Goal: Task Accomplishment & Management: Use online tool/utility

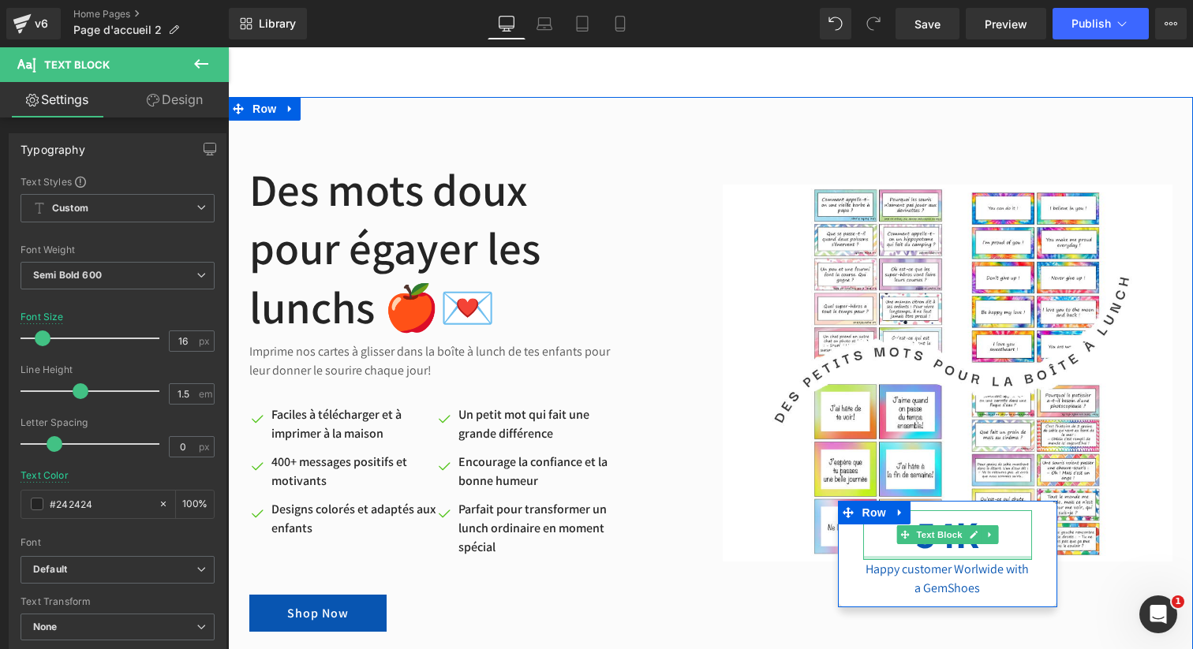
click at [957, 556] on div at bounding box center [947, 558] width 169 height 4
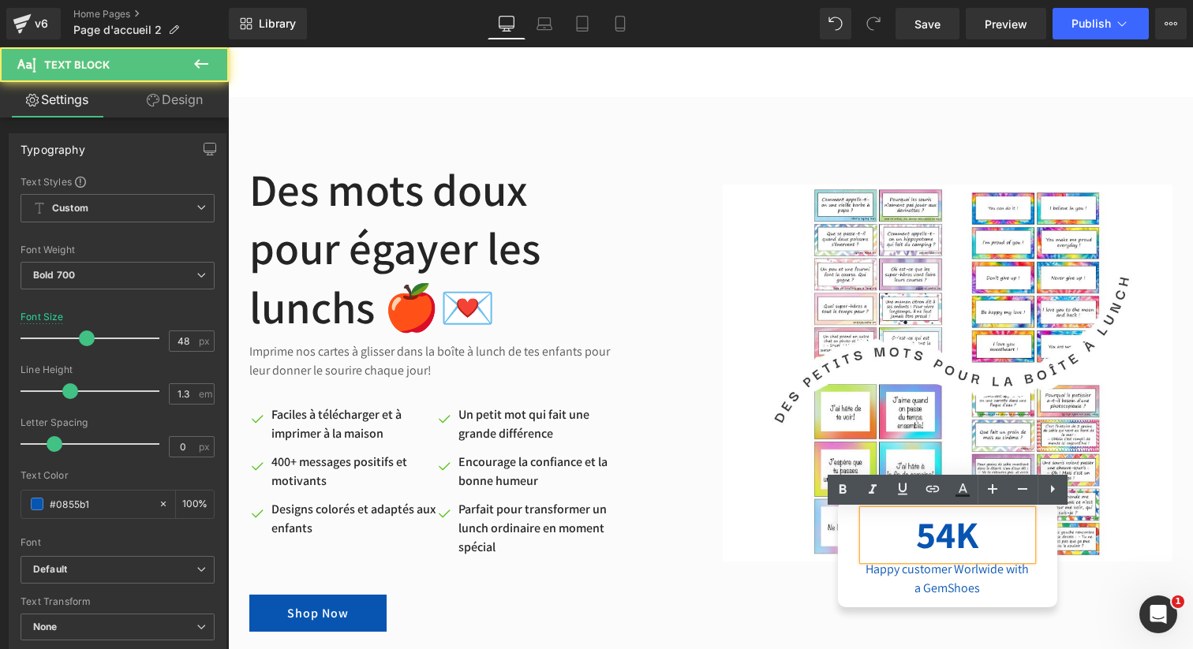
click at [951, 539] on p "54K" at bounding box center [947, 535] width 169 height 49
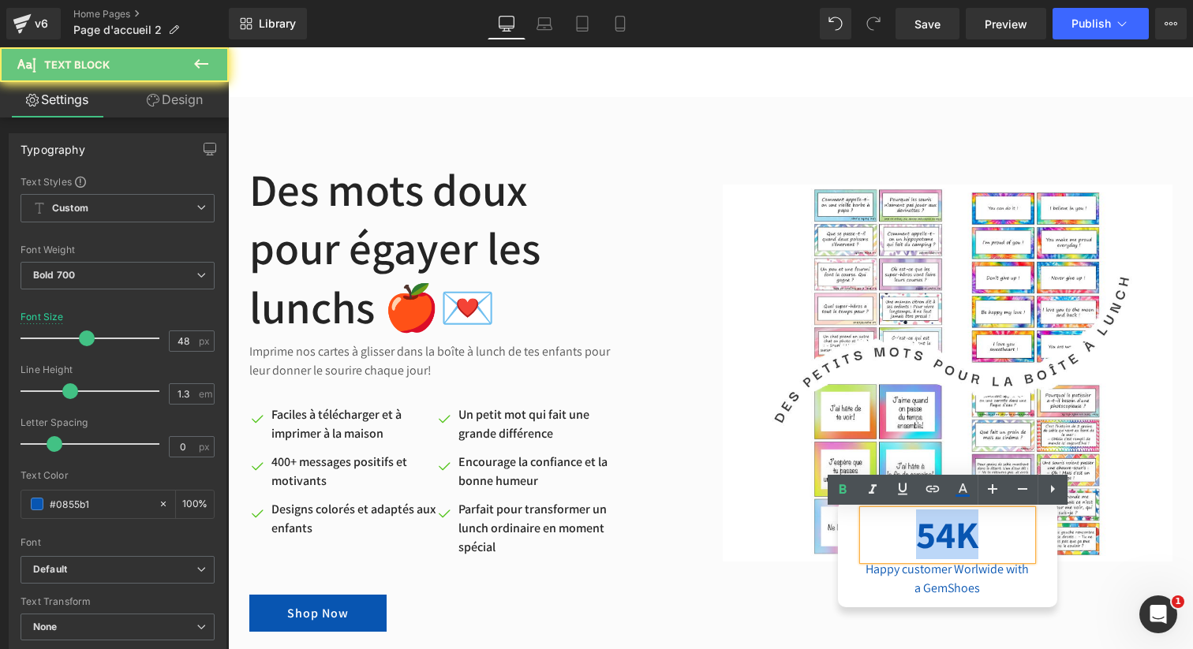
click at [951, 539] on p "54K" at bounding box center [947, 535] width 169 height 49
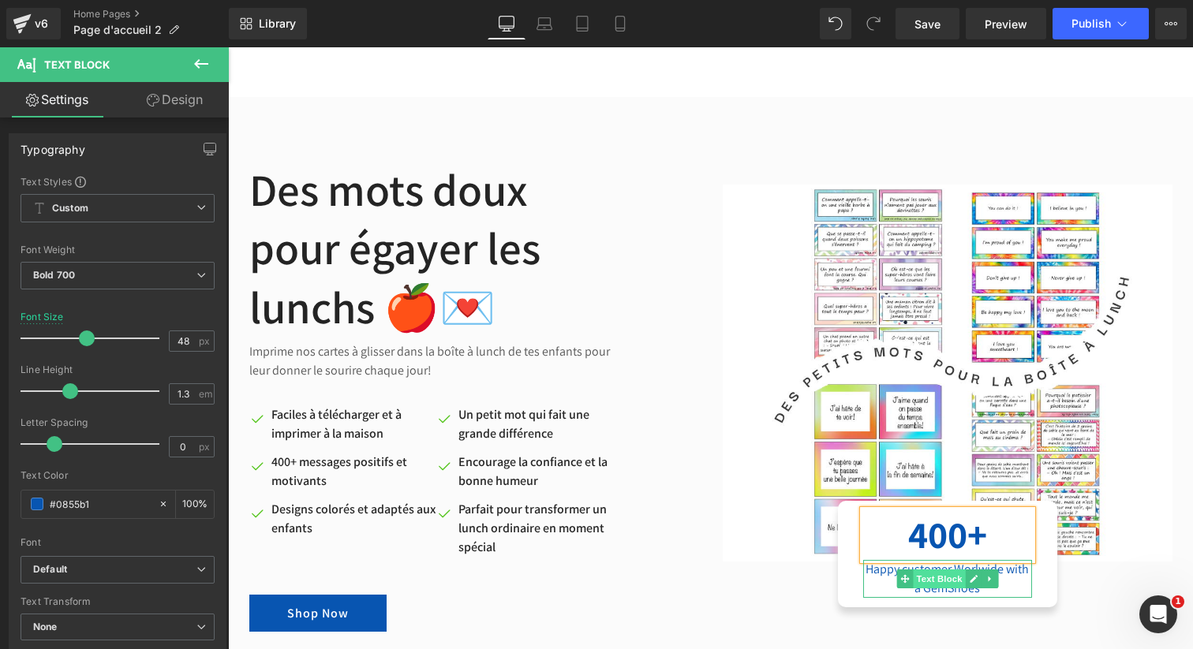
click at [941, 581] on span "Text Block" at bounding box center [939, 579] width 52 height 19
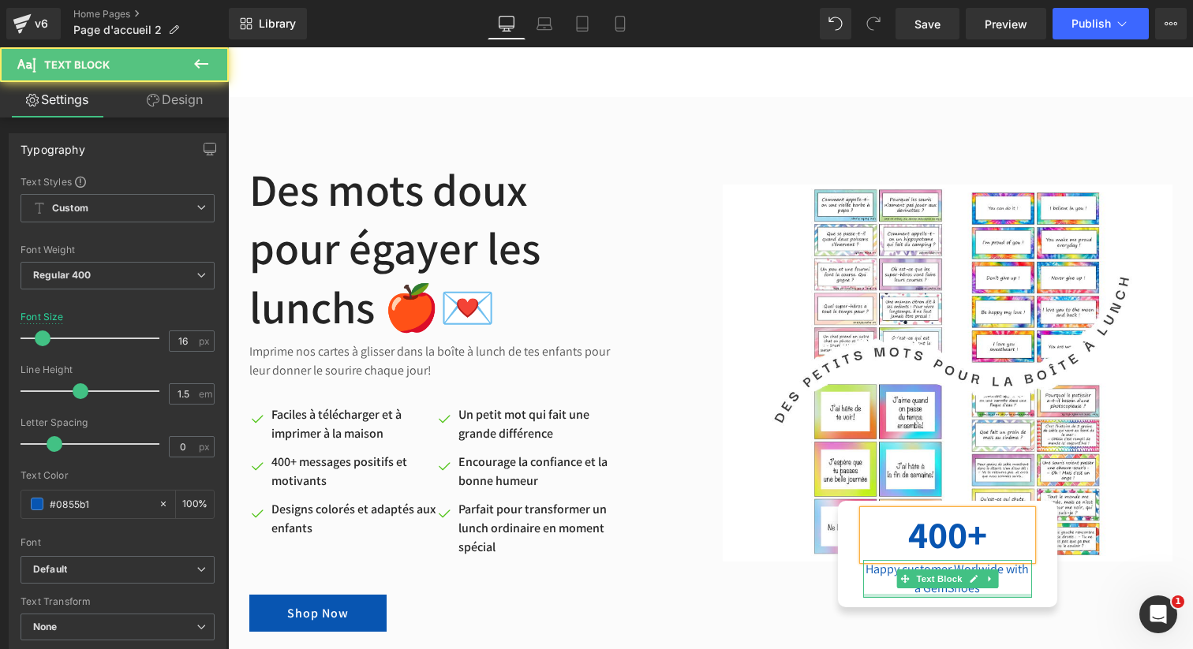
click at [932, 594] on div at bounding box center [947, 596] width 169 height 4
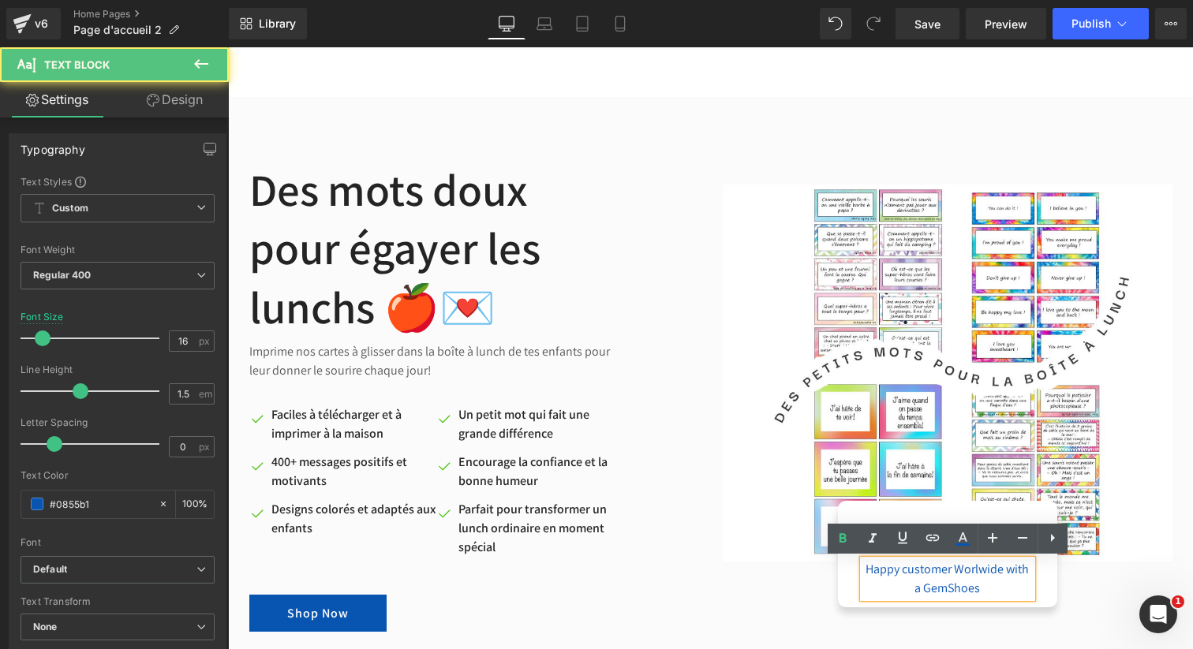
click at [927, 586] on div "Happy customer Worlwide with a GemShoes" at bounding box center [947, 579] width 169 height 38
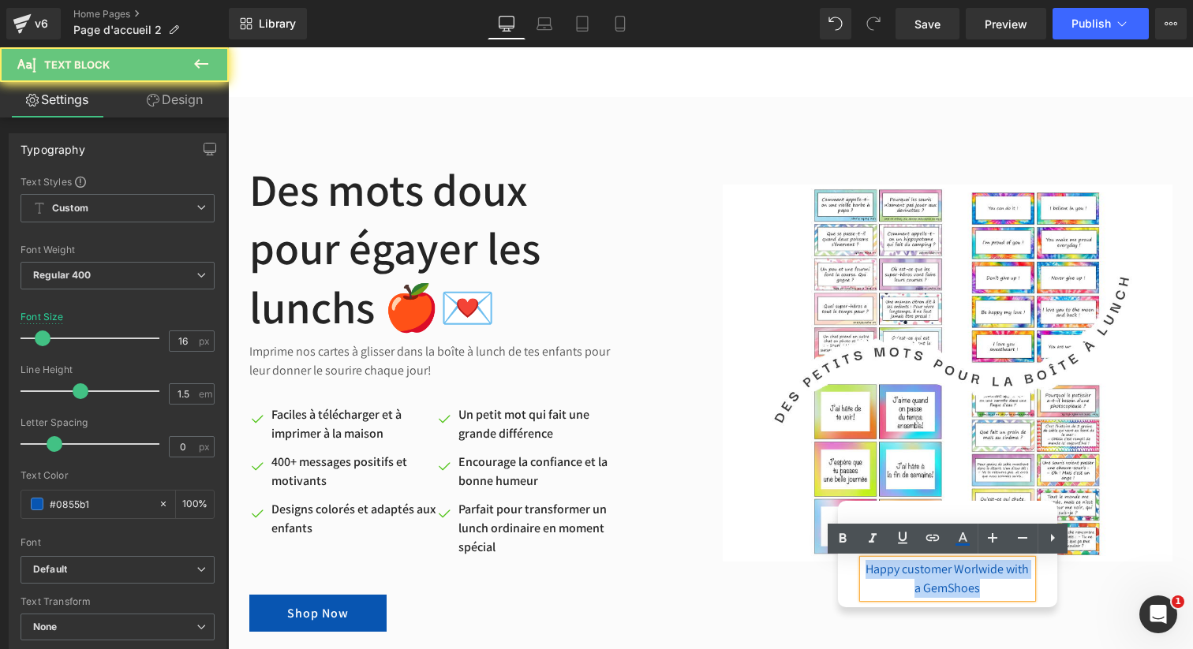
click at [927, 586] on div "Happy customer Worlwide with a GemShoes" at bounding box center [947, 579] width 169 height 38
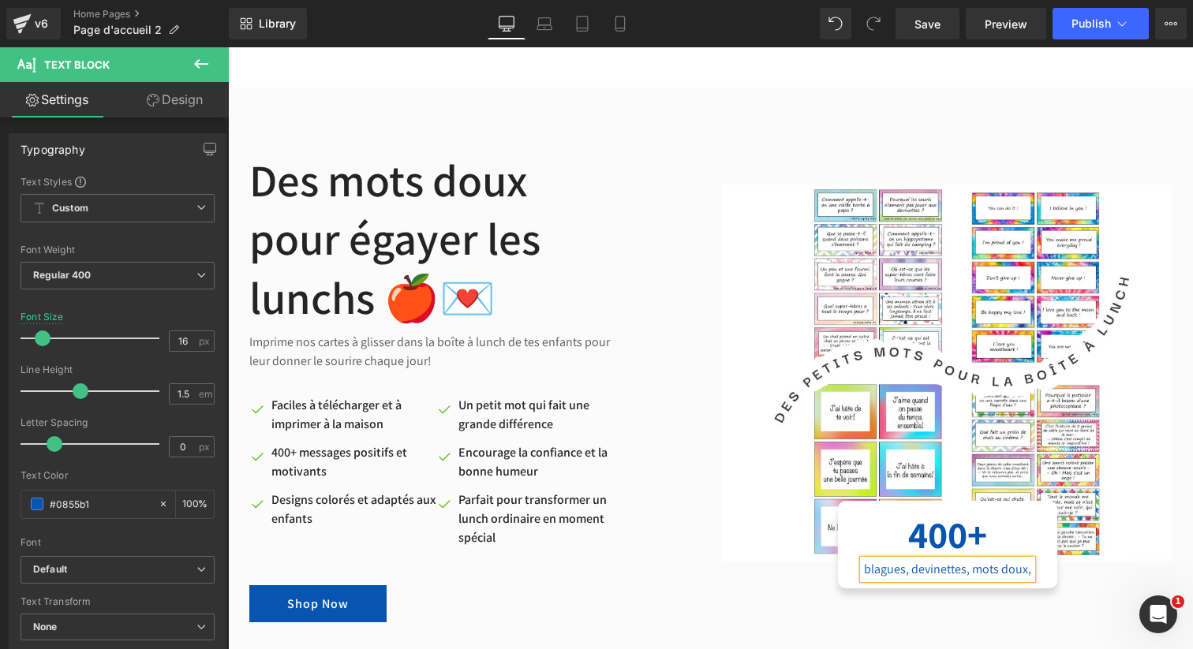
scroll to position [5281, 0]
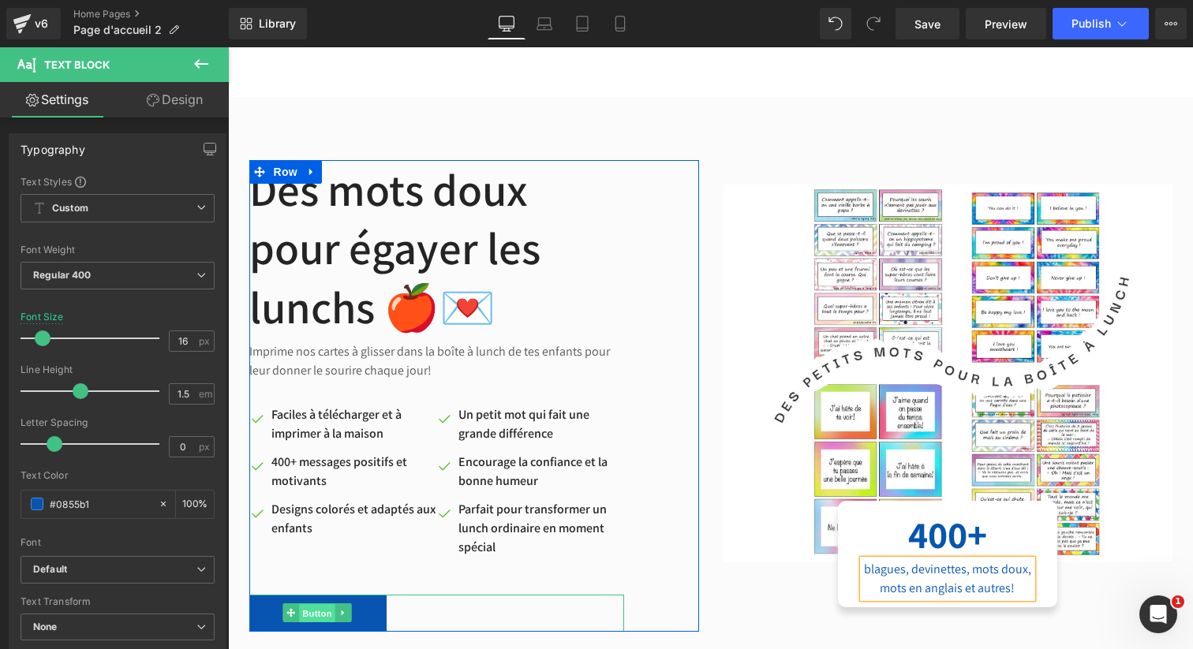
click at [313, 619] on span "Button" at bounding box center [317, 613] width 36 height 19
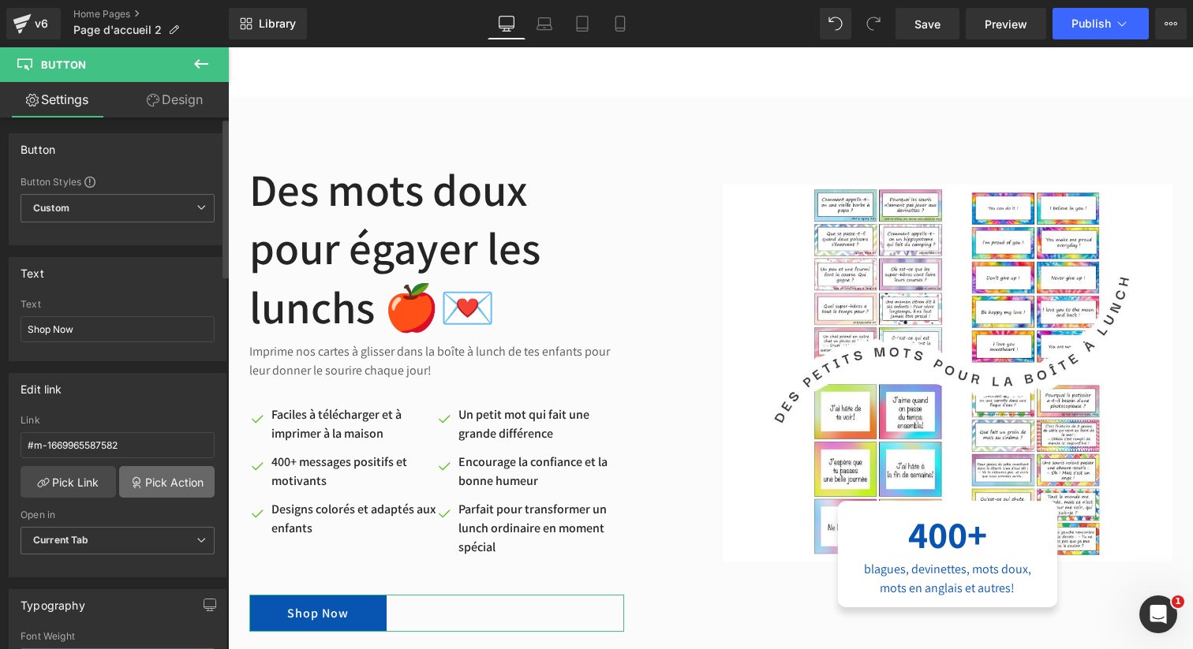
click at [155, 483] on link "Pick Action" at bounding box center [166, 482] width 95 height 32
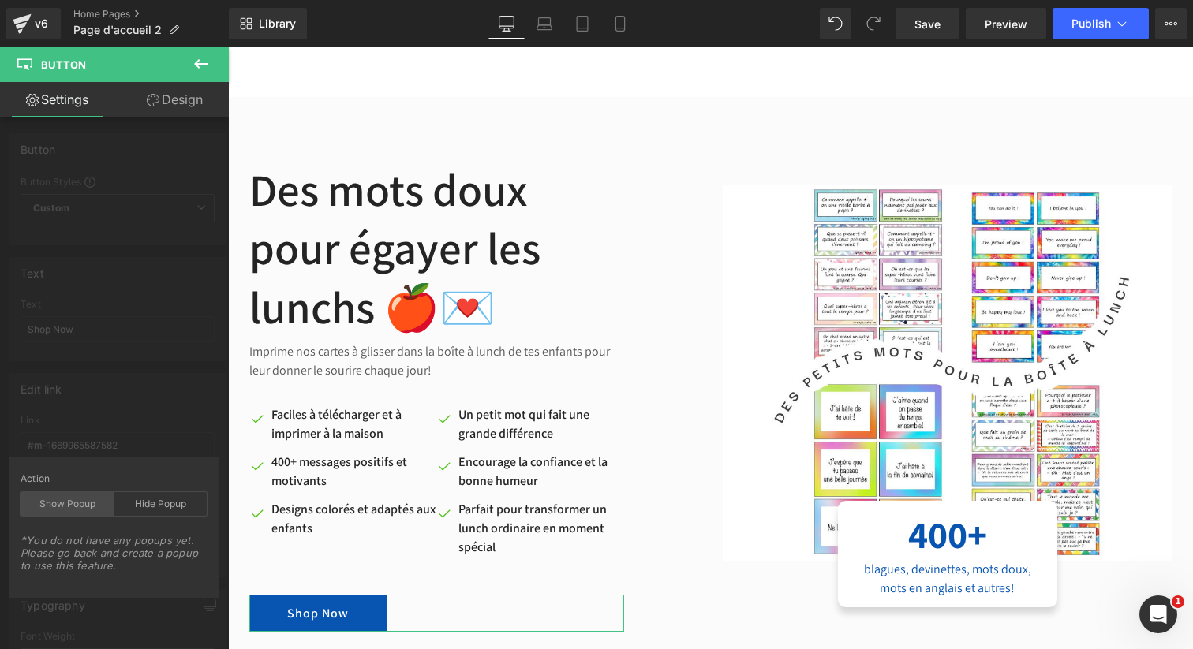
click at [92, 506] on div "Show Popup" at bounding box center [67, 504] width 93 height 24
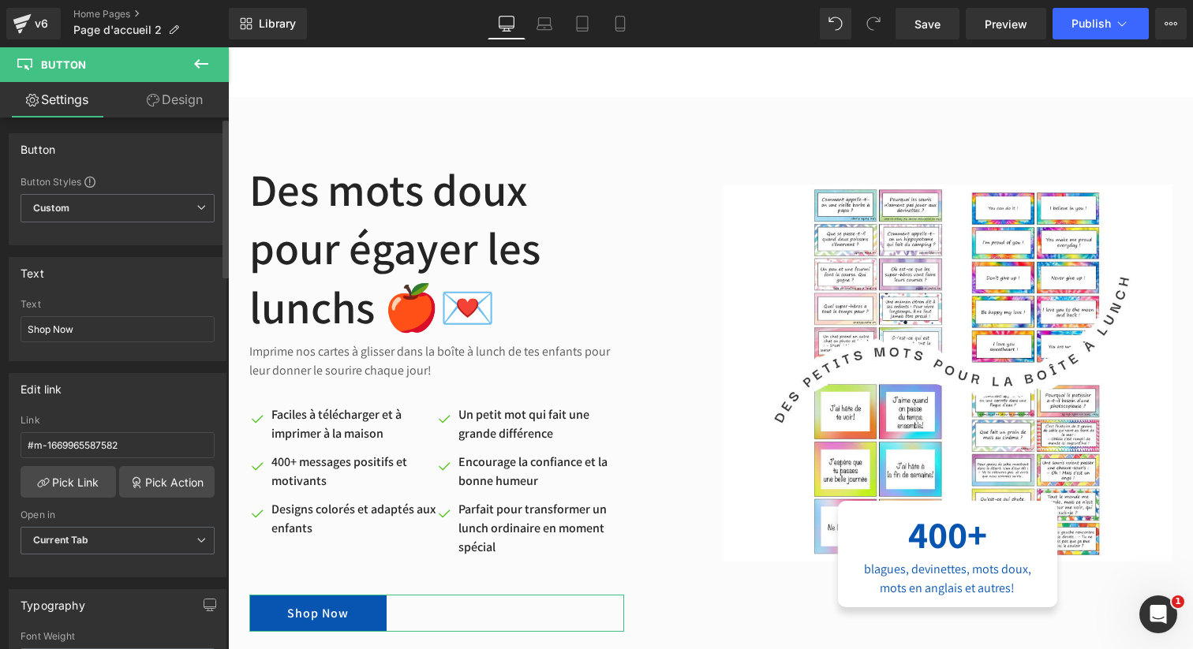
click at [167, 426] on div "Edit link #m-1669965587582 Link #m-1669965587582 Pick Link Pick Action Current …" at bounding box center [118, 469] width 236 height 216
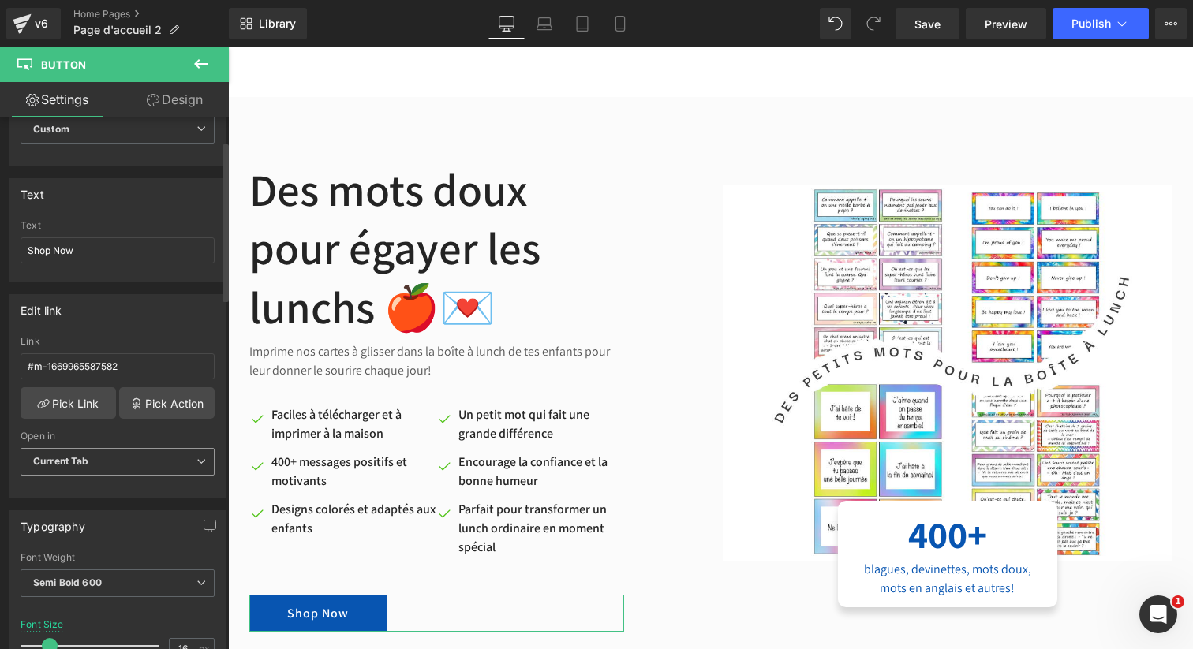
scroll to position [68, 0]
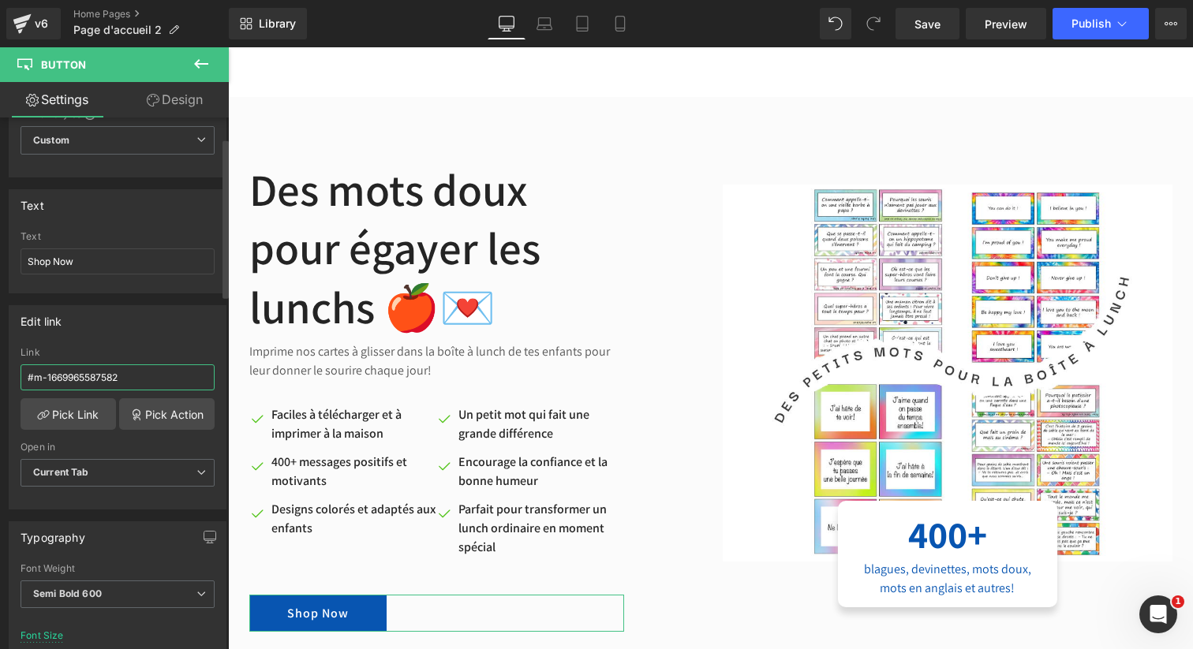
click at [134, 373] on input "#m-1669965587582" at bounding box center [118, 378] width 194 height 26
click at [154, 410] on link "Pick Action" at bounding box center [166, 414] width 95 height 32
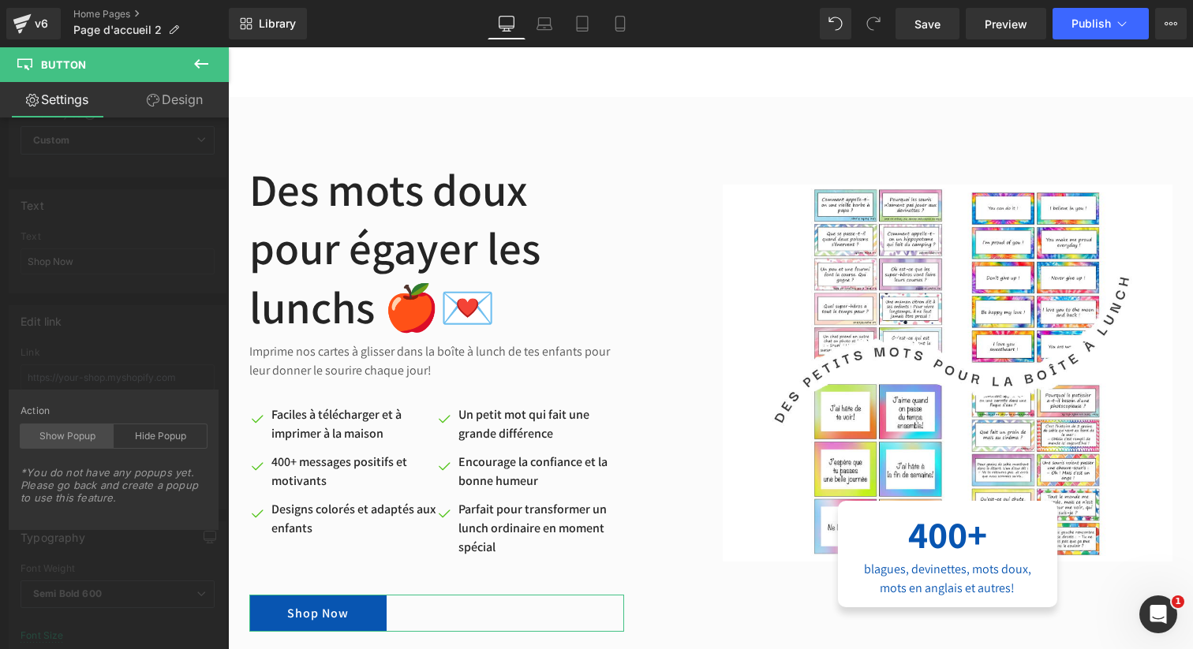
click at [74, 431] on div "Show Popup" at bounding box center [67, 437] width 93 height 24
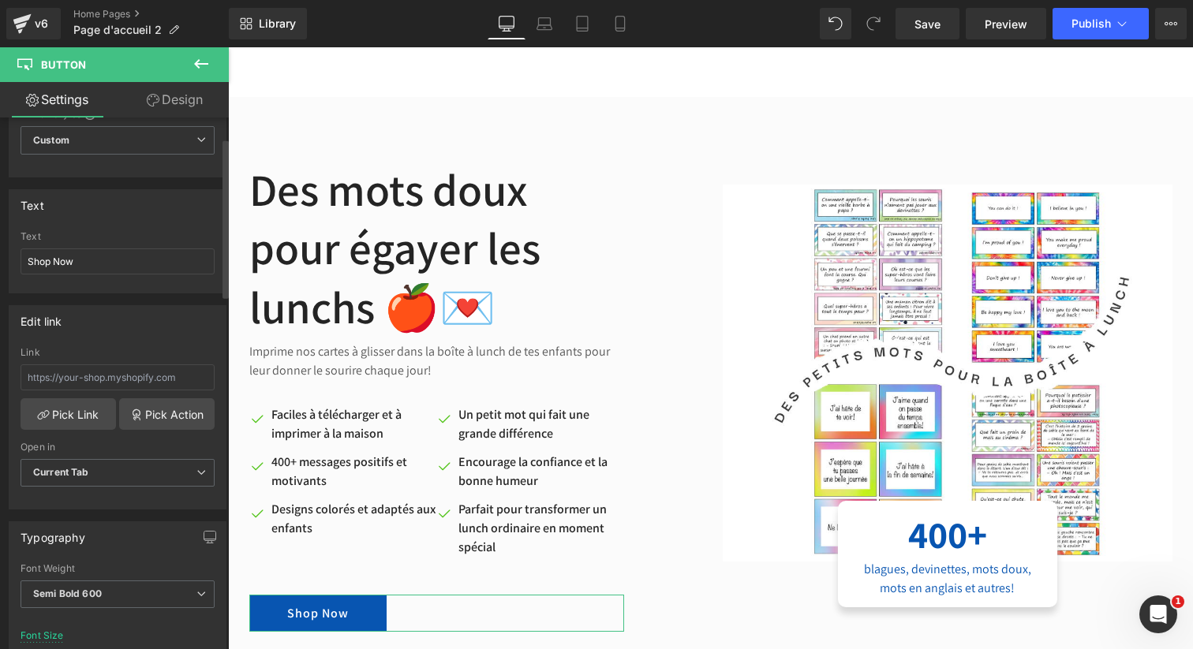
click at [106, 323] on div "Edit link Link Pick Link Pick Action Current Tab New Tab Open in Current Tab Cu…" at bounding box center [118, 402] width 236 height 216
click at [199, 61] on icon at bounding box center [201, 63] width 14 height 9
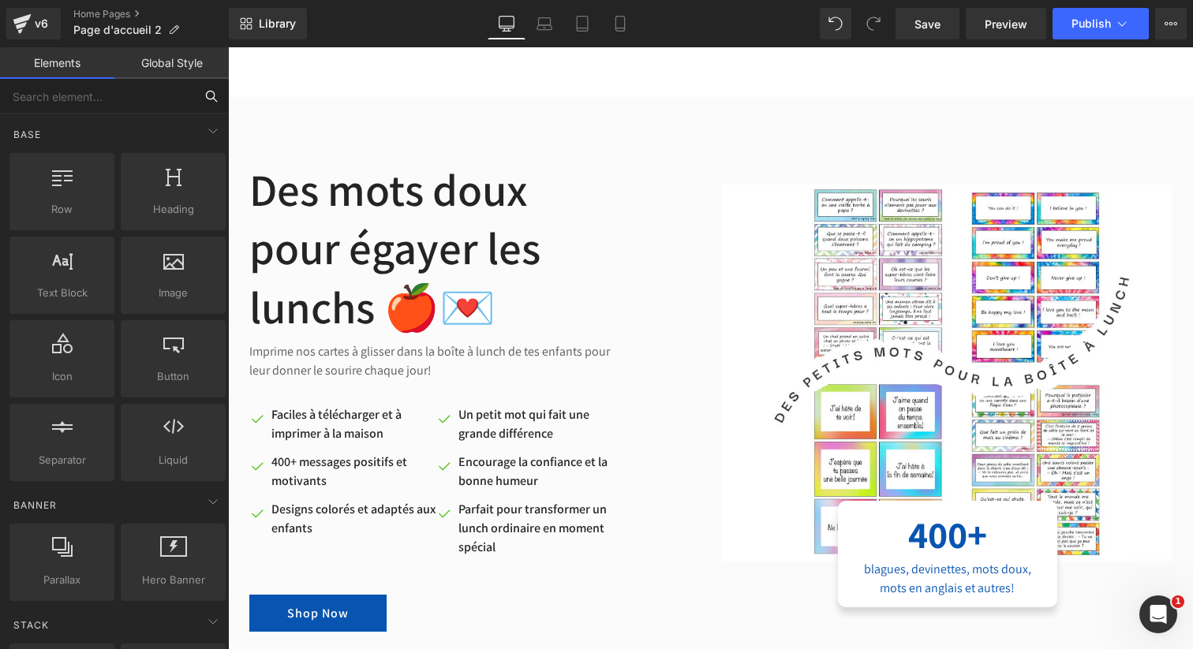
click at [125, 105] on input "text" at bounding box center [97, 96] width 194 height 35
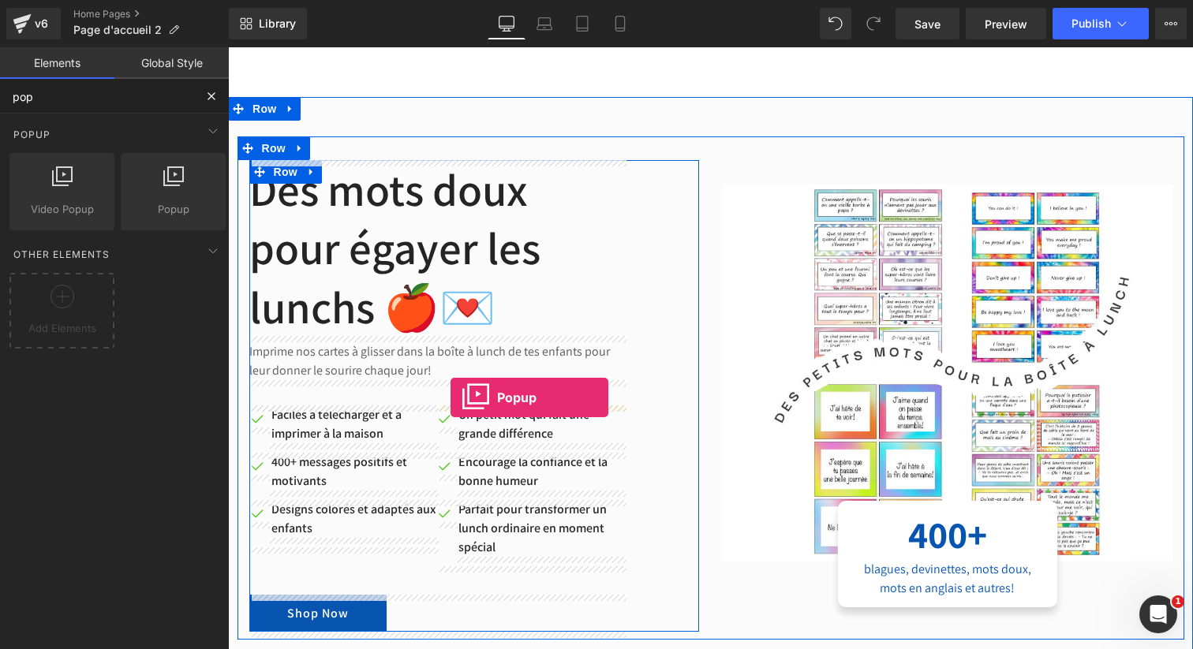
drag, startPoint x: 379, startPoint y: 245, endPoint x: 451, endPoint y: 398, distance: 168.4
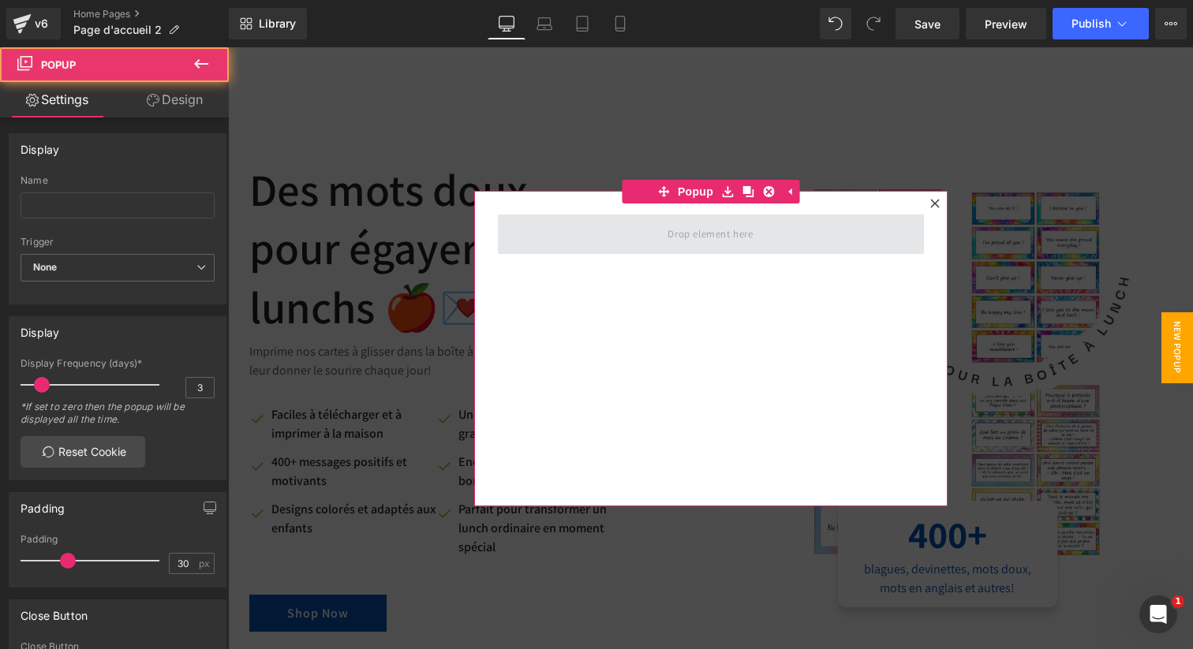
click at [755, 249] on span at bounding box center [711, 234] width 426 height 39
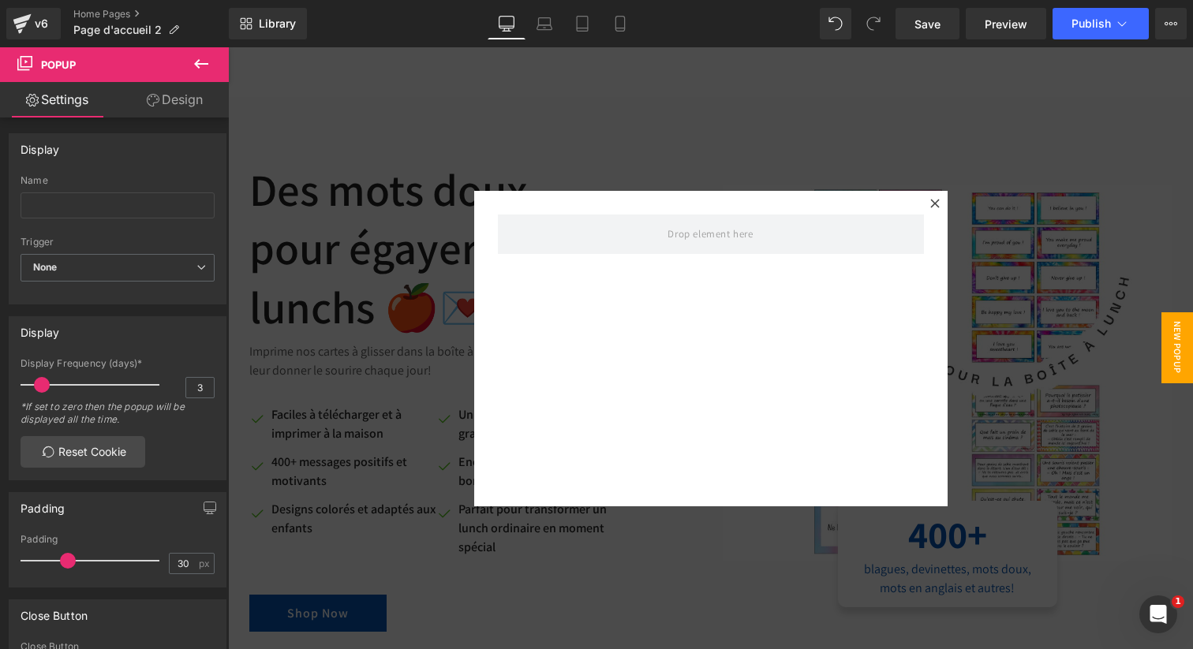
click at [204, 63] on icon at bounding box center [201, 63] width 14 height 9
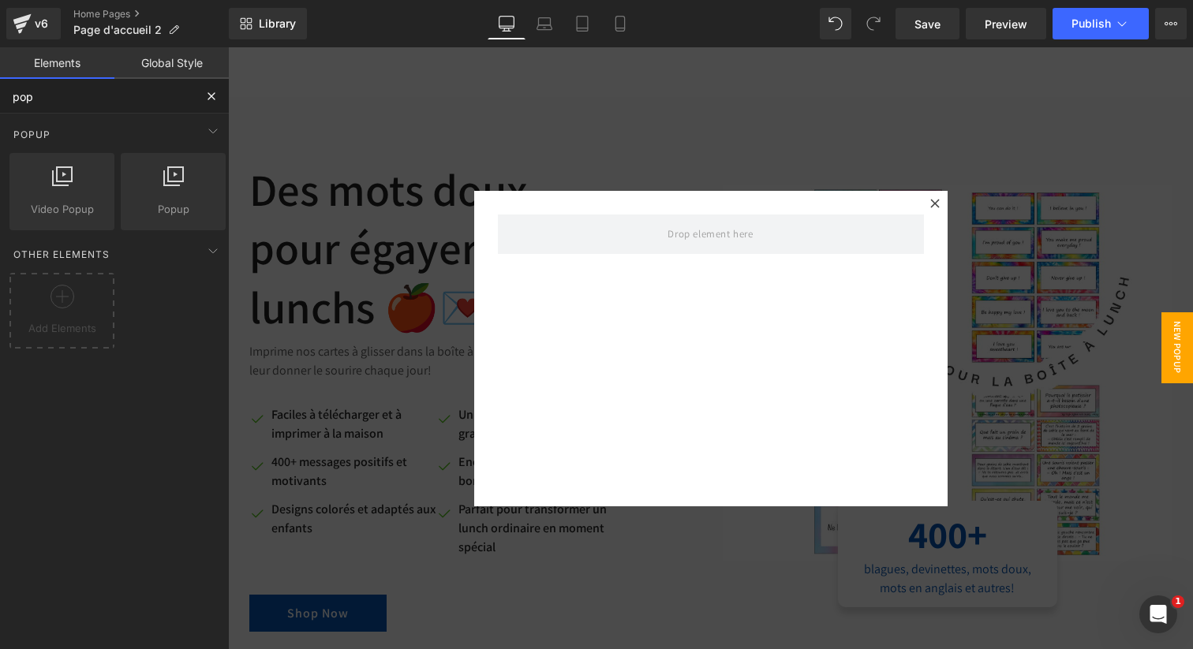
click at [165, 100] on input "pop" at bounding box center [97, 96] width 194 height 35
type input "pro"
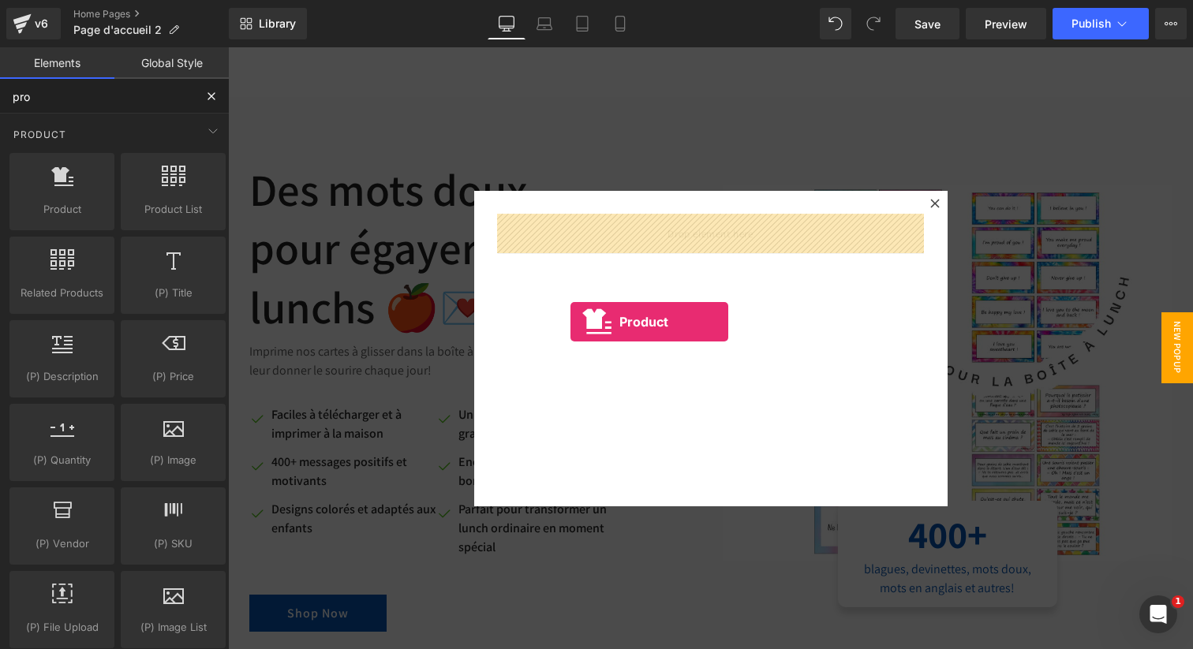
drag, startPoint x: 309, startPoint y: 255, endPoint x: 571, endPoint y: 322, distance: 270.4
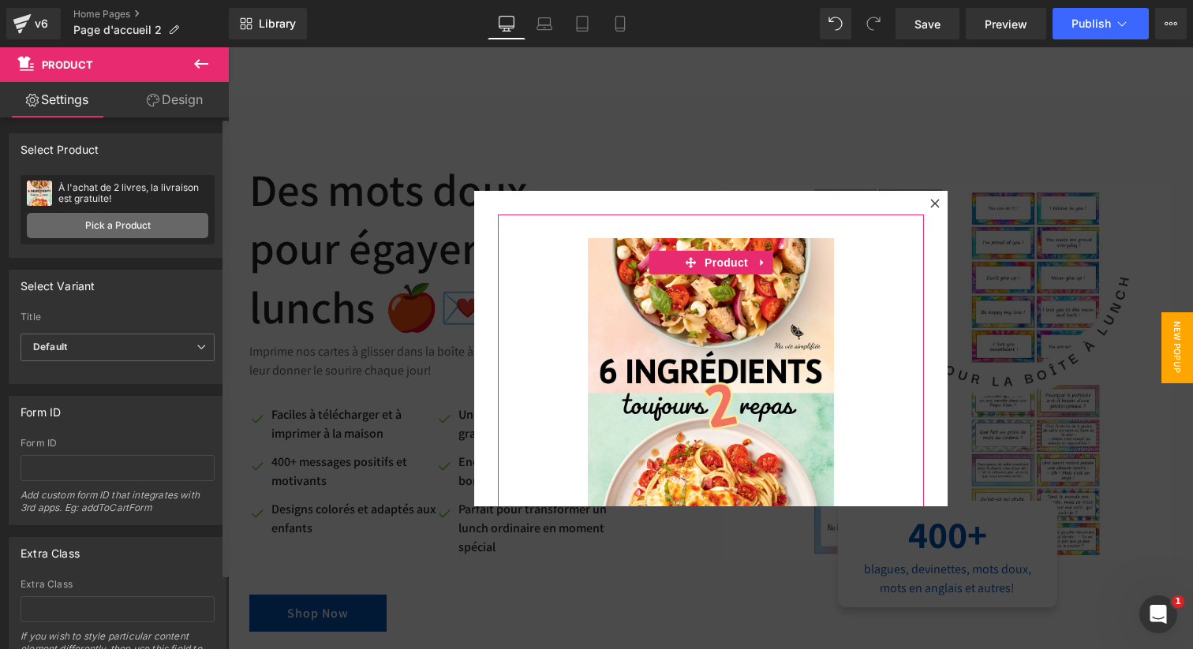
click at [132, 231] on link "Pick a Product" at bounding box center [117, 225] width 181 height 25
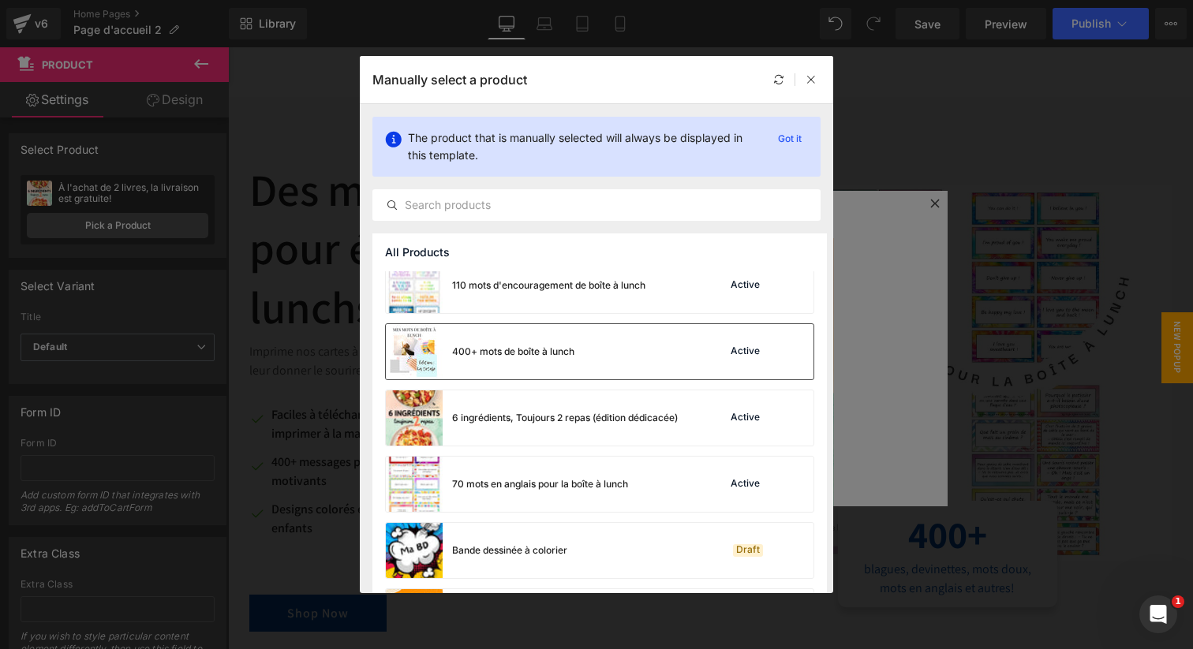
scroll to position [163, 0]
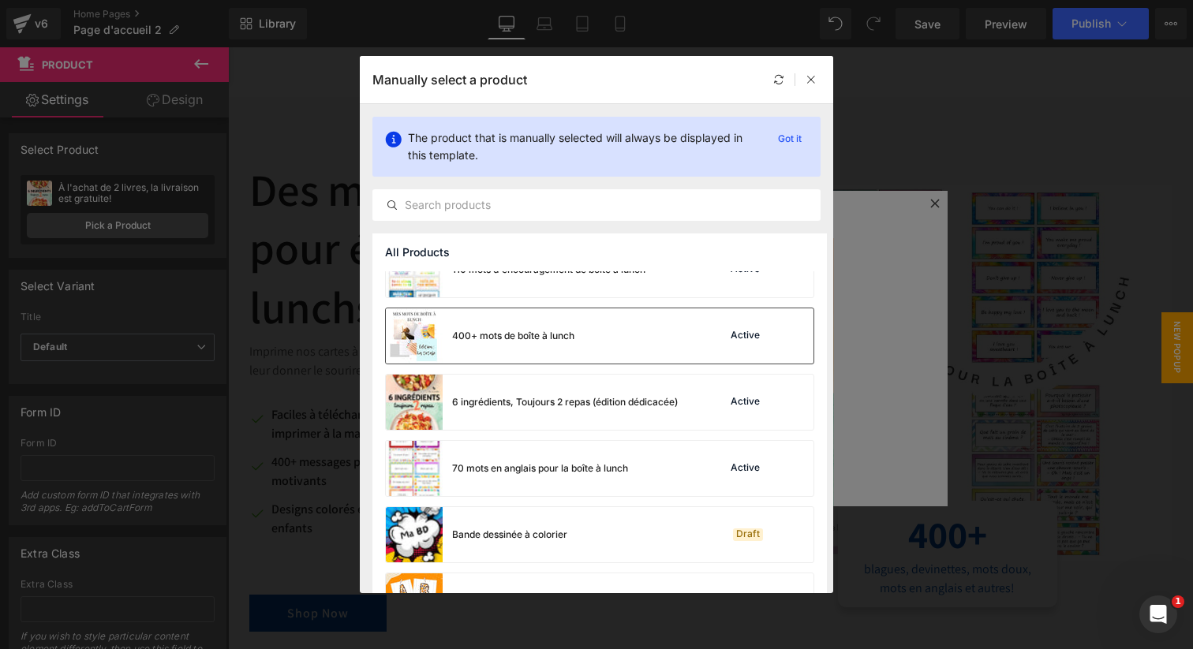
click at [567, 342] on div "400+ mots de boîte à lunch" at bounding box center [513, 336] width 122 height 14
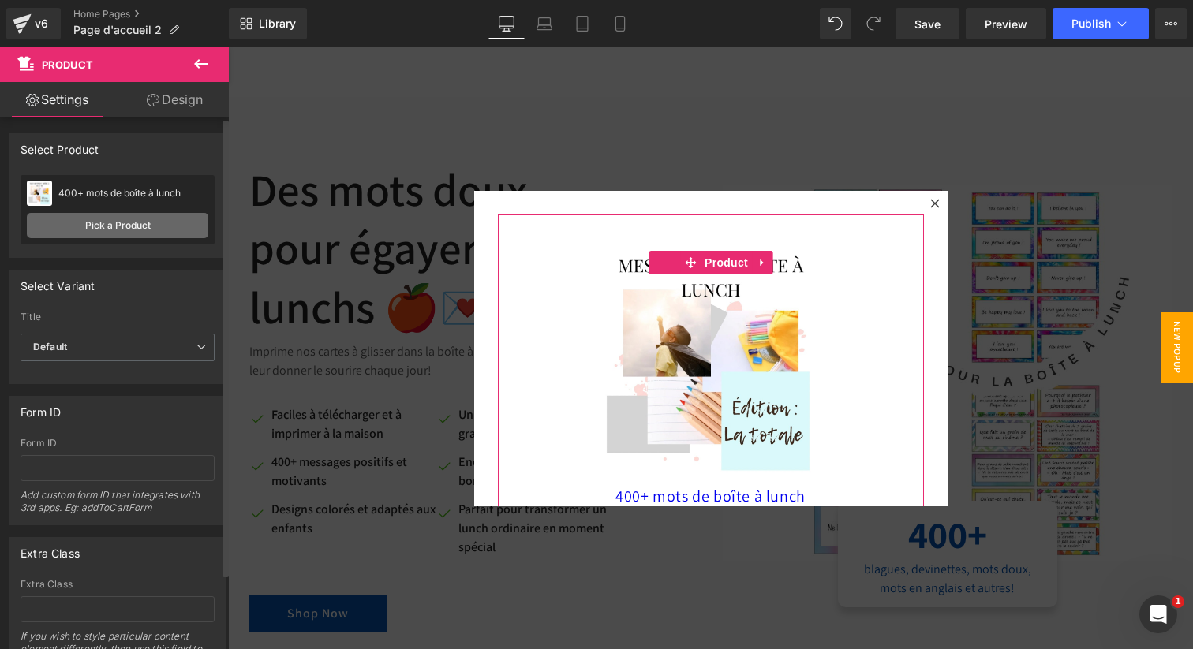
click at [90, 228] on link "Pick a Product" at bounding box center [117, 225] width 181 height 25
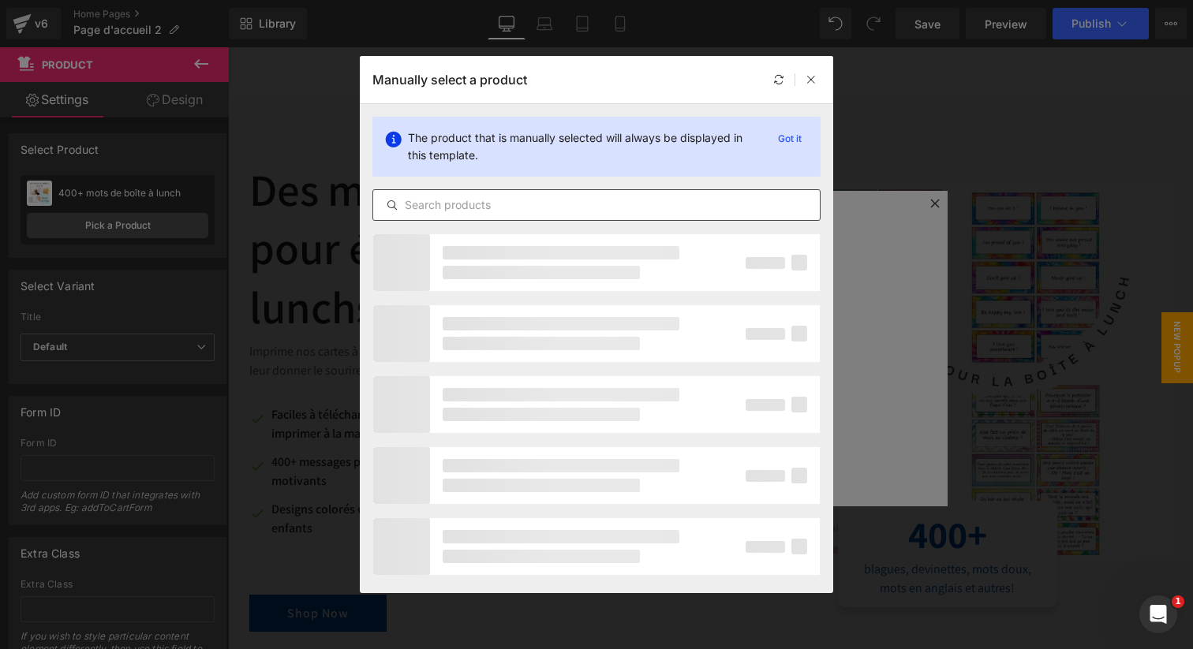
click at [588, 210] on input "text" at bounding box center [596, 205] width 447 height 19
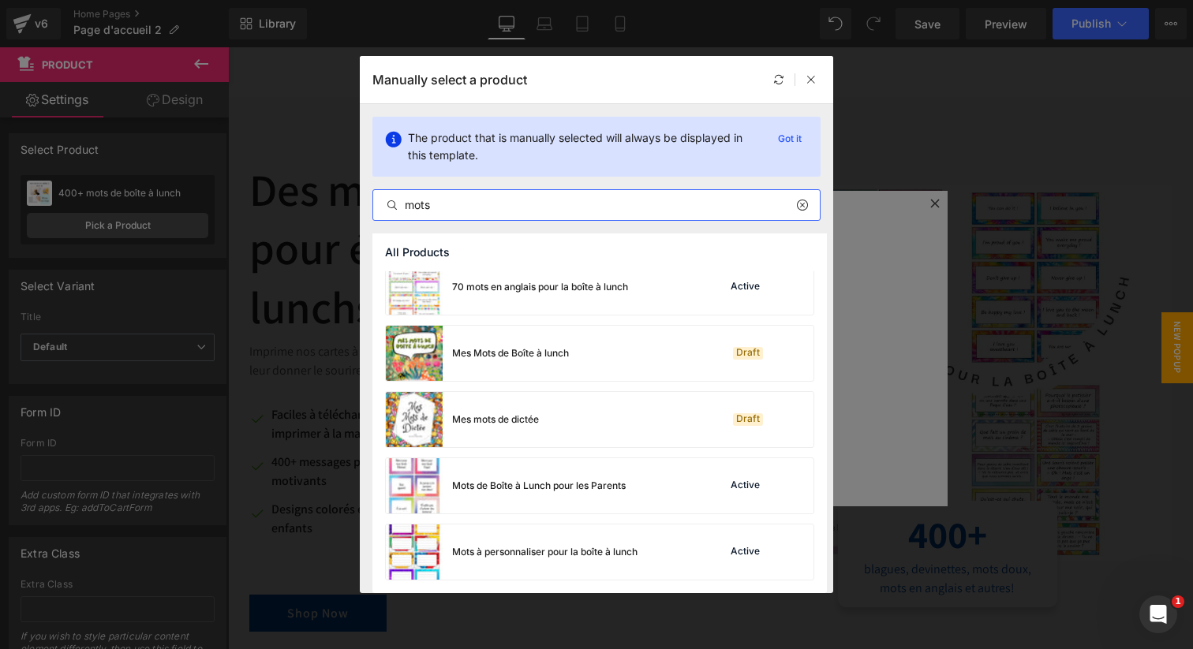
scroll to position [0, 0]
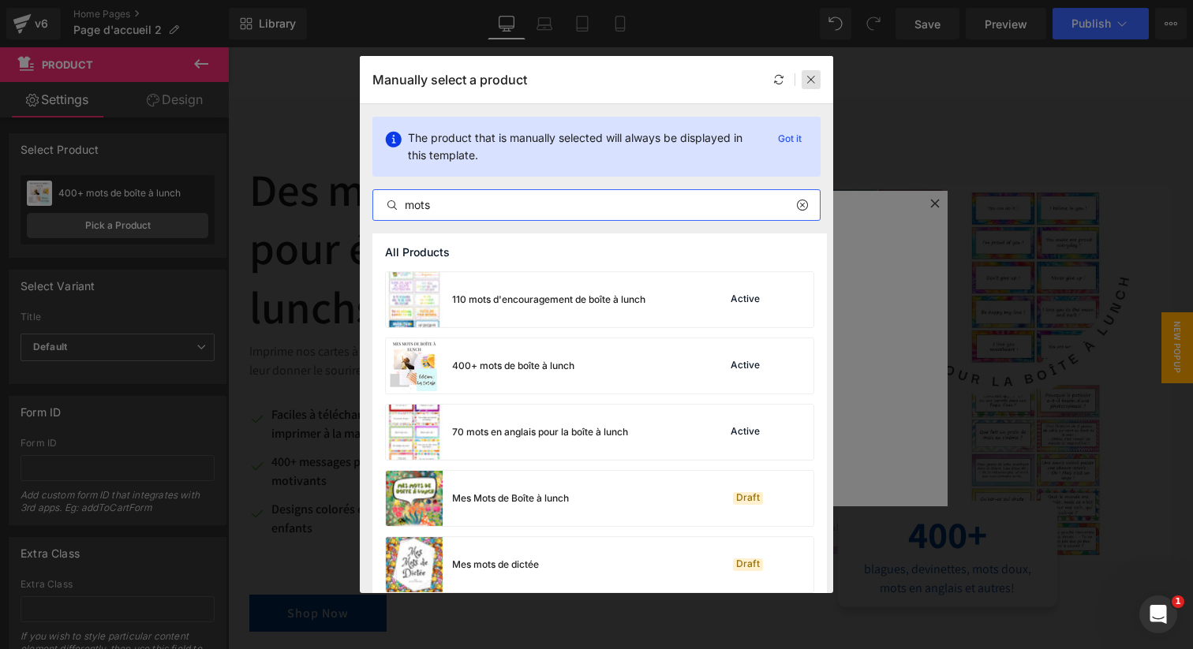
type input "mots"
drag, startPoint x: 815, startPoint y: 77, endPoint x: 95, endPoint y: 83, distance: 719.7
click at [815, 77] on icon at bounding box center [811, 79] width 11 height 11
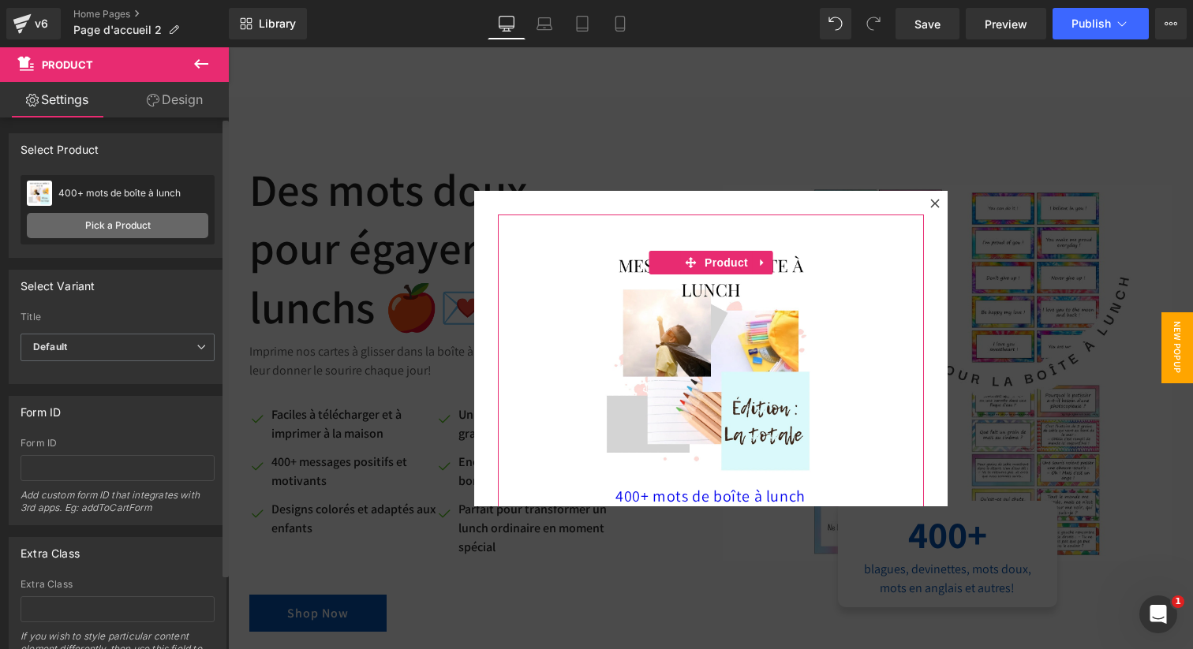
click at [150, 220] on link "Pick a Product" at bounding box center [117, 225] width 181 height 25
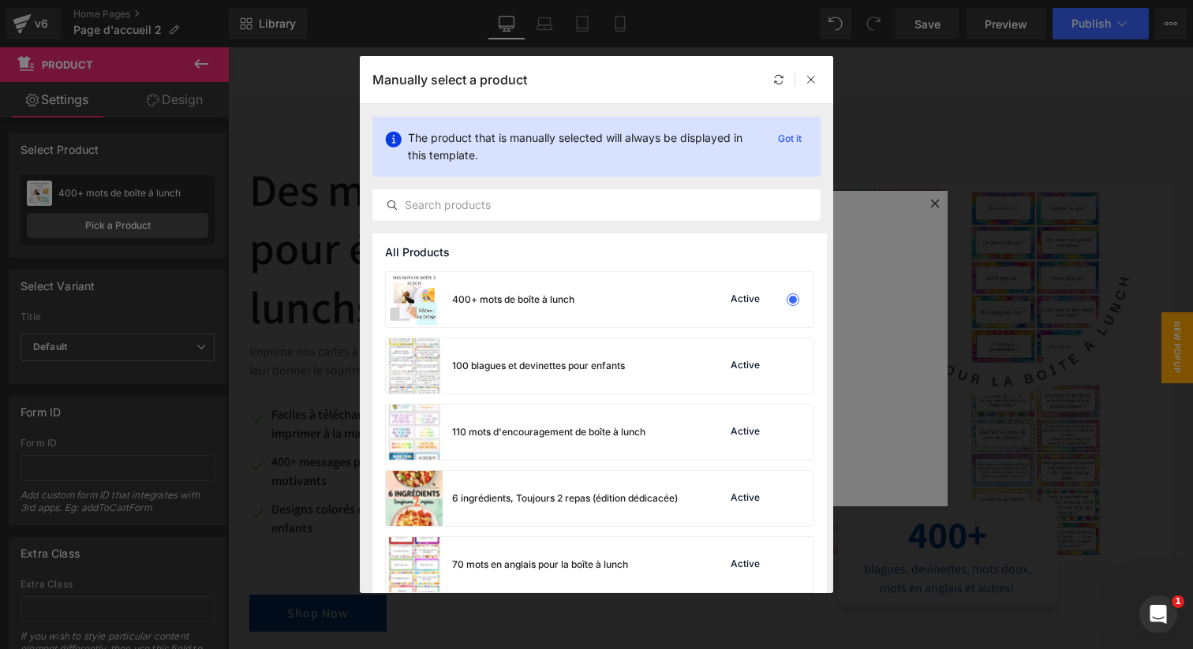
click at [821, 81] on div "Manually select a product" at bounding box center [596, 79] width 473 height 47
click at [812, 80] on icon at bounding box center [811, 79] width 11 height 11
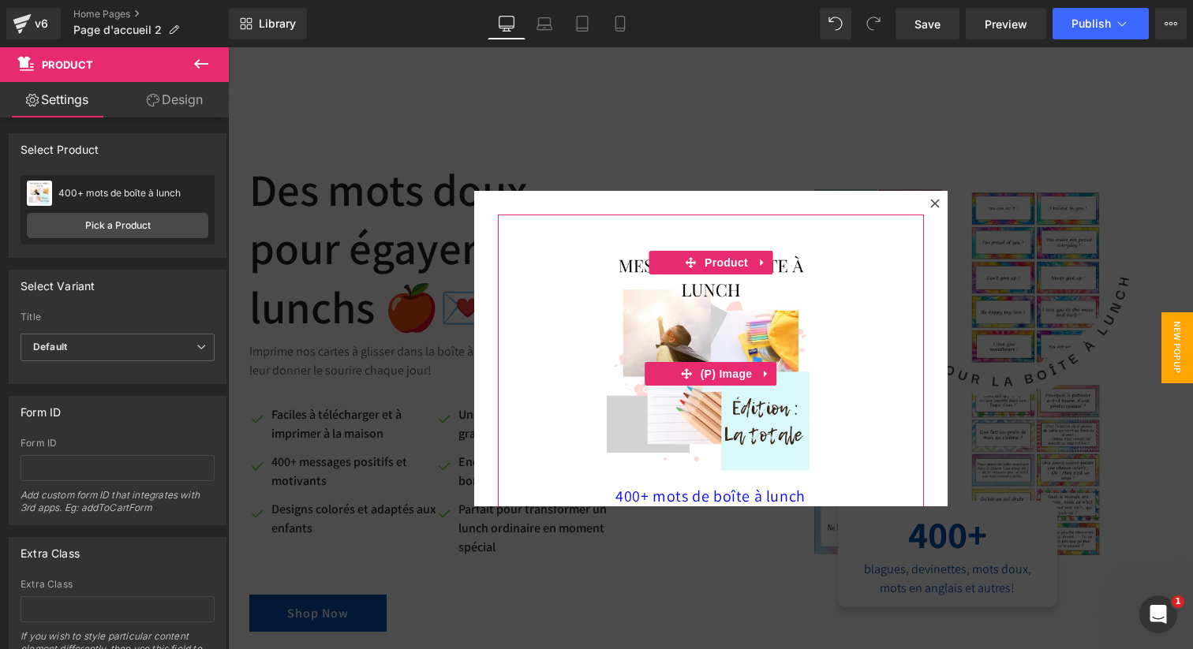
click at [751, 324] on img at bounding box center [711, 361] width 246 height 246
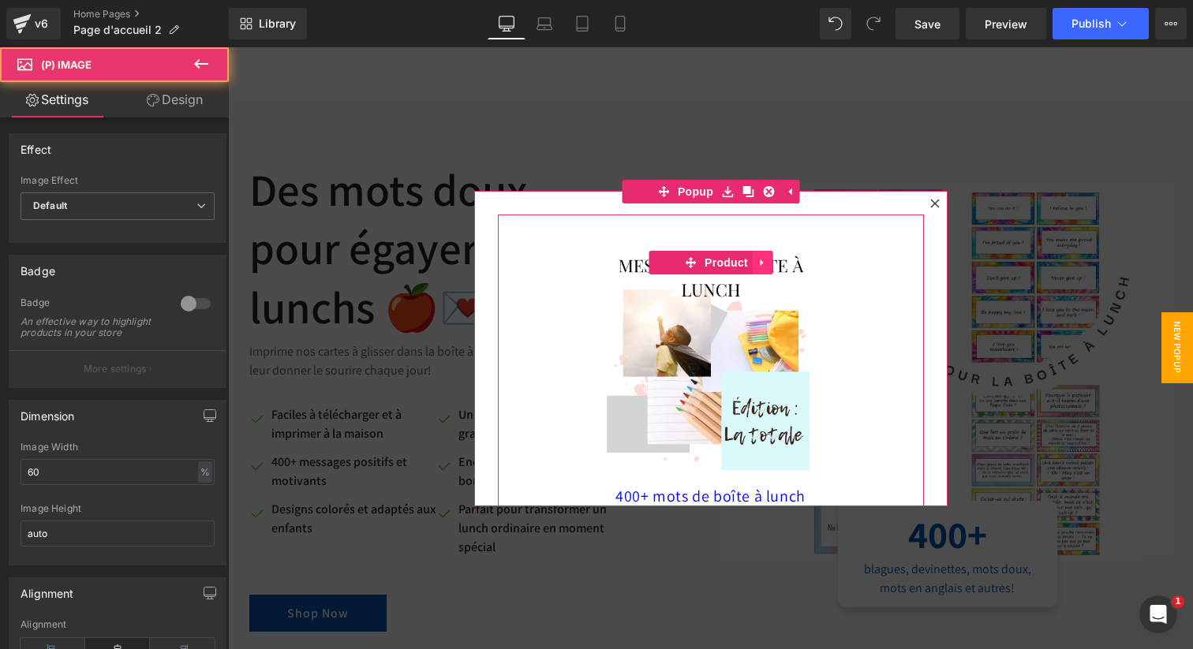
click at [761, 252] on link at bounding box center [762, 263] width 21 height 24
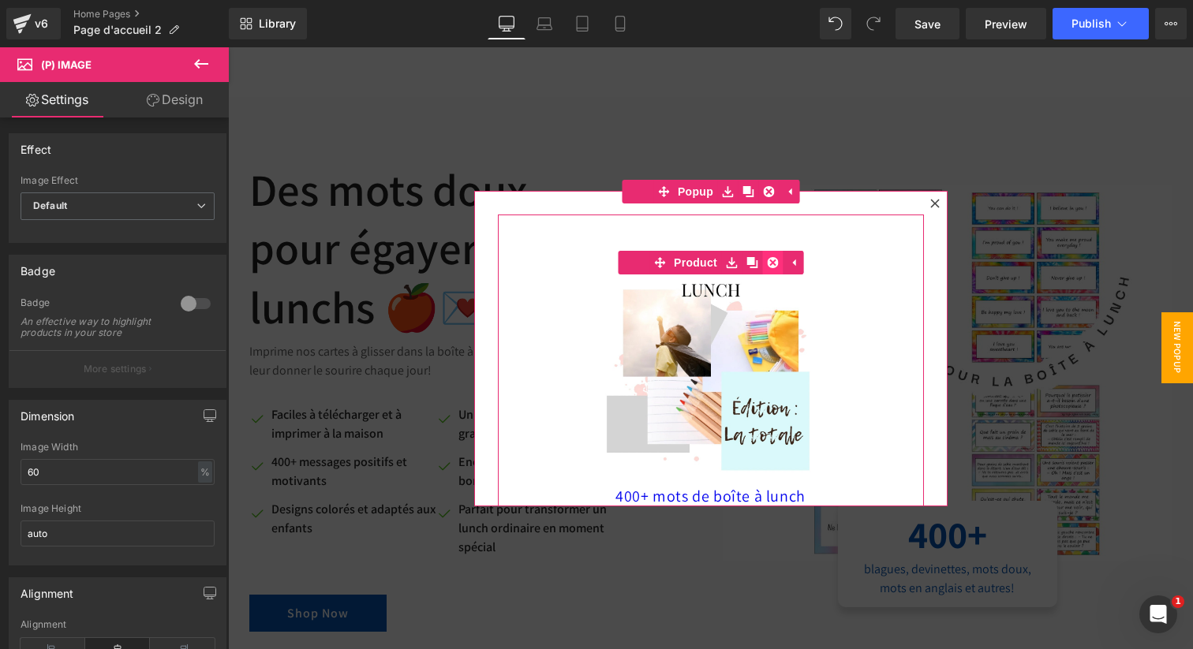
click at [769, 268] on icon at bounding box center [772, 262] width 11 height 12
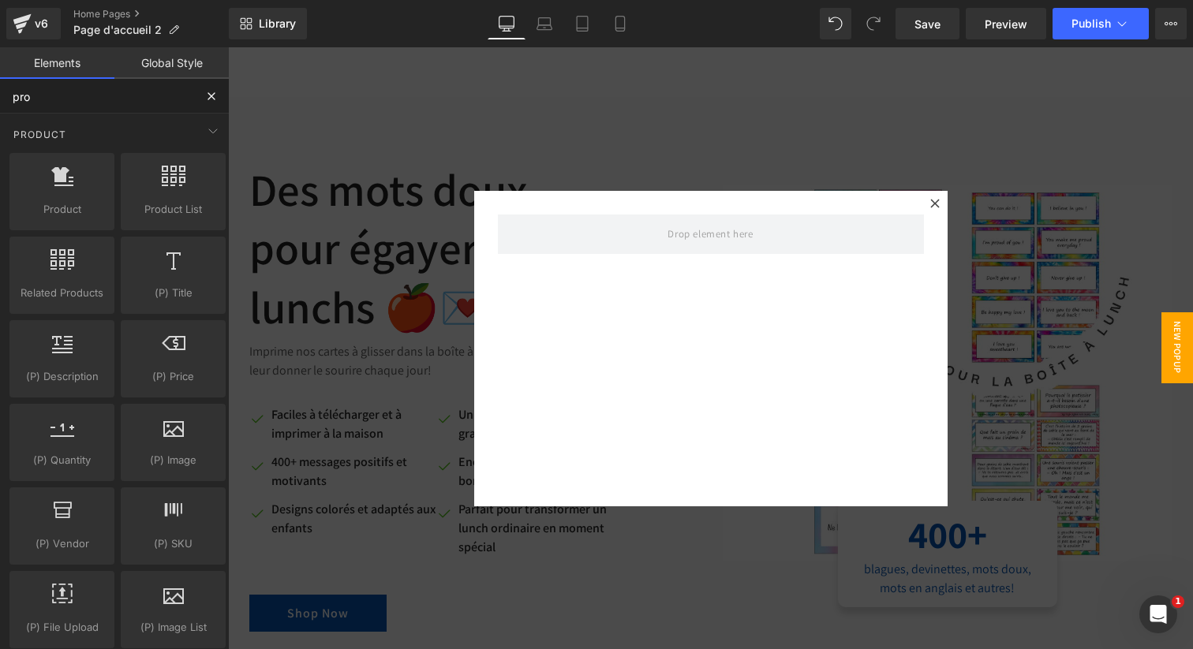
click at [136, 107] on input "pro" at bounding box center [97, 96] width 194 height 35
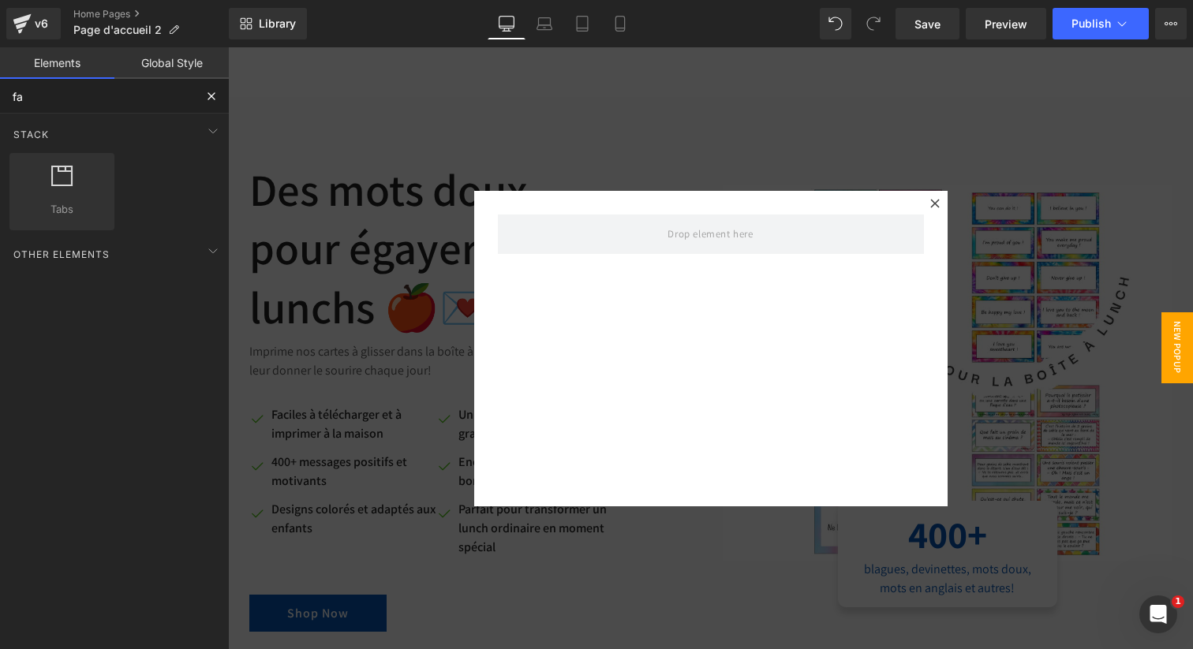
type input "f"
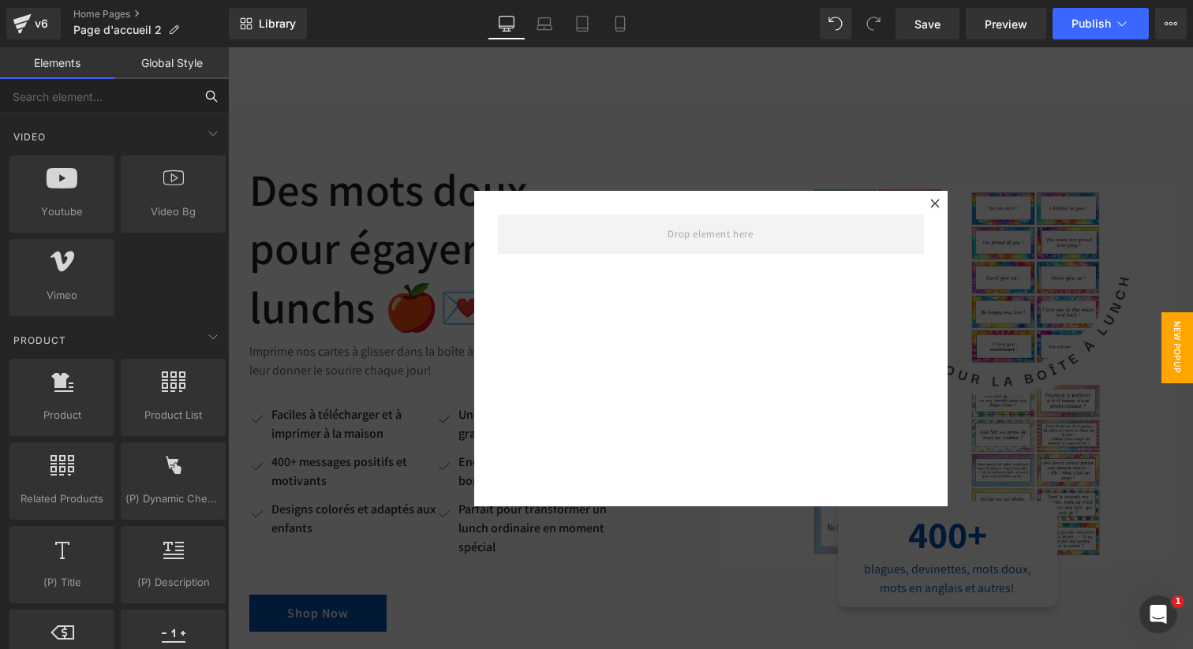
scroll to position [1105, 0]
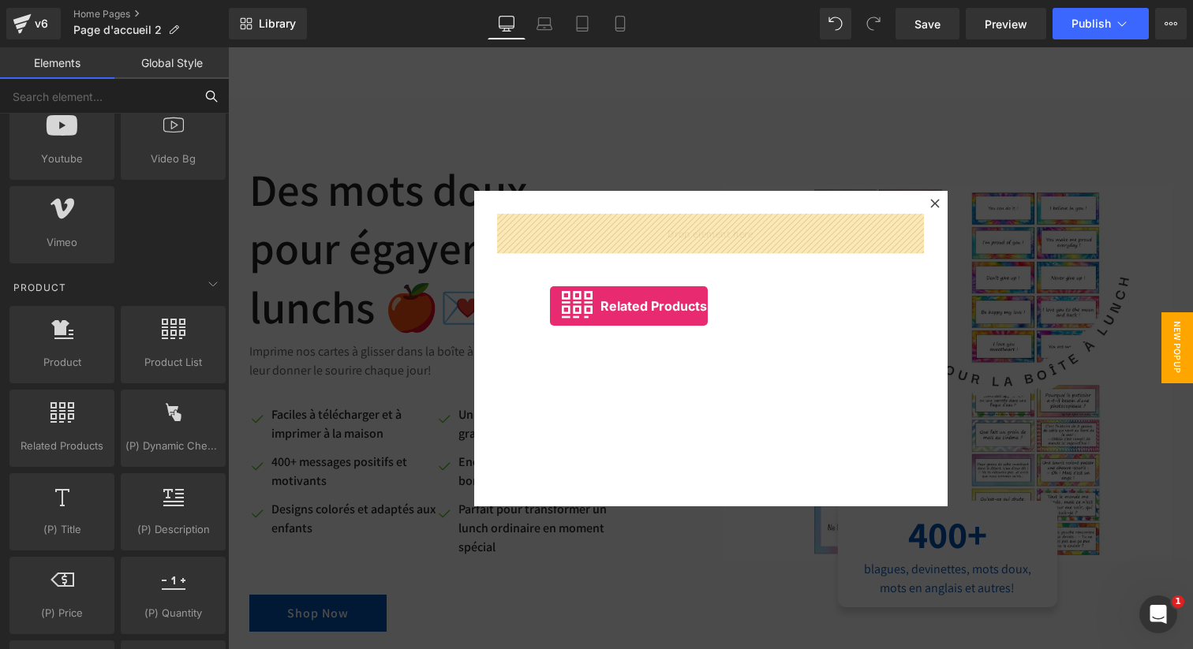
drag, startPoint x: 297, startPoint y: 485, endPoint x: 550, endPoint y: 306, distance: 309.6
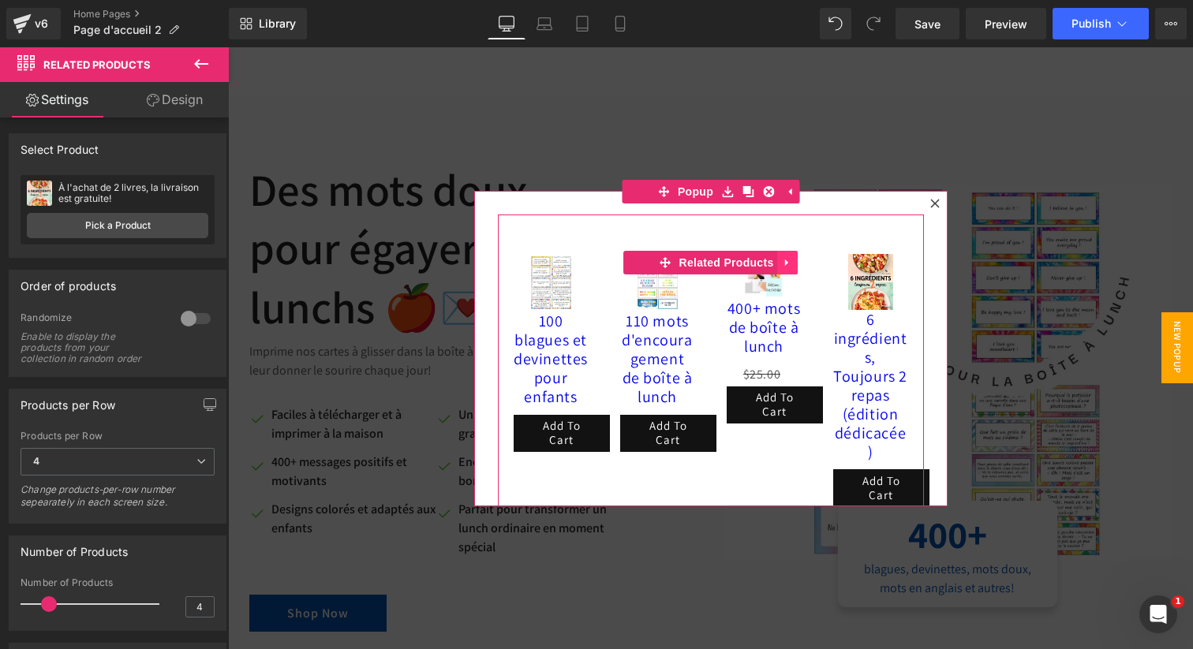
click at [787, 265] on icon at bounding box center [787, 262] width 11 height 12
click at [802, 260] on icon at bounding box center [797, 262] width 11 height 11
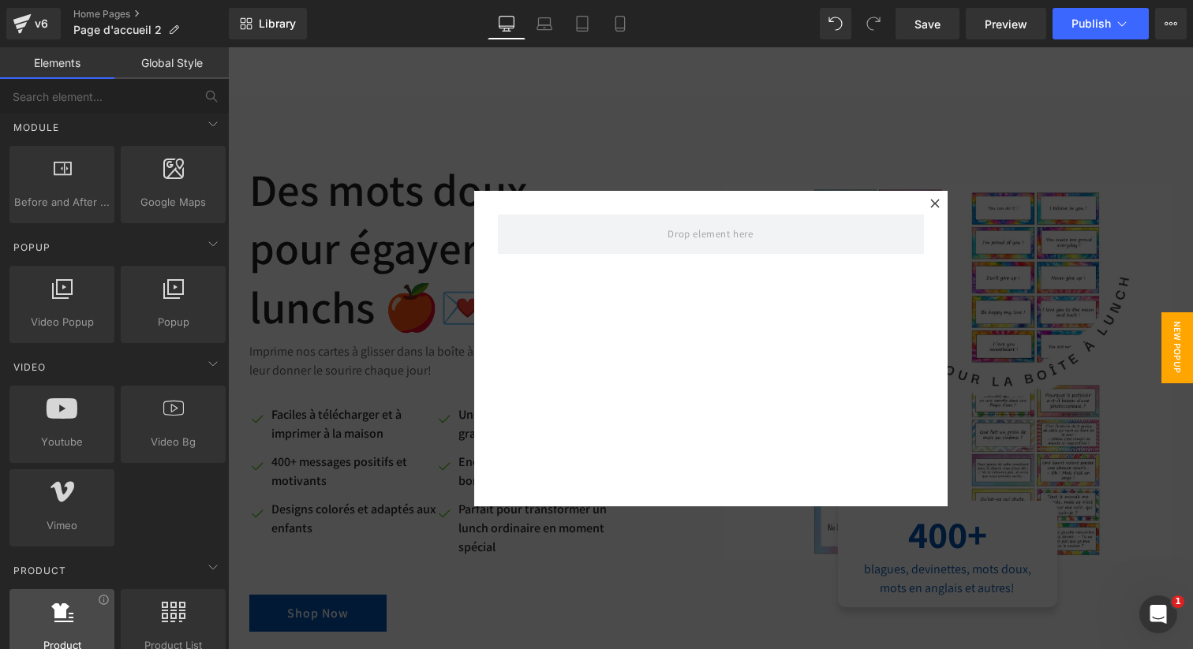
scroll to position [815, 0]
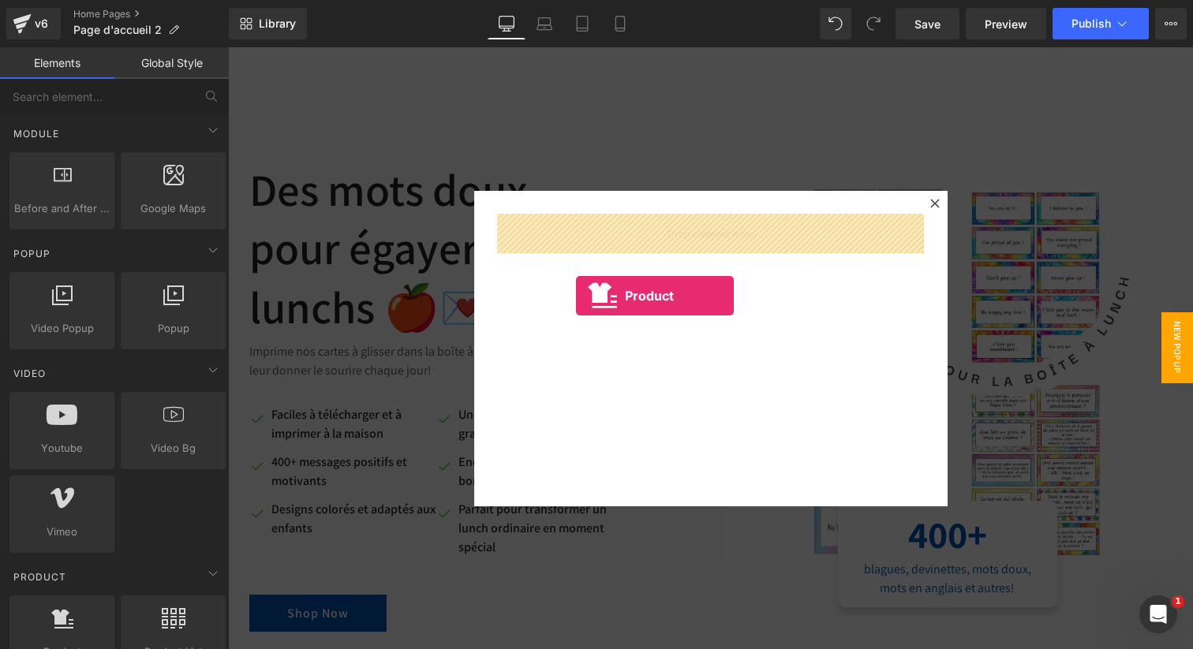
drag, startPoint x: 300, startPoint y: 658, endPoint x: 581, endPoint y: 285, distance: 467.1
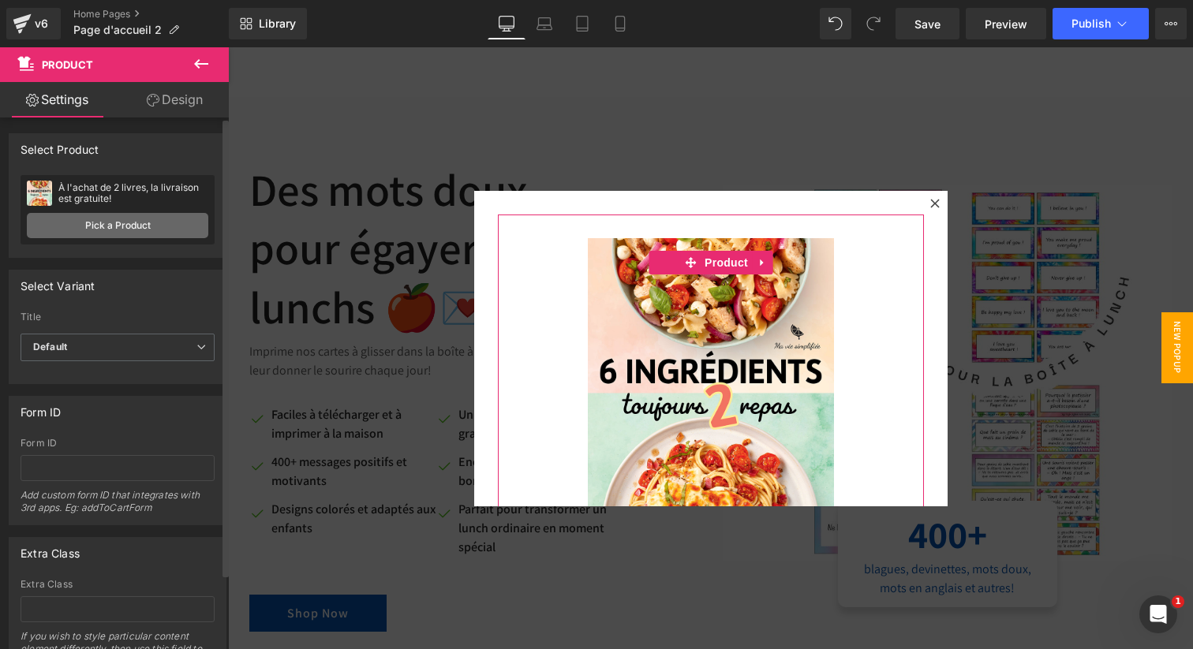
click at [129, 216] on link "Pick a Product" at bounding box center [117, 225] width 181 height 25
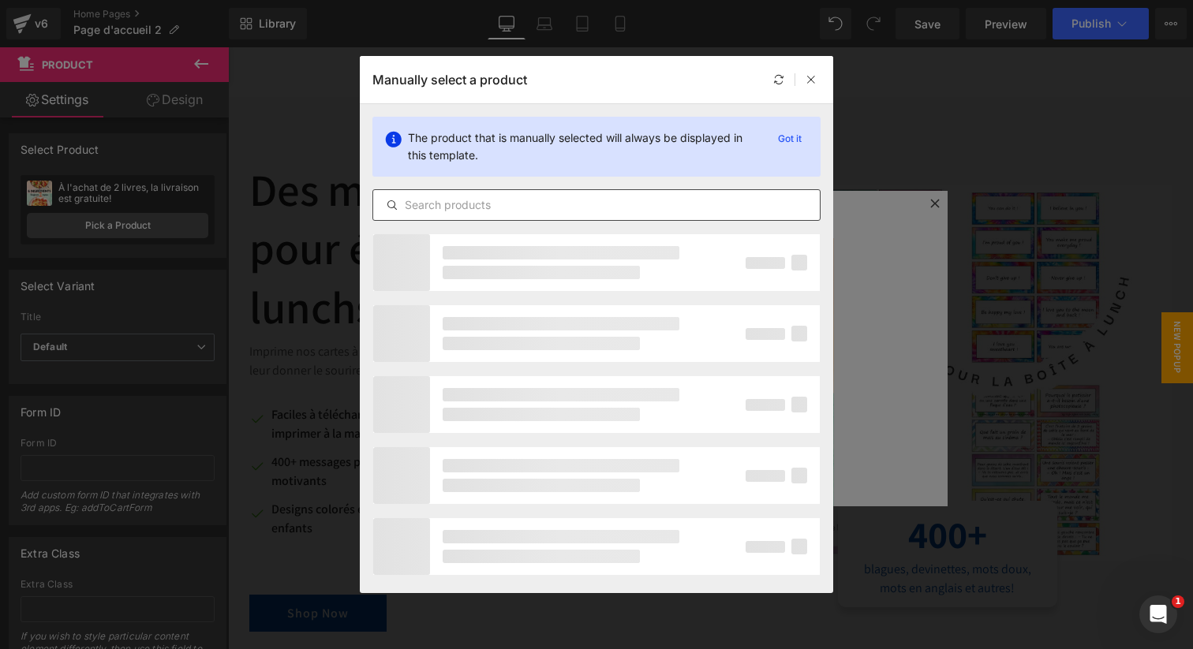
click at [541, 211] on input "text" at bounding box center [596, 205] width 447 height 19
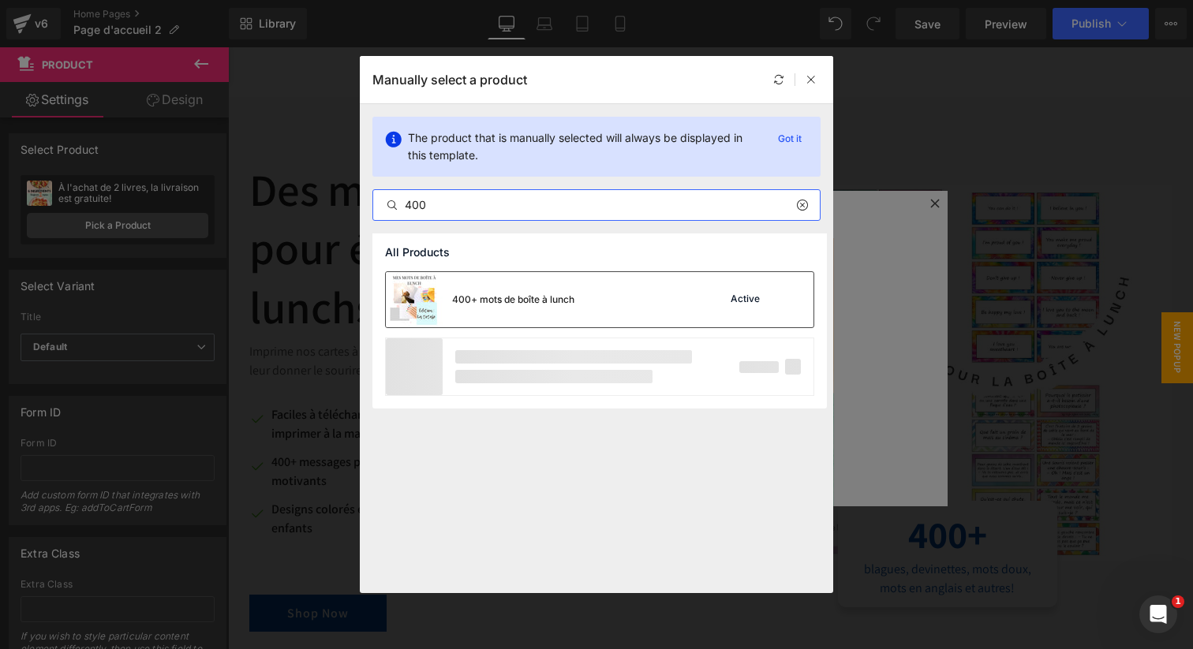
type input "400"
click at [503, 291] on div "400+ mots de boîte à lunch" at bounding box center [480, 299] width 189 height 55
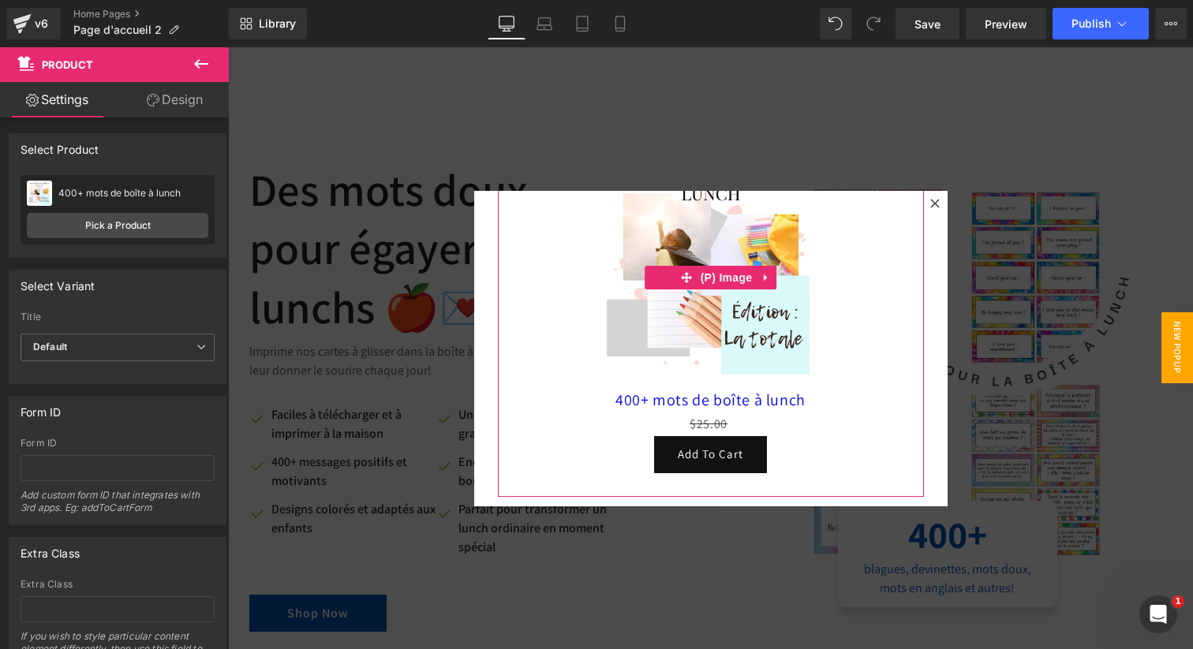
scroll to position [110, 0]
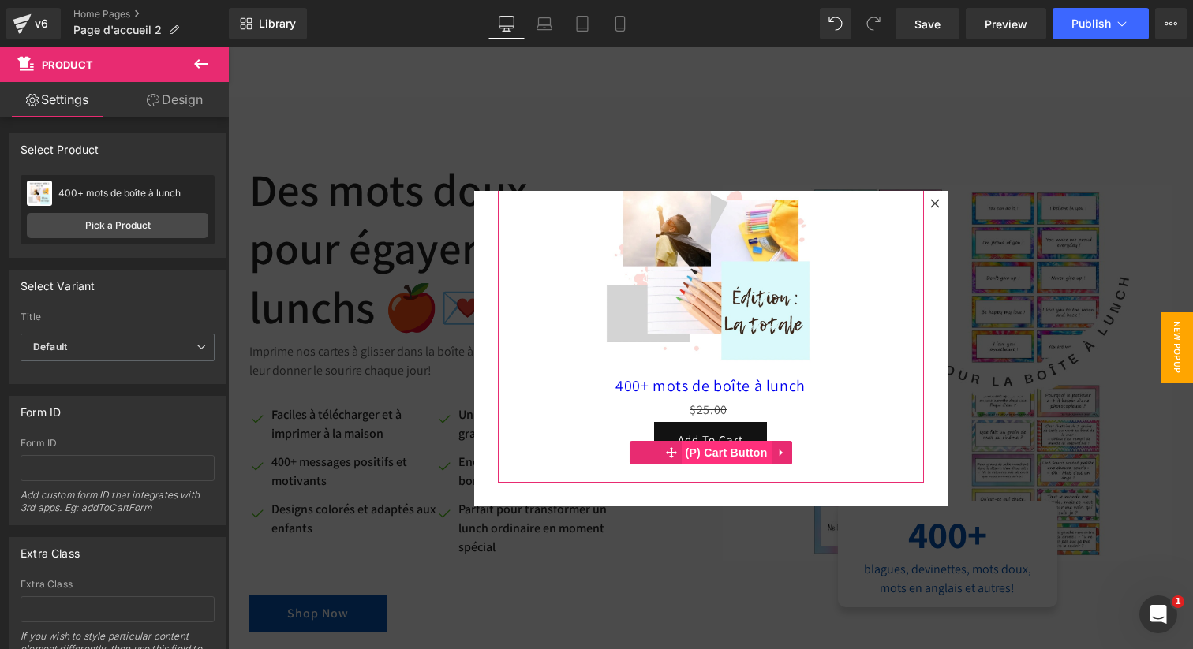
click at [712, 444] on span "(P) Cart Button" at bounding box center [726, 453] width 90 height 24
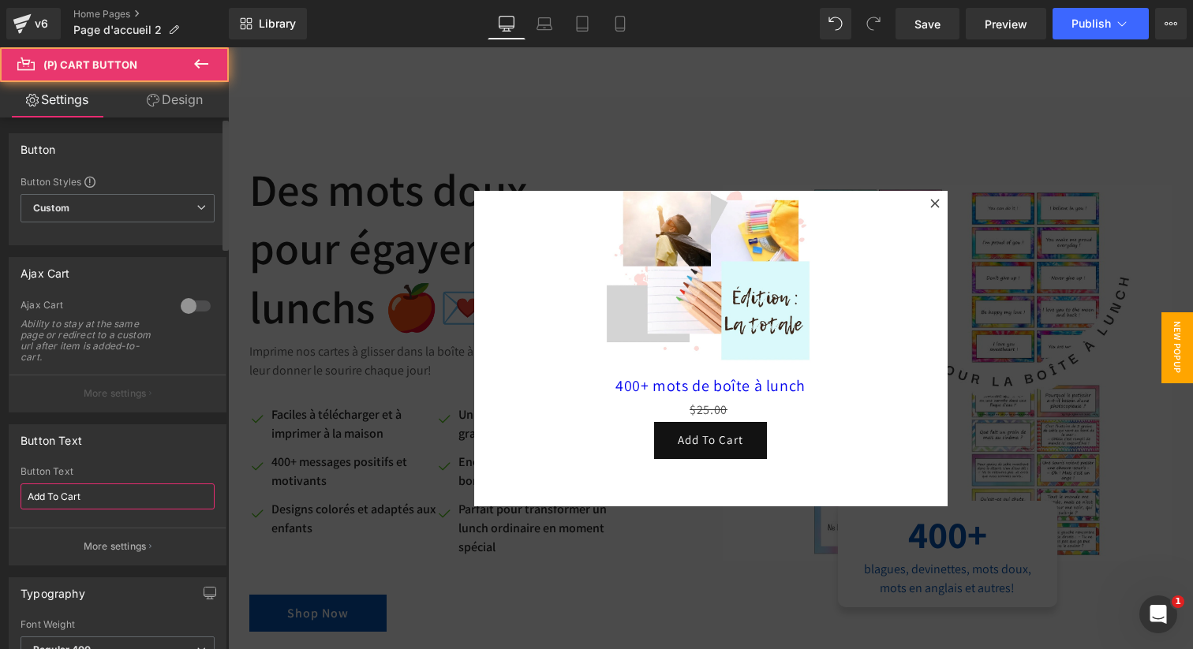
click at [149, 502] on input "Add To Cart" at bounding box center [118, 497] width 194 height 26
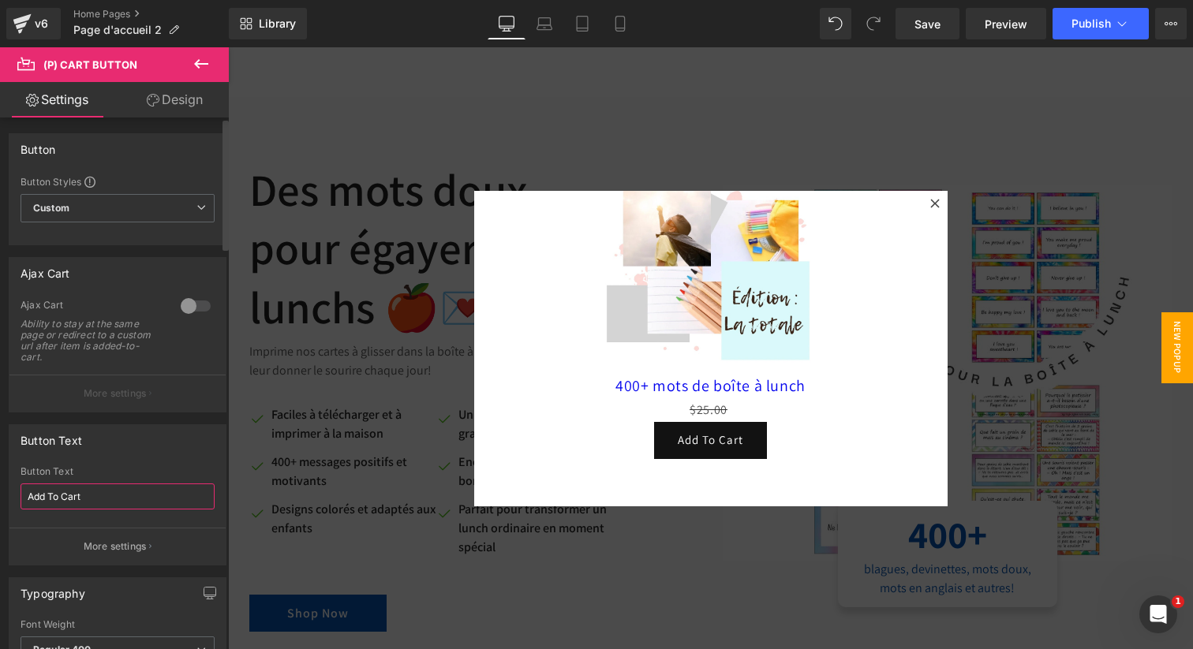
click at [149, 502] on input "Add To Cart" at bounding box center [118, 497] width 194 height 26
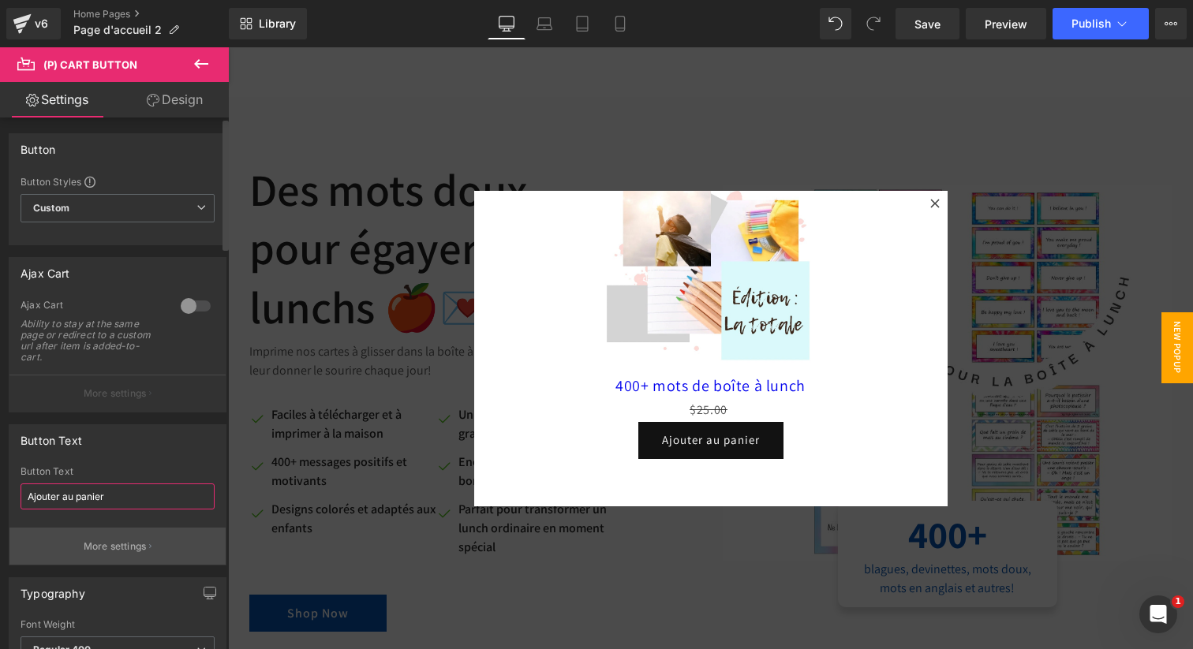
type input "Ajouter au panier"
click at [97, 553] on p "More settings" at bounding box center [115, 547] width 63 height 14
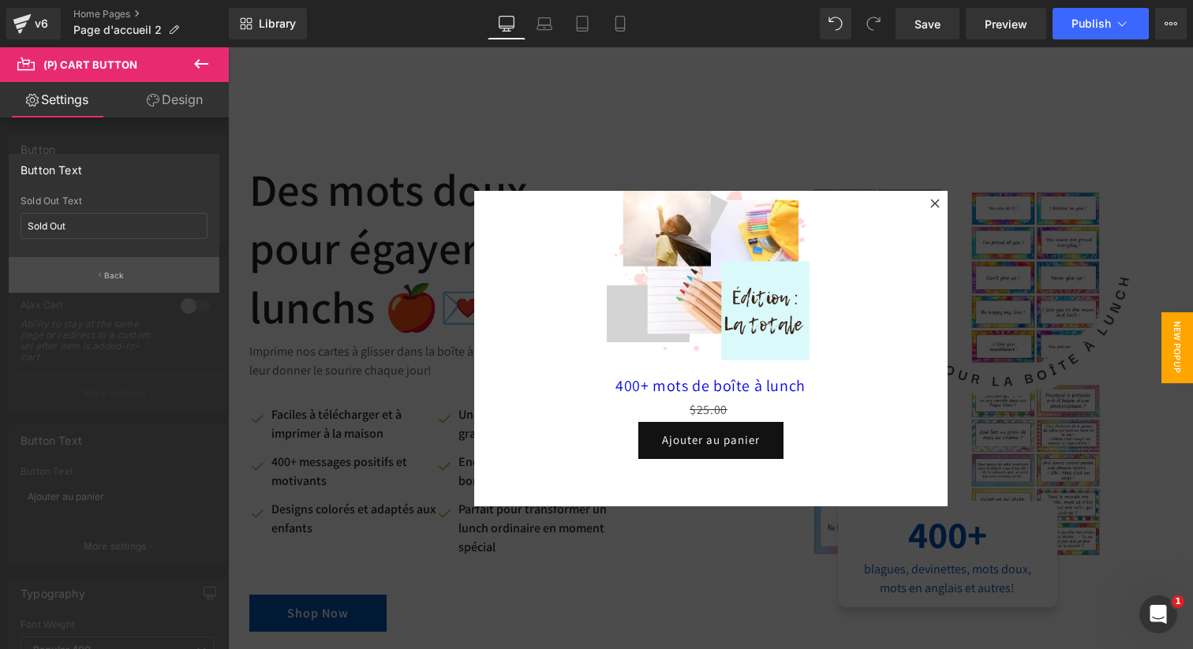
click at [122, 274] on p "Back" at bounding box center [114, 276] width 21 height 12
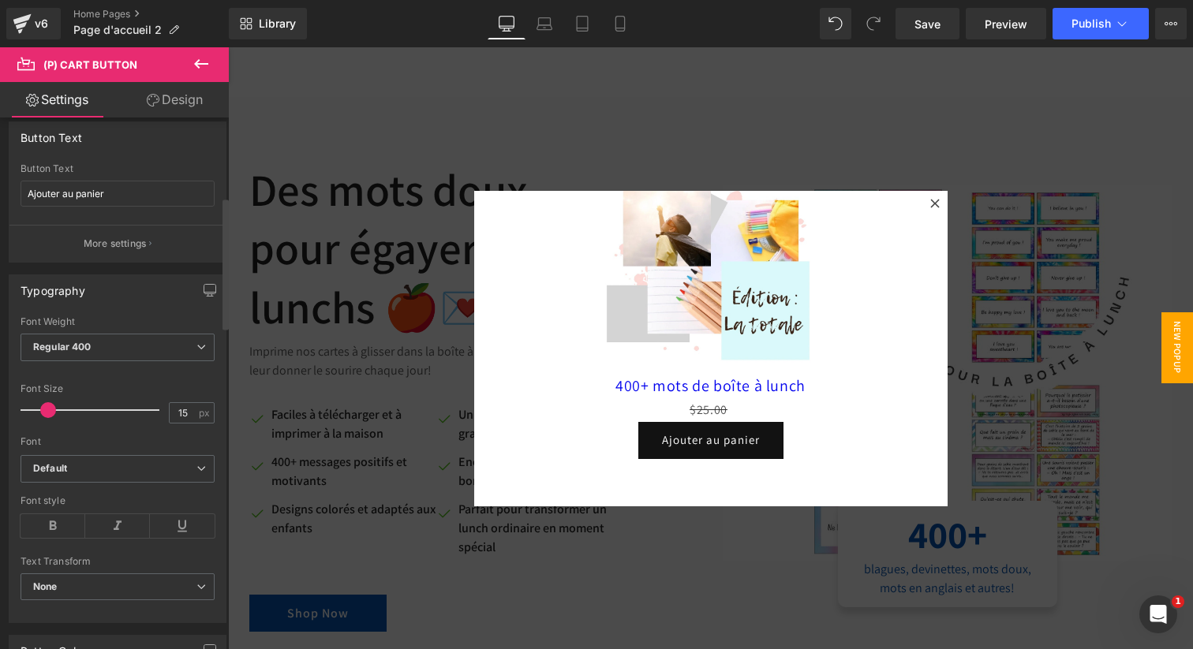
scroll to position [320, 0]
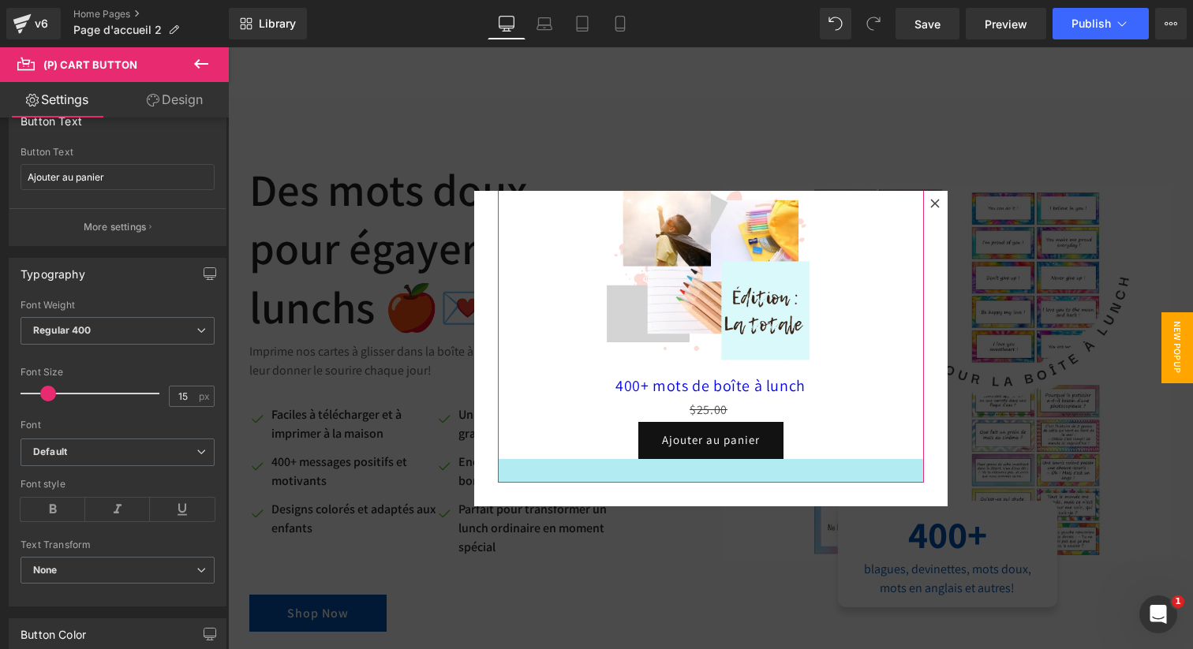
click at [548, 460] on div at bounding box center [711, 471] width 426 height 24
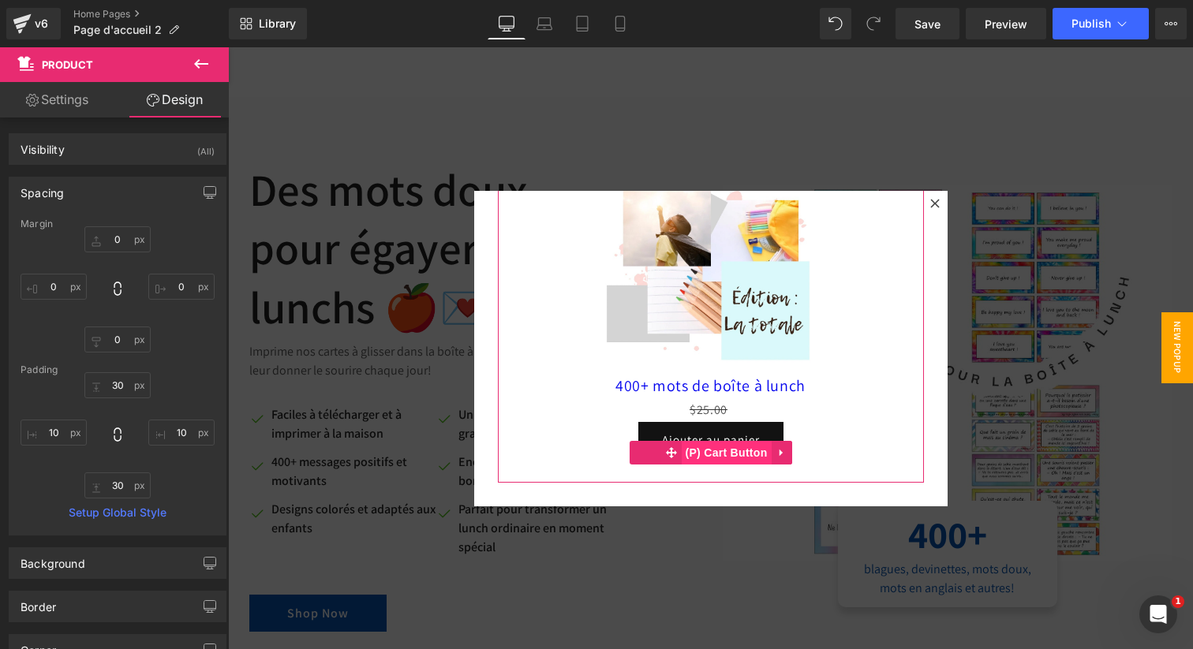
click at [723, 453] on span "(P) Cart Button" at bounding box center [726, 453] width 90 height 24
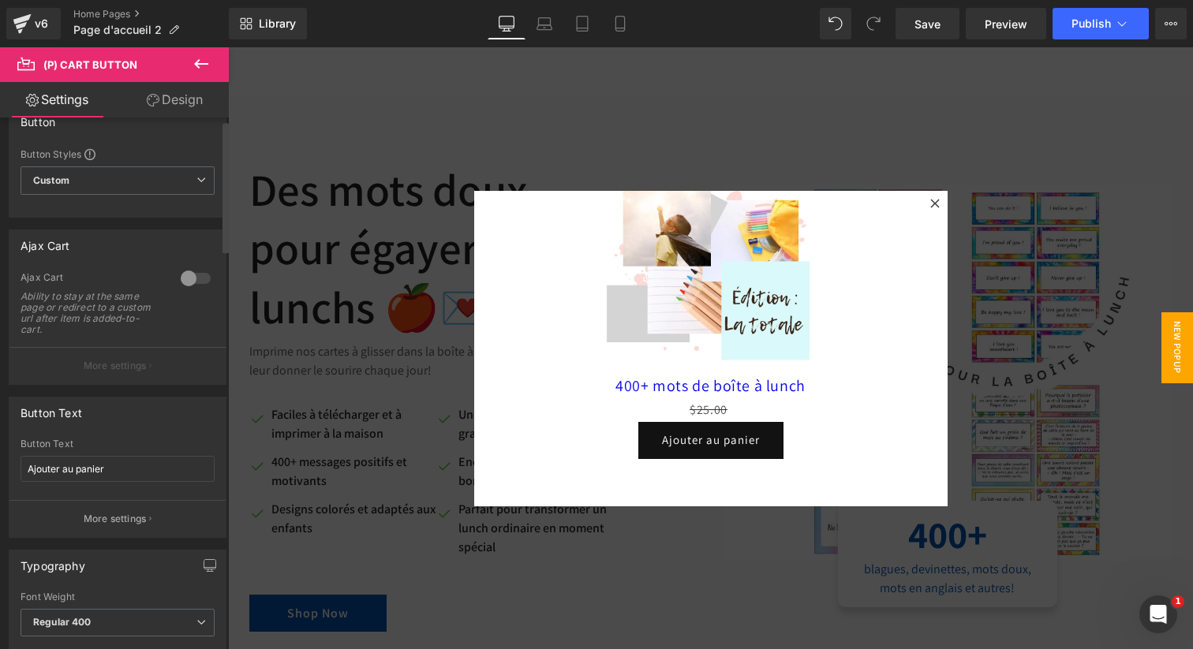
scroll to position [33, 0]
click at [187, 275] on div at bounding box center [196, 272] width 38 height 25
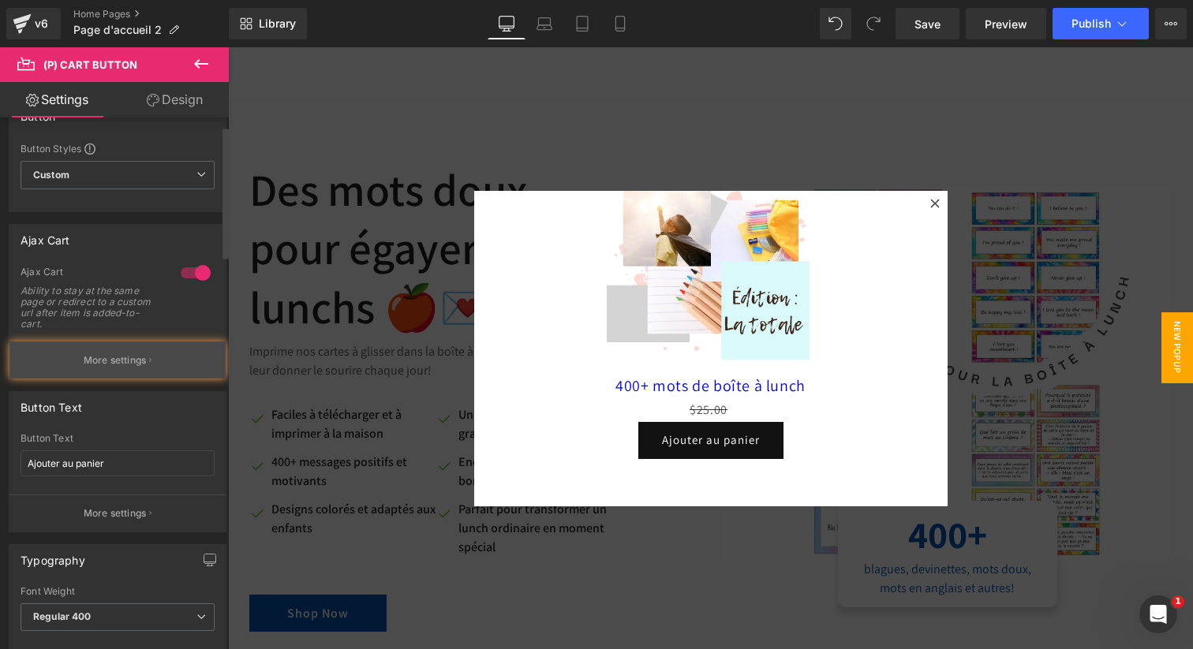
click at [121, 361] on p "More settings" at bounding box center [115, 361] width 63 height 14
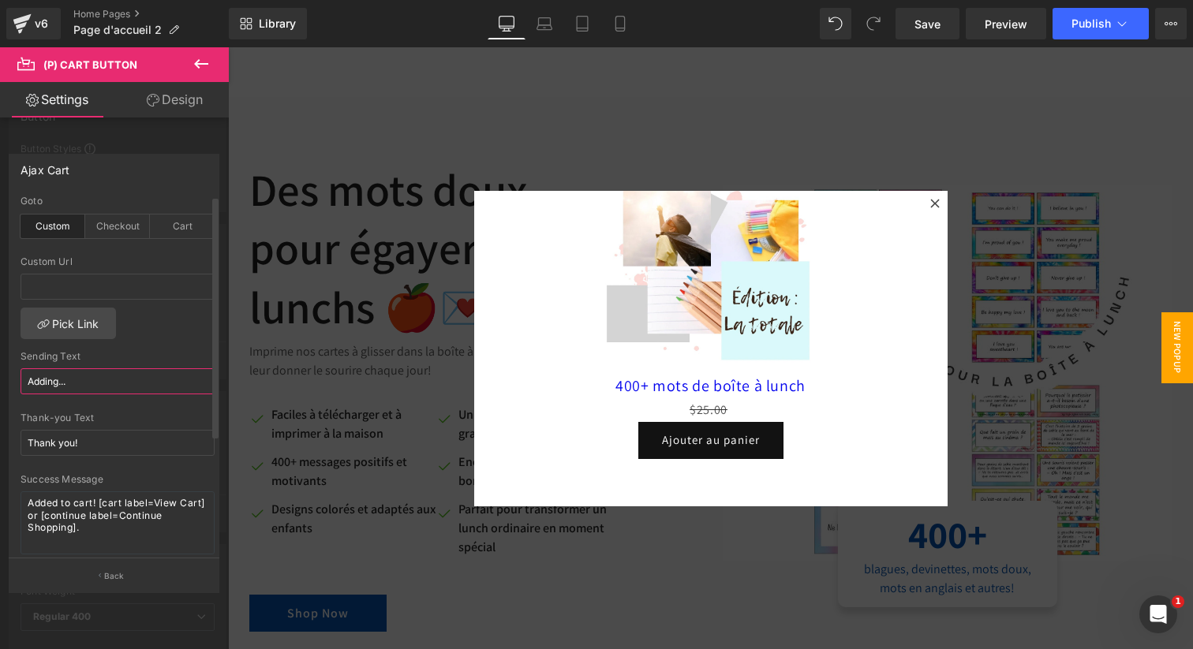
click at [108, 386] on input "Adding..." at bounding box center [118, 382] width 194 height 26
type input "Ajout..."
click at [55, 439] on input "Thank you!" at bounding box center [118, 443] width 194 height 26
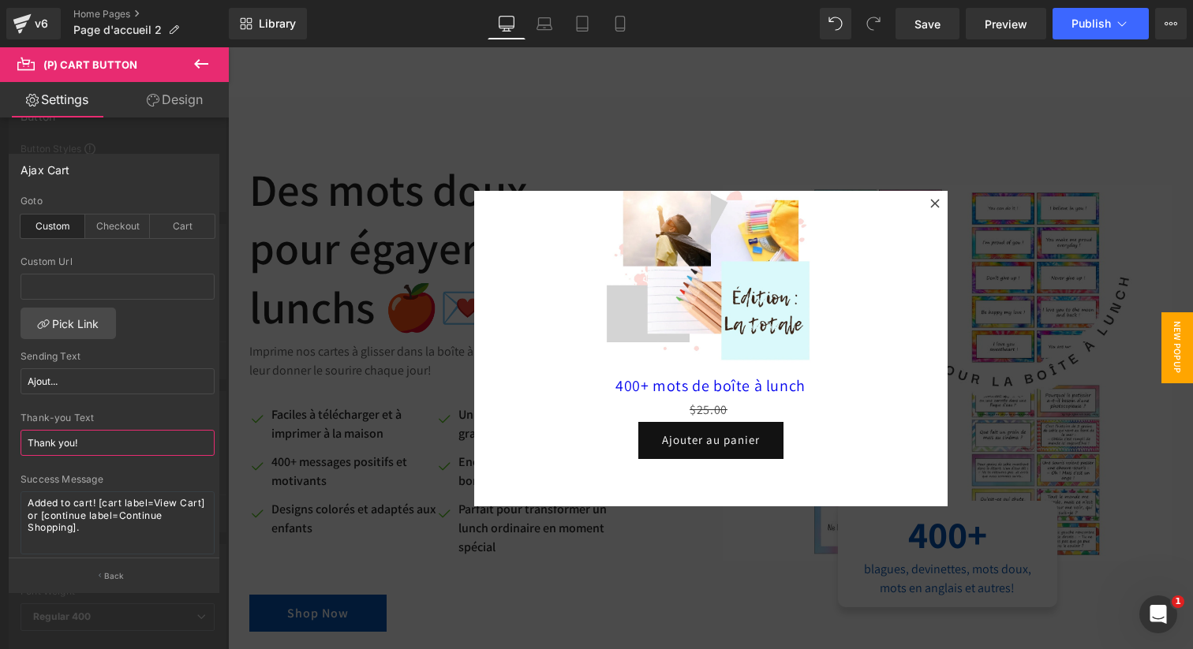
drag, startPoint x: 75, startPoint y: 441, endPoint x: 0, endPoint y: 431, distance: 75.7
click at [0, 431] on div "Ajax Cart custom Goto Custom Checkout Cart Custom Url Pick Link Ajout... Sendin…" at bounding box center [114, 367] width 229 height 450
type input "Merci!"
drag, startPoint x: 95, startPoint y: 500, endPoint x: 0, endPoint y: 493, distance: 95.7
click at [0, 493] on div "Ajax Cart custom Goto Custom Checkout Cart Custom Url Pick Link Ajout... Sendin…" at bounding box center [114, 367] width 229 height 450
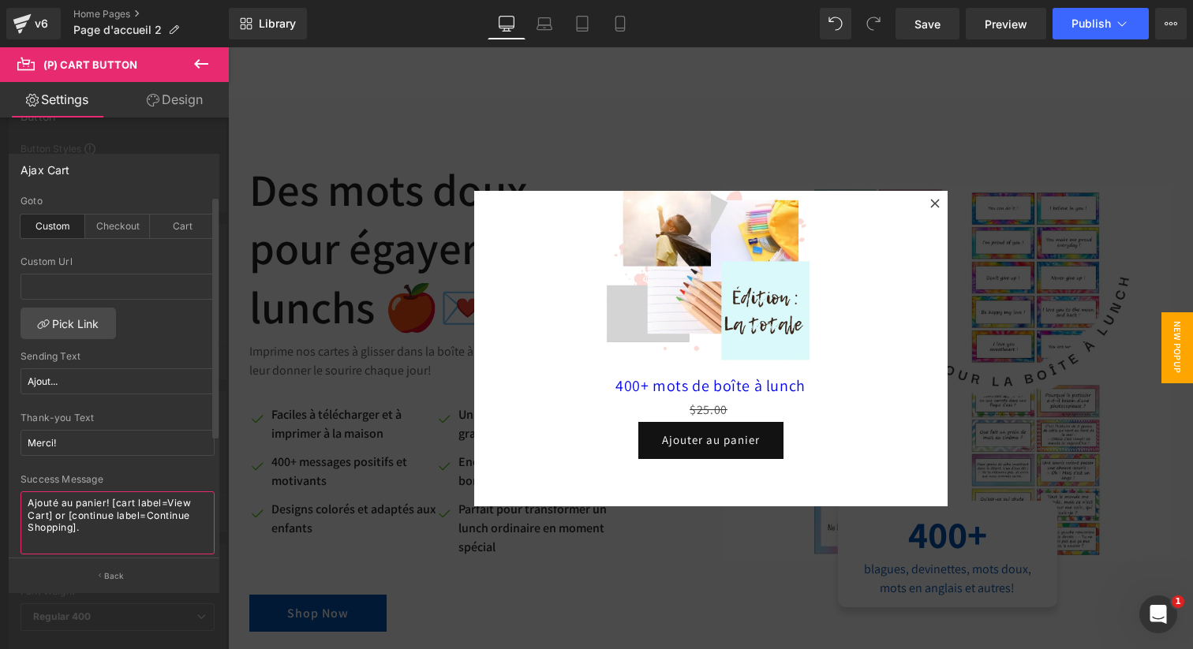
drag, startPoint x: 148, startPoint y: 514, endPoint x: 71, endPoint y: 526, distance: 77.6
click at [71, 526] on textarea "Ajouté au panier! [cart label=View Cart] or [continue label=Continue Shopping]." at bounding box center [118, 523] width 194 height 63
drag, startPoint x: 170, startPoint y: 504, endPoint x: 47, endPoint y: 510, distance: 122.4
click at [47, 510] on textarea "Ajouté au panier! [cart label=View Cart] or [continue label=Continuer à magasin…" at bounding box center [118, 523] width 194 height 63
type textarea "Ajouté au panier! [cart label=Voir le panier] or [continue label=Continuer à ma…"
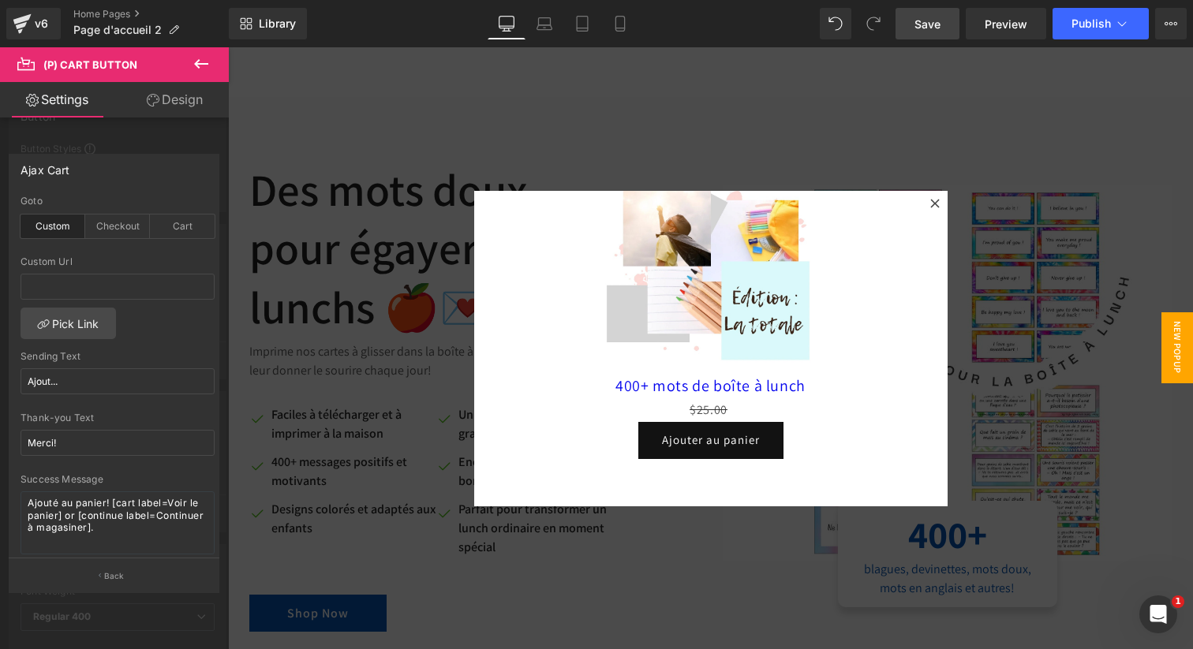
click at [930, 24] on span "Save" at bounding box center [928, 24] width 26 height 17
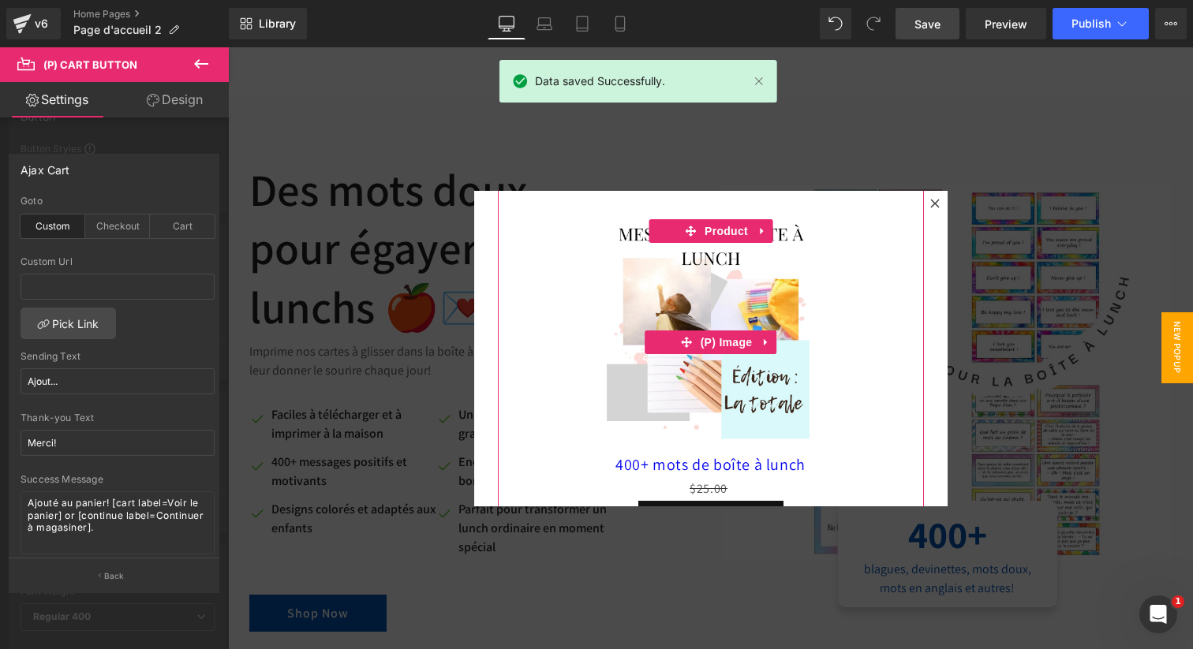
scroll to position [0, 0]
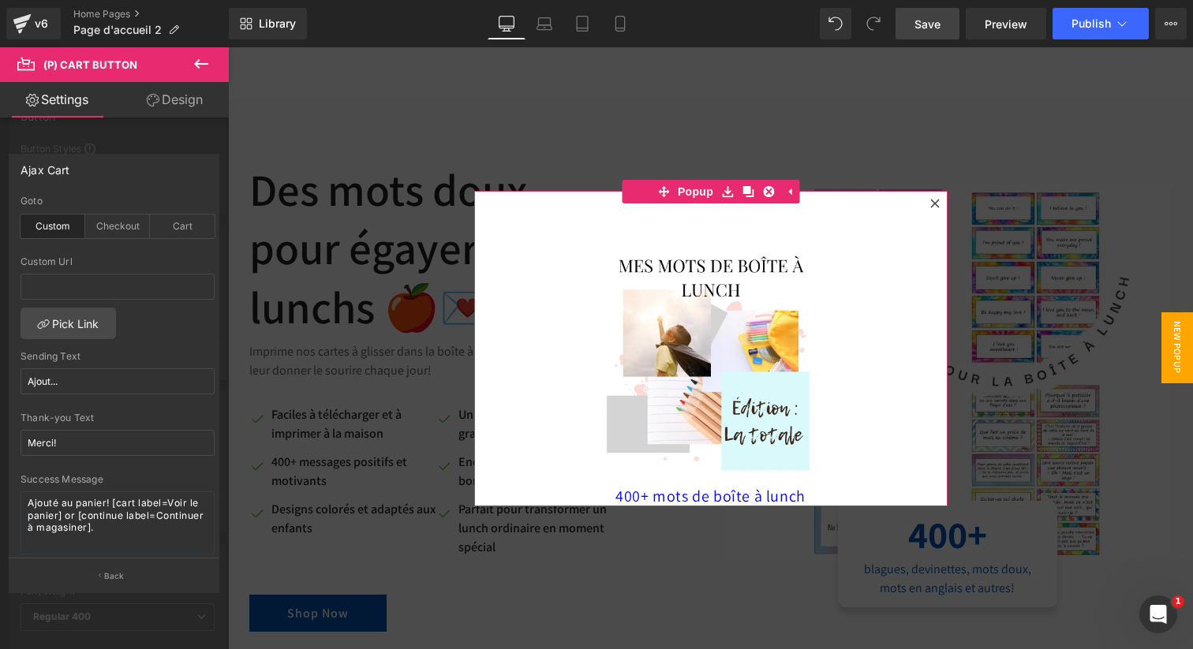
click at [862, 198] on div "Sale Off (P) Image 400+ mots de boîte à lunch (P) Title $25.00 (P) Price Ajoute…" at bounding box center [710, 349] width 473 height 316
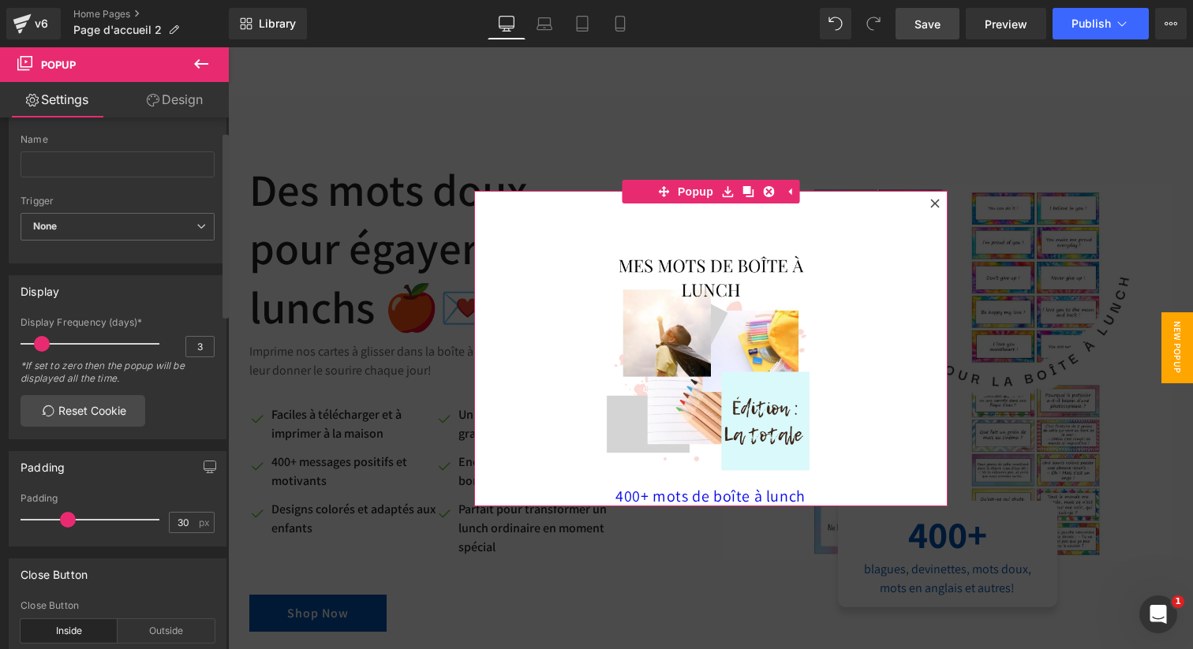
scroll to position [83, 0]
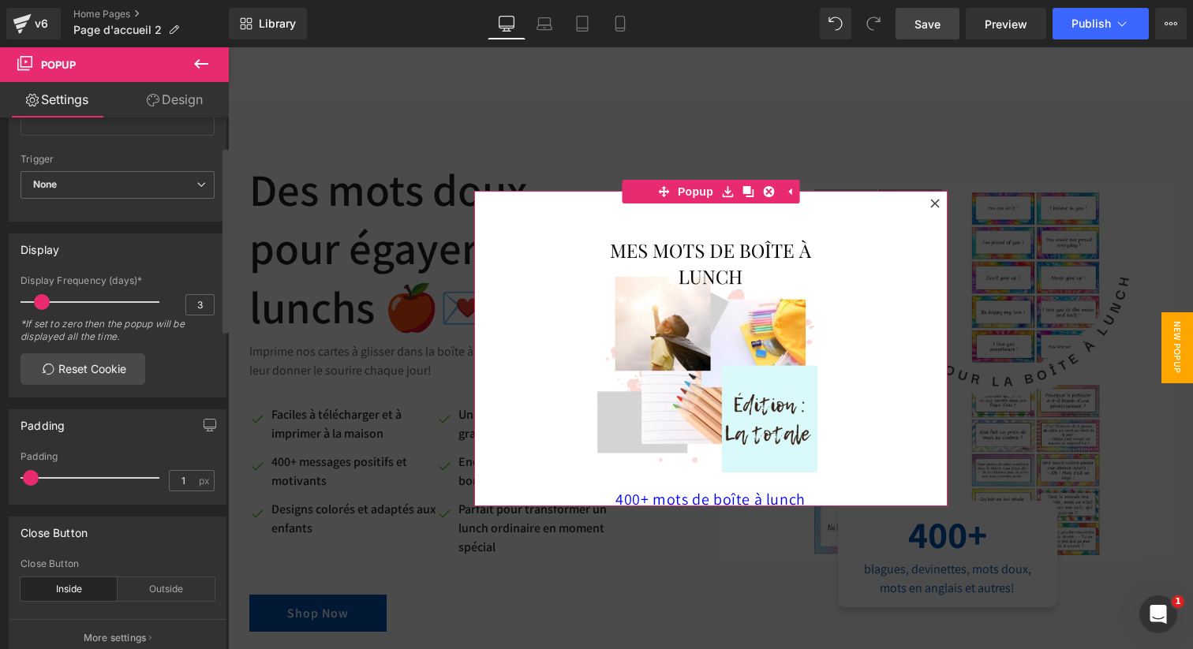
type input "0"
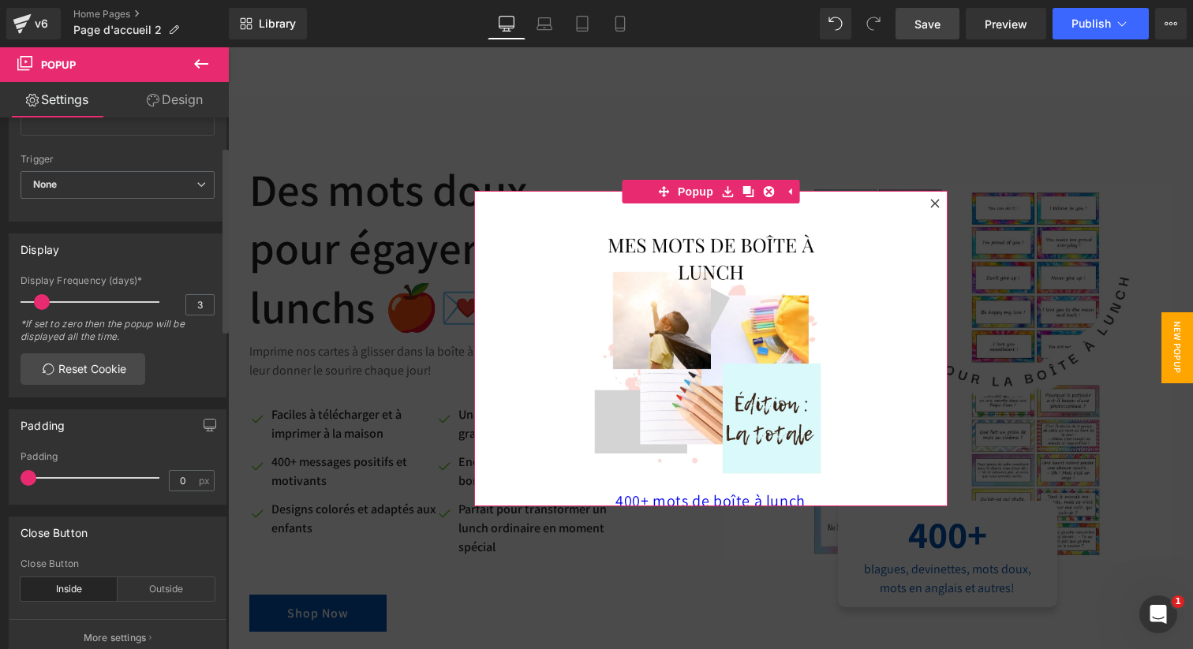
drag, startPoint x: 71, startPoint y: 481, endPoint x: 23, endPoint y: 482, distance: 48.2
click at [23, 482] on span at bounding box center [29, 478] width 16 height 16
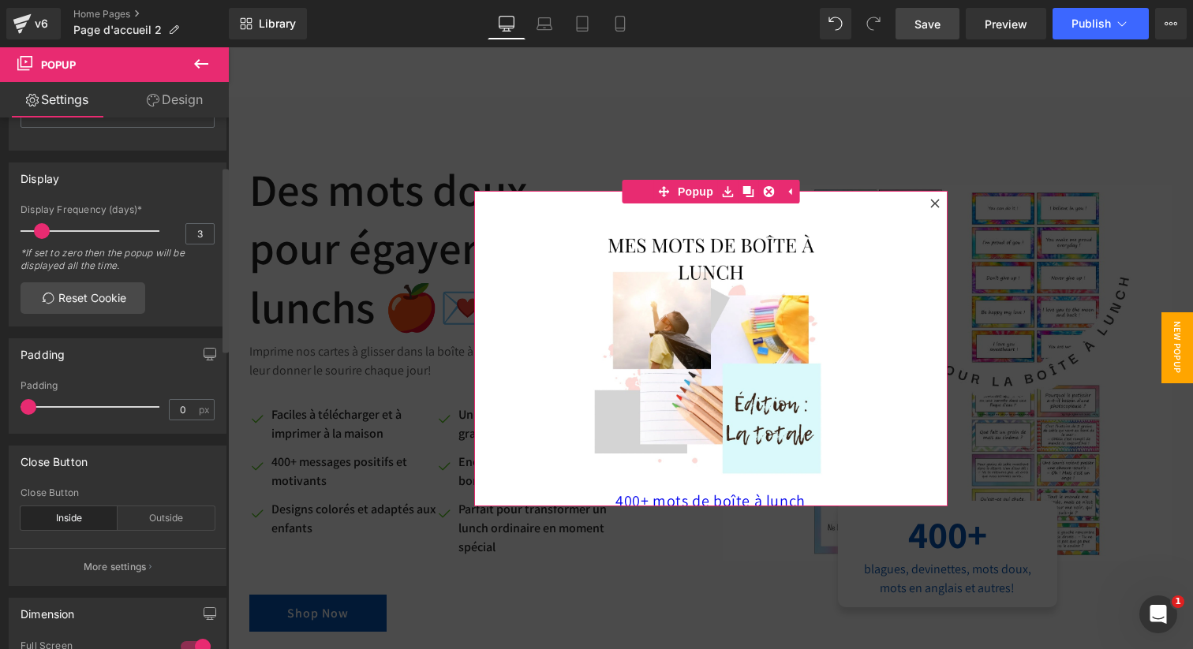
scroll to position [219, 0]
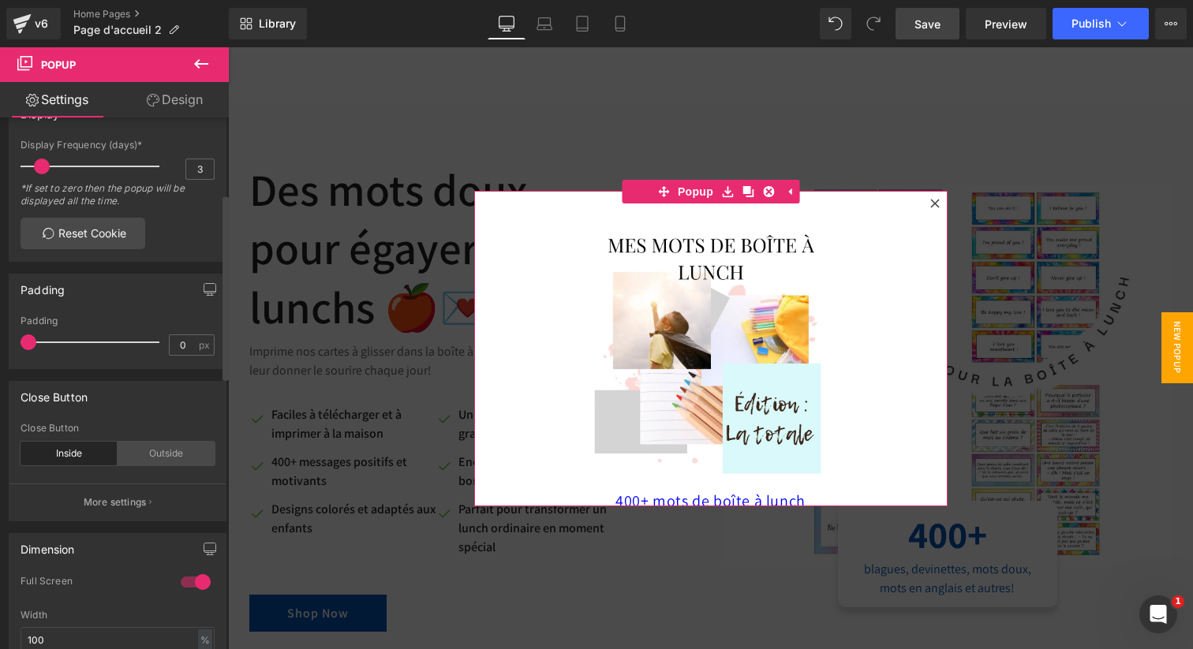
click at [143, 451] on div "Outside" at bounding box center [166, 454] width 97 height 24
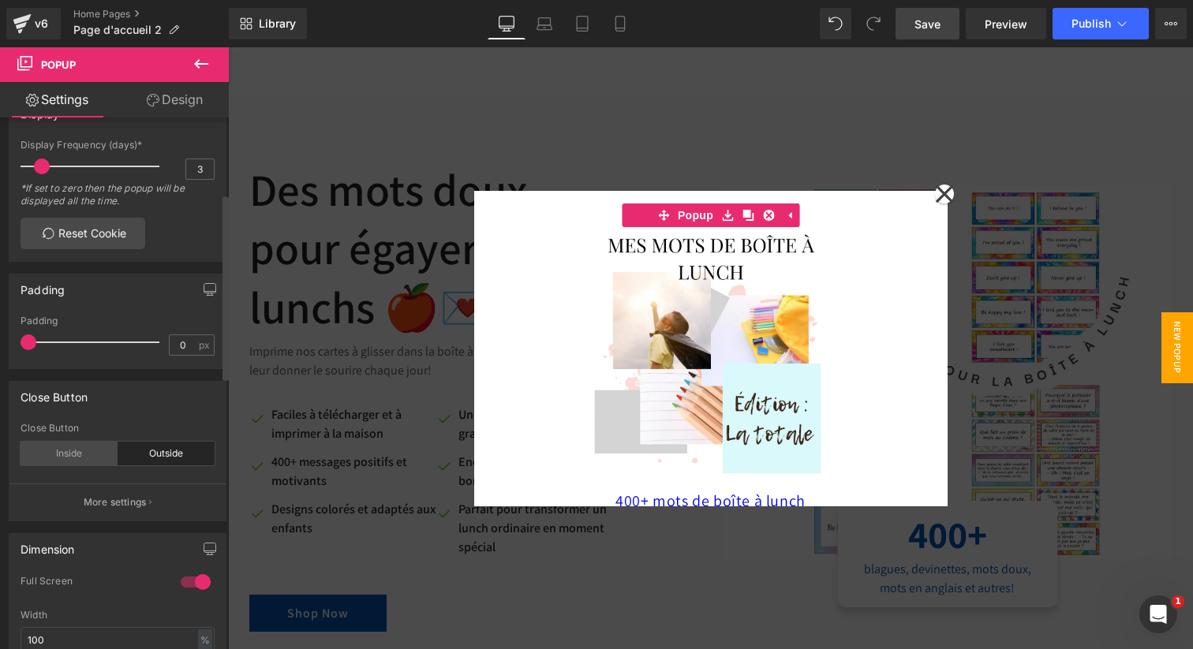
click at [83, 455] on div "Inside" at bounding box center [69, 454] width 97 height 24
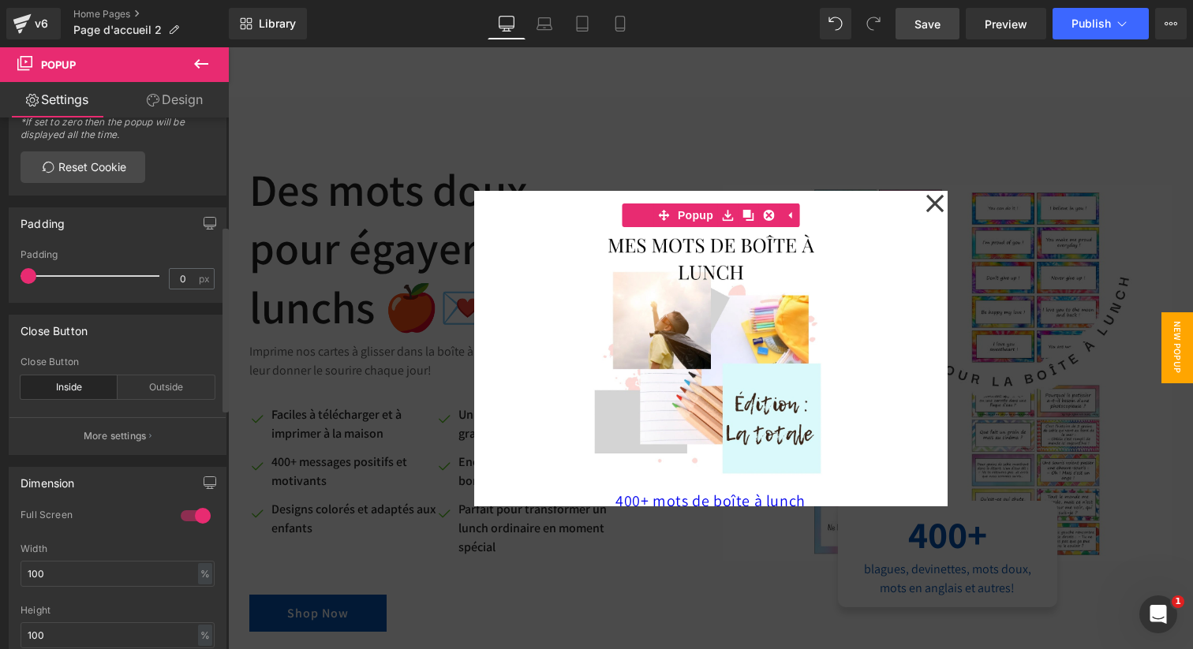
scroll to position [365, 0]
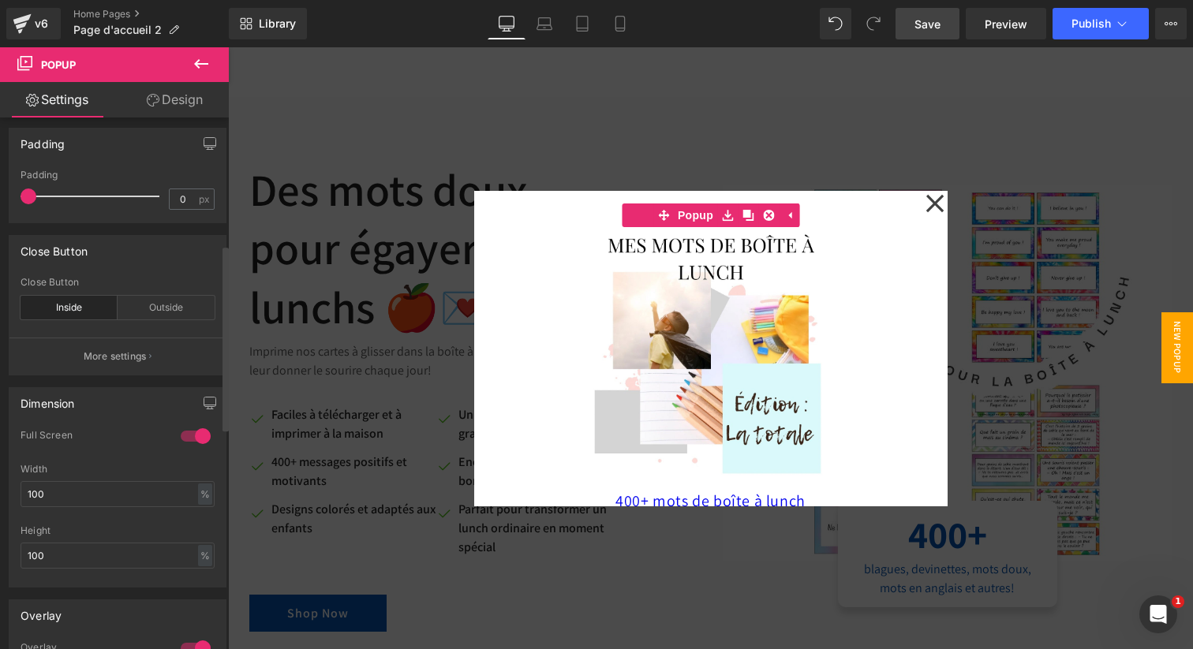
click at [182, 439] on div at bounding box center [196, 436] width 38 height 25
click at [188, 440] on div at bounding box center [196, 436] width 38 height 25
type input "100"
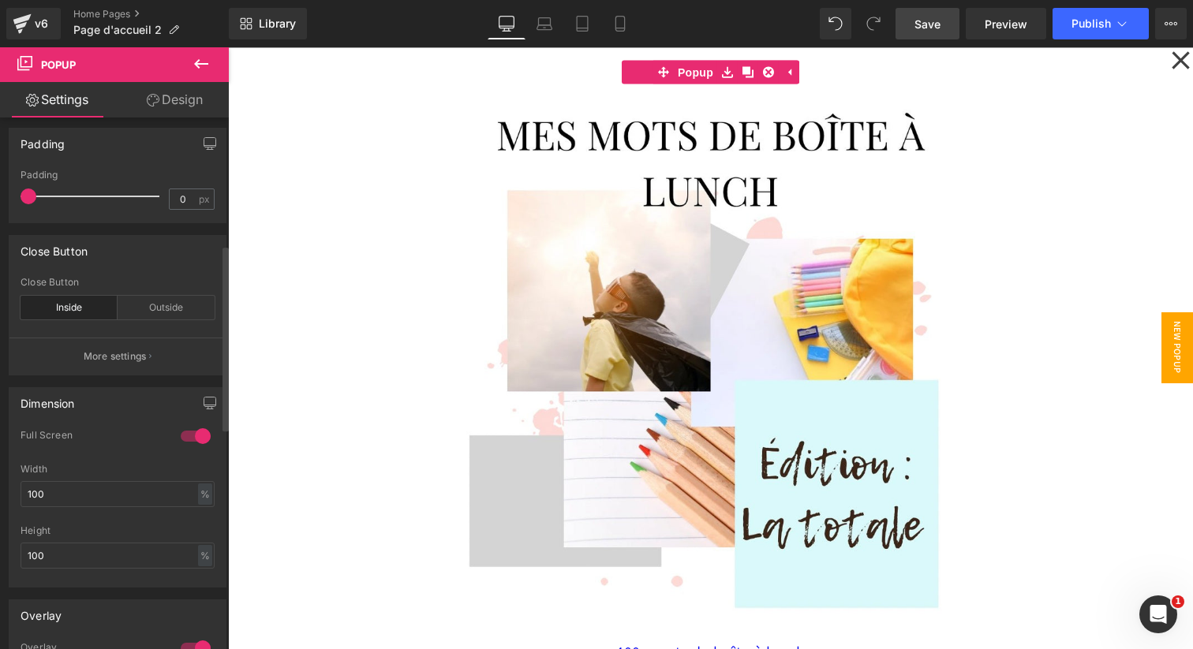
click at [191, 435] on div at bounding box center [196, 436] width 38 height 25
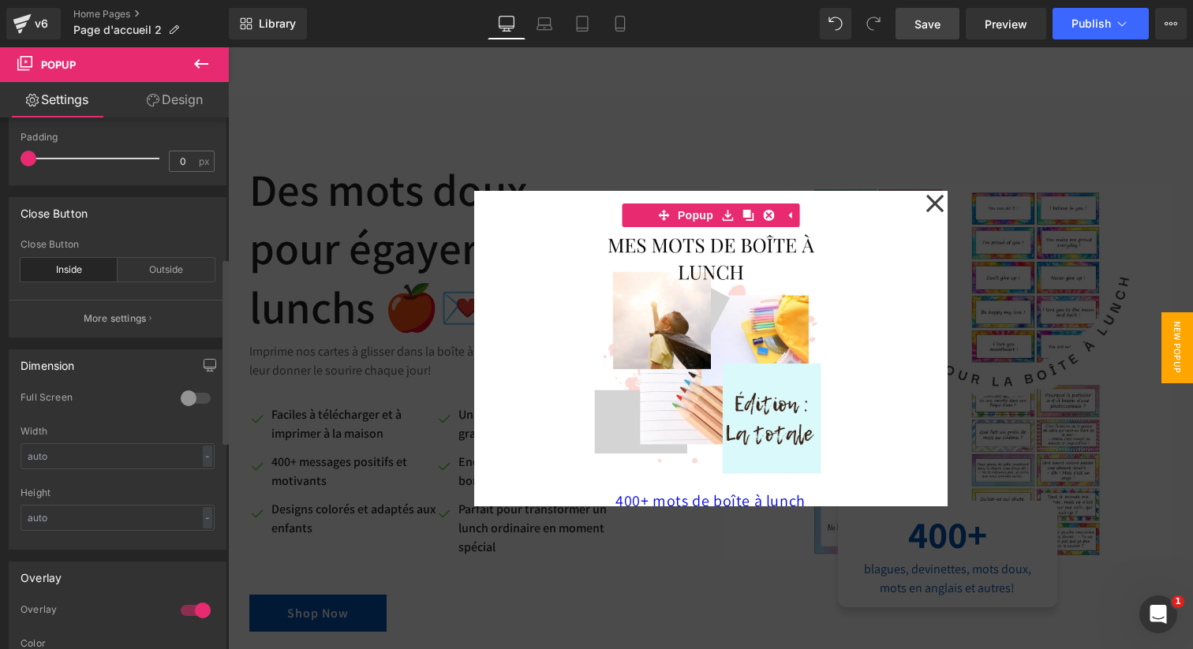
scroll to position [425, 0]
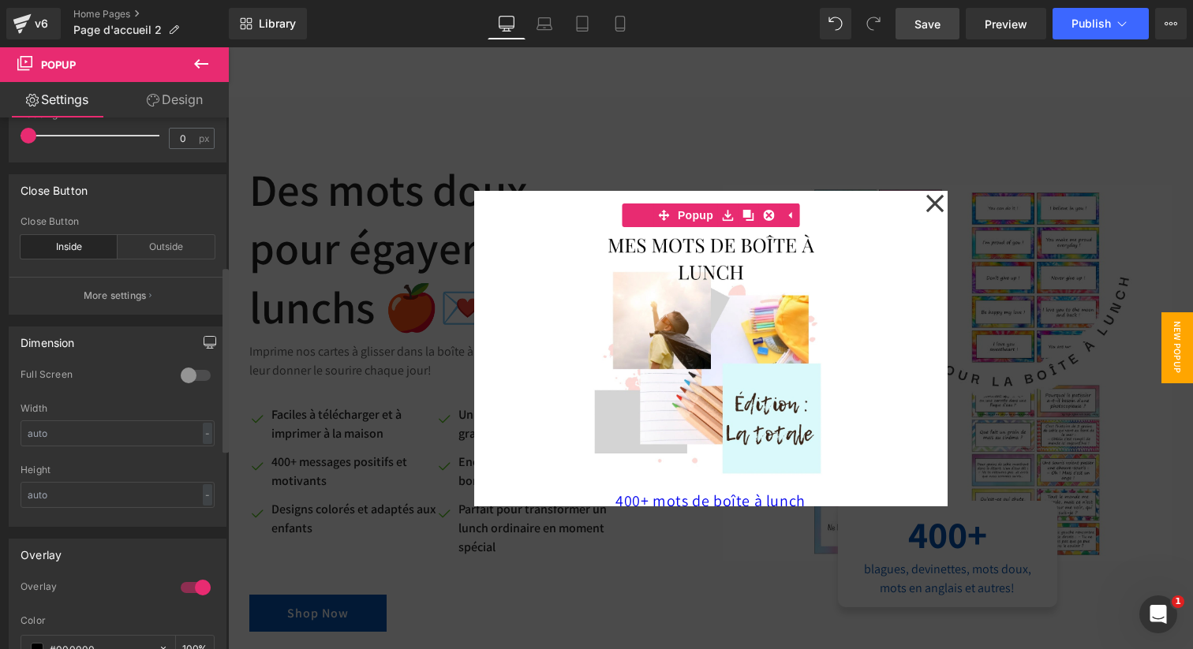
click at [208, 342] on icon "button" at bounding box center [210, 342] width 13 height 13
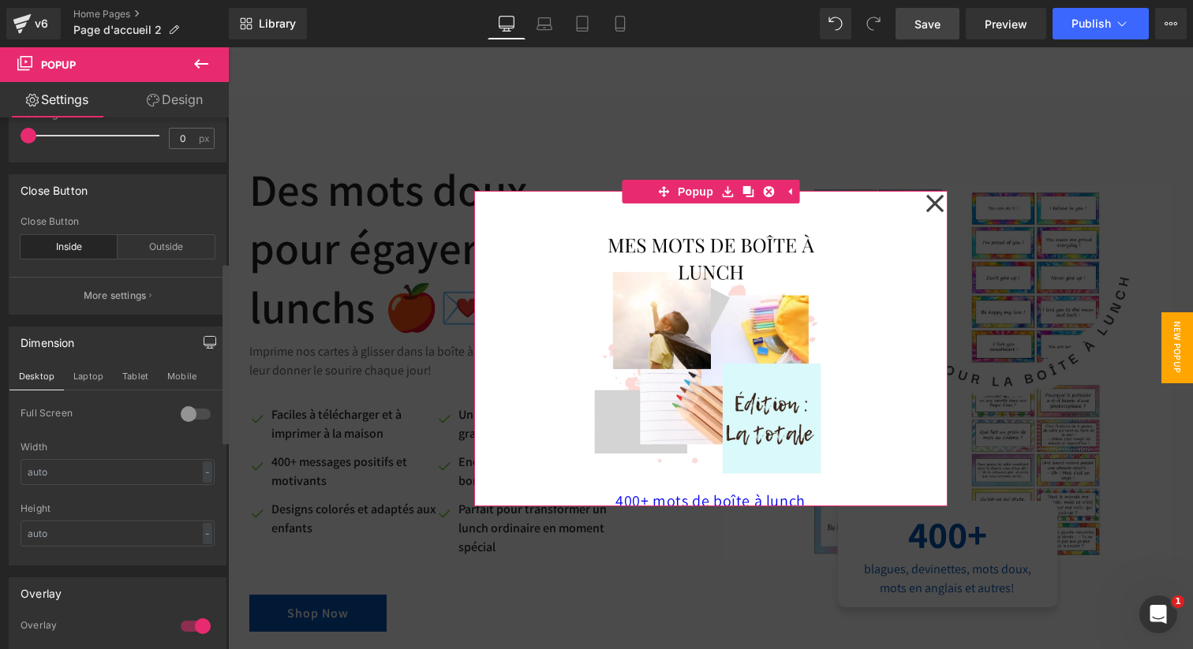
click at [208, 342] on icon "button" at bounding box center [210, 342] width 13 height 13
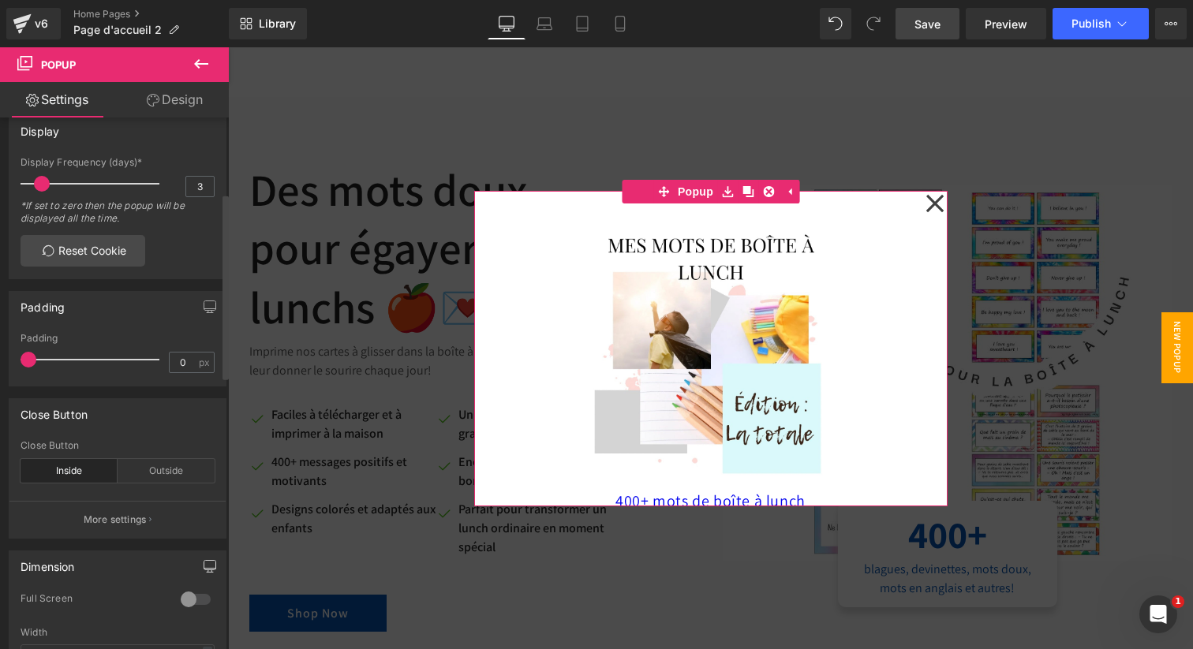
scroll to position [0, 0]
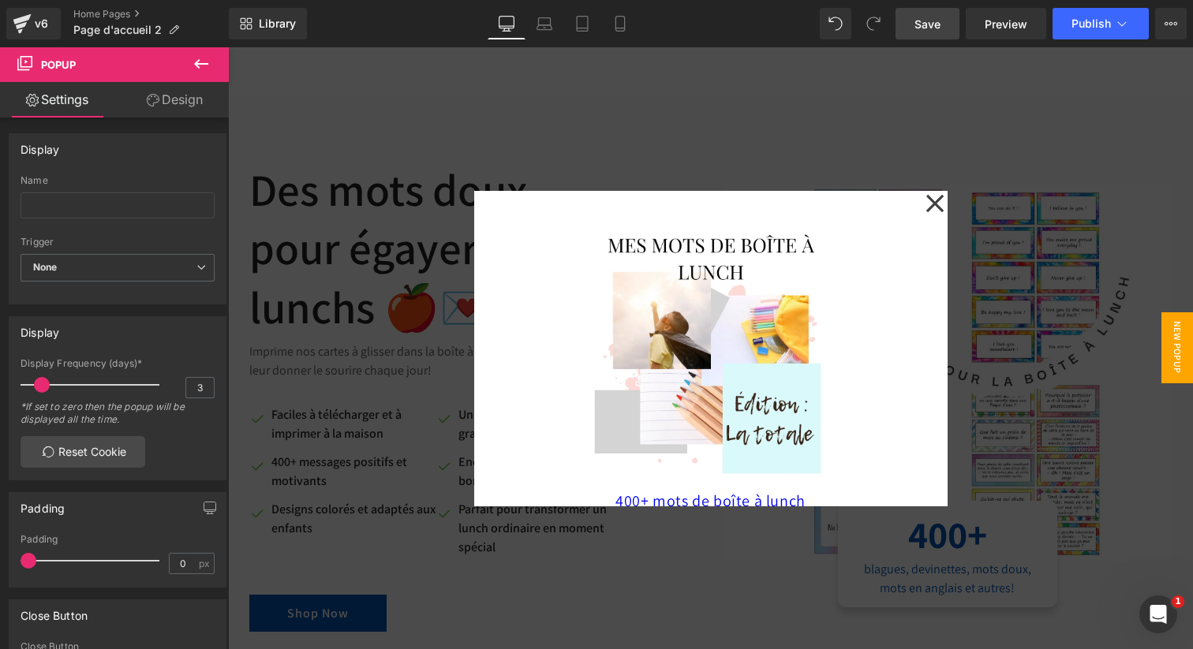
click at [927, 26] on span "Save" at bounding box center [928, 24] width 26 height 17
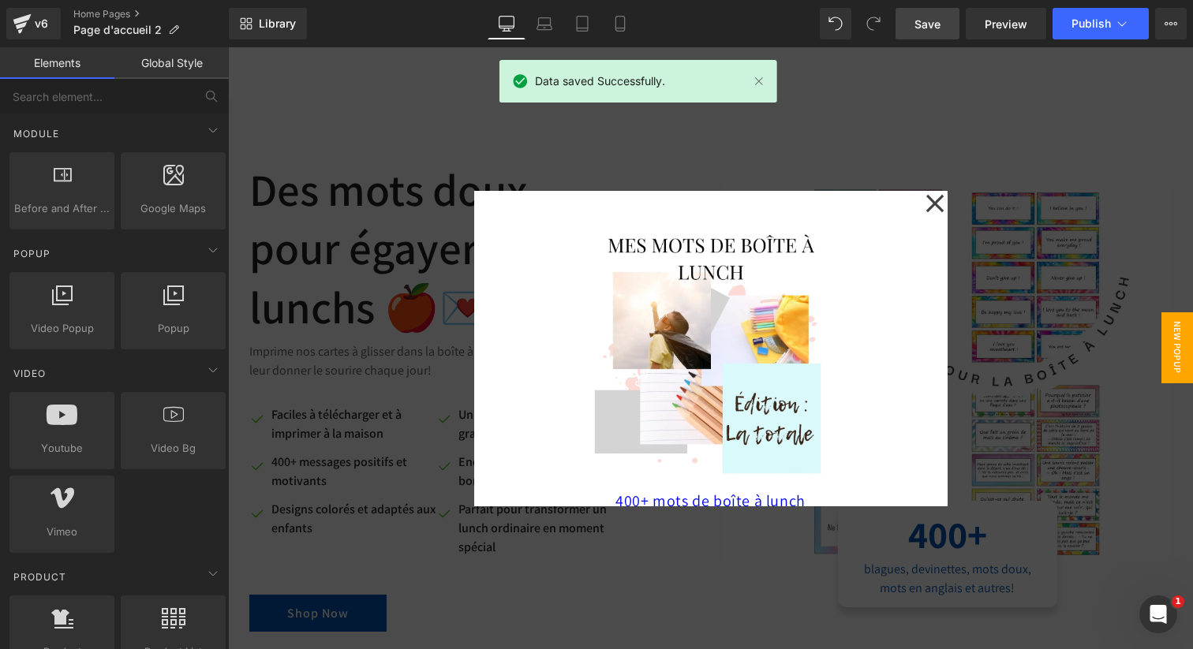
click at [768, 132] on div at bounding box center [710, 348] width 965 height 602
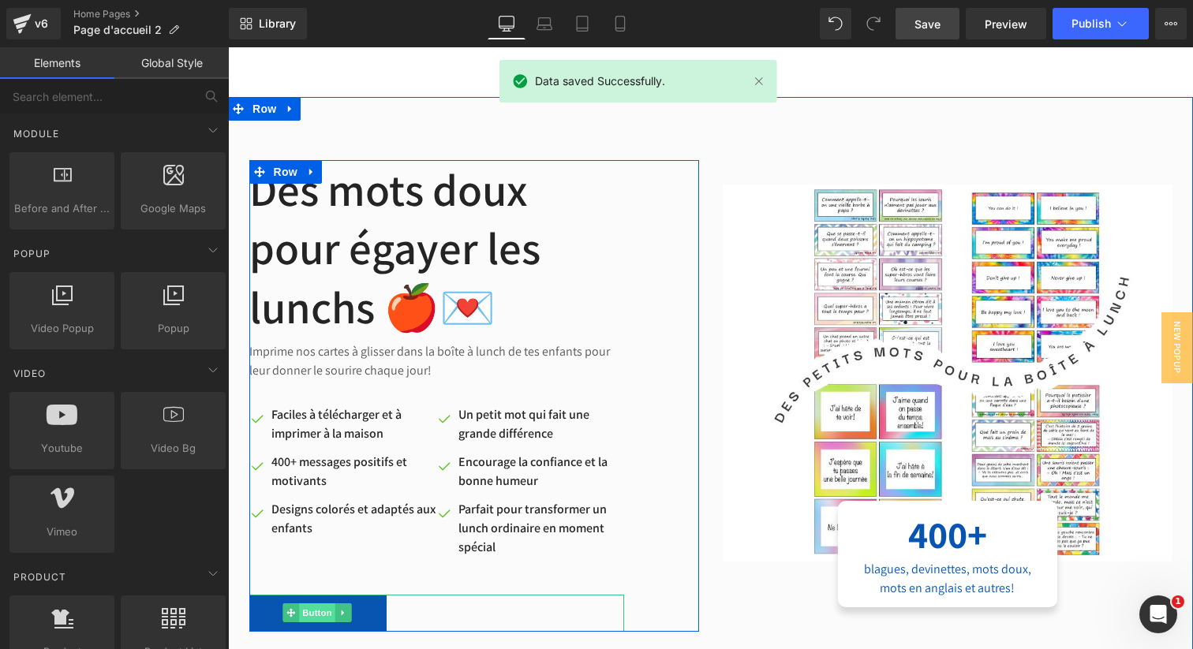
click at [324, 620] on div "Shop Now Button" at bounding box center [436, 613] width 375 height 37
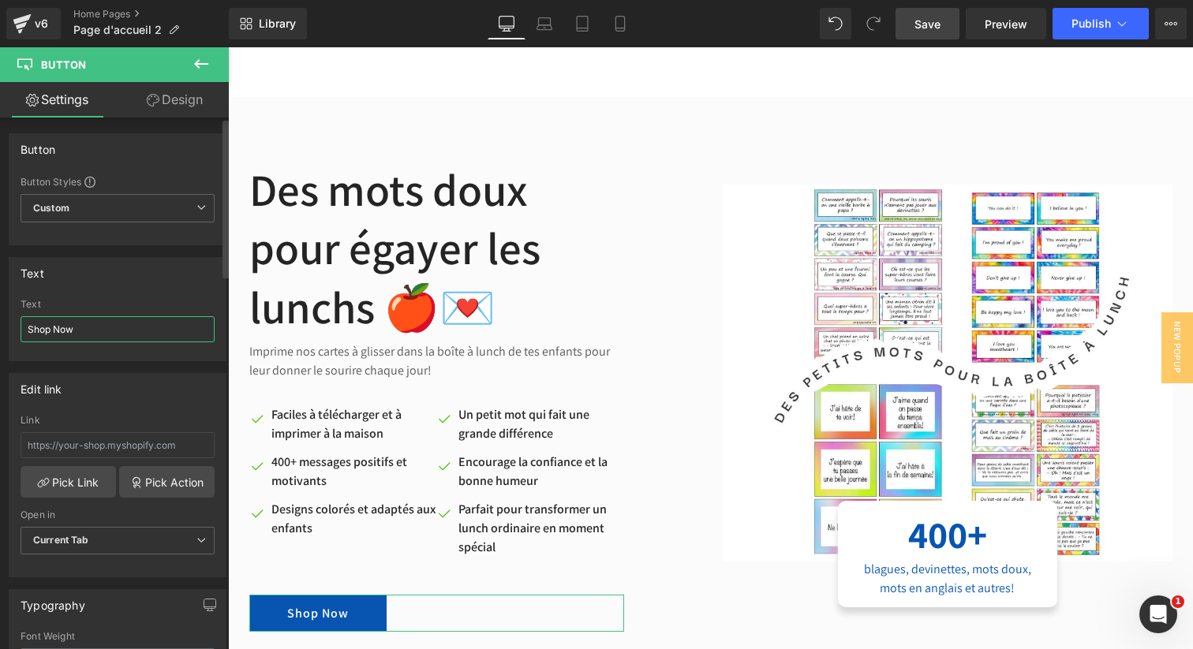
click at [115, 336] on input "Shop Now" at bounding box center [118, 329] width 194 height 26
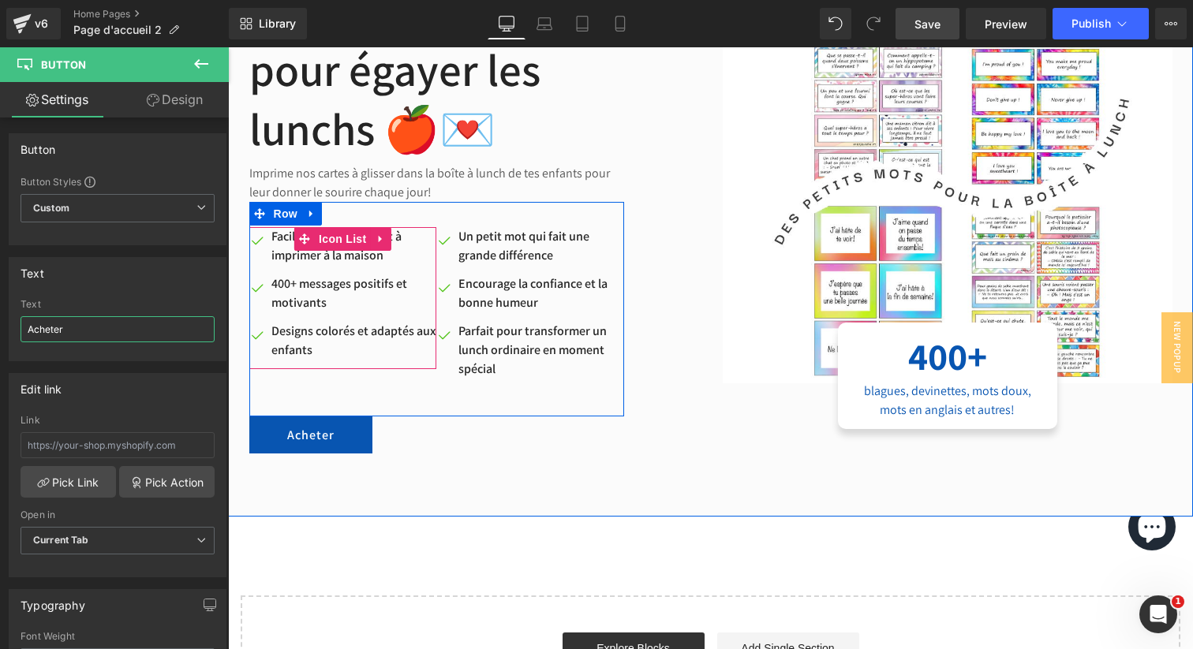
scroll to position [5465, 0]
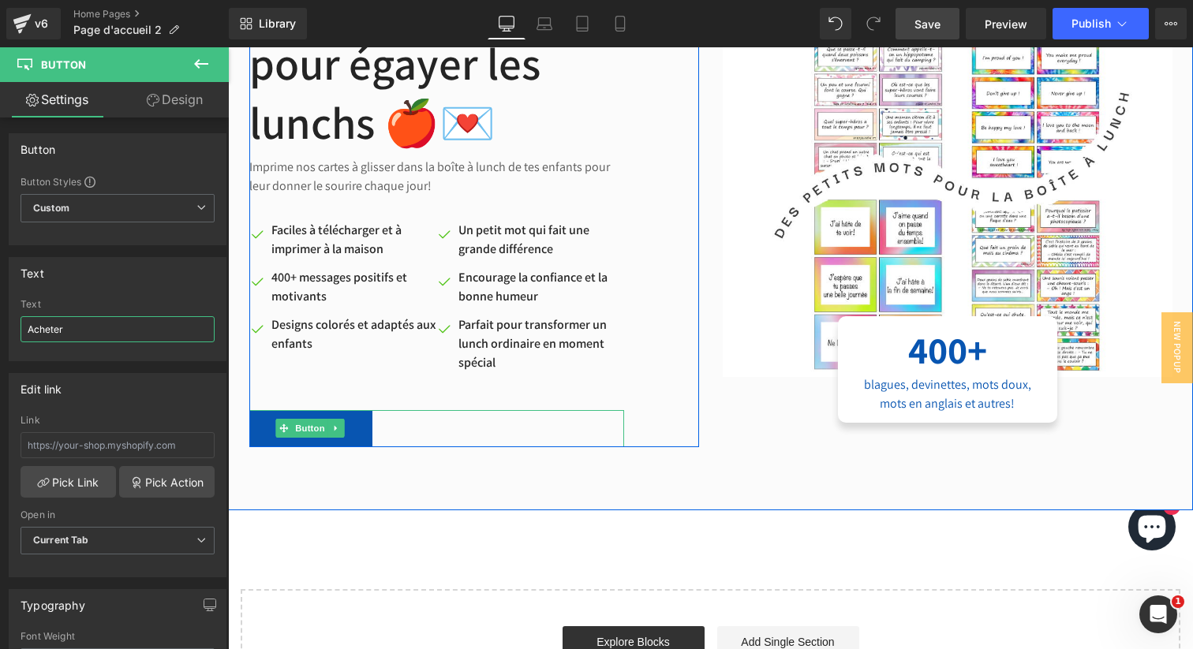
type input "Acheter"
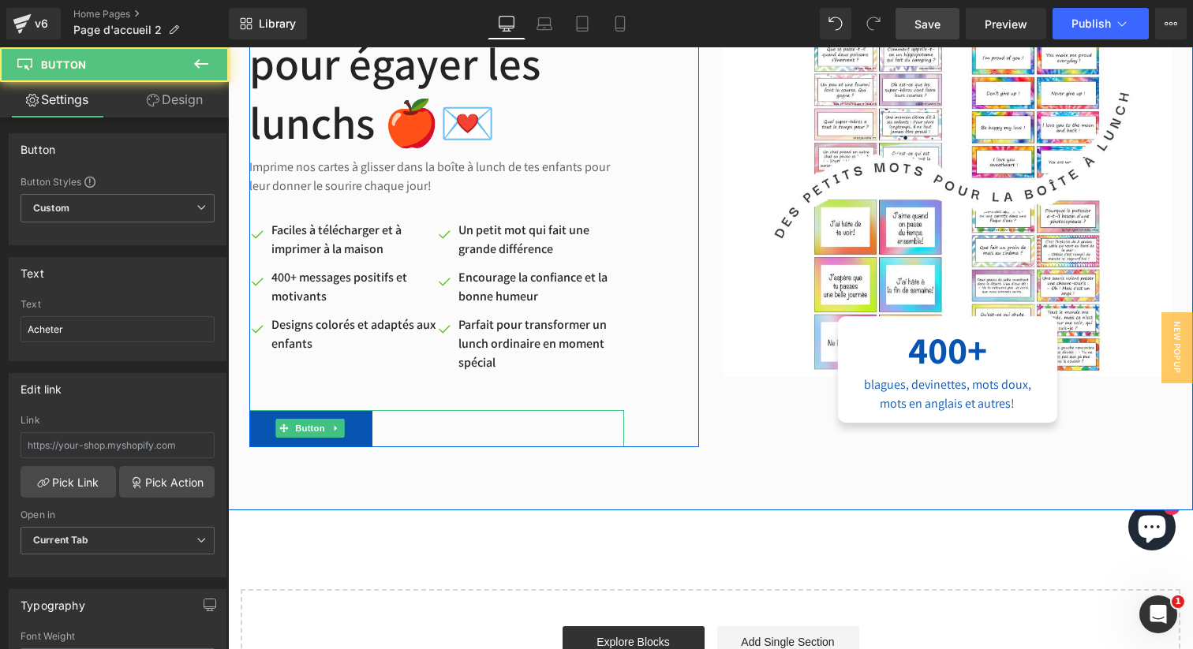
click at [416, 428] on div "Acheter" at bounding box center [436, 428] width 375 height 37
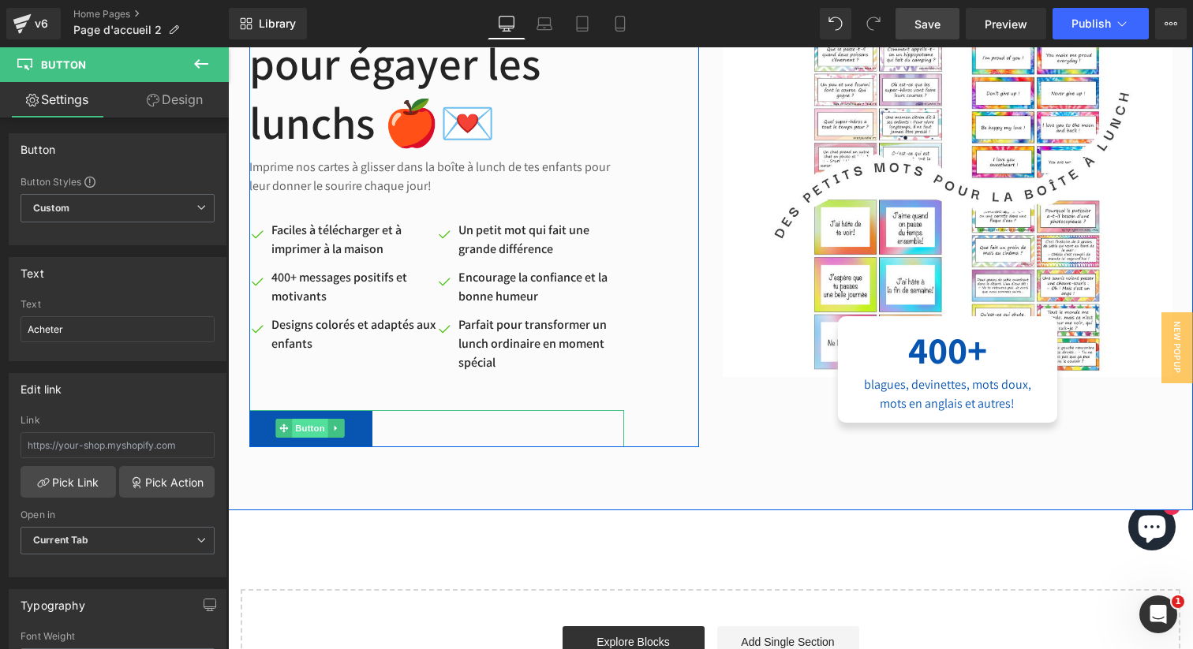
click at [303, 430] on span "Button" at bounding box center [310, 428] width 36 height 19
click at [338, 429] on icon at bounding box center [336, 428] width 9 height 9
click at [330, 433] on link at bounding box center [328, 428] width 17 height 19
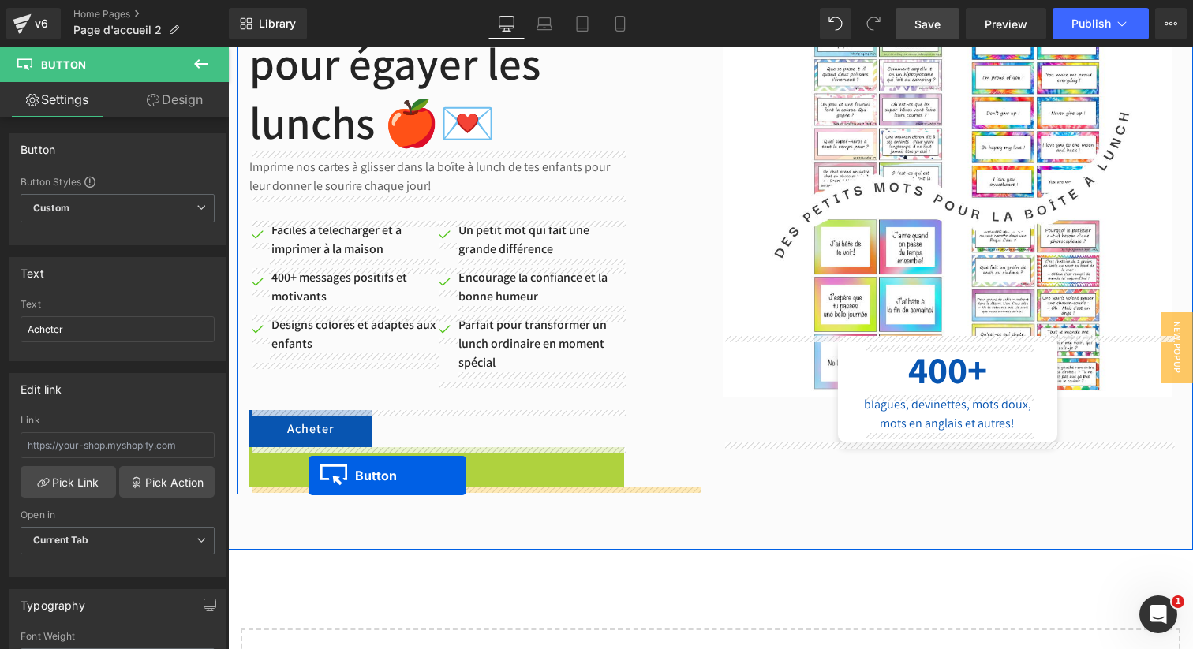
drag, startPoint x: 286, startPoint y: 465, endPoint x: 309, endPoint y: 476, distance: 24.7
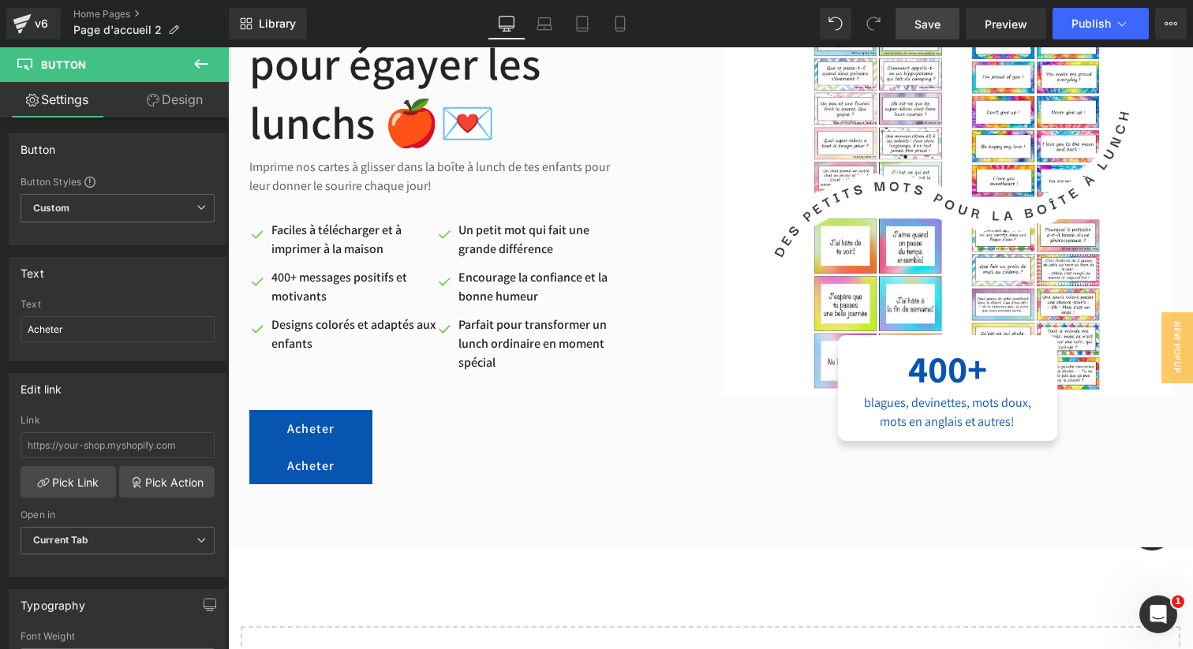
click at [200, 66] on icon at bounding box center [201, 63] width 19 height 19
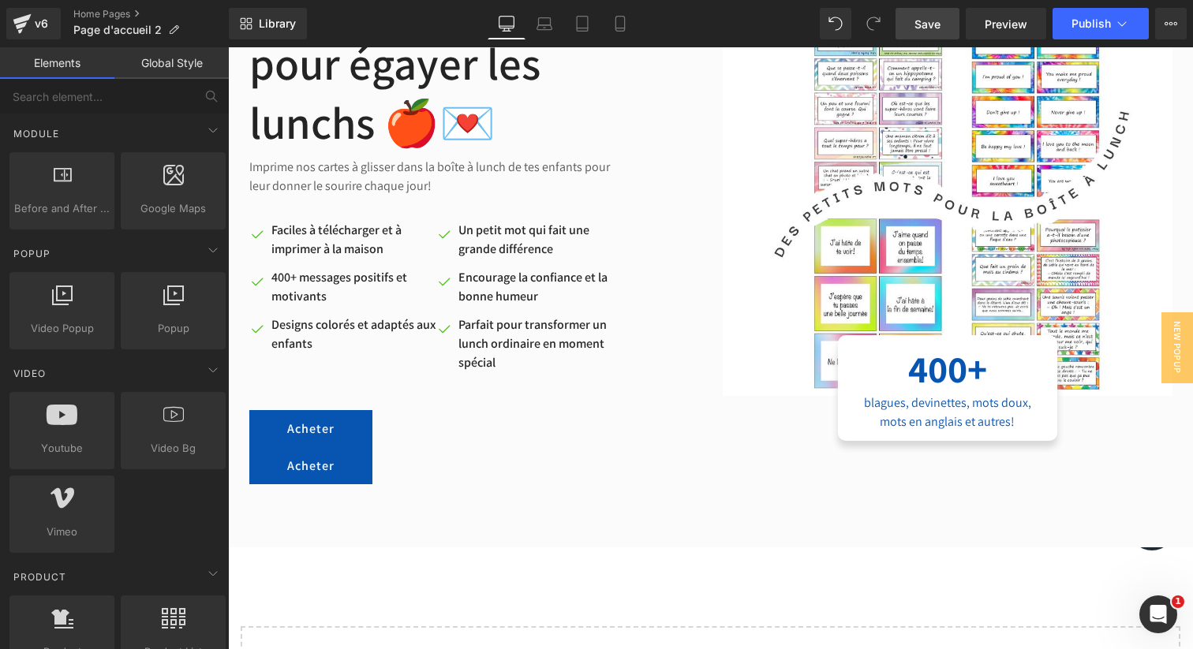
click at [163, 77] on link "Global Style" at bounding box center [171, 63] width 114 height 32
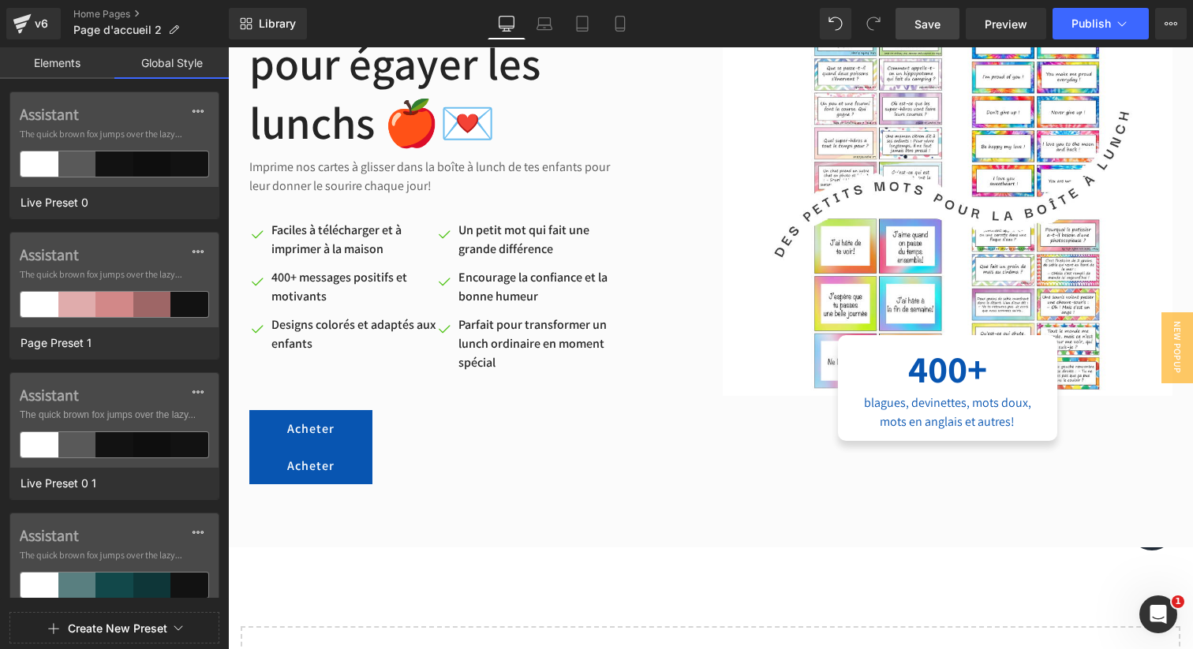
click at [69, 69] on link "Elements" at bounding box center [57, 63] width 114 height 32
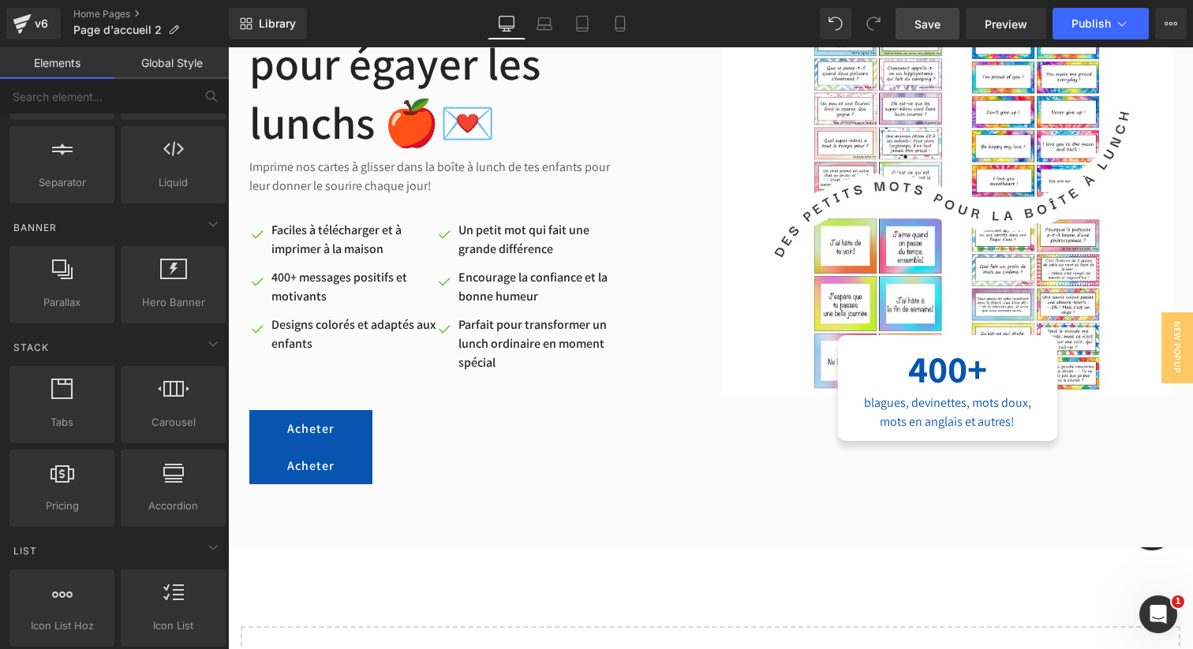
scroll to position [0, 0]
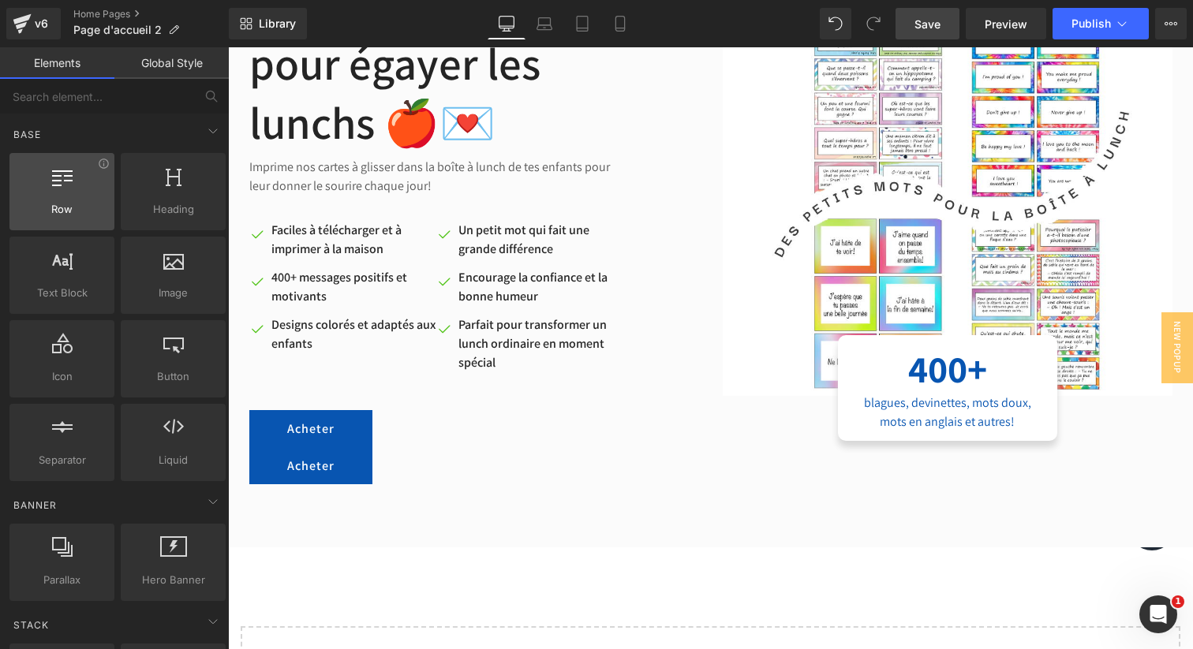
click at [53, 199] on div at bounding box center [61, 184] width 95 height 36
click at [84, 204] on span "Row" at bounding box center [61, 209] width 95 height 17
click at [52, 180] on icon at bounding box center [62, 176] width 21 height 21
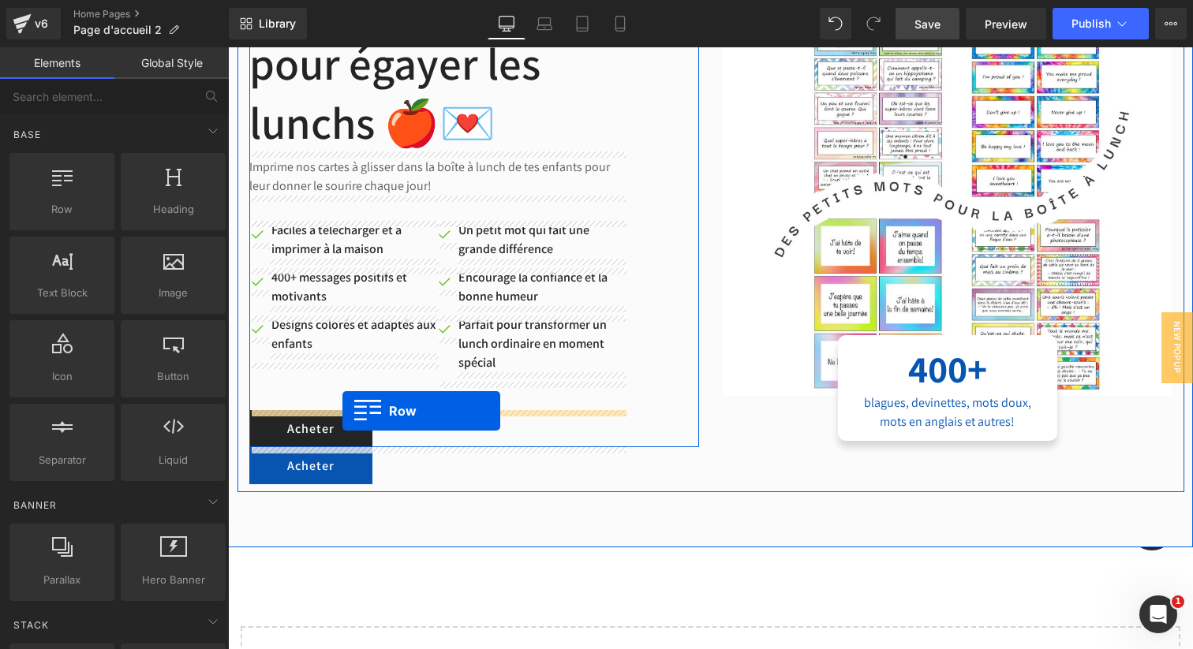
drag, startPoint x: 294, startPoint y: 230, endPoint x: 342, endPoint y: 410, distance: 187.0
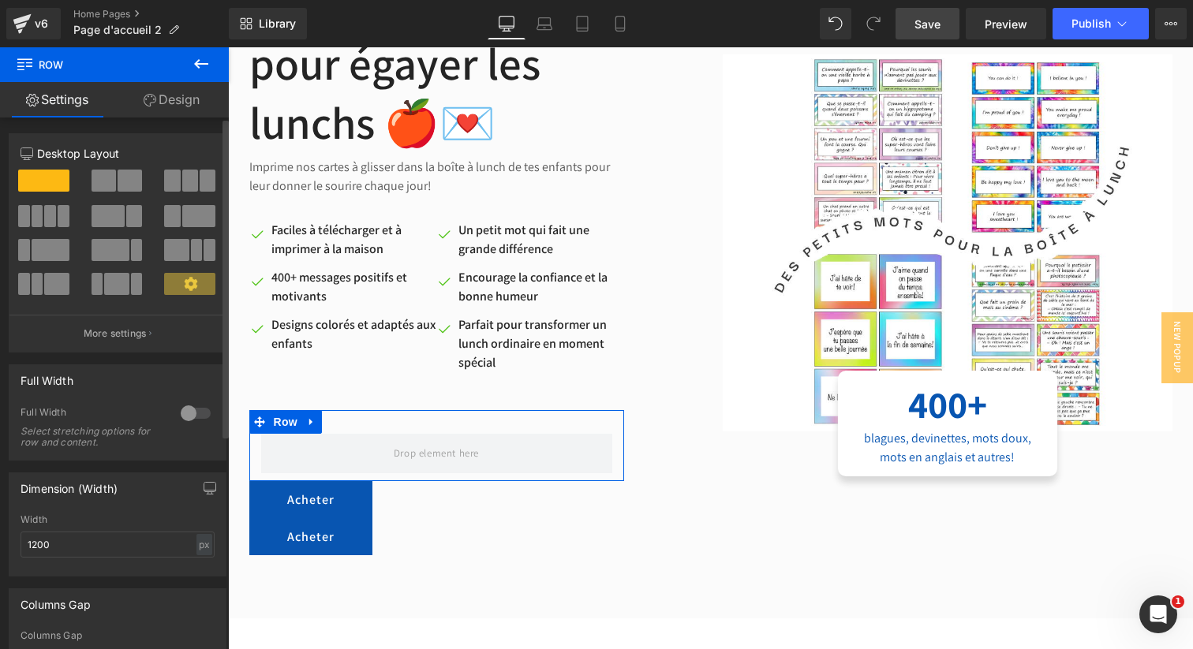
click at [114, 170] on button at bounding box center [118, 181] width 53 height 22
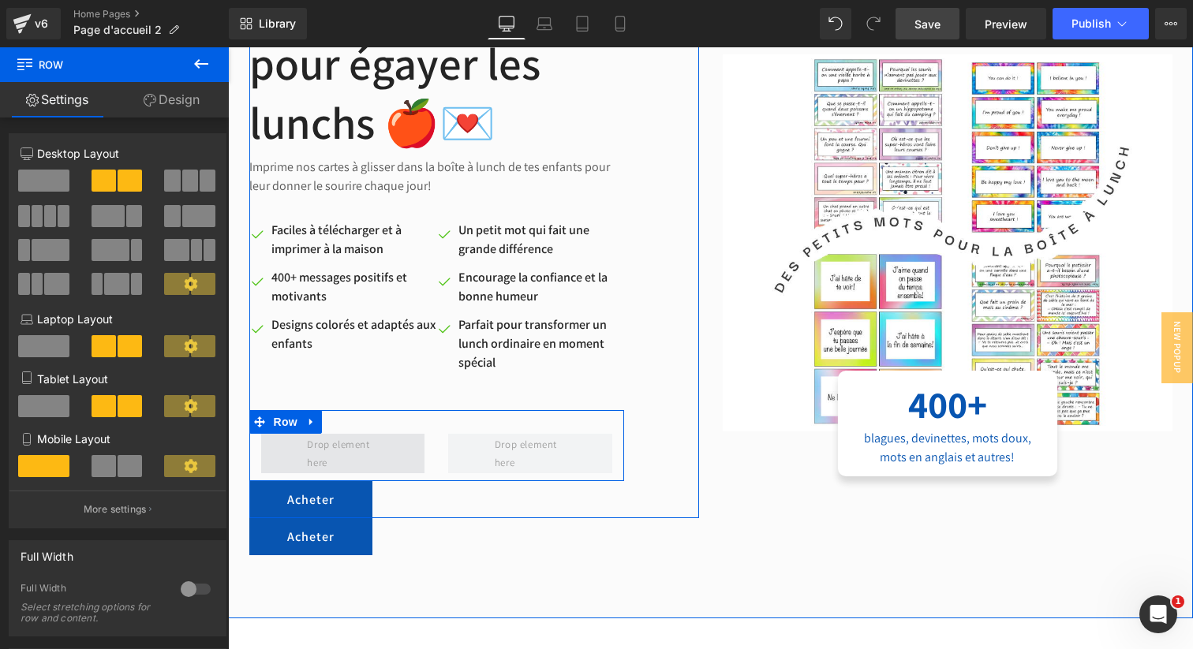
drag, startPoint x: 319, startPoint y: 502, endPoint x: 325, endPoint y: 460, distance: 42.3
click at [334, 453] on div "Des mots doux pour égayer les lunchs 🍎💌 Heading Imprime nos cartes à glisser da…" at bounding box center [436, 247] width 375 height 542
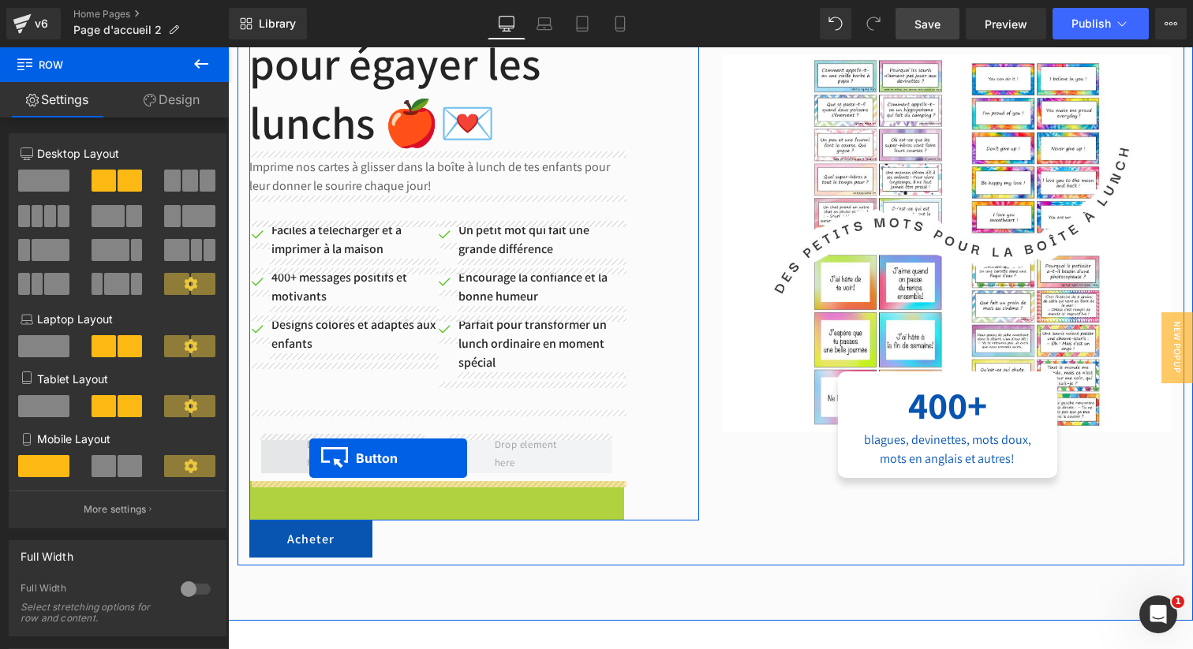
drag, startPoint x: 260, startPoint y: 503, endPoint x: 309, endPoint y: 458, distance: 65.3
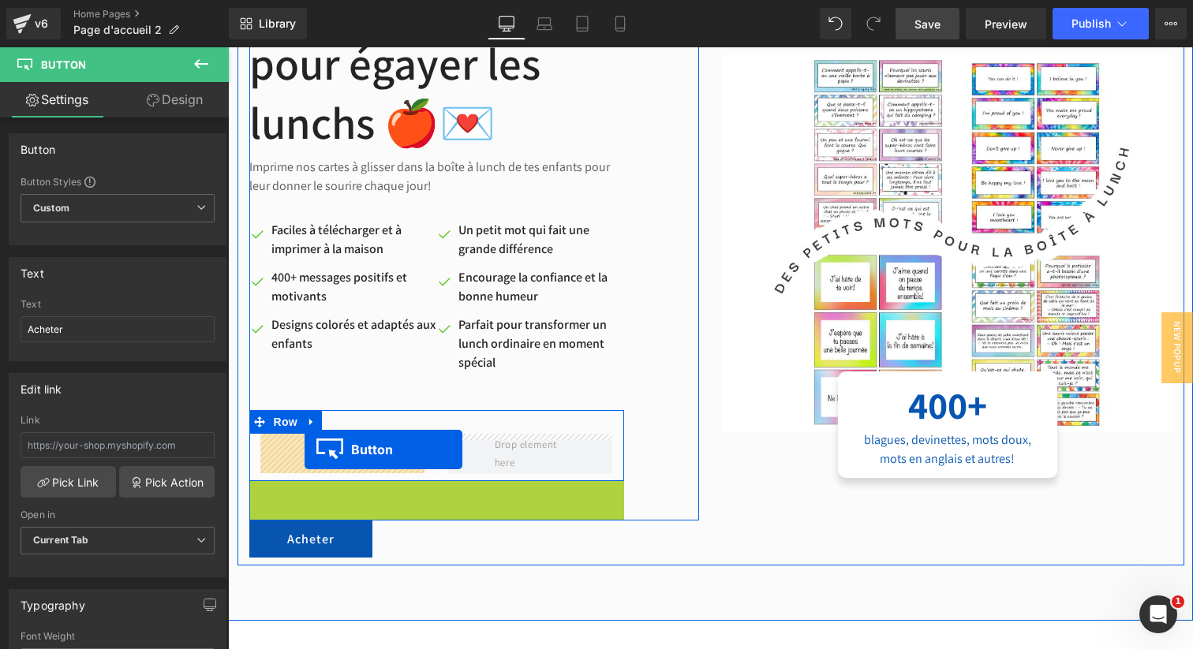
drag, startPoint x: 282, startPoint y: 499, endPoint x: 305, endPoint y: 450, distance: 54.0
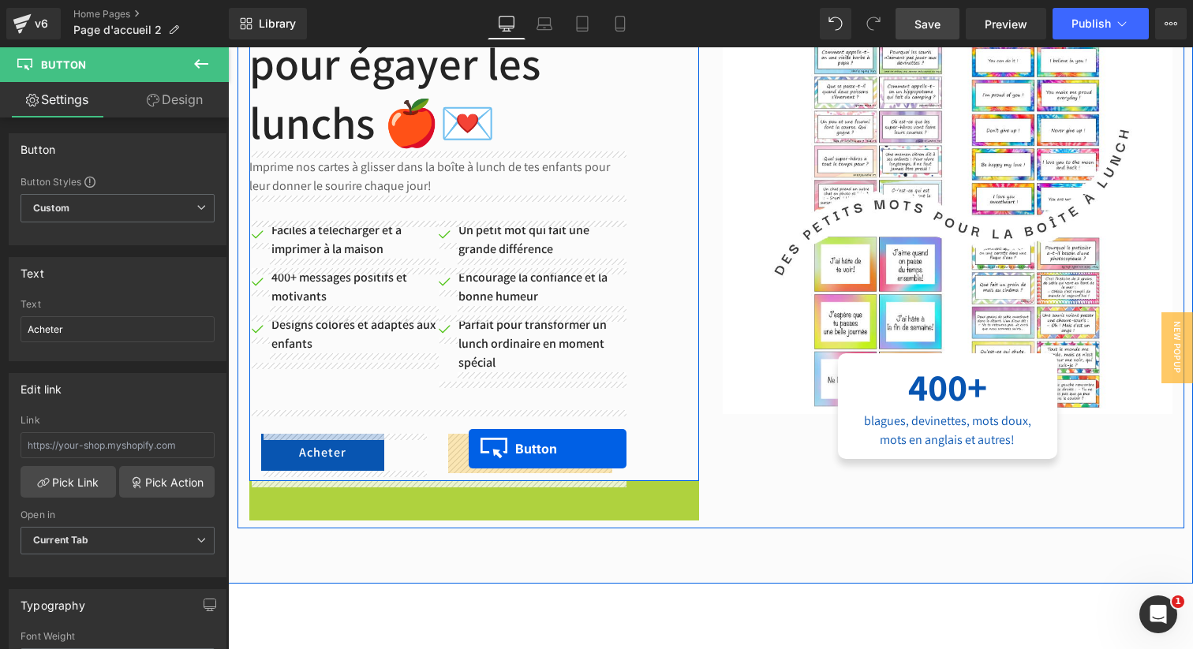
drag, startPoint x: 285, startPoint y: 501, endPoint x: 469, endPoint y: 449, distance: 191.1
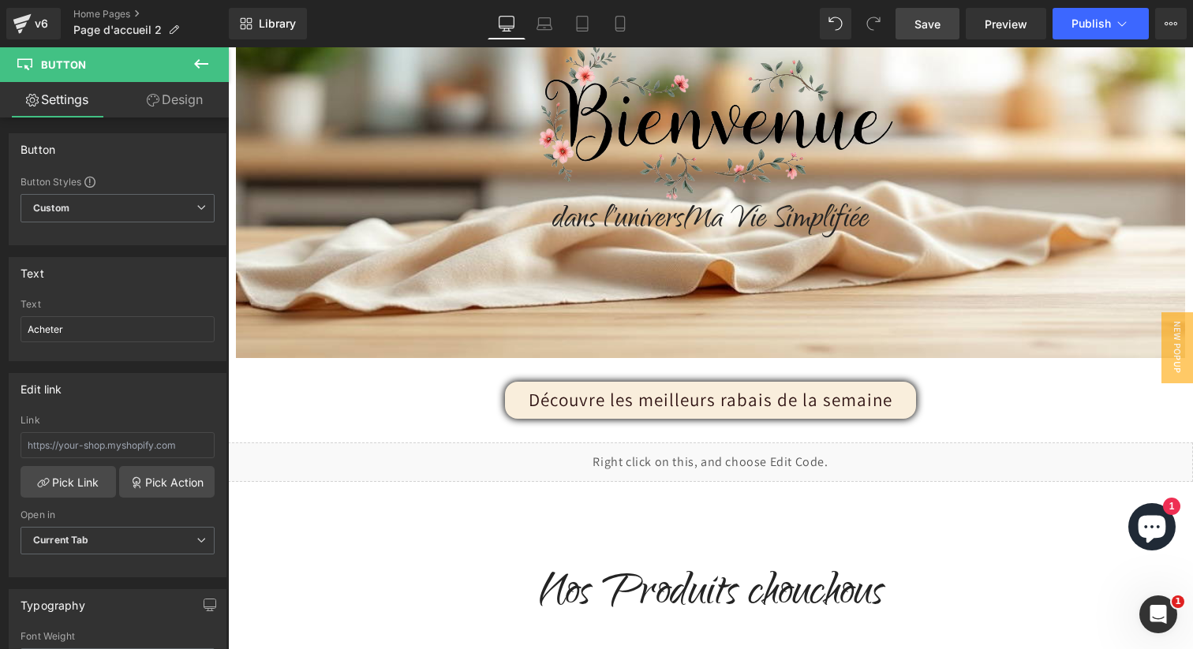
scroll to position [319, 0]
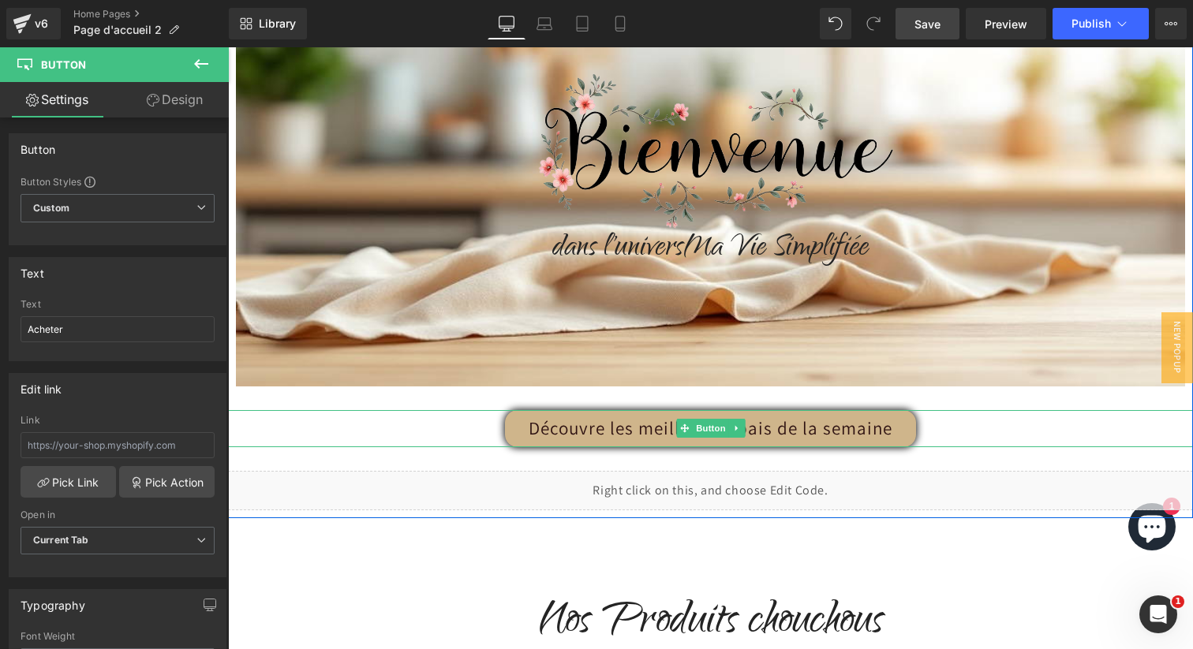
click at [626, 433] on link "Découvre les meilleurs rabais de la semaine" at bounding box center [710, 428] width 411 height 37
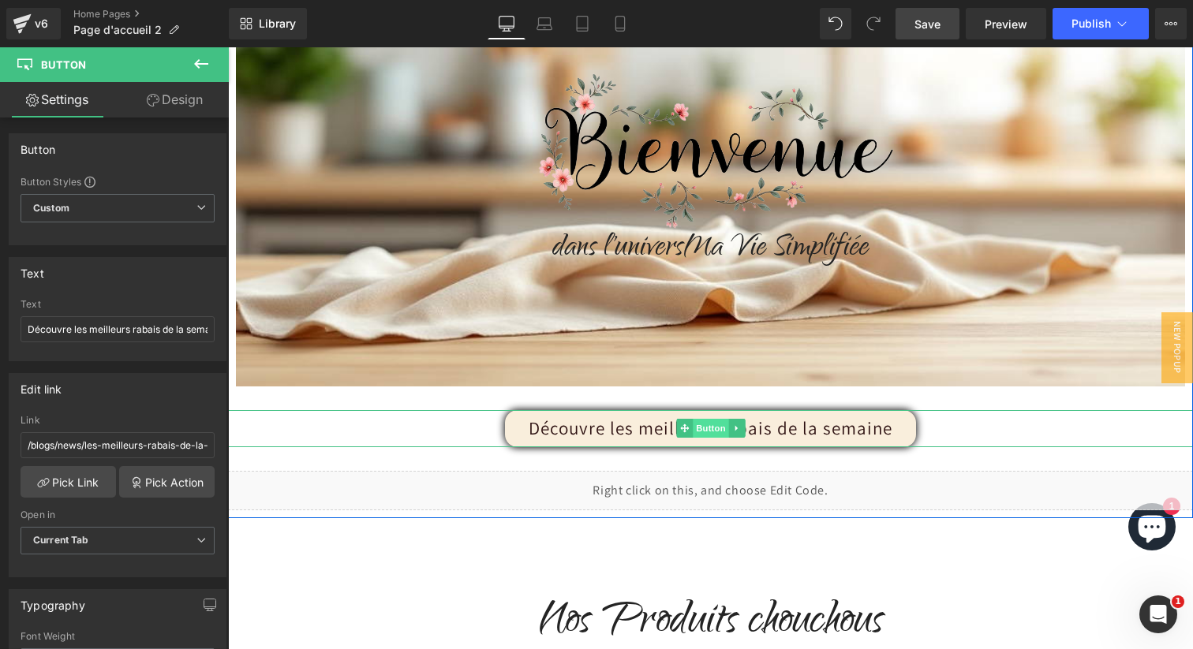
click at [712, 426] on span "Button" at bounding box center [711, 428] width 36 height 19
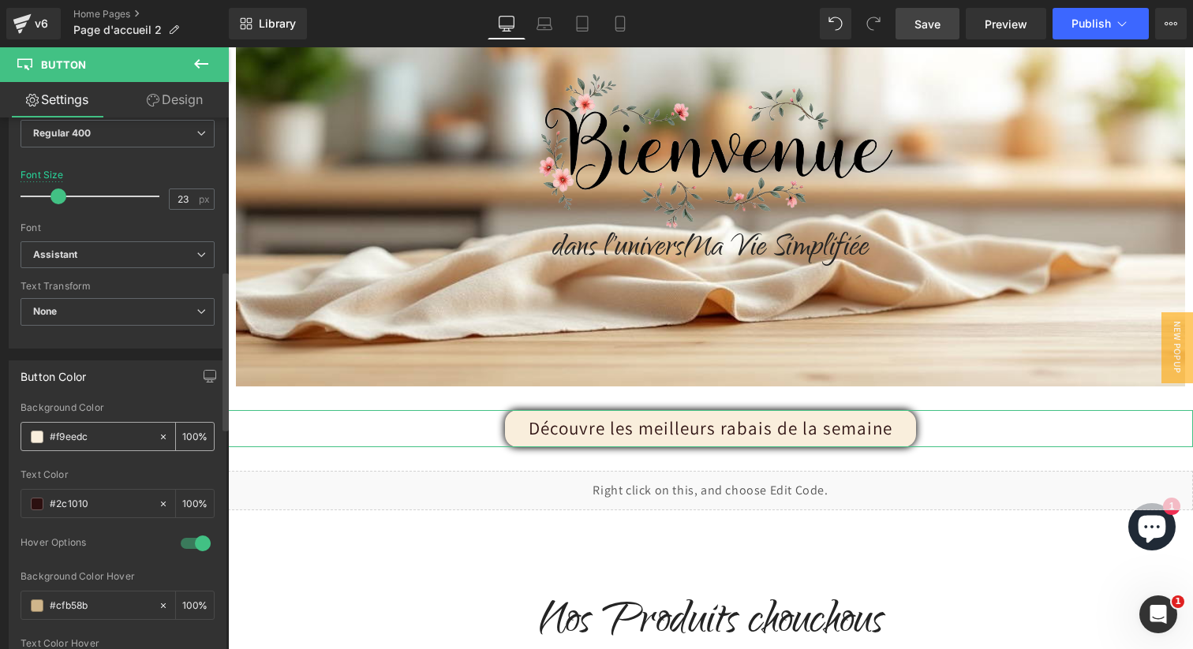
scroll to position [531, 0]
click at [68, 433] on input "#f9eedc" at bounding box center [100, 434] width 101 height 17
drag, startPoint x: 89, startPoint y: 438, endPoint x: 56, endPoint y: 438, distance: 33.1
click at [56, 438] on input "#f9eedc" at bounding box center [100, 434] width 101 height 17
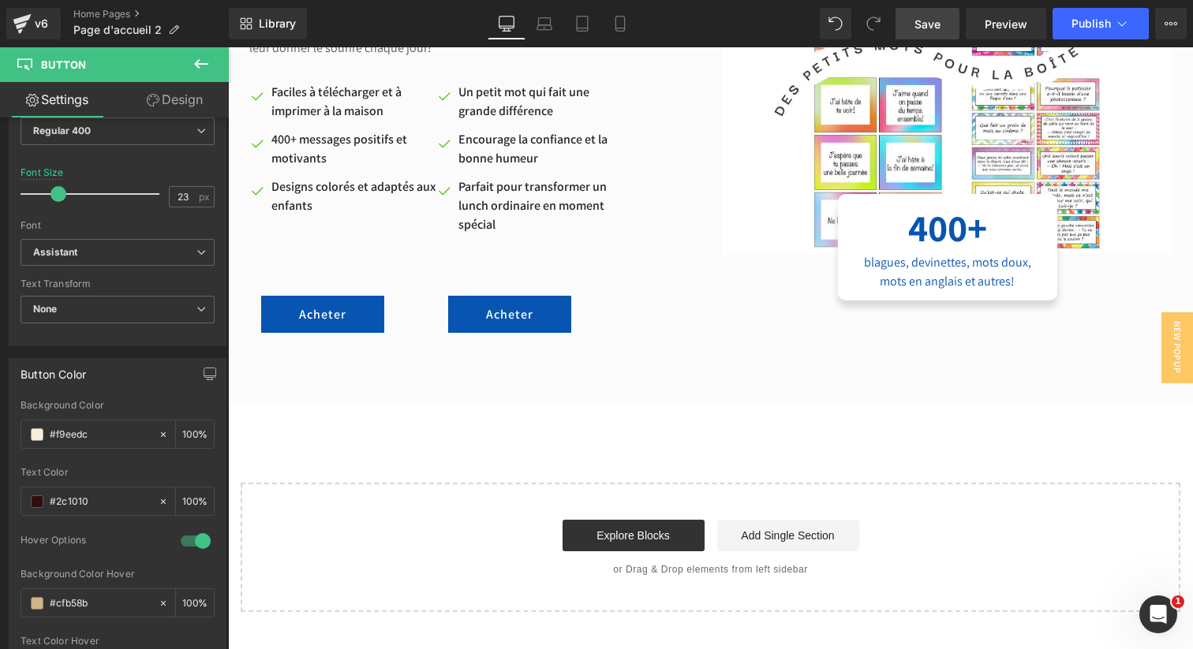
scroll to position [5554, 0]
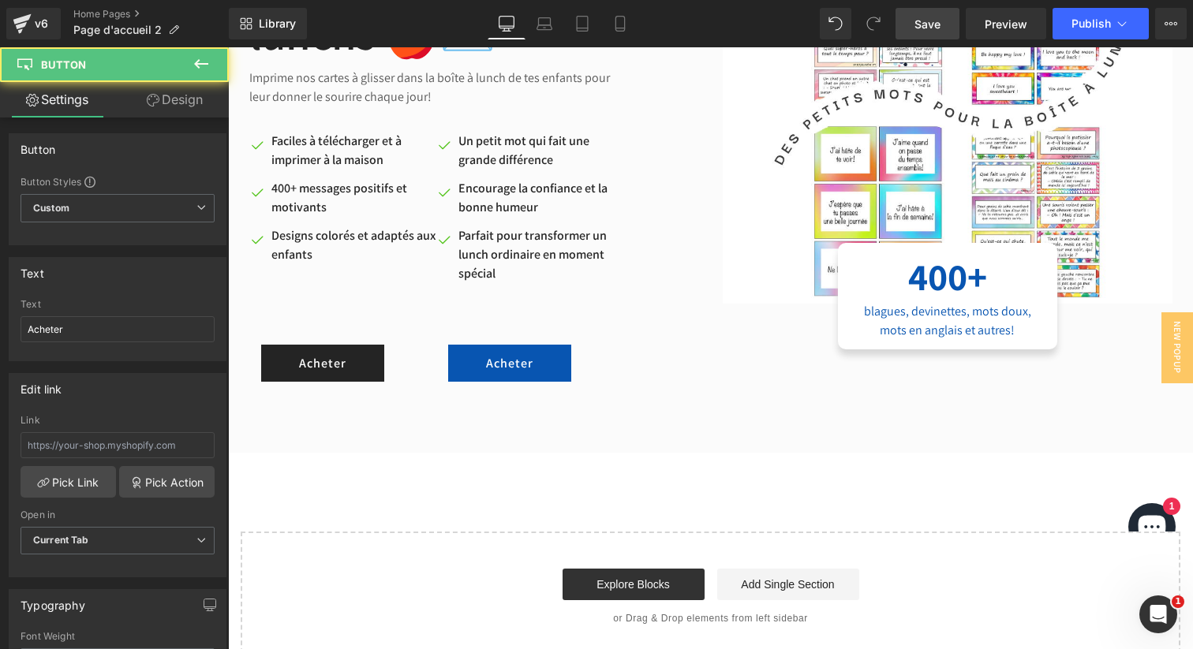
click at [317, 373] on link "Acheter" at bounding box center [322, 363] width 123 height 37
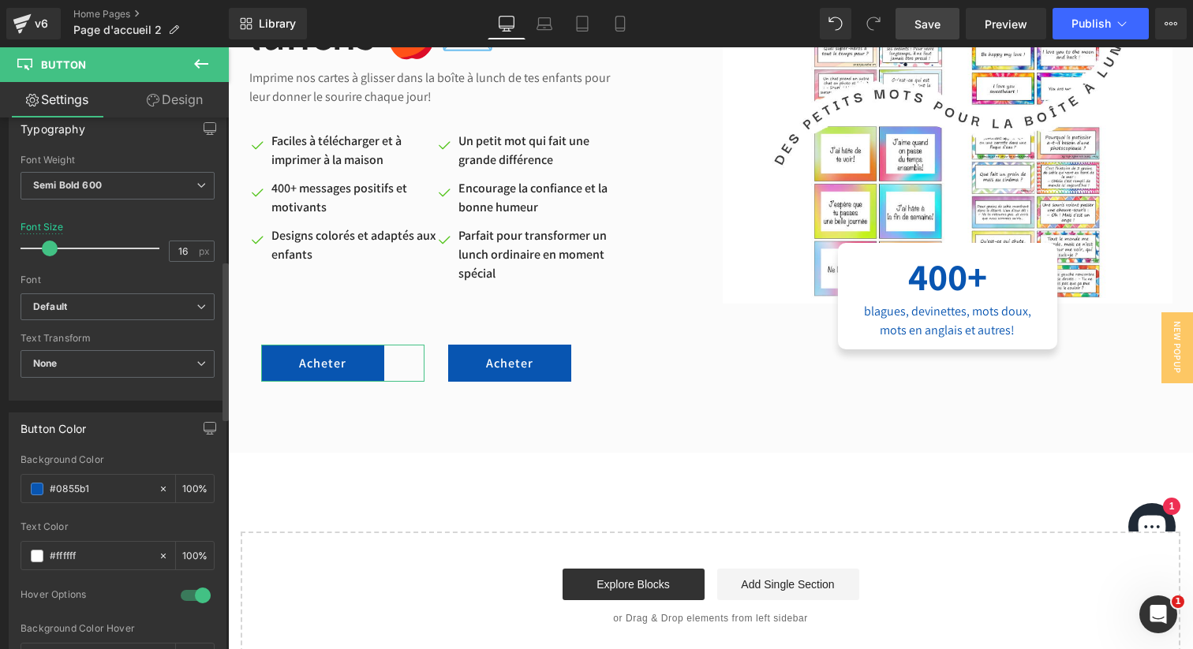
scroll to position [487, 0]
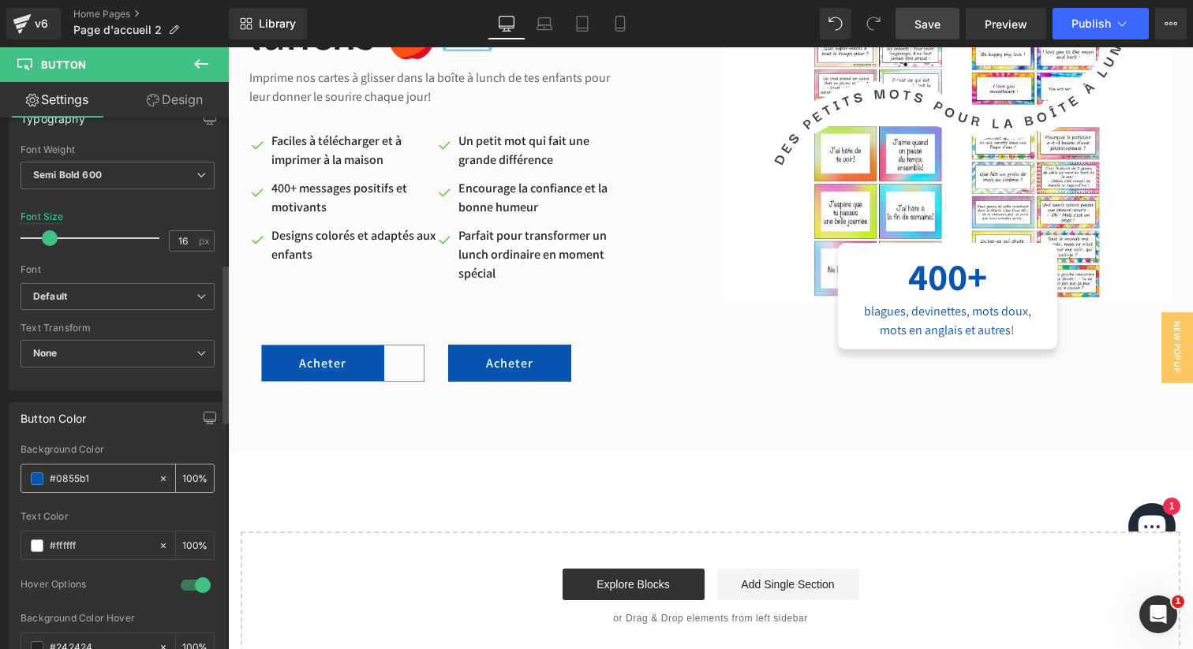
click at [84, 479] on input "#0855b1" at bounding box center [100, 478] width 101 height 17
paste input "f9eedc"
type input "#f9eedc"
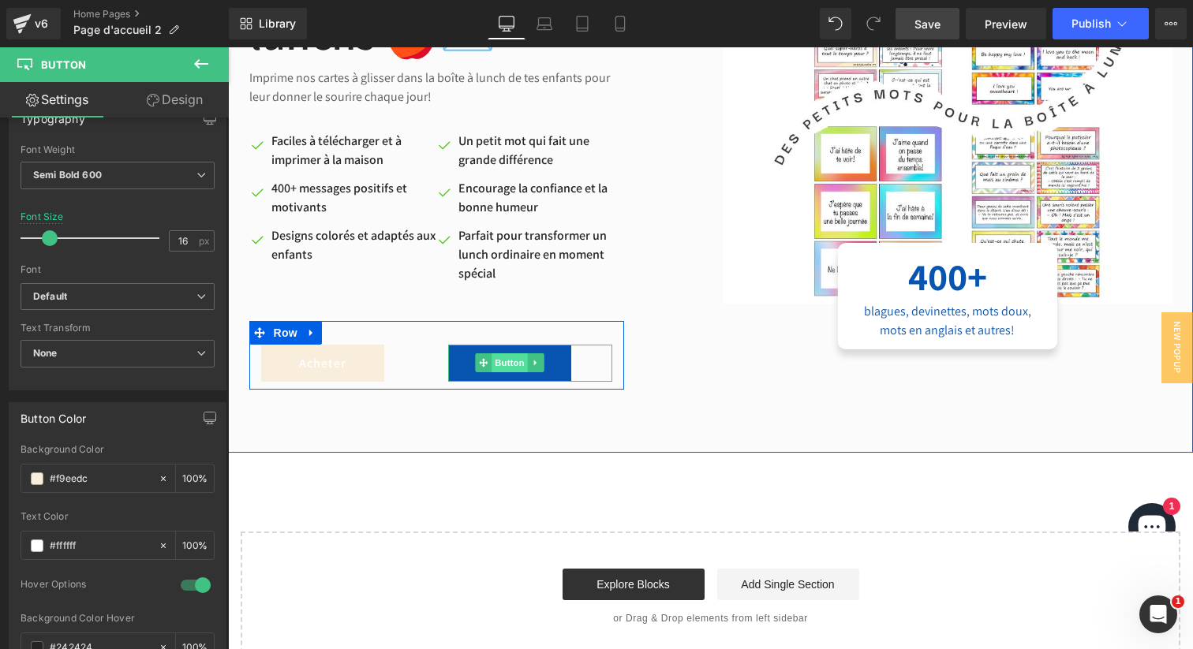
click at [504, 366] on span "Button" at bounding box center [510, 363] width 36 height 19
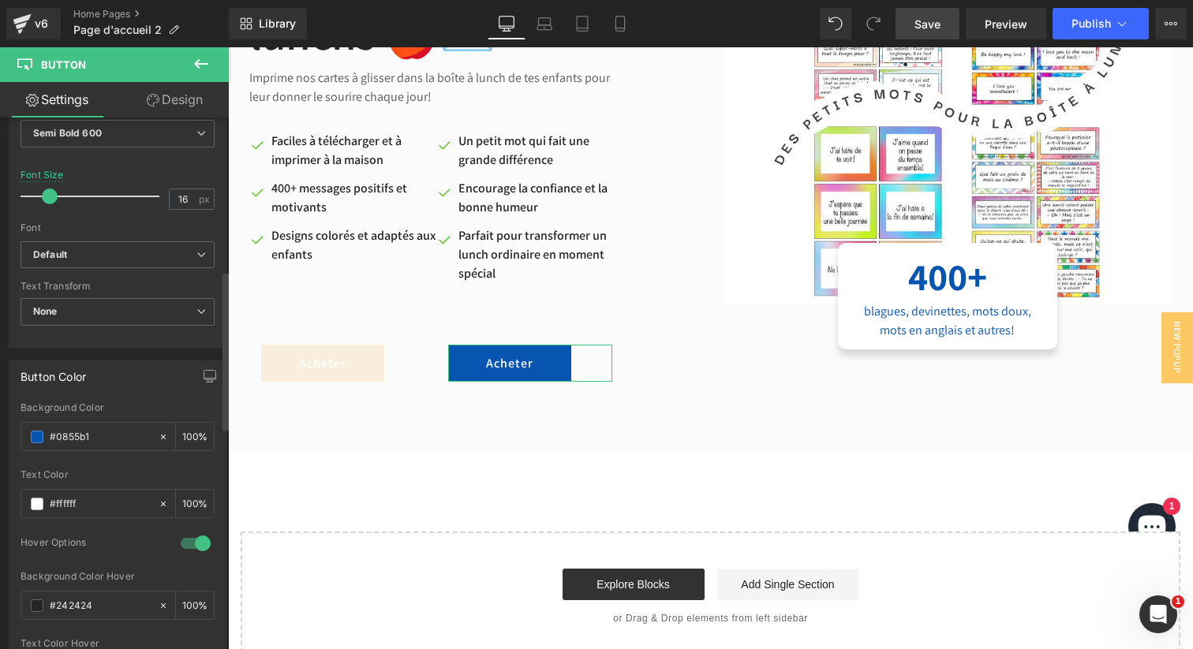
scroll to position [553, 0]
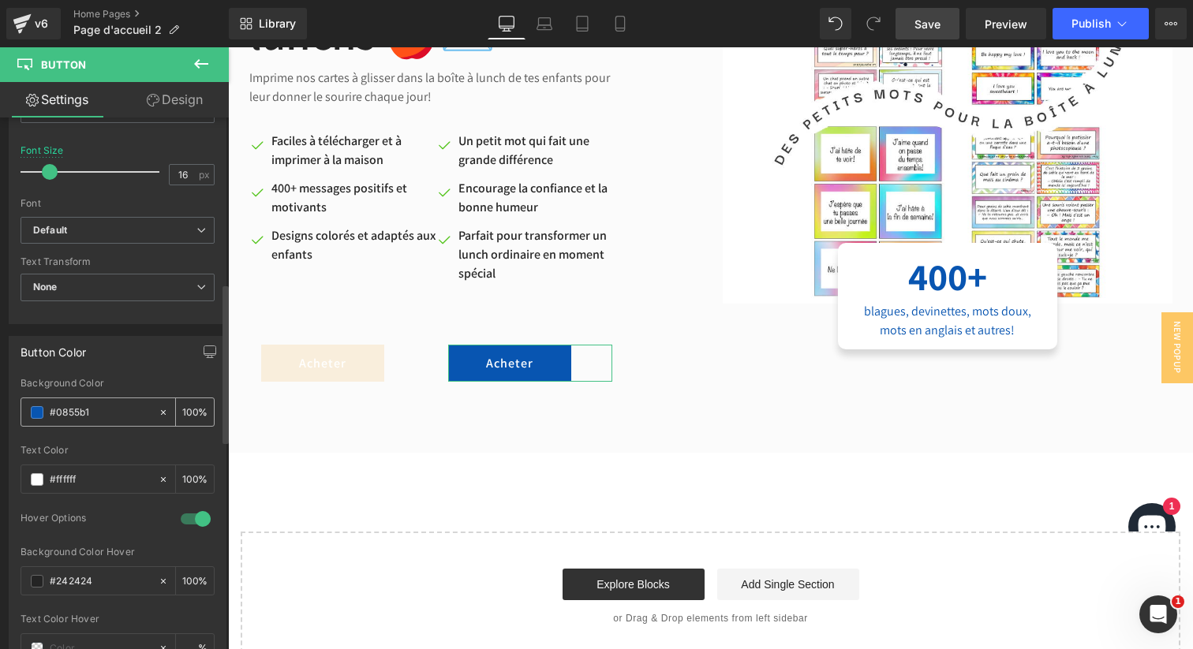
click at [69, 408] on input "#0855b1" at bounding box center [100, 412] width 101 height 17
paste input "f9eedc"
type input "#f9eedc"
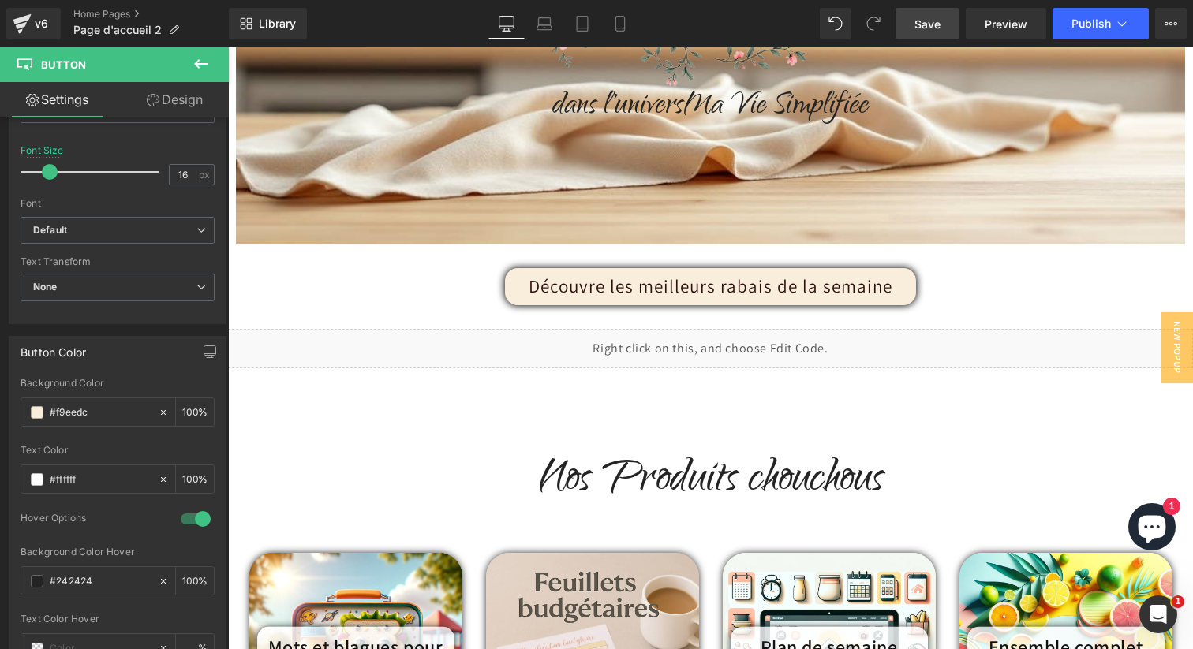
scroll to position [469, 0]
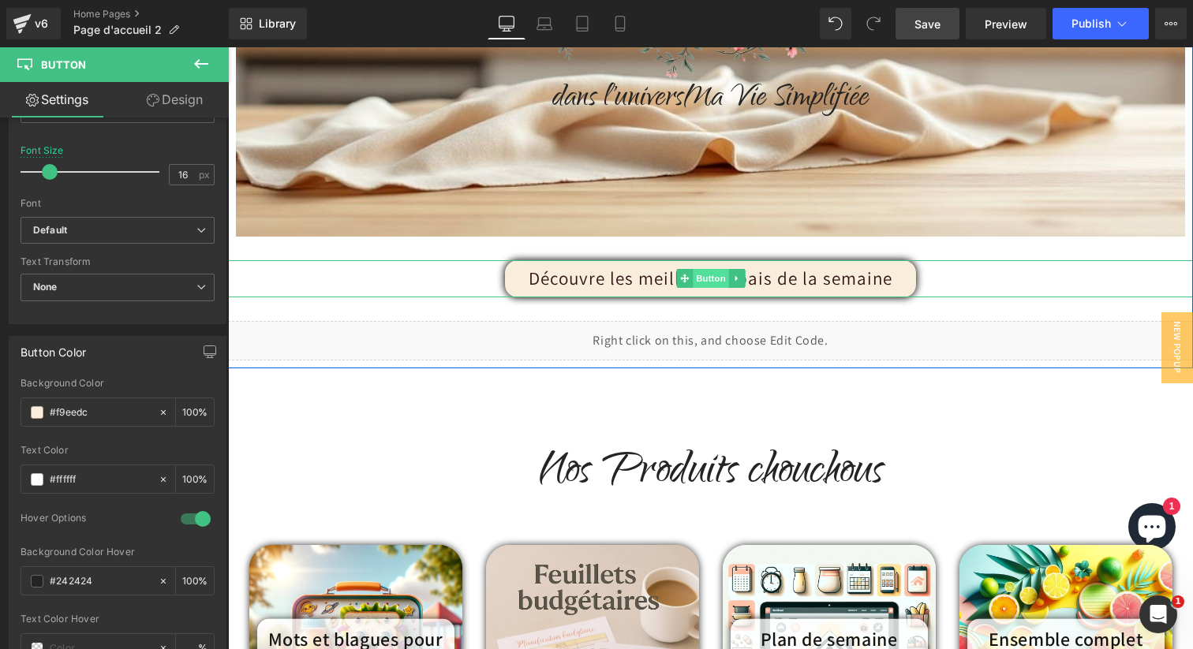
click at [705, 281] on span "Button" at bounding box center [711, 278] width 36 height 19
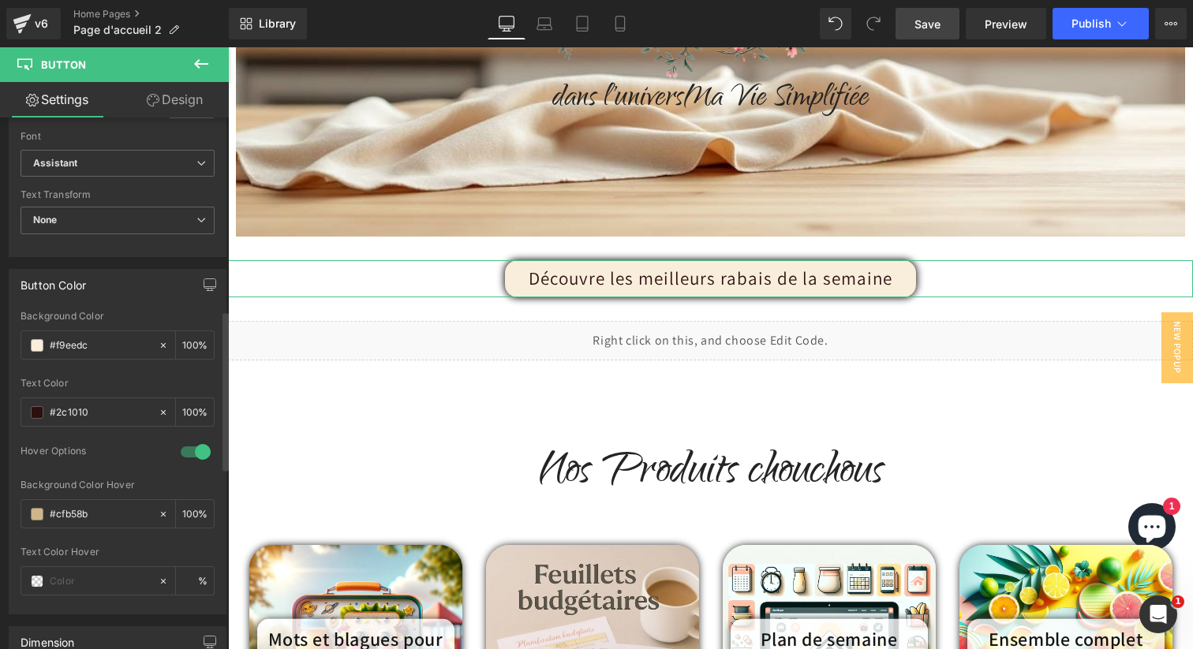
scroll to position [675, 0]
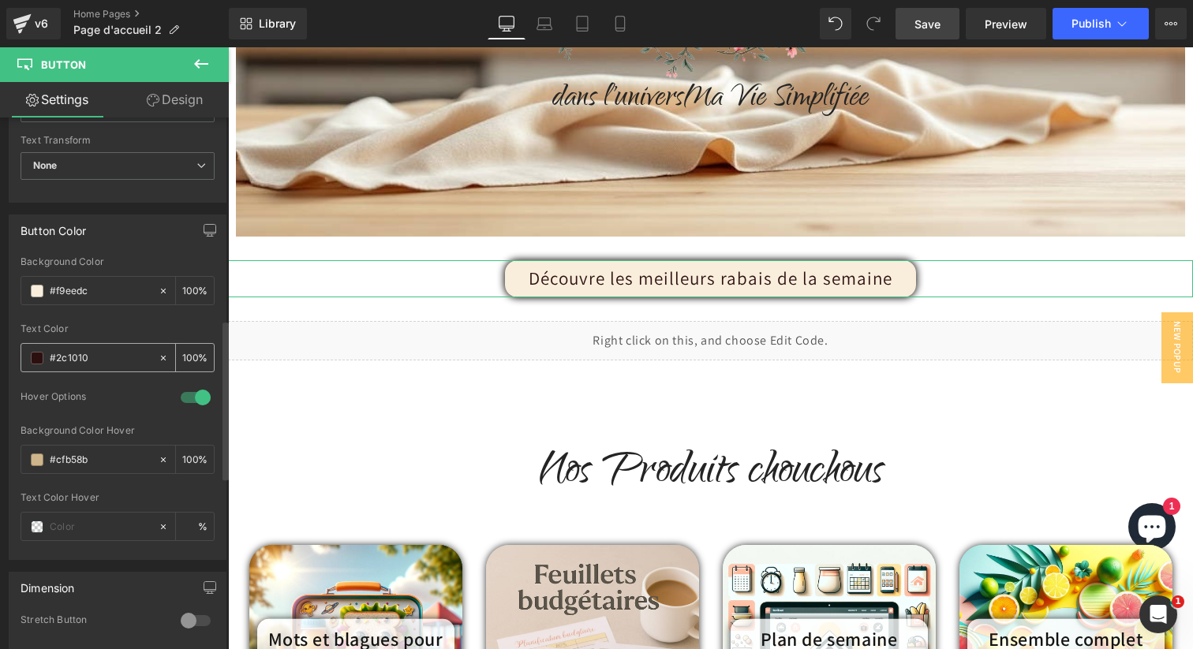
click at [69, 361] on input "#2c1010" at bounding box center [100, 358] width 101 height 17
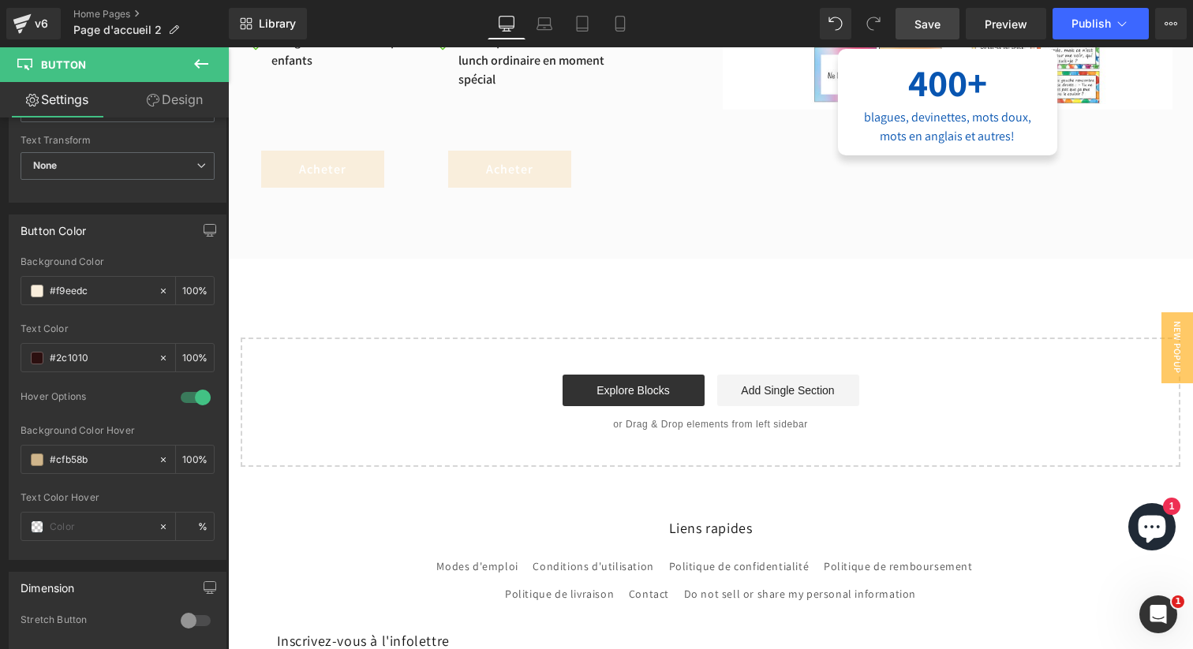
scroll to position [5734, 0]
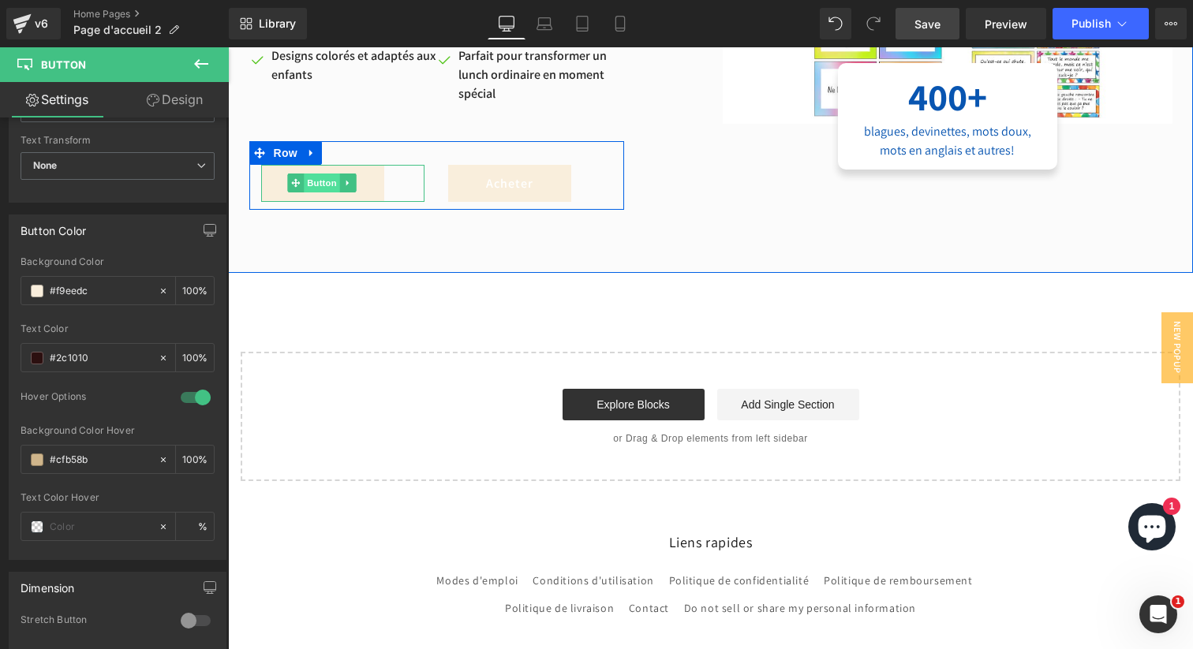
click at [320, 183] on span "Button" at bounding box center [322, 183] width 36 height 19
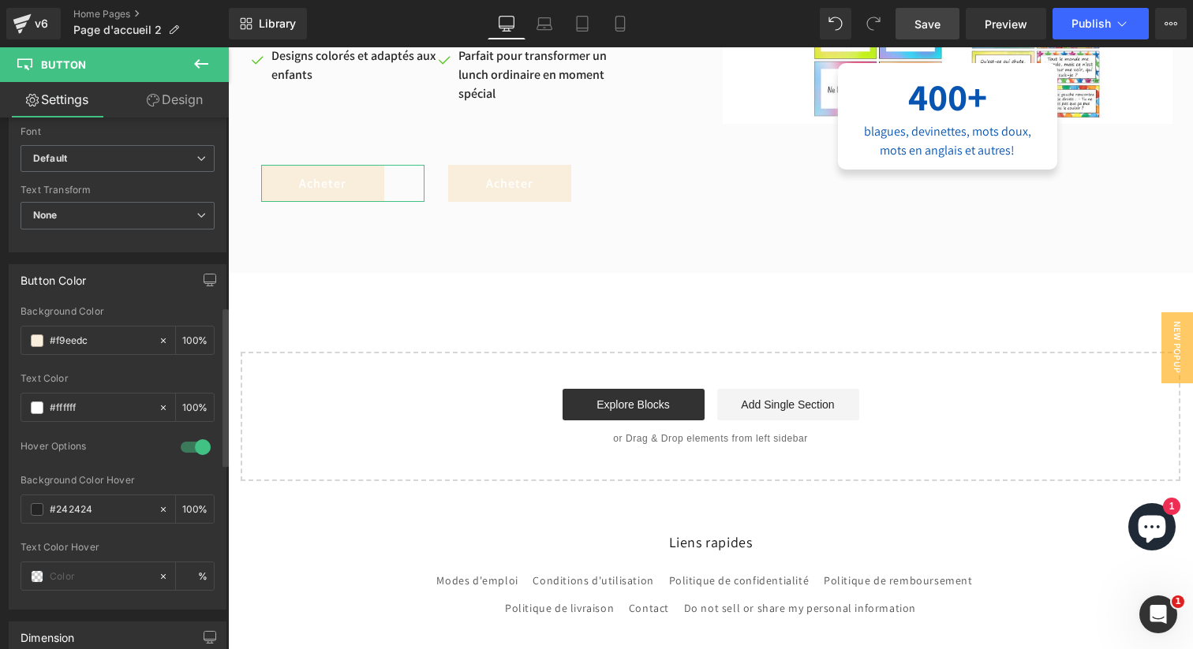
scroll to position [630, 0]
click at [69, 402] on input "#ffffff" at bounding box center [100, 403] width 101 height 17
paste input "2c1010"
type input "#2c1010"
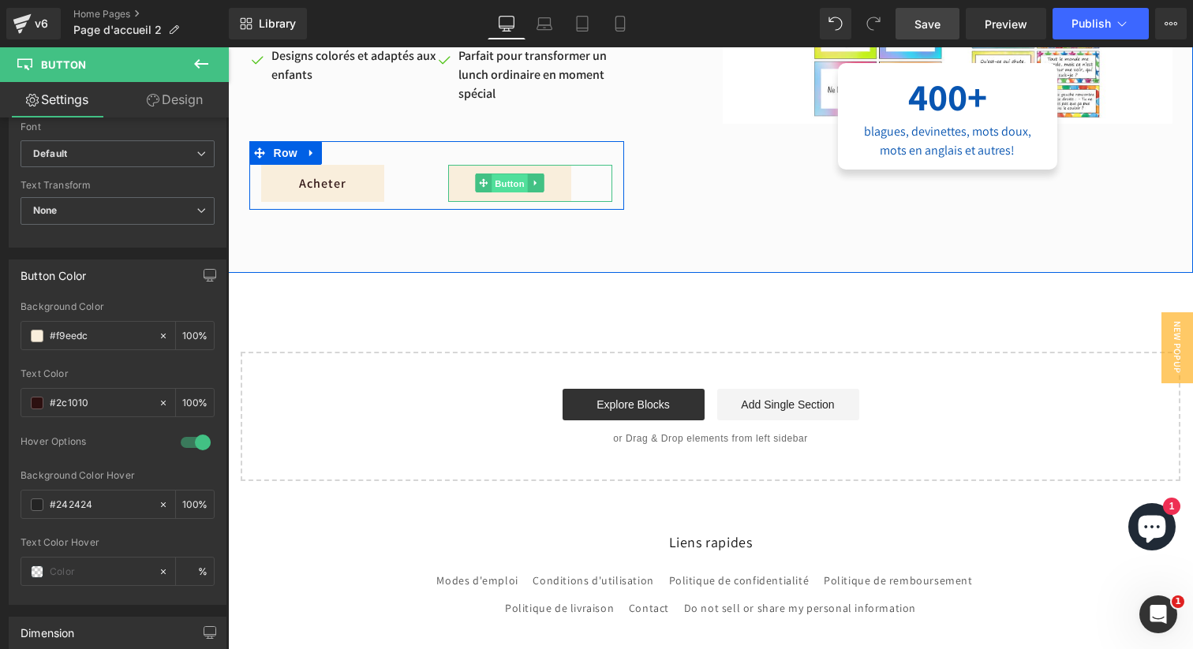
click at [507, 188] on span "Button" at bounding box center [510, 183] width 36 height 19
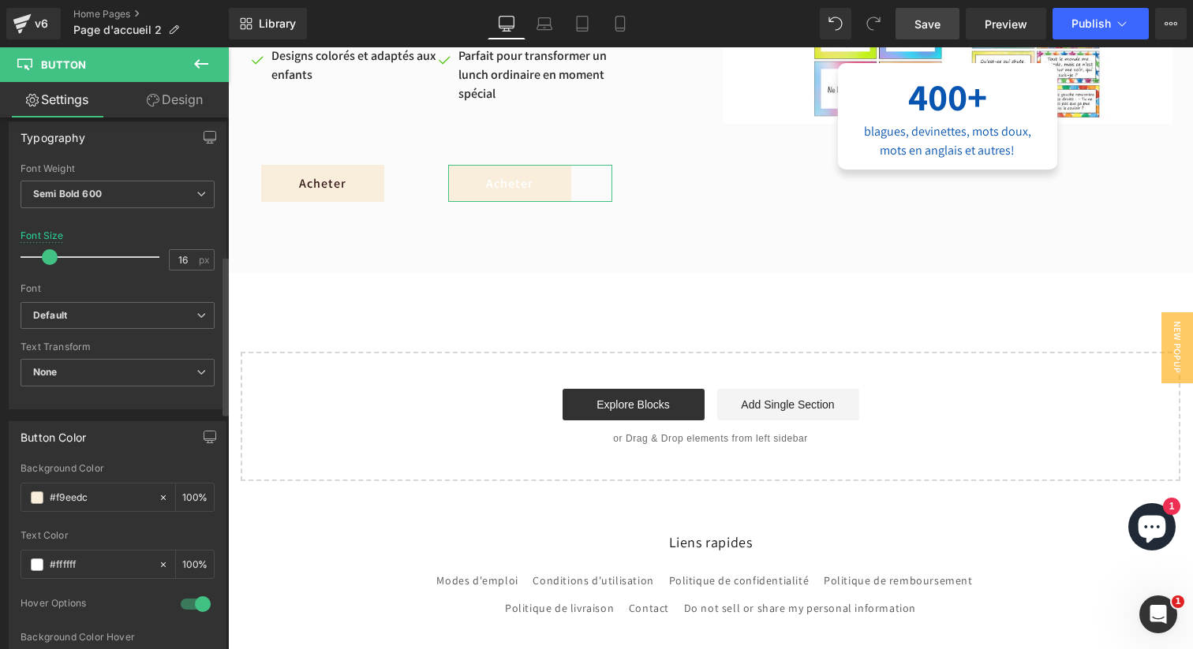
scroll to position [471, 0]
click at [78, 561] on input "#ffffff" at bounding box center [100, 561] width 101 height 17
paste input "2c1010"
type input "#2c1010"
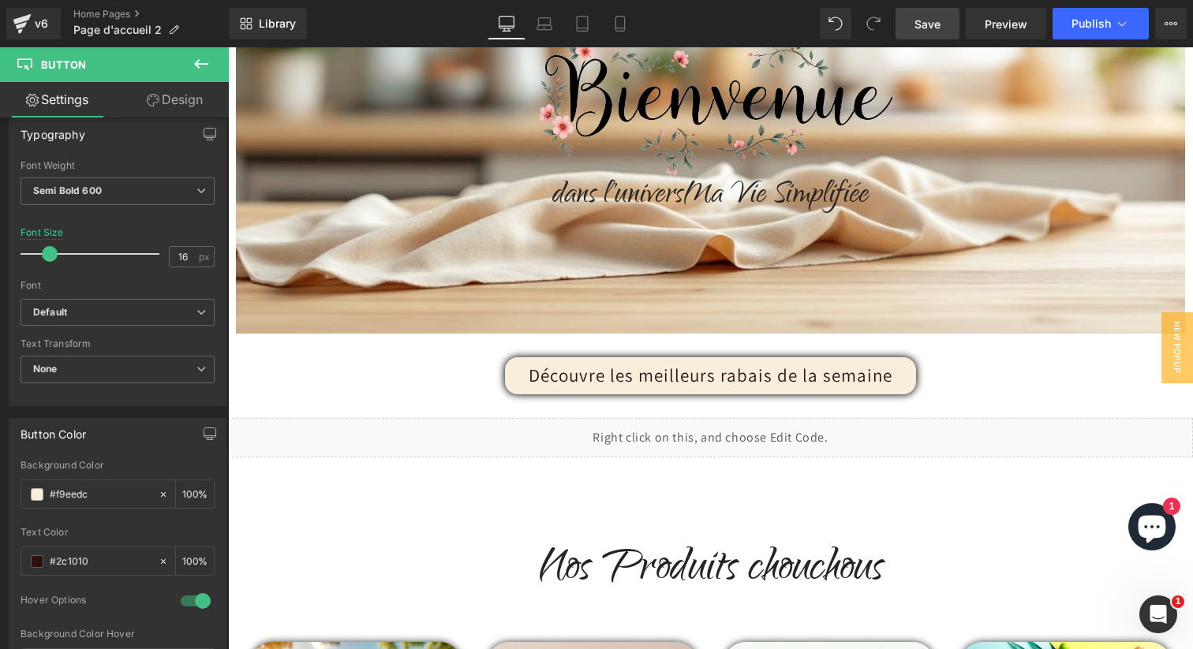
scroll to position [457, 0]
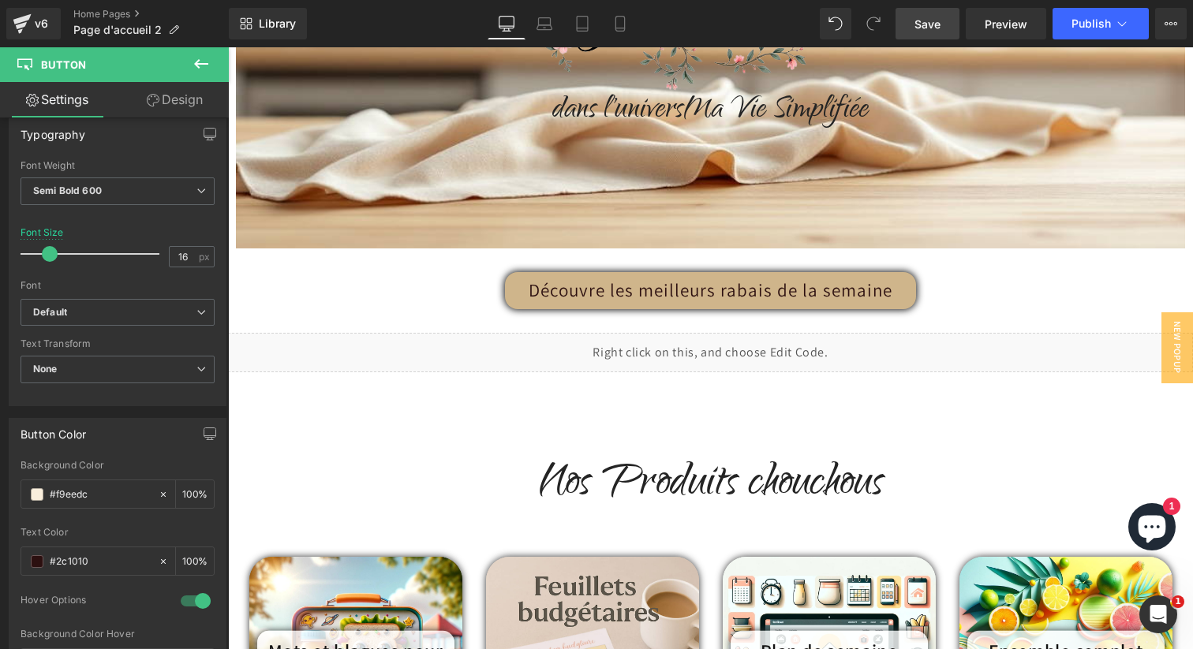
click at [720, 288] on div "Découvre les meilleurs rabais de la semaine Button" at bounding box center [710, 290] width 965 height 37
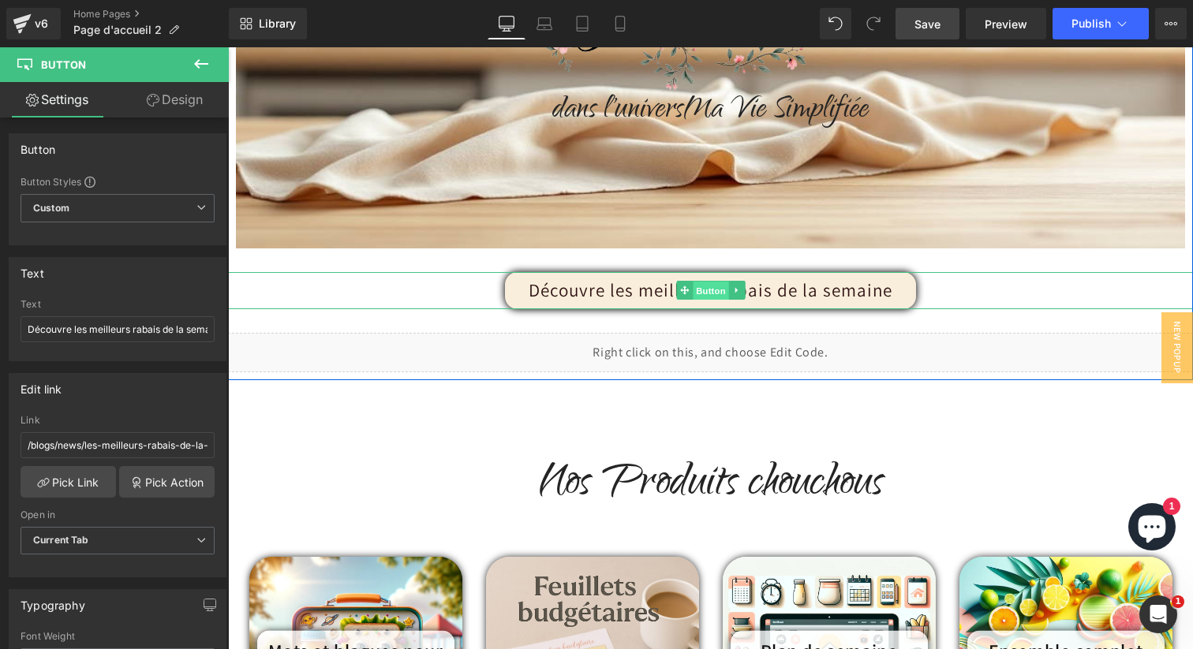
click at [707, 295] on span "Button" at bounding box center [711, 291] width 36 height 19
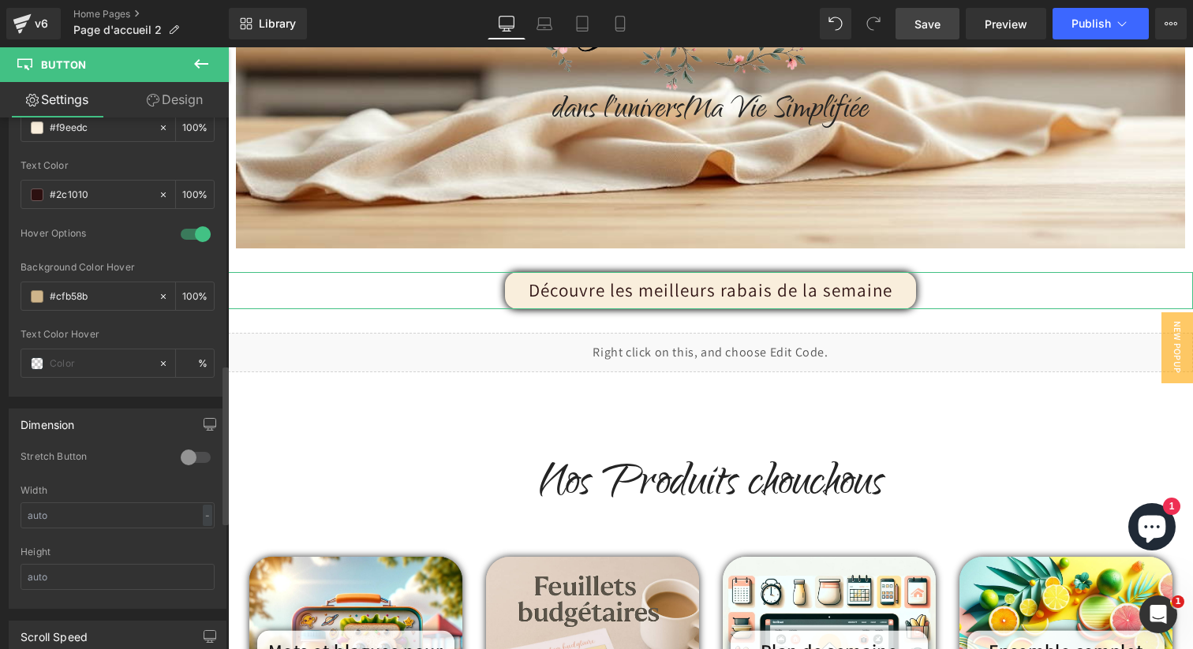
scroll to position [817, 0]
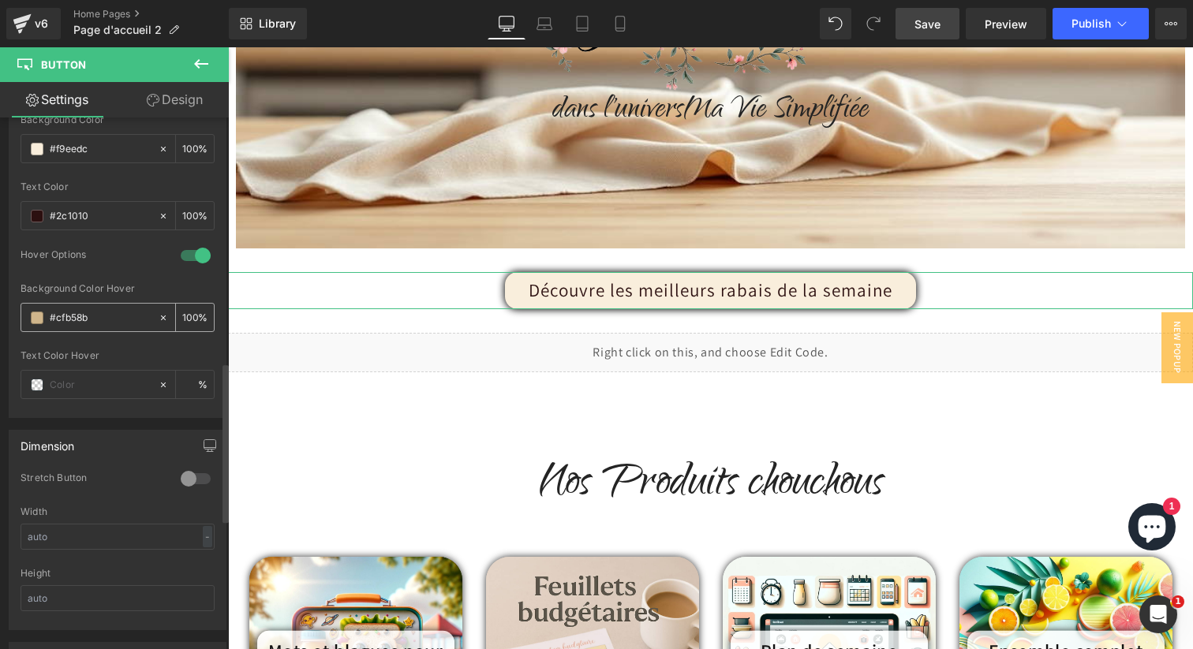
click at [66, 317] on input "#cfb58b" at bounding box center [100, 317] width 101 height 17
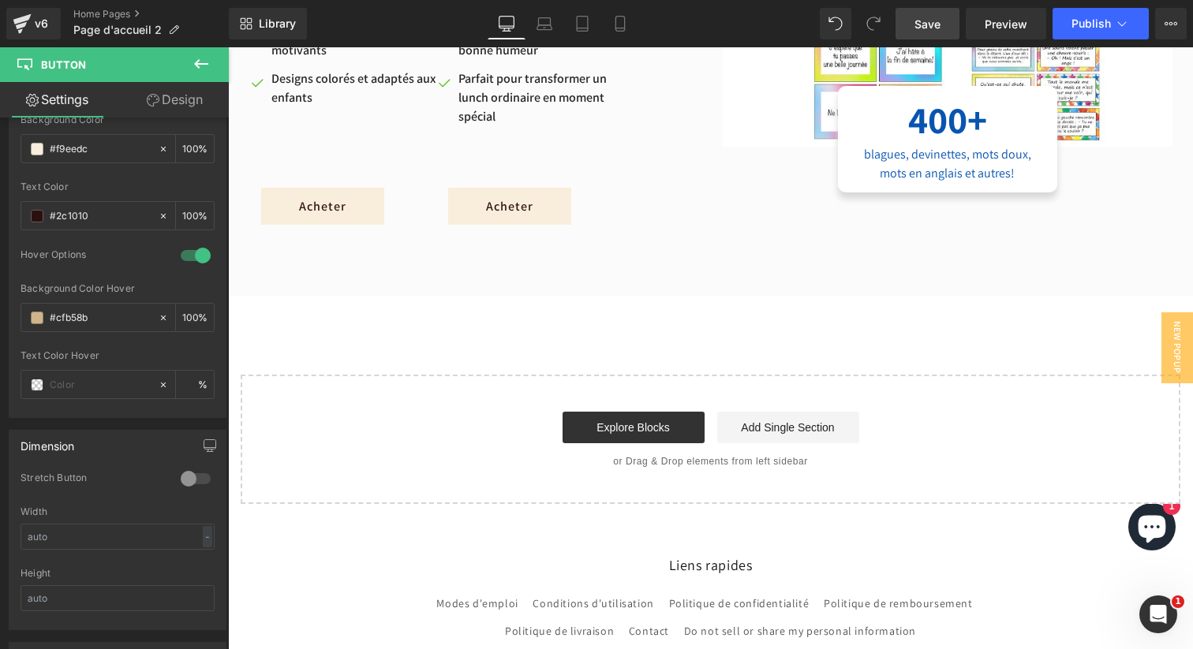
scroll to position [5697, 0]
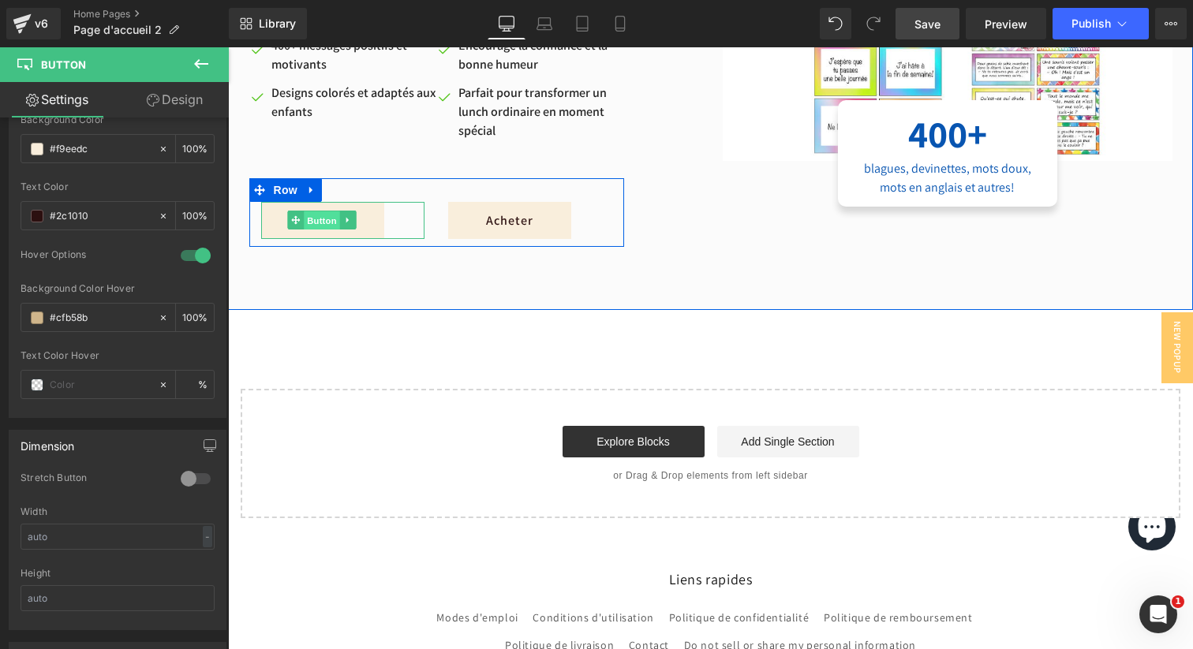
click at [315, 216] on span "Button" at bounding box center [322, 220] width 36 height 19
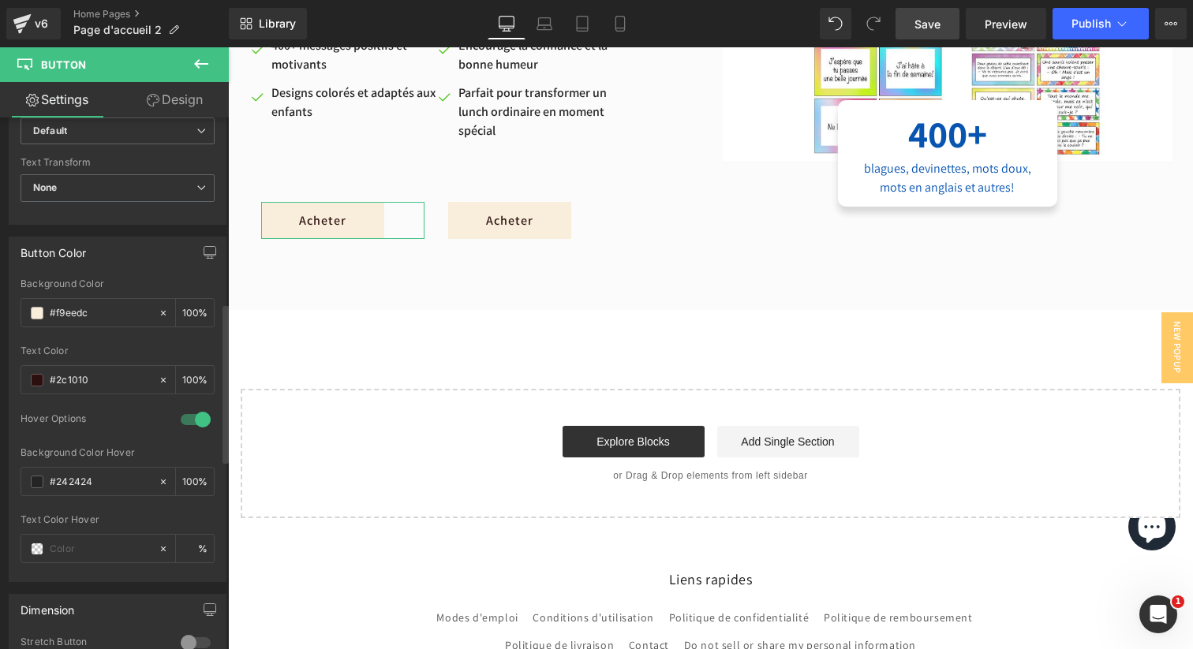
scroll to position [878, 0]
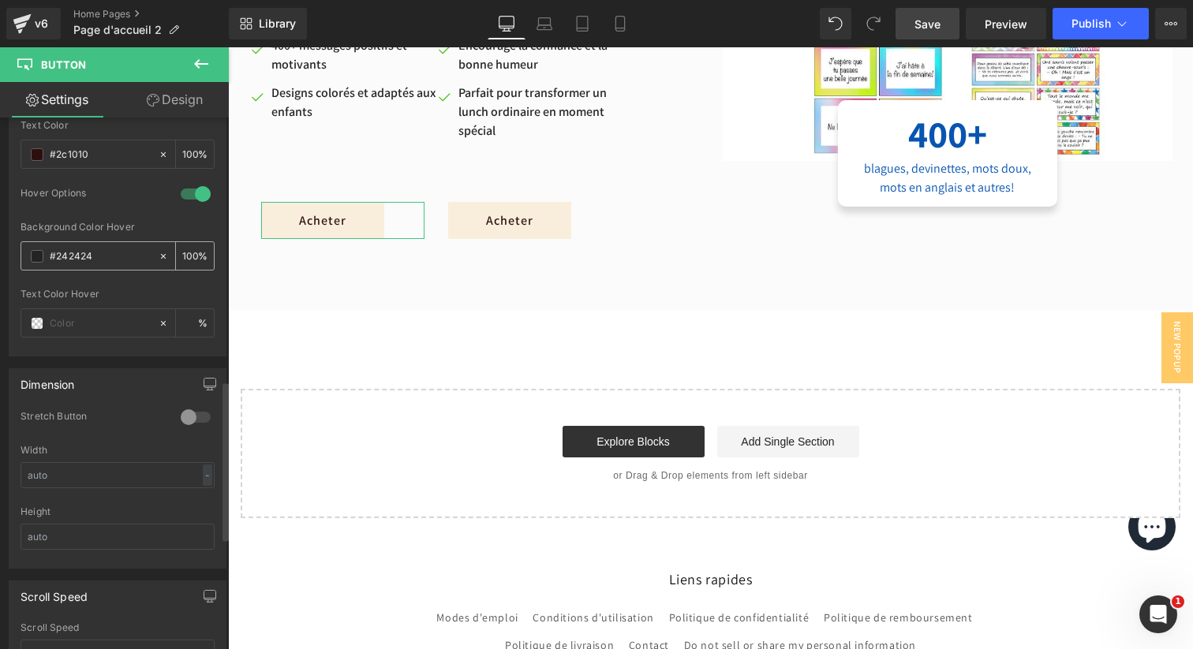
click at [77, 245] on div "#242424" at bounding box center [89, 256] width 137 height 28
click at [77, 254] on input "#242424" at bounding box center [100, 256] width 101 height 17
paste input "cfb58b"
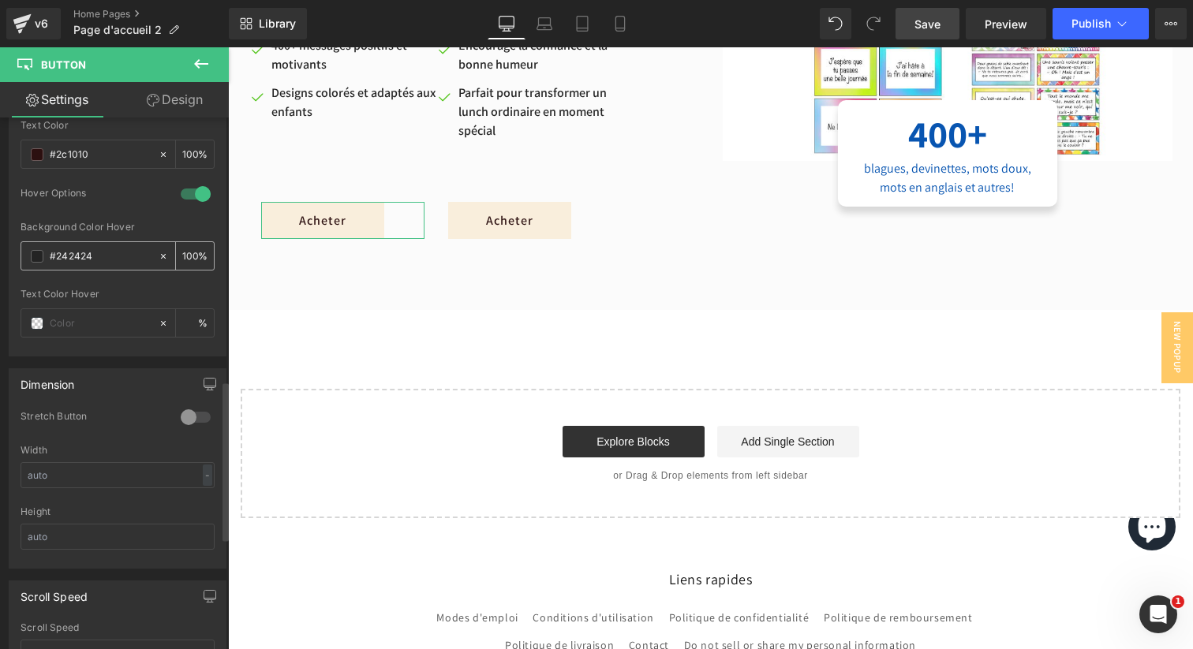
type input "#cfb58b"
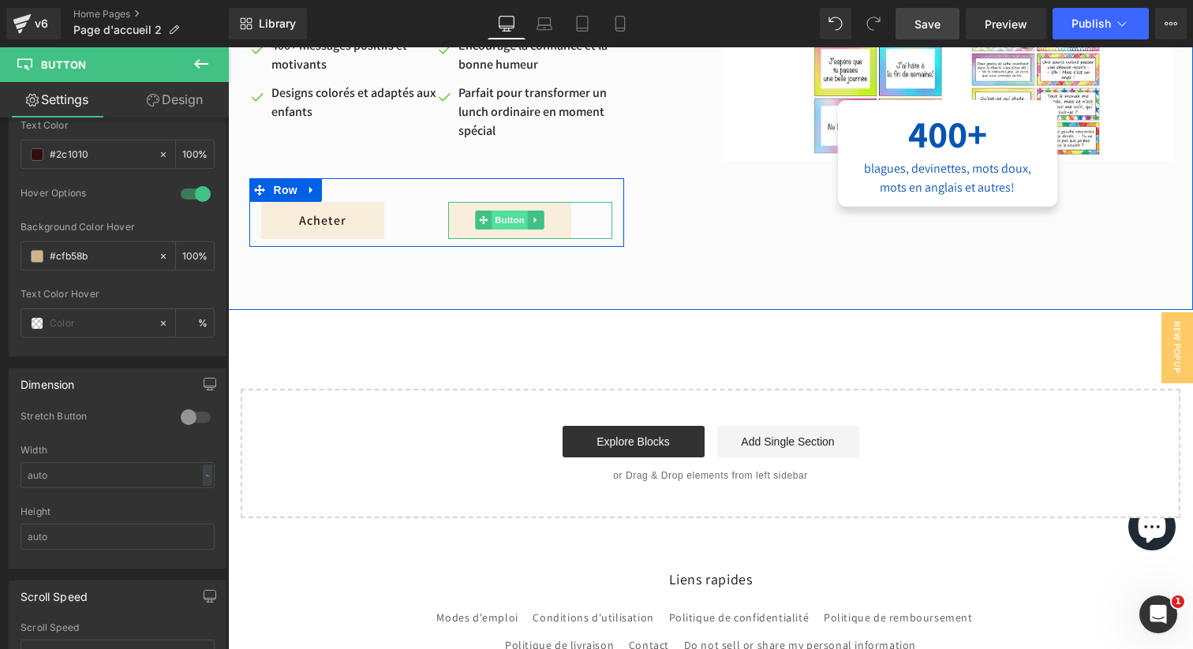
click at [506, 218] on span "Button" at bounding box center [510, 220] width 36 height 19
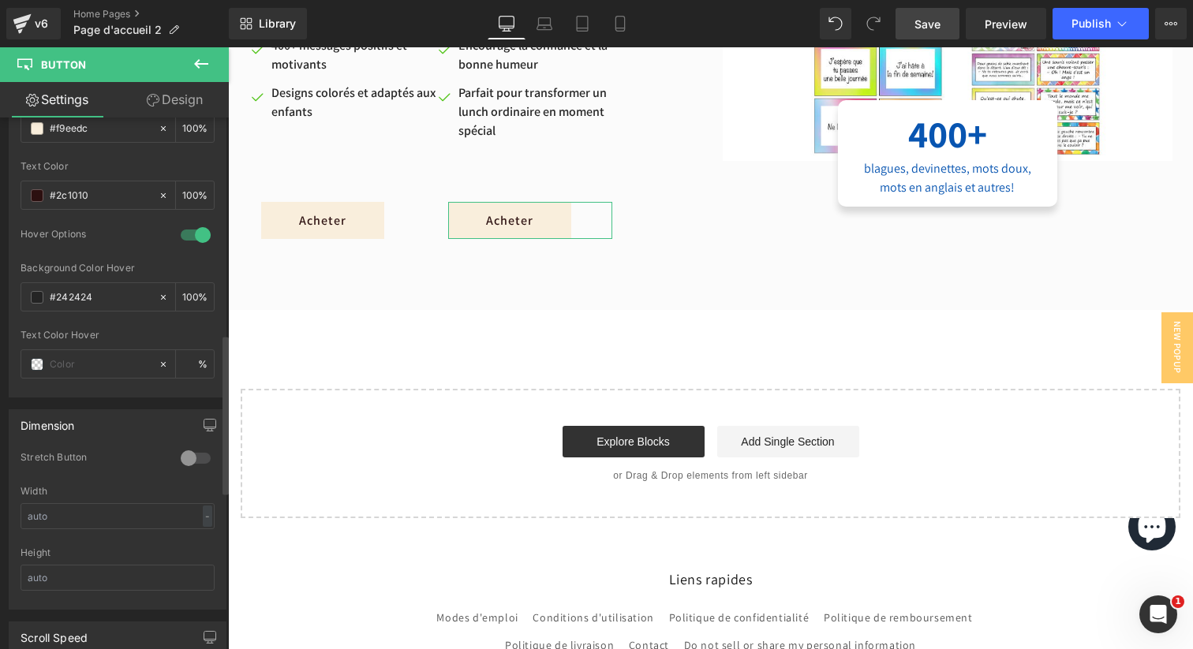
scroll to position [881, 0]
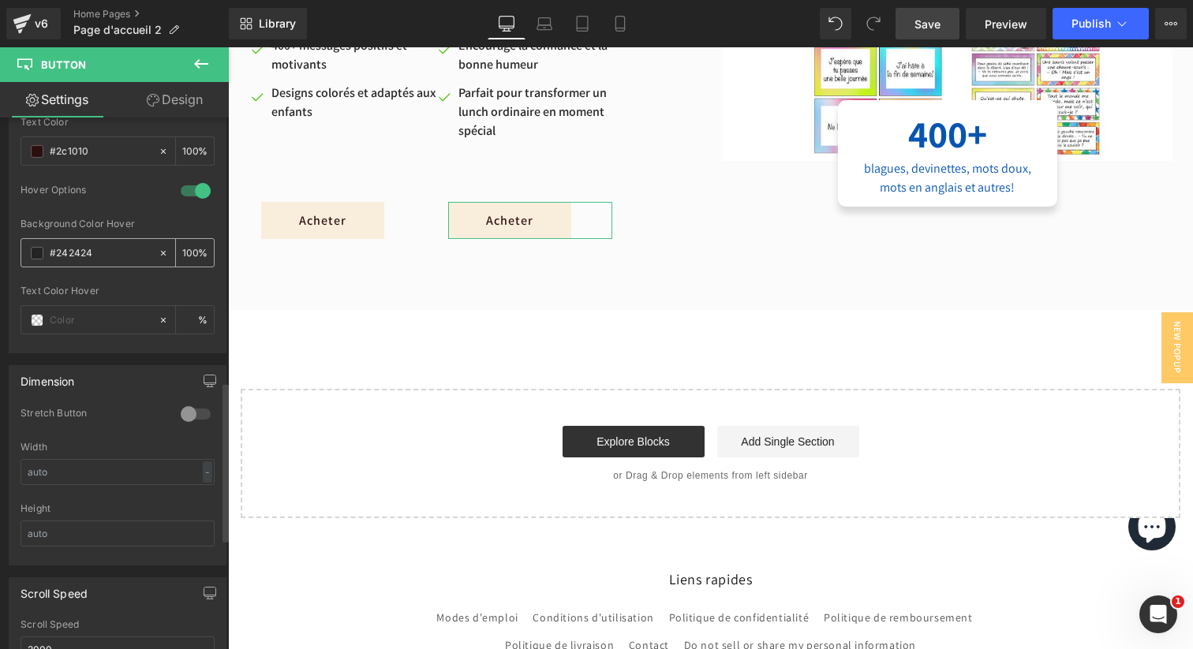
click at [82, 260] on input "#242424" at bounding box center [100, 253] width 101 height 17
paste input "cfb58b"
type input "#cfb58b"
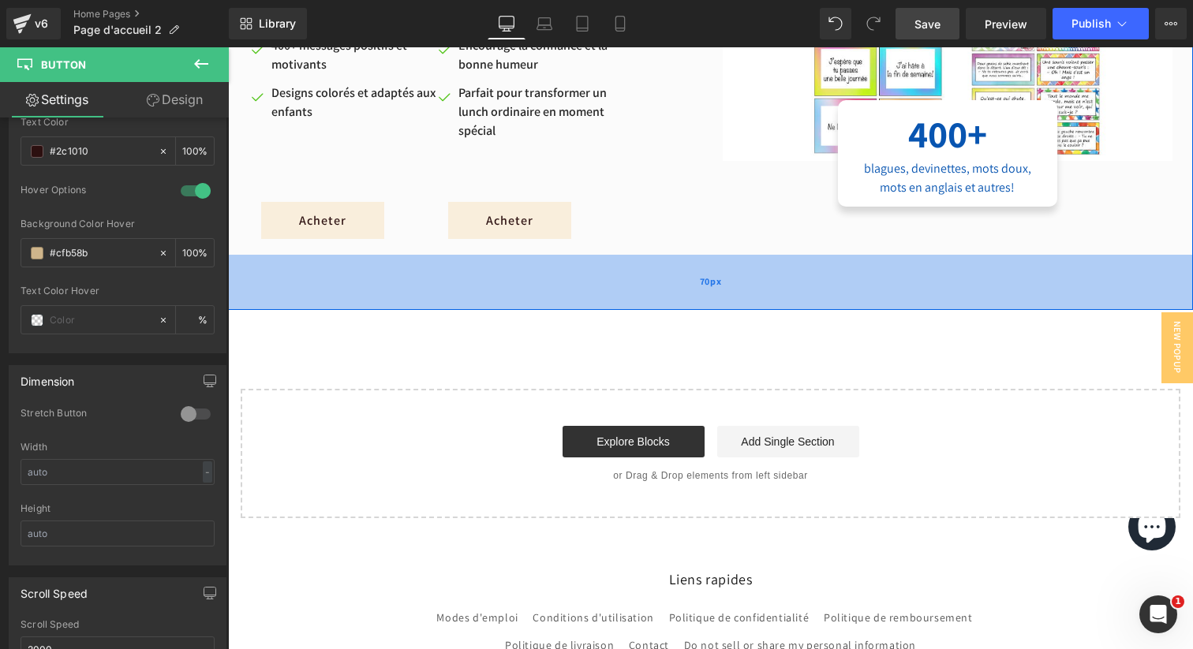
click at [413, 283] on div "70px" at bounding box center [710, 282] width 965 height 55
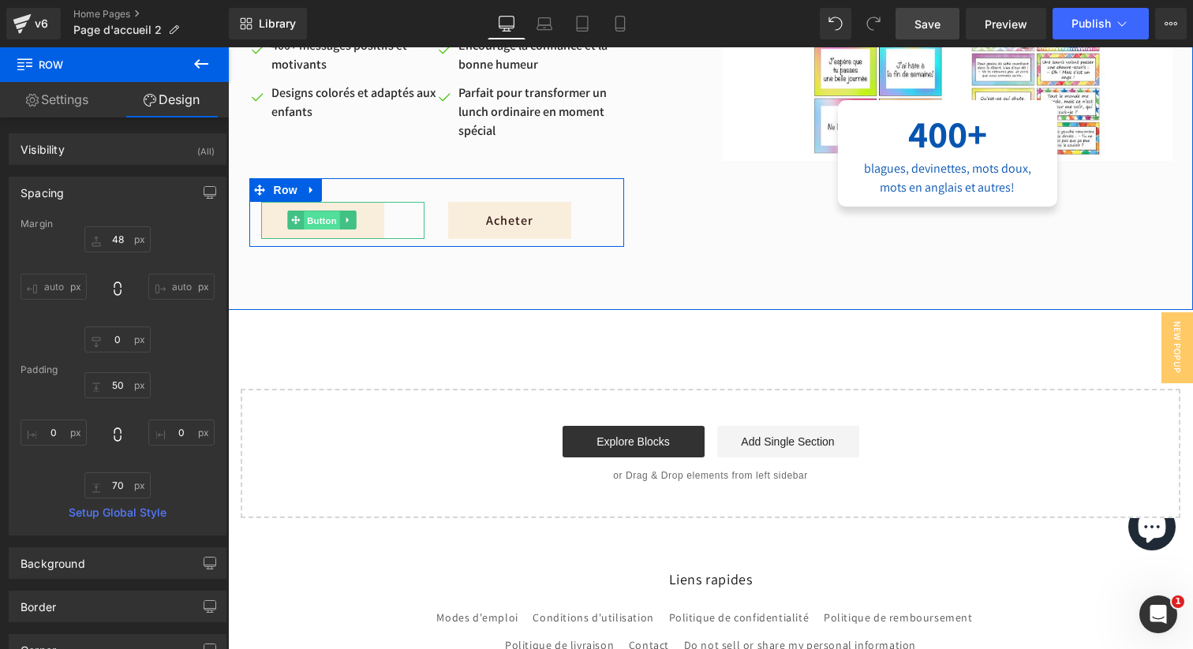
click at [322, 221] on span "Button" at bounding box center [322, 220] width 36 height 19
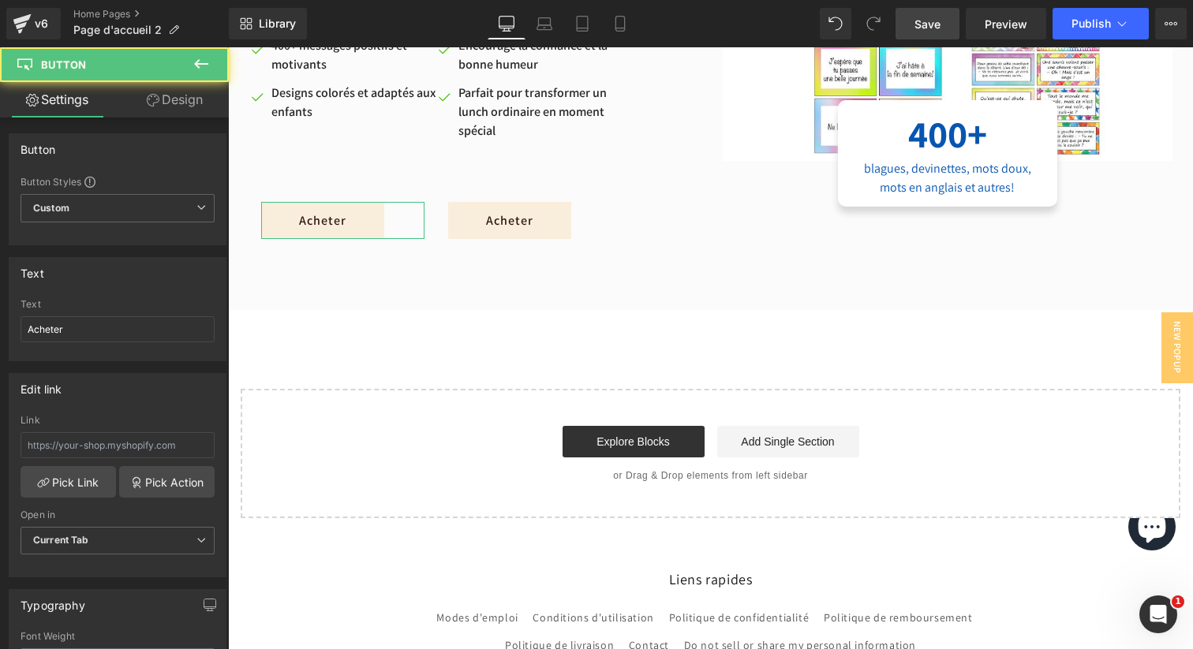
click at [156, 85] on link "Design" at bounding box center [175, 100] width 114 height 36
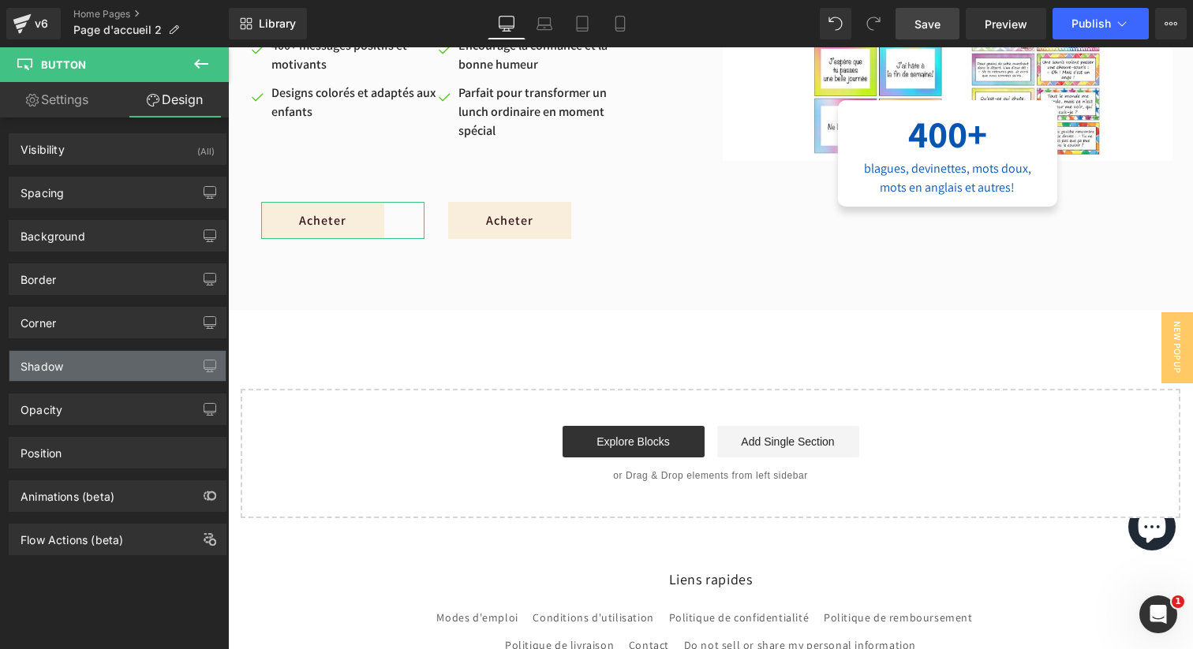
click at [94, 357] on div "Shadow" at bounding box center [117, 366] width 216 height 30
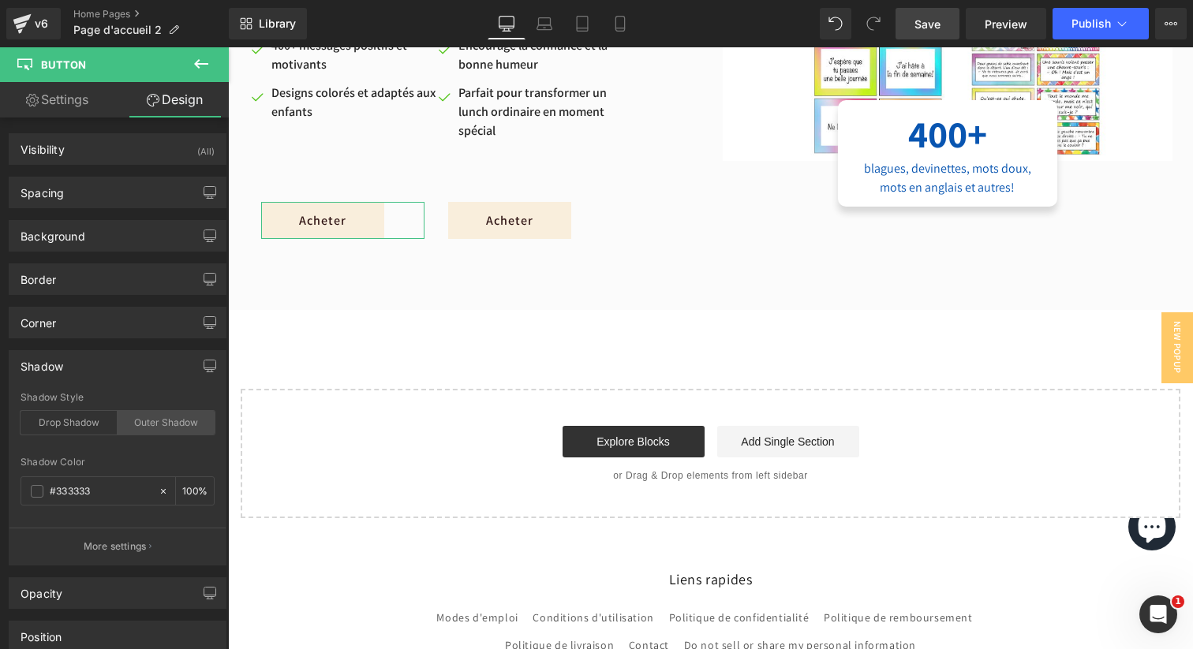
click at [150, 432] on div "Outer Shadow" at bounding box center [166, 423] width 97 height 24
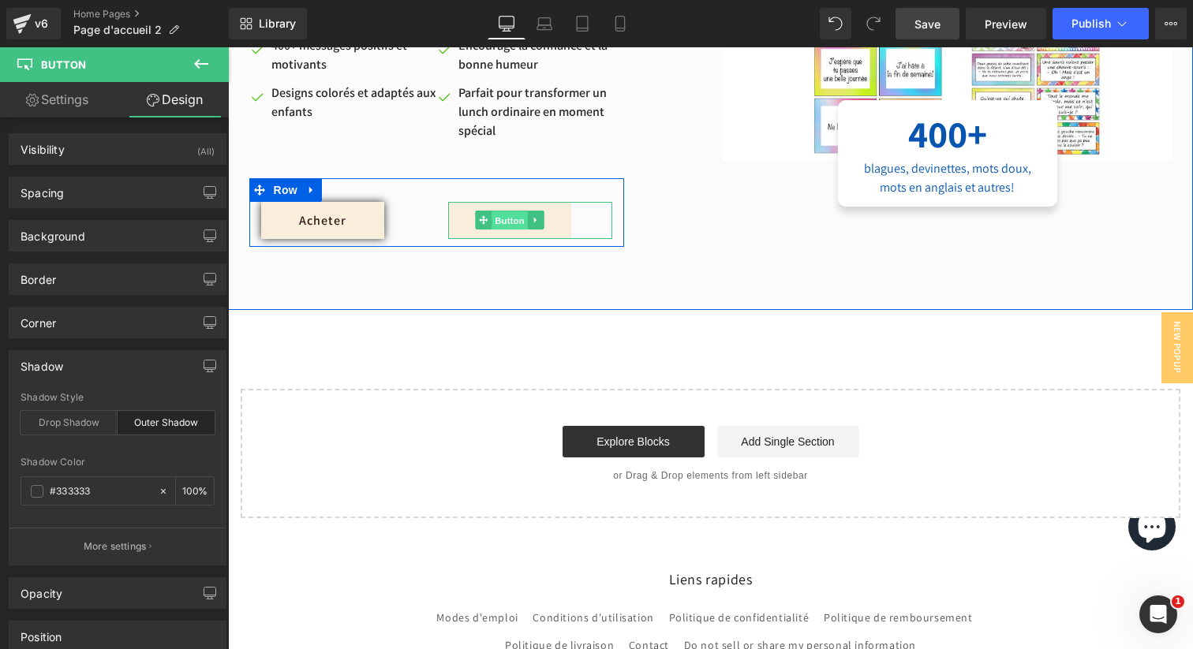
click at [515, 223] on span "Button" at bounding box center [510, 220] width 36 height 19
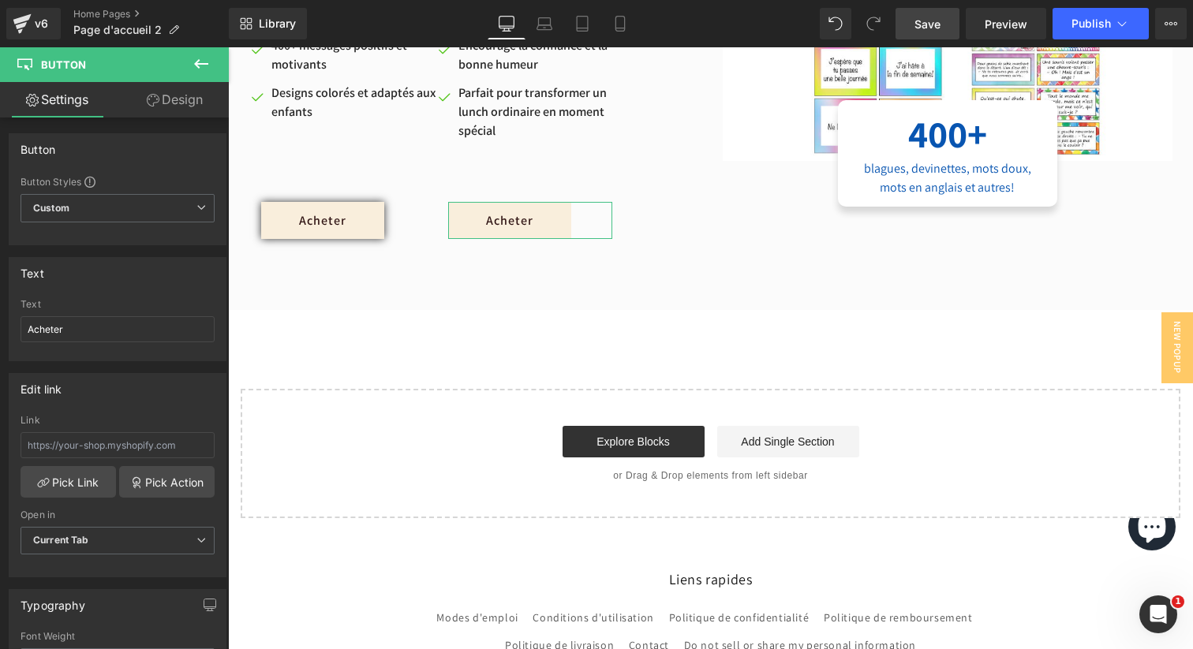
click at [187, 99] on link "Design" at bounding box center [175, 100] width 114 height 36
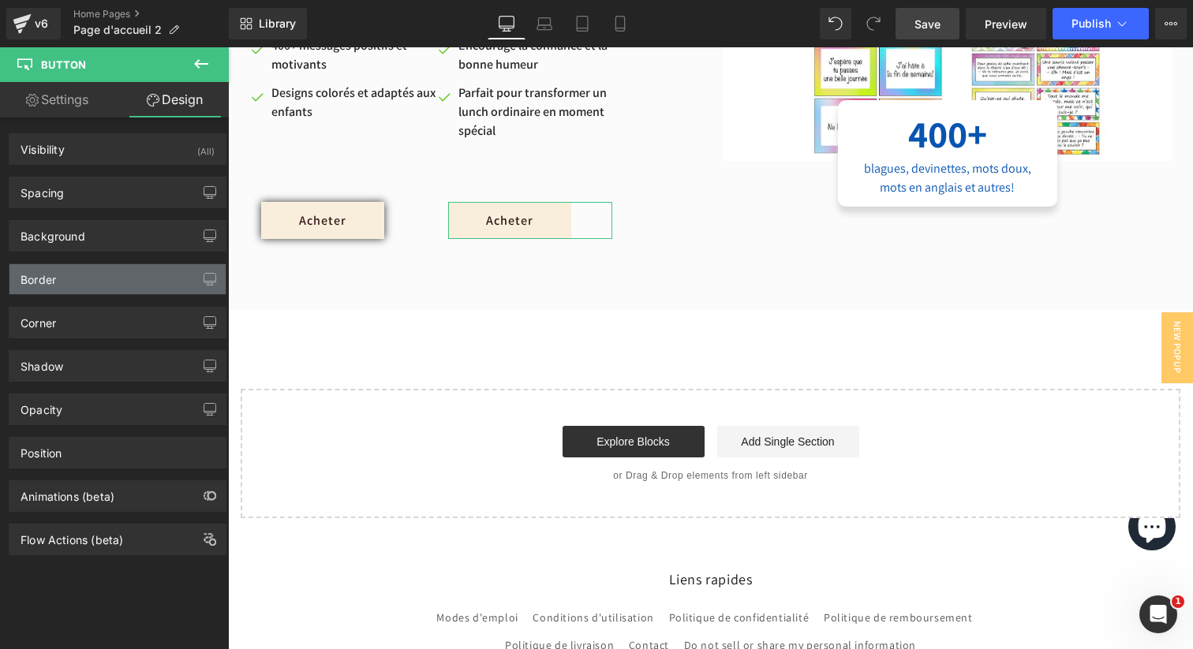
type input "#333333"
type input "100"
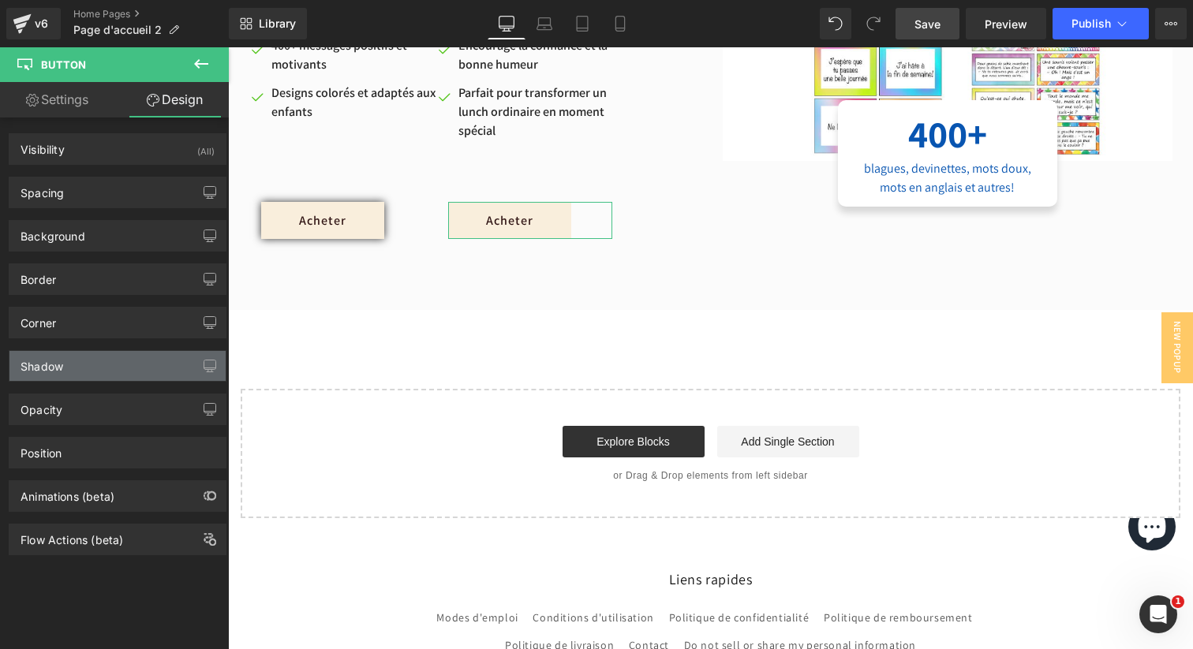
click at [108, 380] on div "Shadow" at bounding box center [117, 366] width 216 height 30
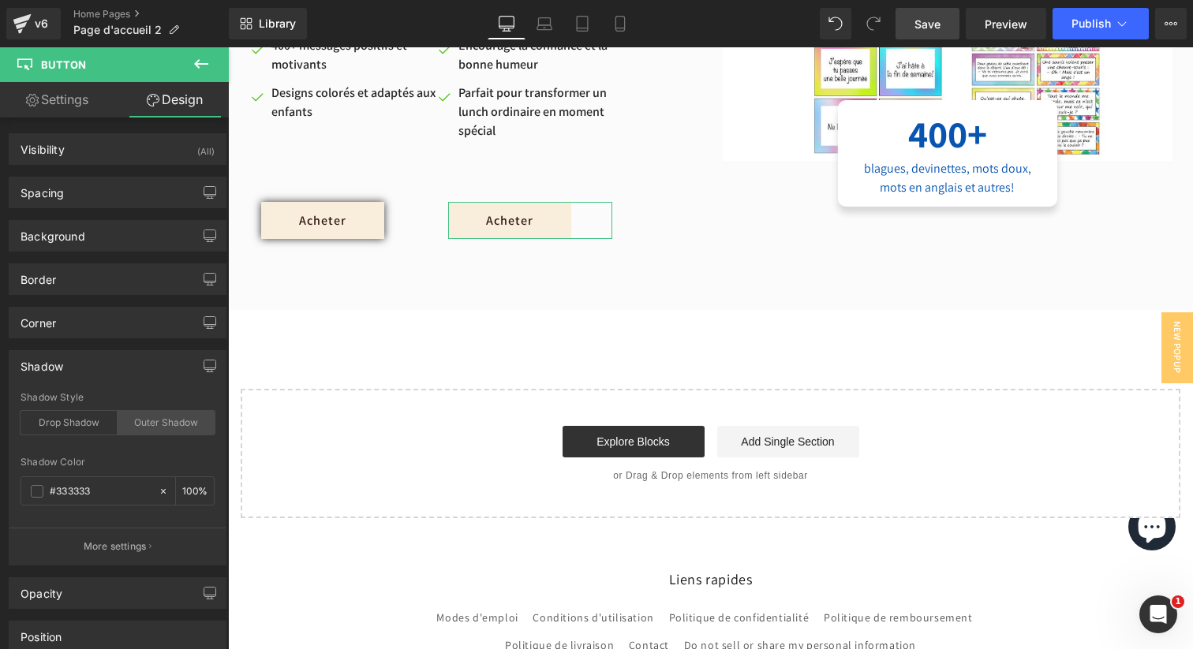
click at [155, 420] on div "Outer Shadow" at bounding box center [166, 423] width 97 height 24
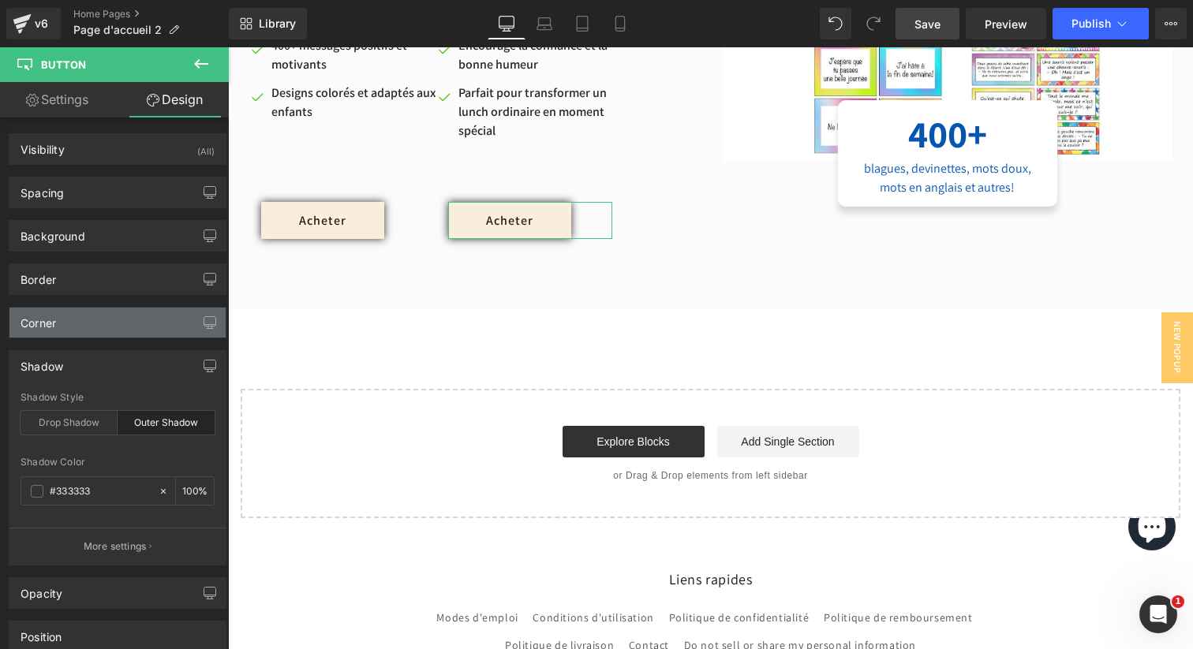
click at [129, 322] on div "Corner" at bounding box center [117, 323] width 216 height 30
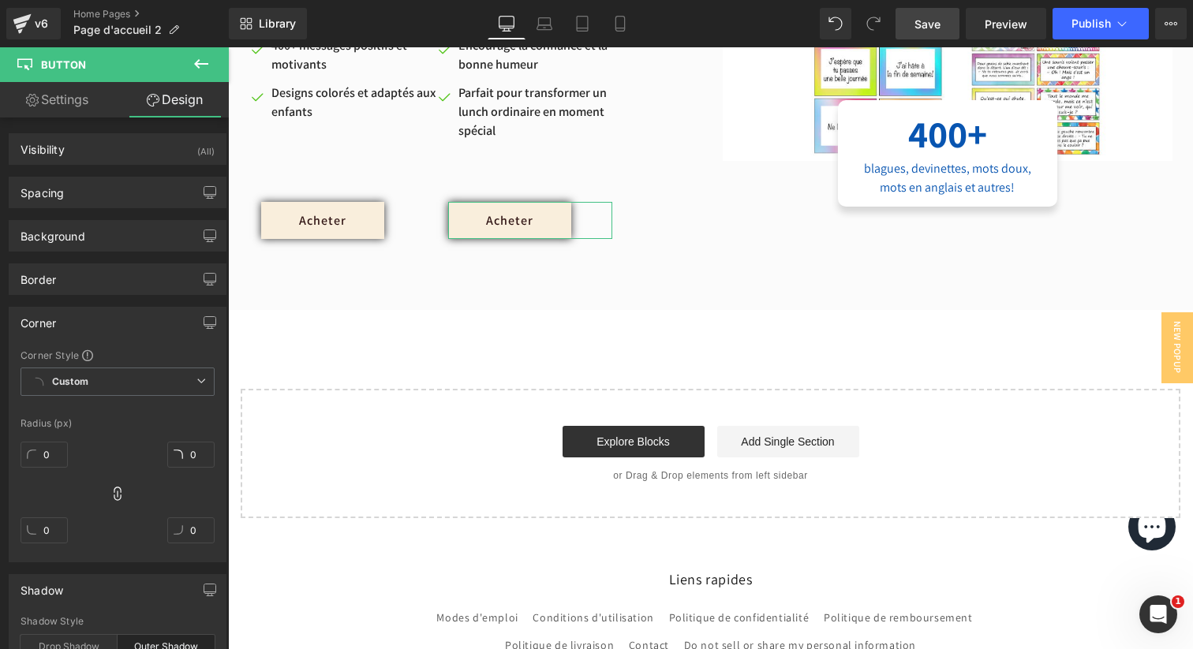
click at [37, 472] on div "0" at bounding box center [44, 461] width 47 height 51
click at [38, 465] on input "0" at bounding box center [44, 455] width 47 height 26
type input "1"
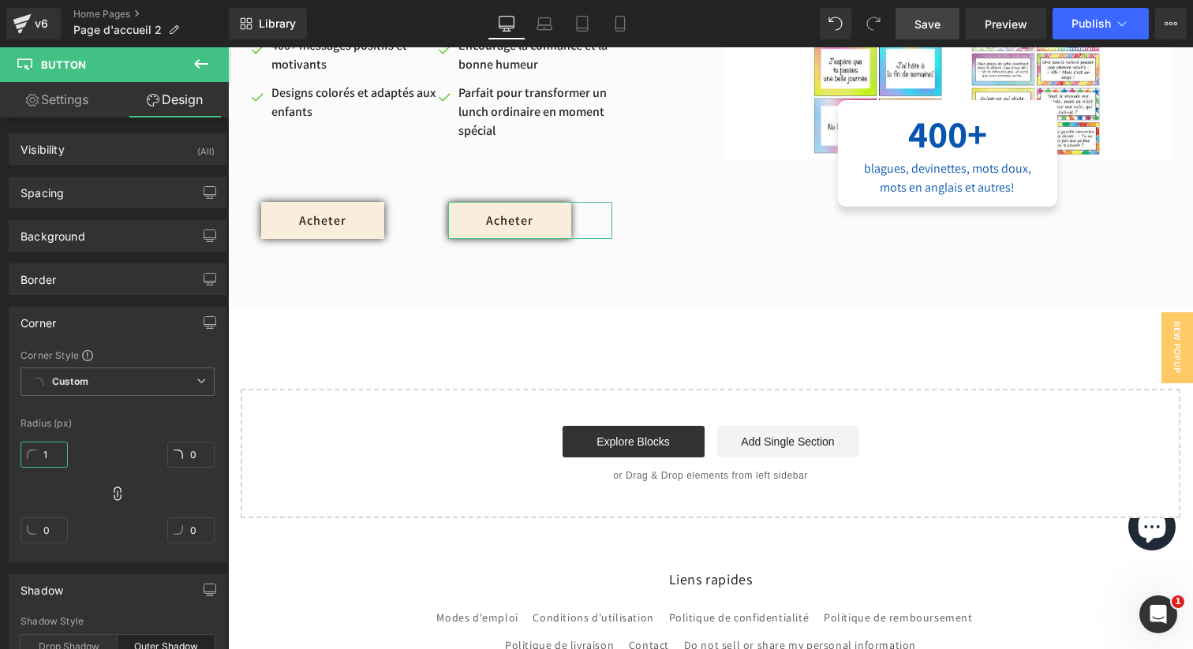
type input "1"
type input "10"
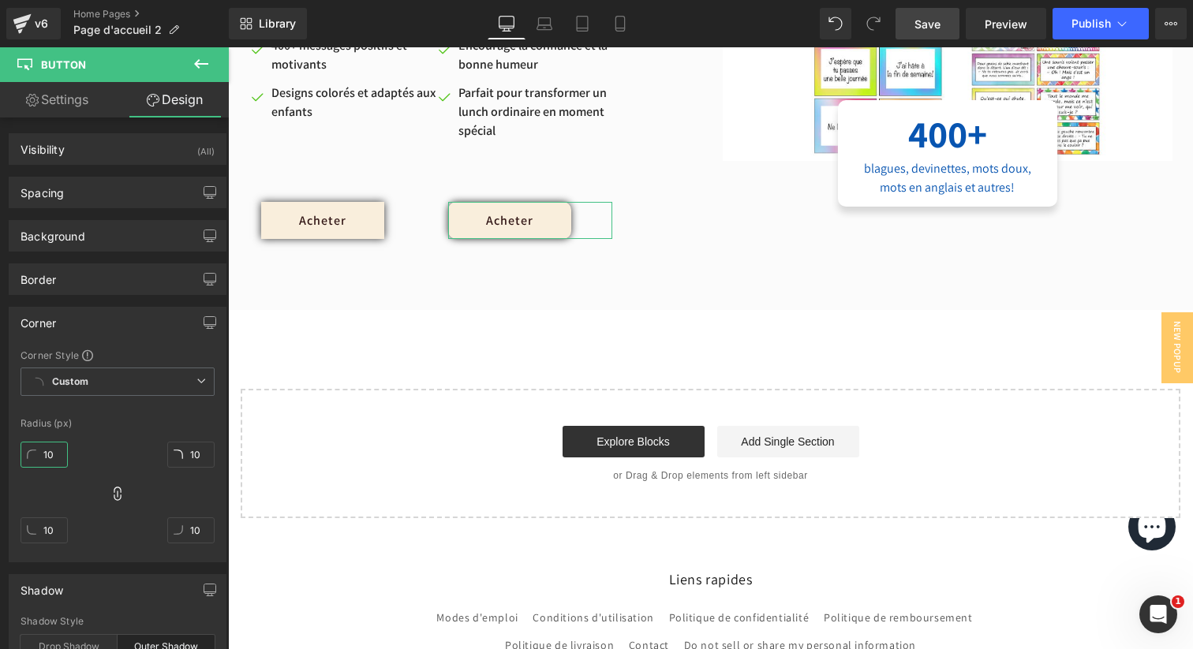
type input "11"
type input "12"
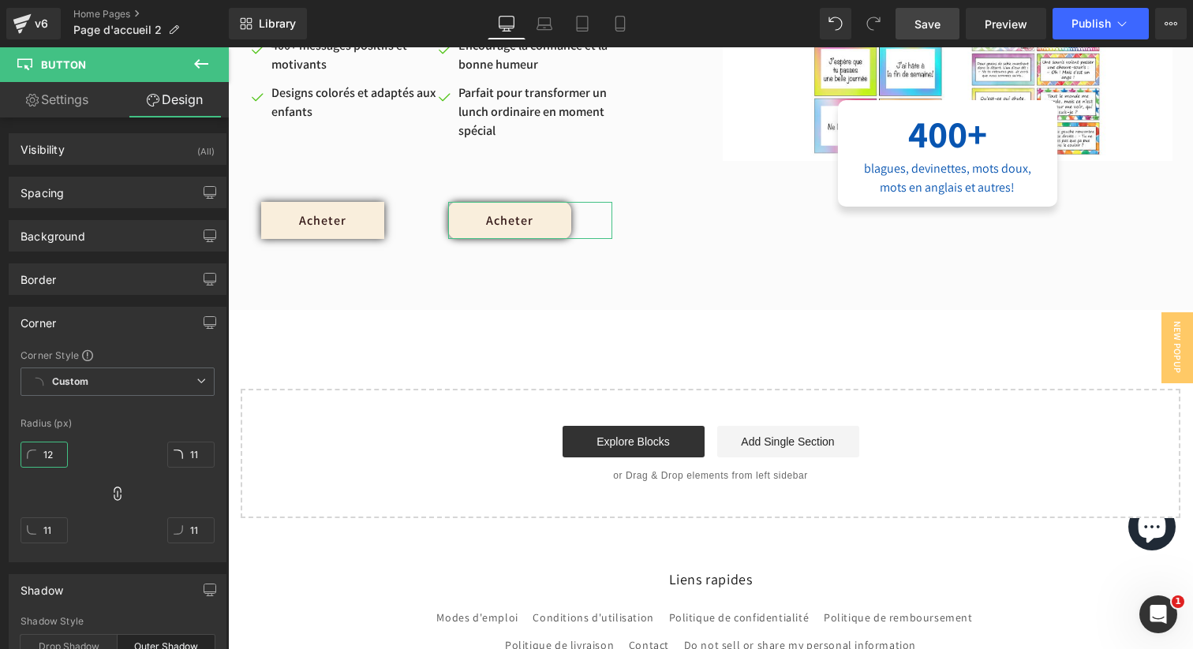
type input "12"
type input "13"
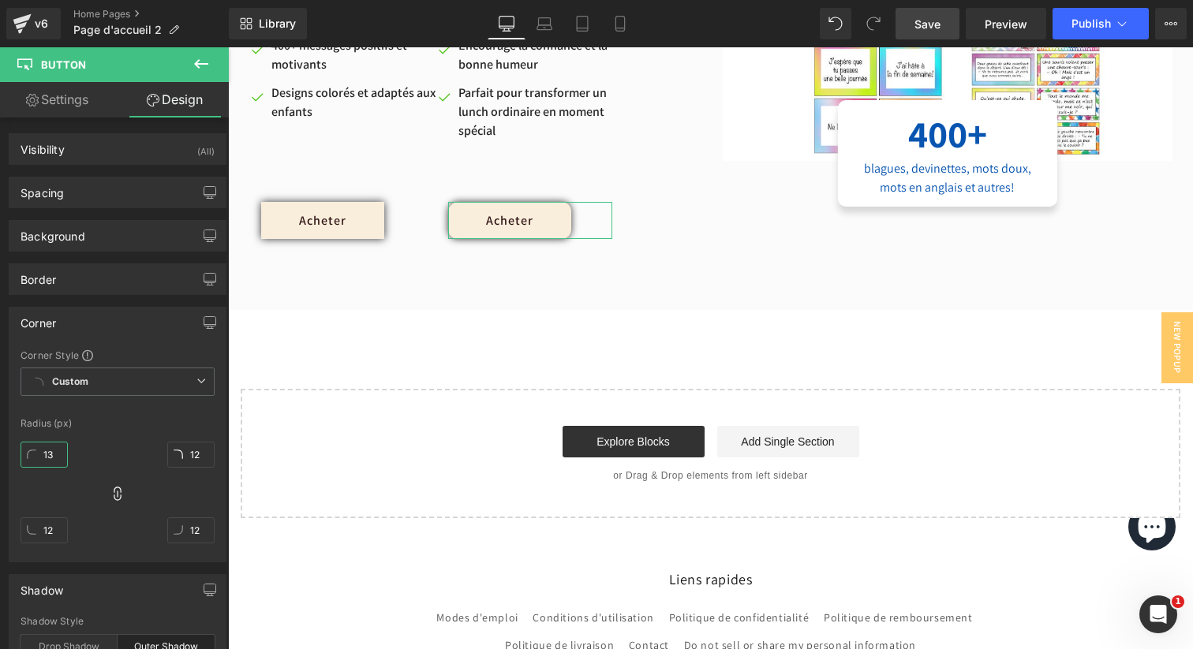
type input "13"
type input "18"
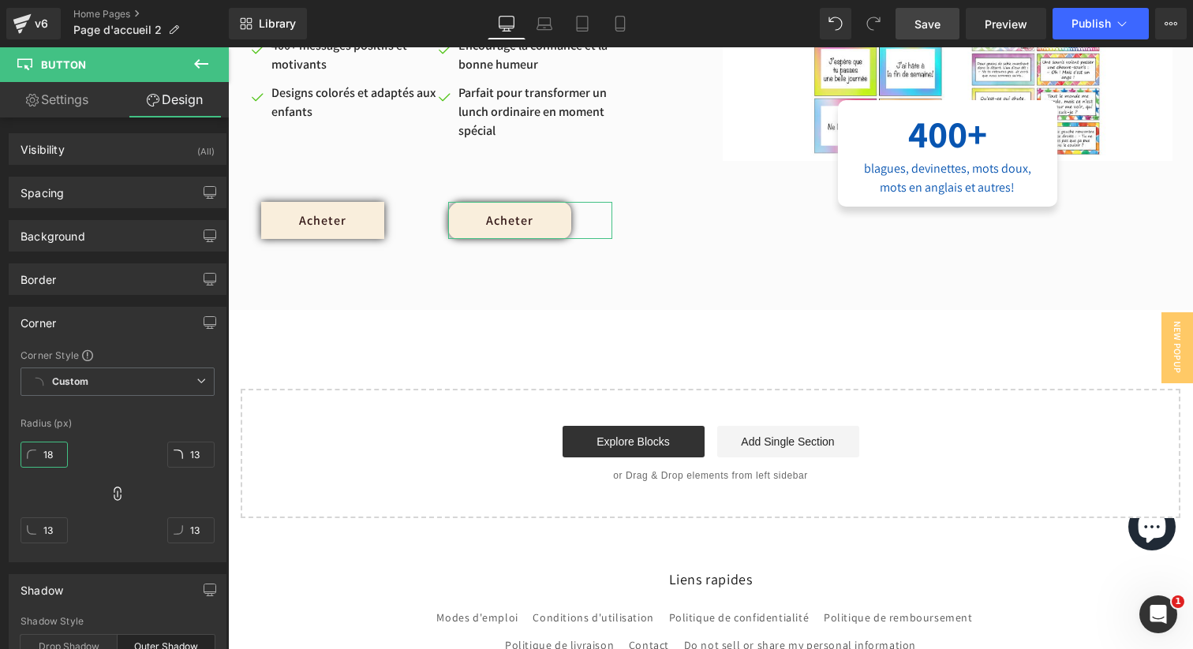
type input "18"
type input "19"
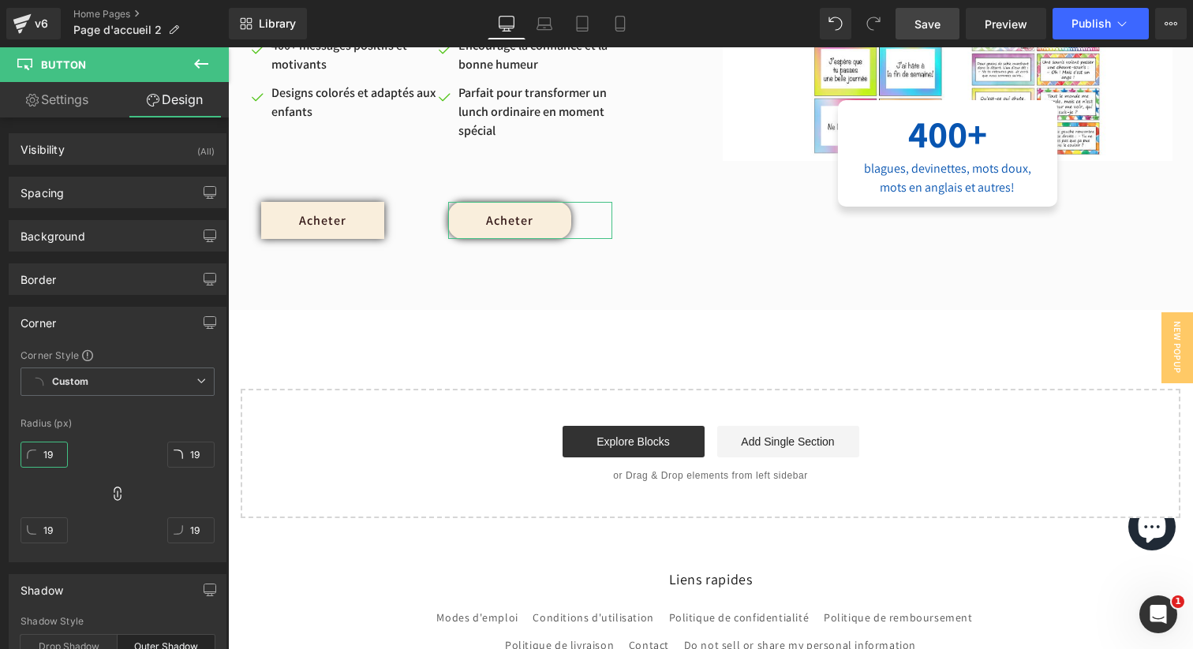
type input "20"
type input "21"
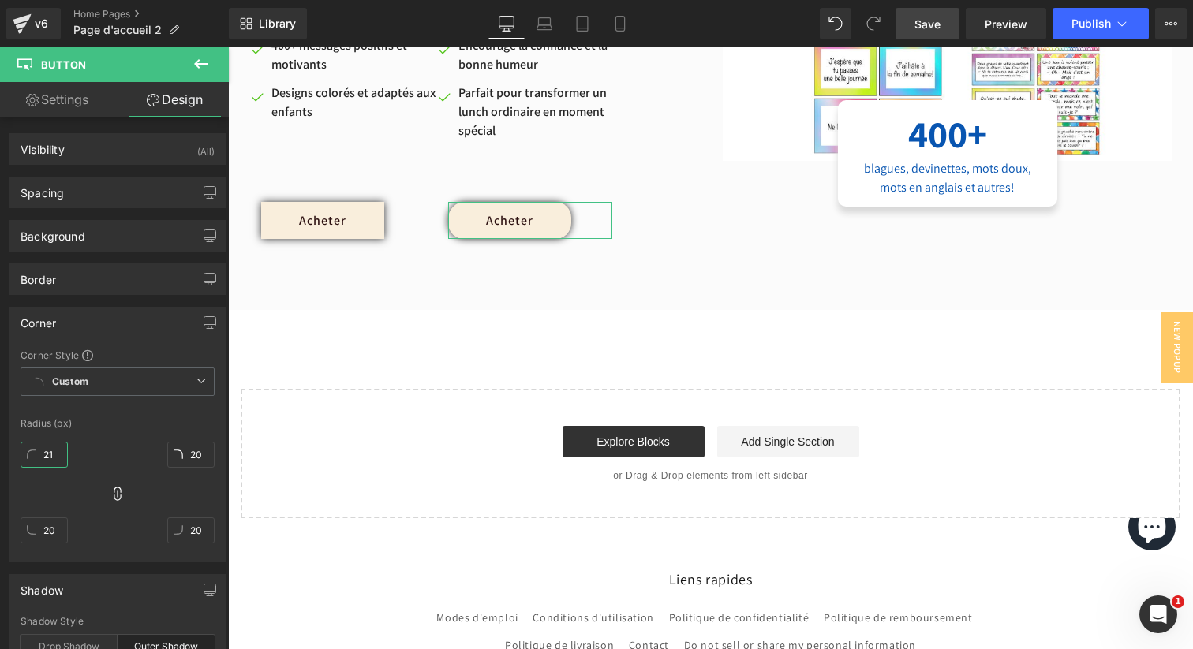
type input "21"
type input "22"
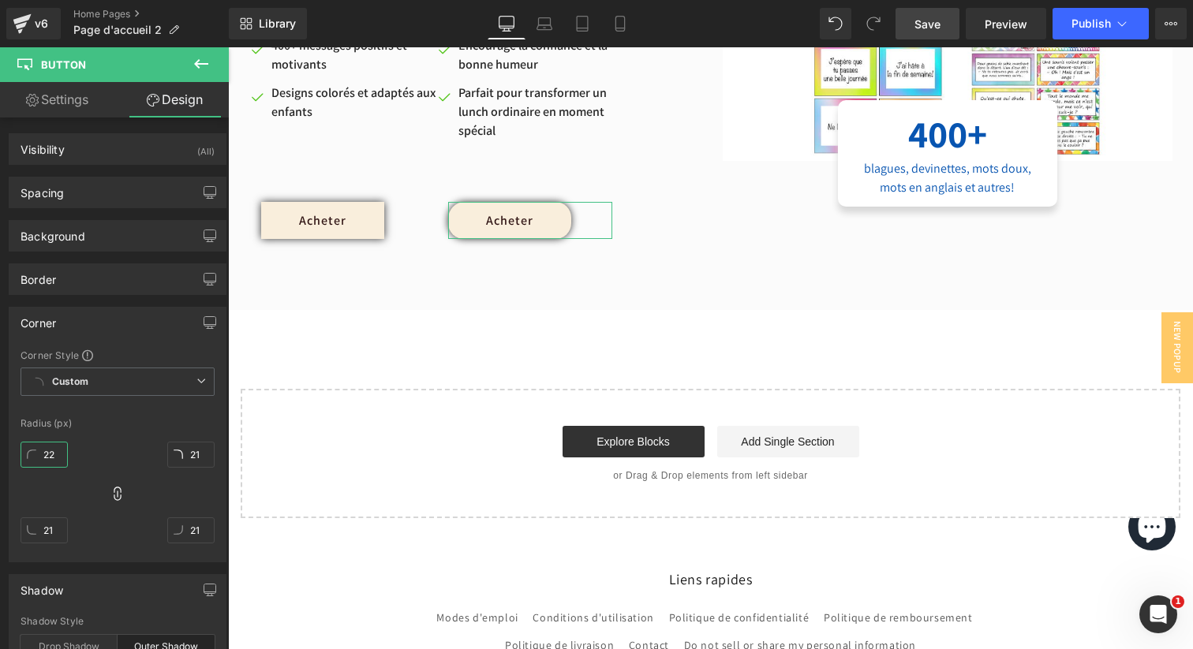
type input "22"
type input "23"
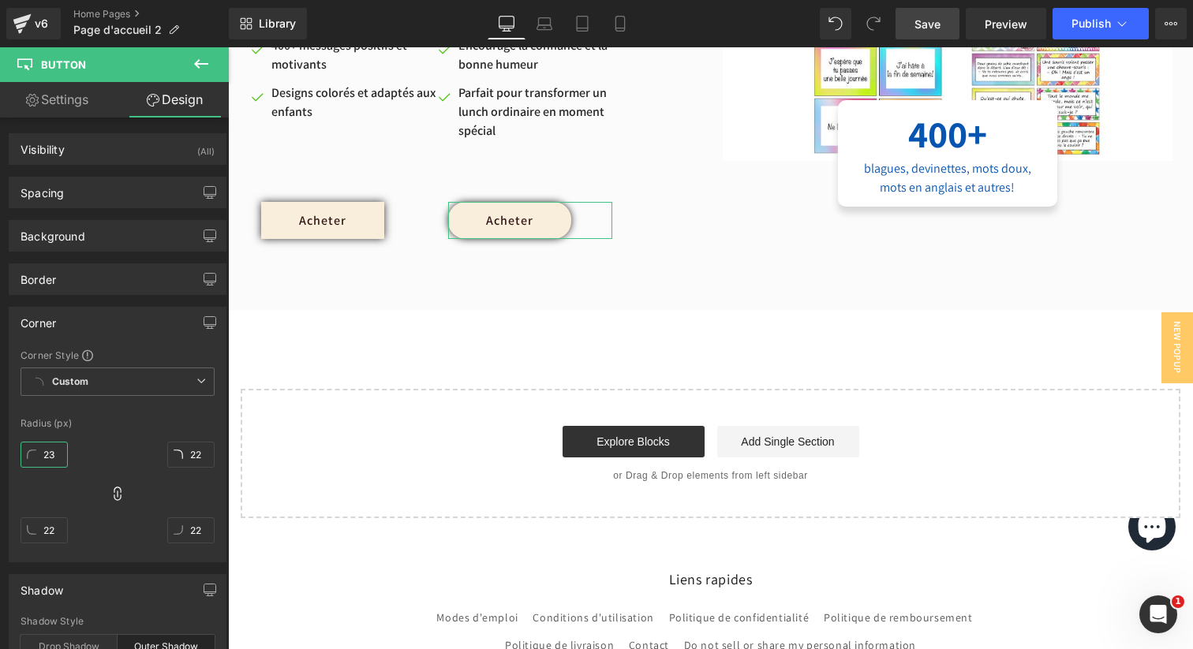
type input "23"
type input "24"
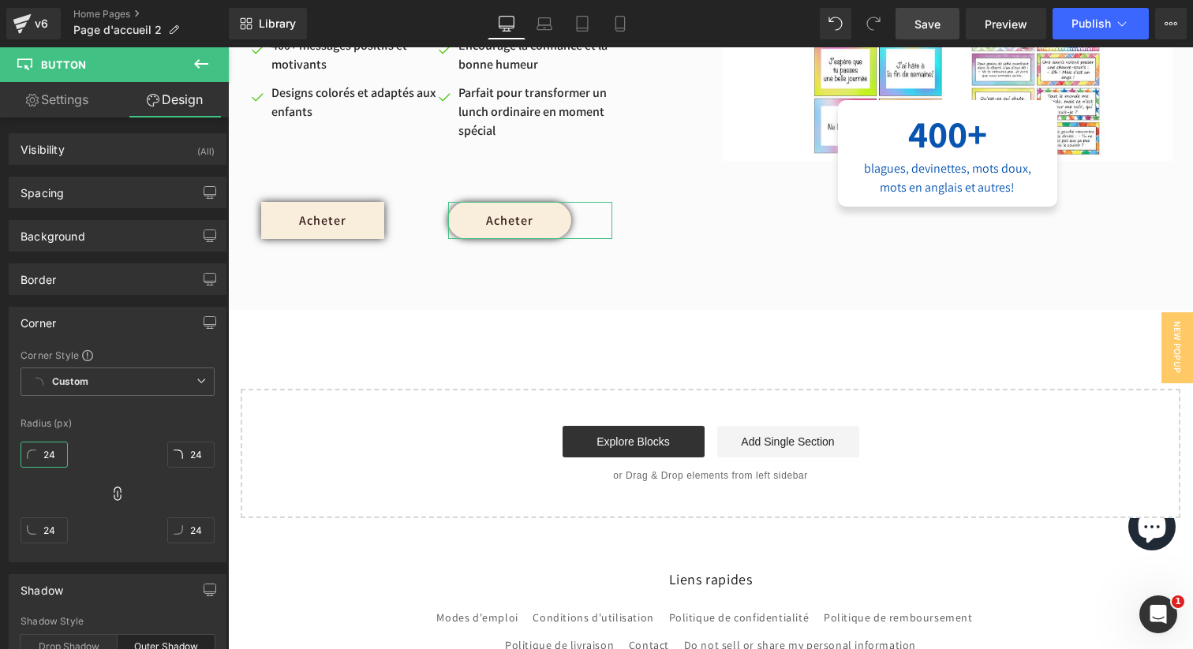
type input "25"
type input "24"
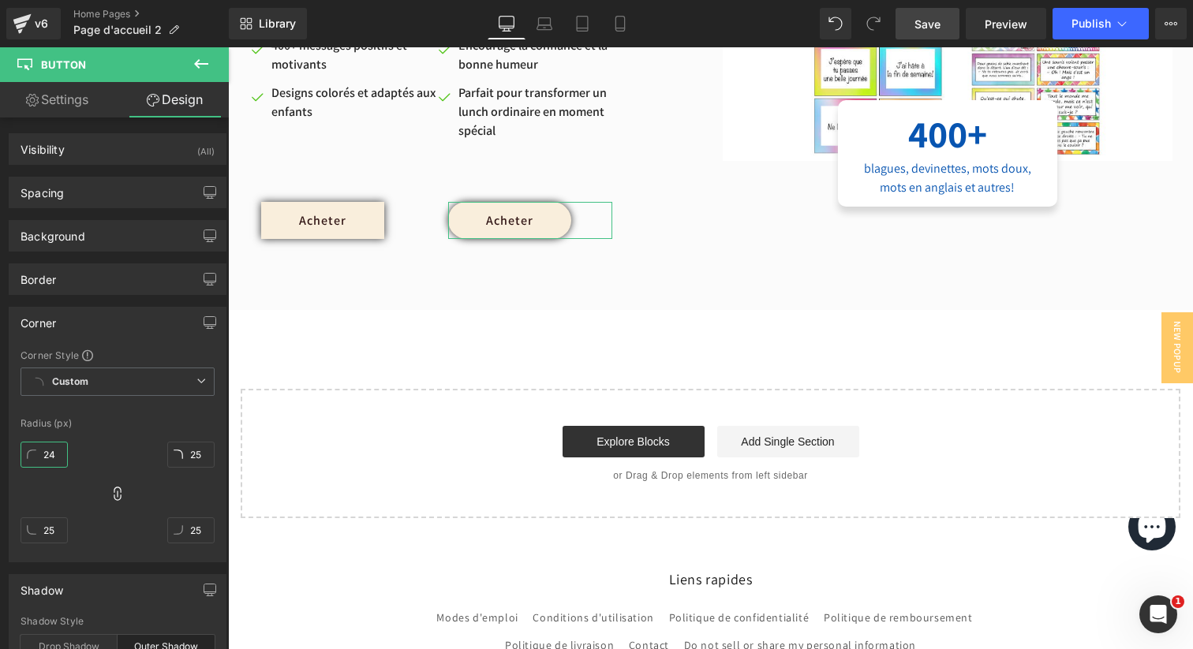
type input "24"
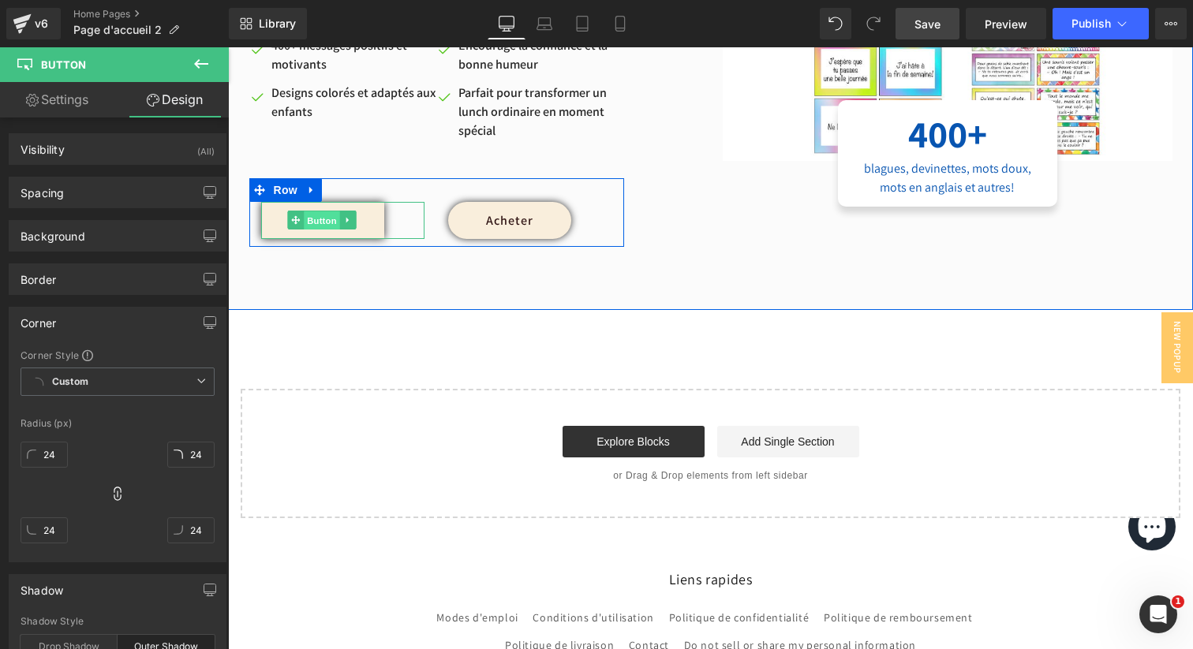
click at [325, 220] on span "Button" at bounding box center [322, 220] width 36 height 19
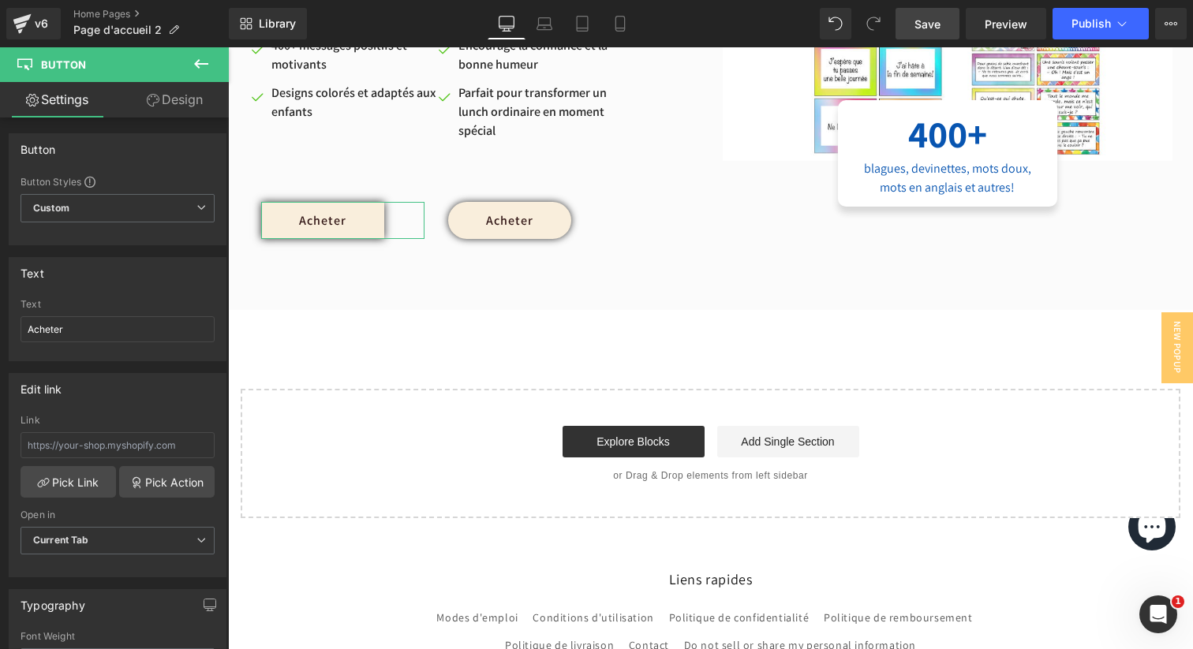
click at [169, 113] on link "Design" at bounding box center [175, 100] width 114 height 36
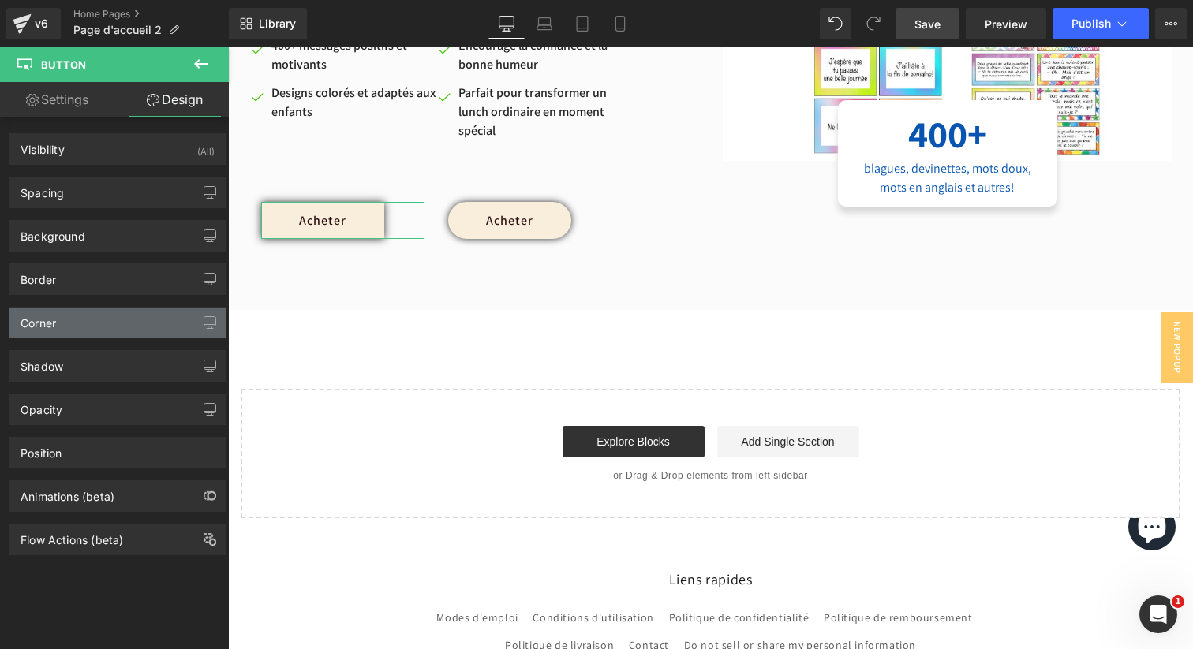
click at [54, 316] on div "Corner" at bounding box center [39, 319] width 36 height 22
click at [78, 329] on div "Corner" at bounding box center [117, 323] width 216 height 30
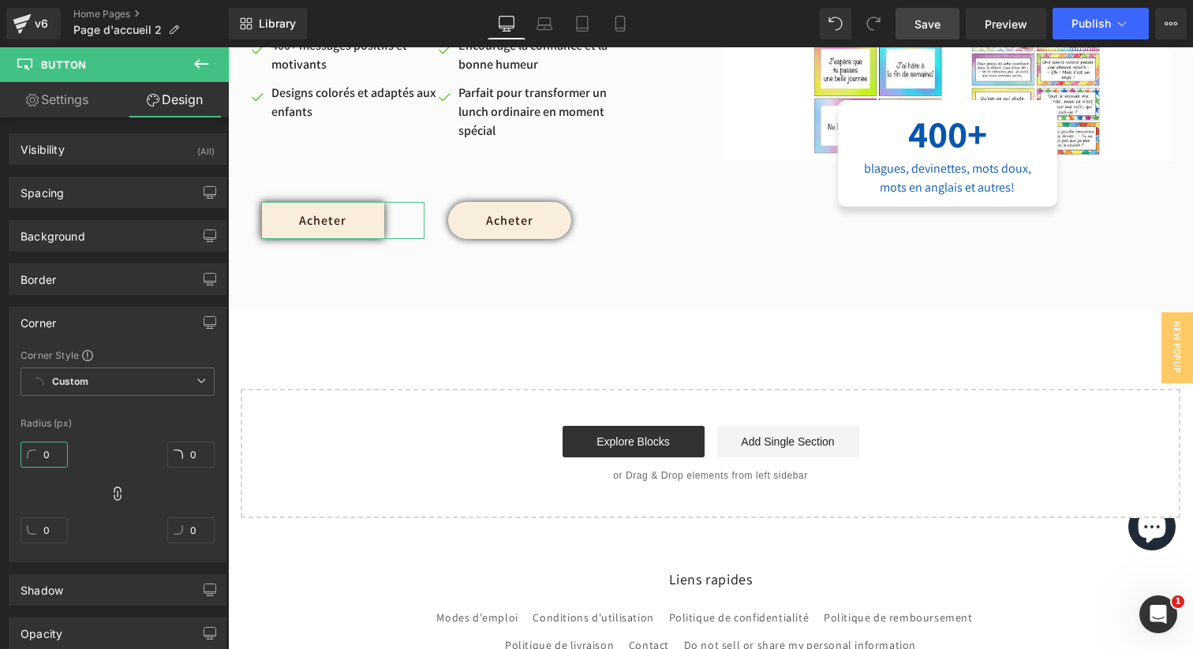
click at [56, 453] on input "0" at bounding box center [44, 455] width 47 height 26
type input "25"
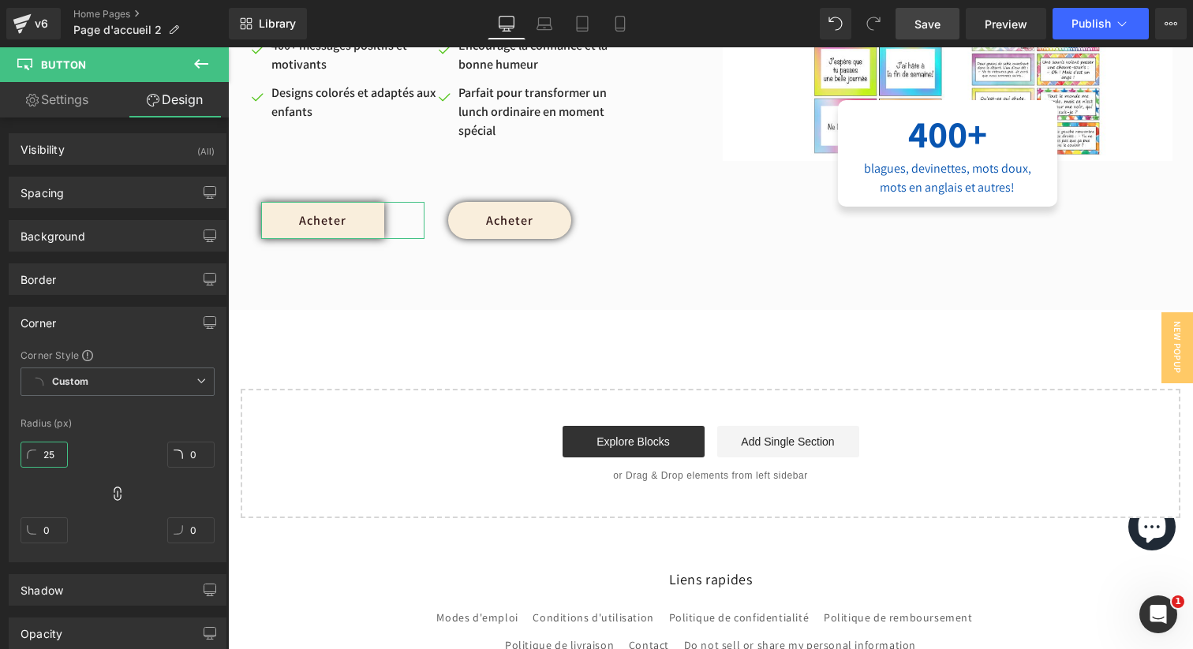
type input "25"
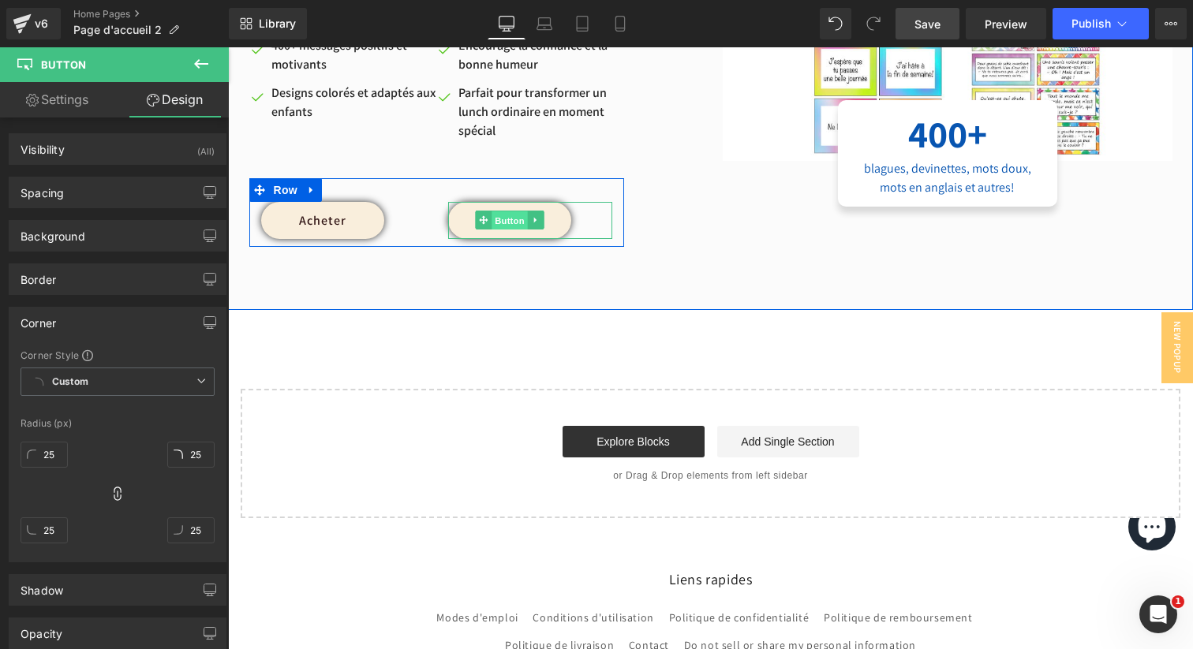
click at [503, 227] on span "Button" at bounding box center [510, 220] width 36 height 19
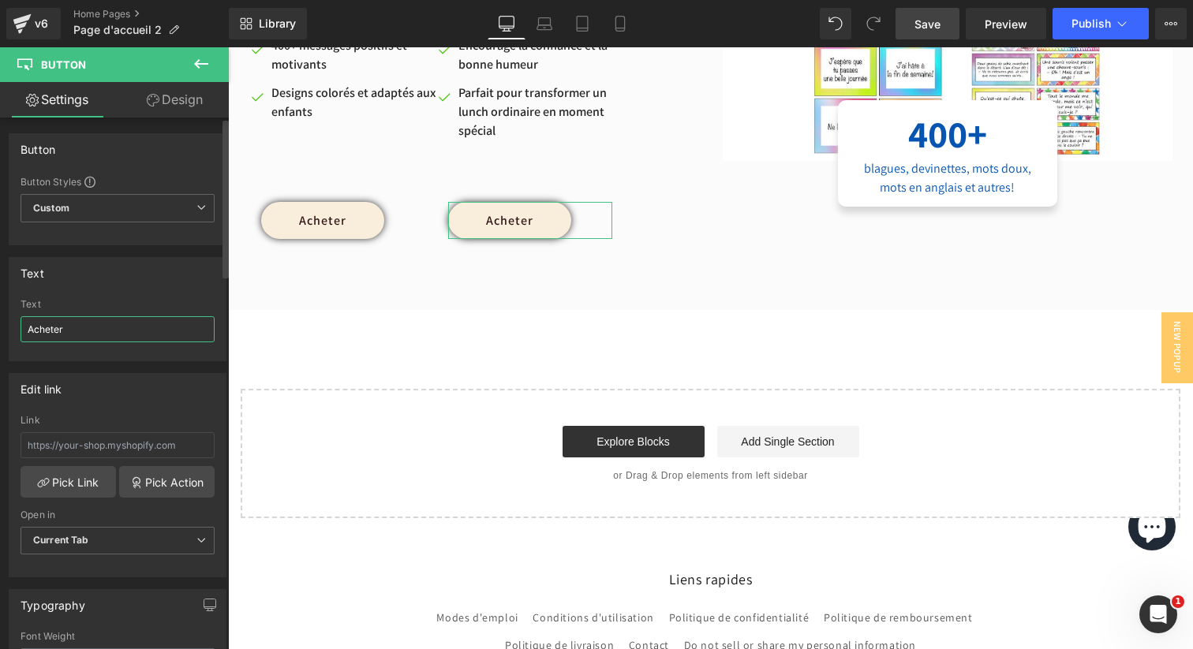
click at [129, 324] on input "Acheter" at bounding box center [118, 329] width 194 height 26
type input "En savoir plus"
click at [84, 484] on link "Pick Link" at bounding box center [68, 482] width 95 height 32
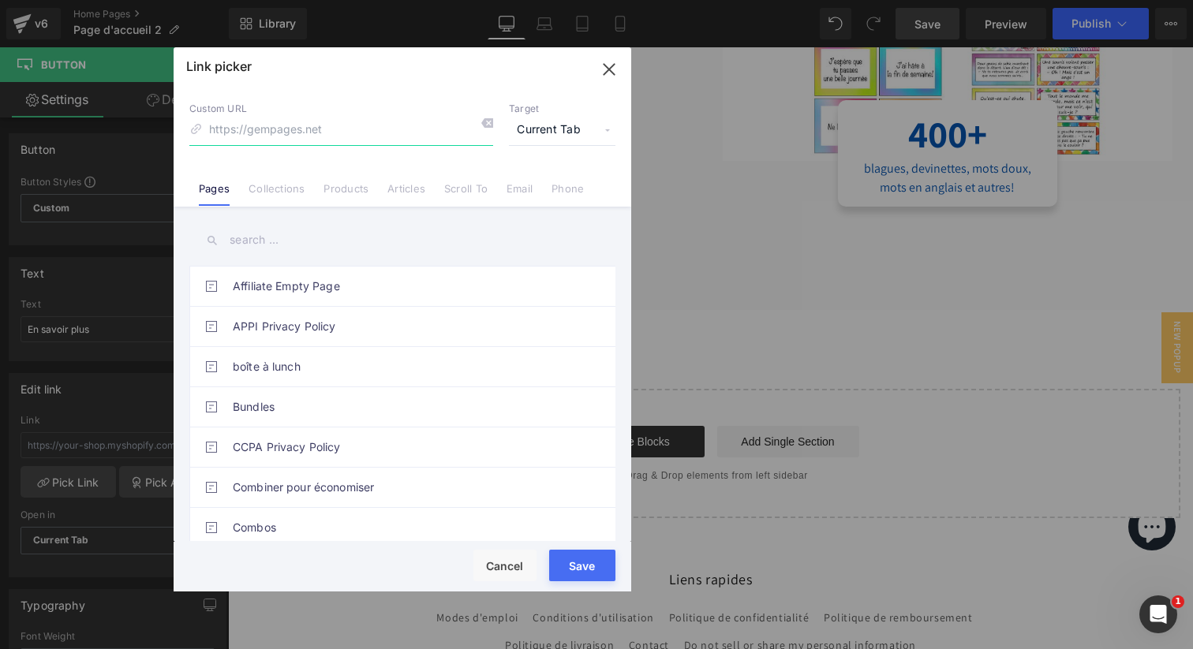
click at [312, 129] on input at bounding box center [341, 130] width 304 height 30
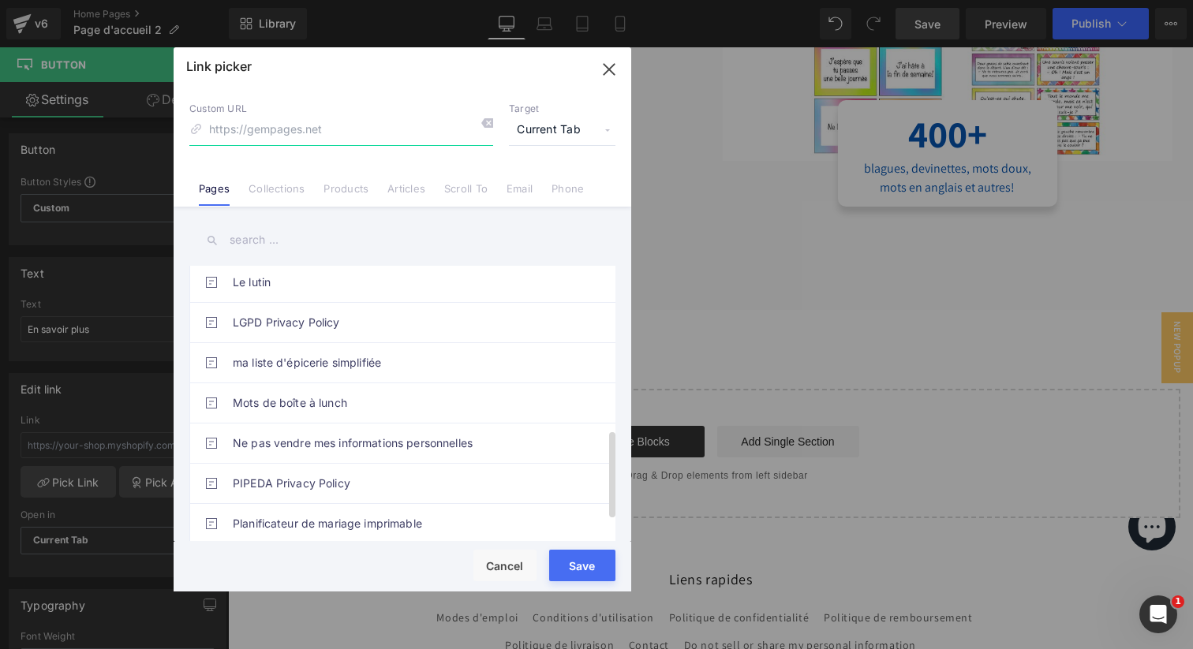
scroll to position [551, 0]
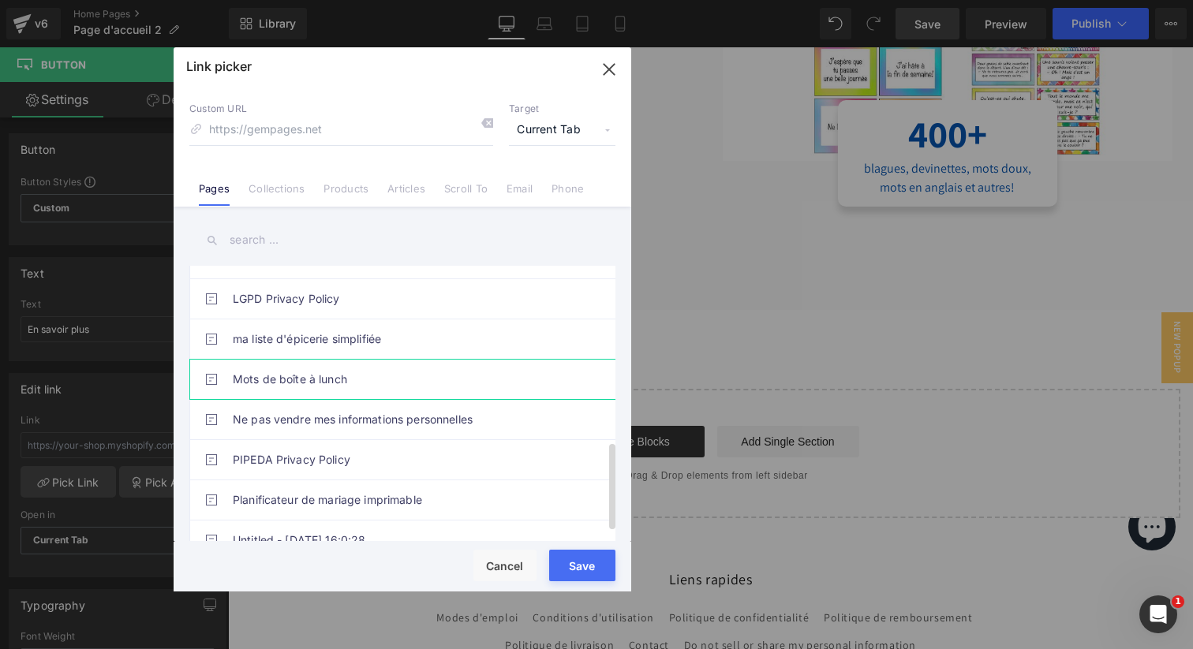
click at [322, 380] on link "Mots de boîte à lunch" at bounding box center [406, 379] width 347 height 39
type input "/pages/mots-de-boite-a-lunch"
click at [589, 567] on button "Save" at bounding box center [582, 566] width 66 height 32
type input "/pages/mots-de-boite-a-lunch"
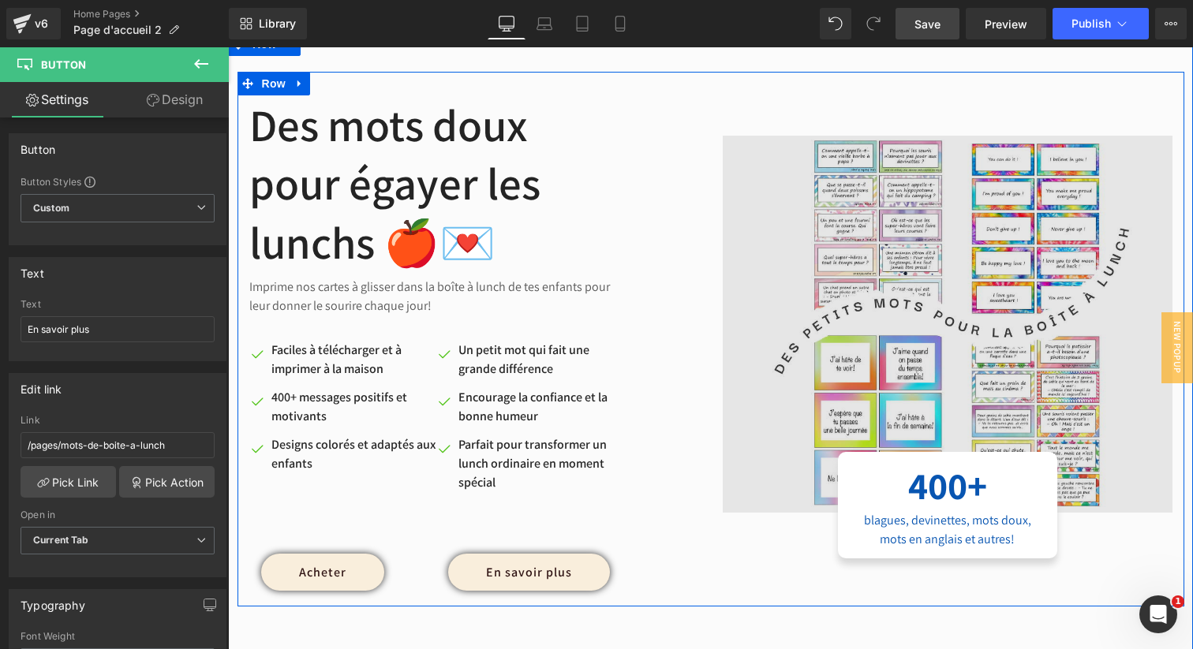
scroll to position [5364, 0]
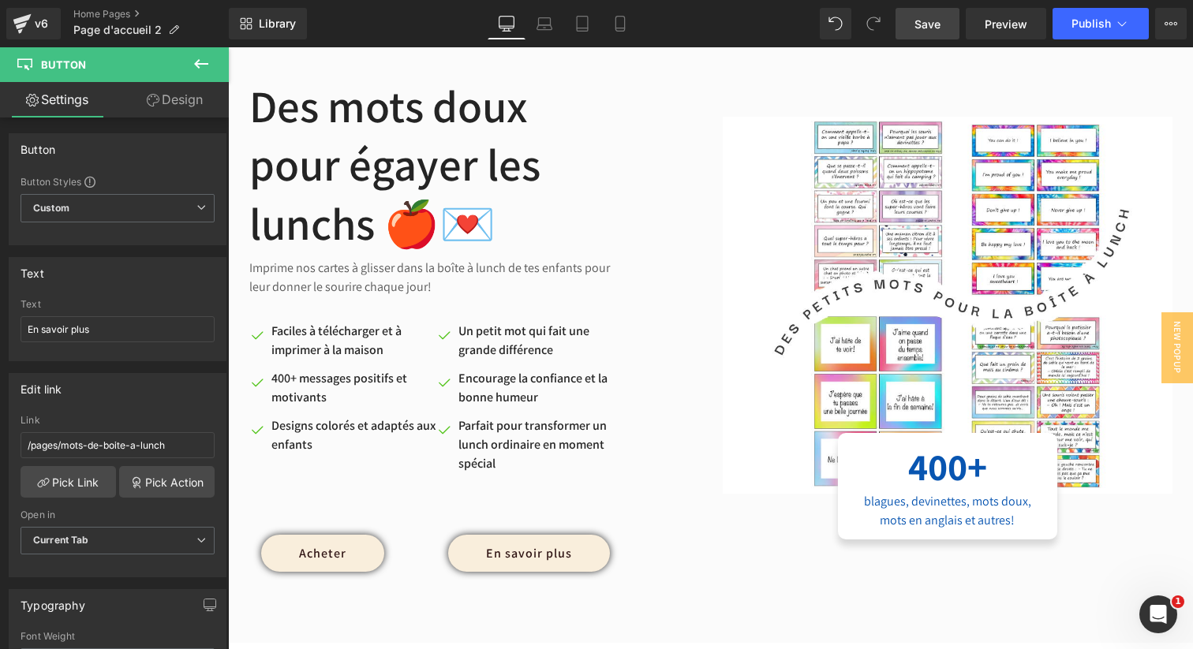
click at [948, 15] on link "Save" at bounding box center [928, 24] width 64 height 32
click at [1083, 28] on span "Publish" at bounding box center [1091, 23] width 39 height 13
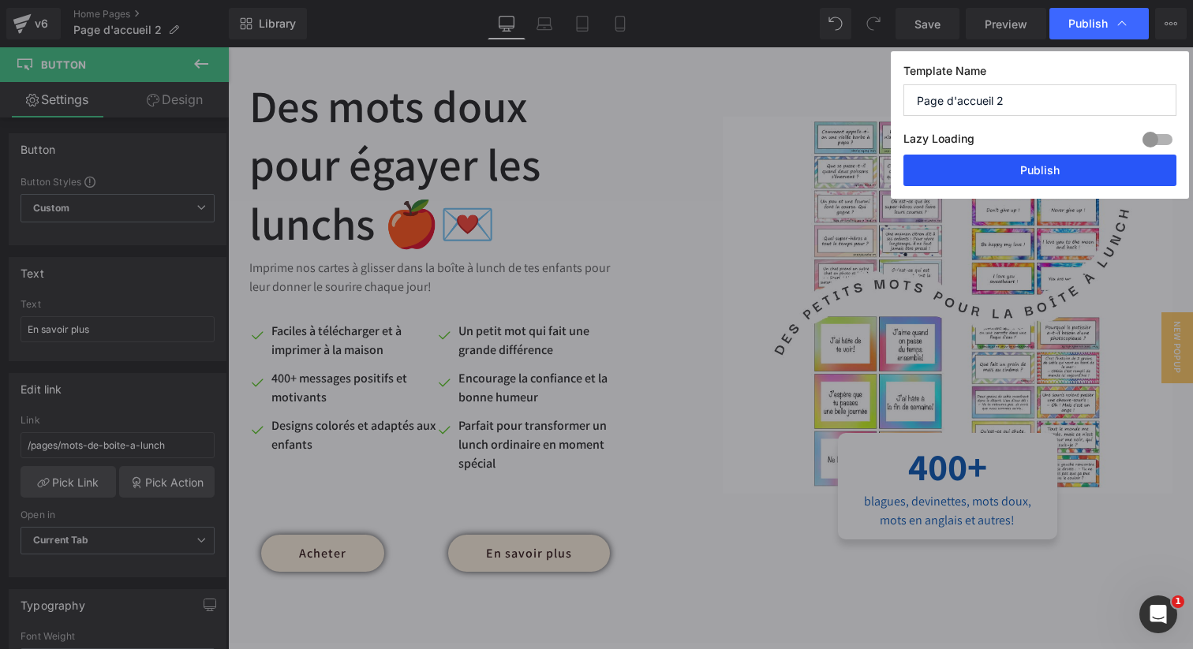
click at [995, 174] on button "Publish" at bounding box center [1040, 171] width 273 height 32
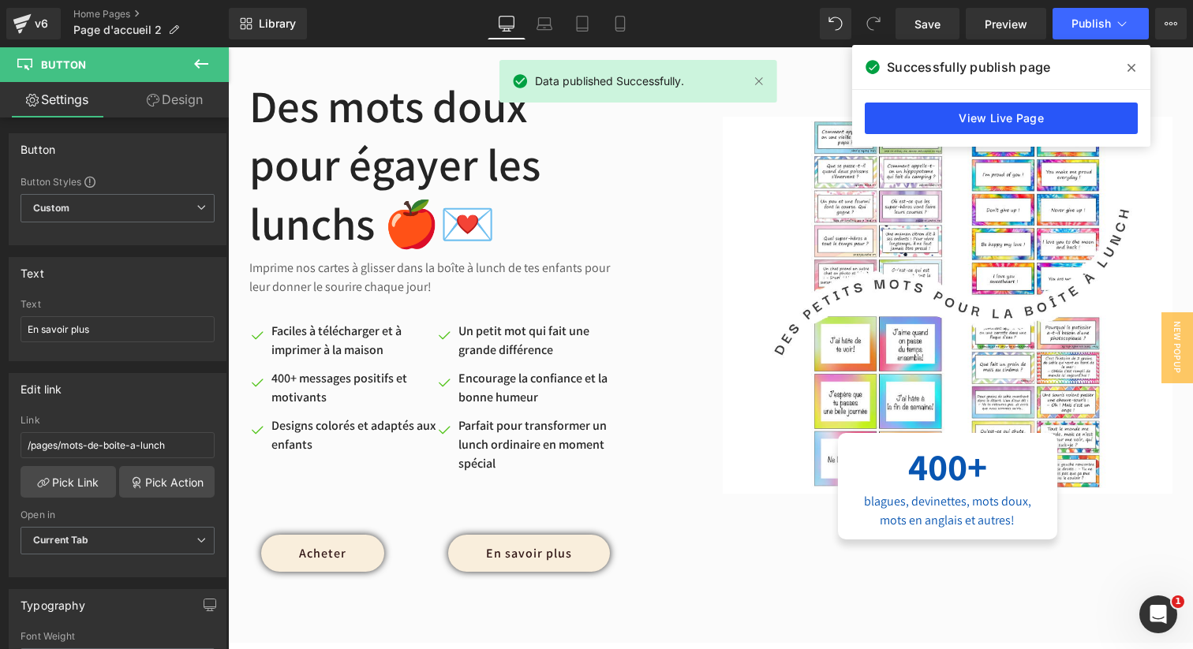
click at [1055, 120] on link "View Live Page" at bounding box center [1001, 119] width 273 height 32
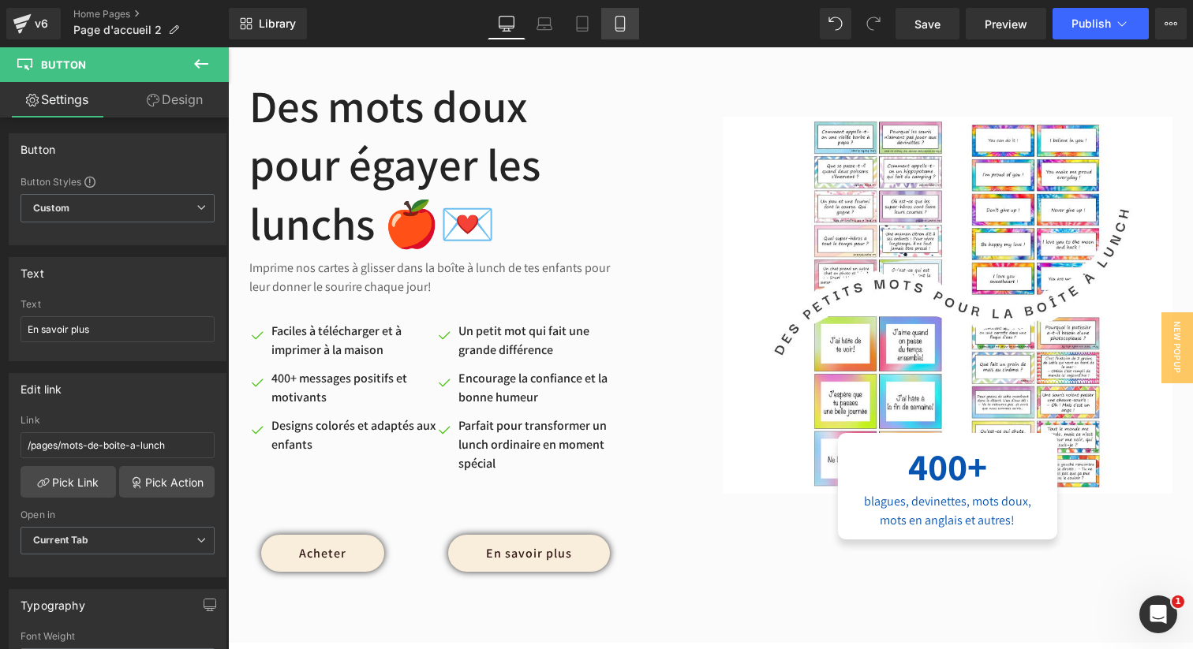
click at [623, 13] on link "Mobile" at bounding box center [620, 24] width 38 height 32
type input "14"
type input "100"
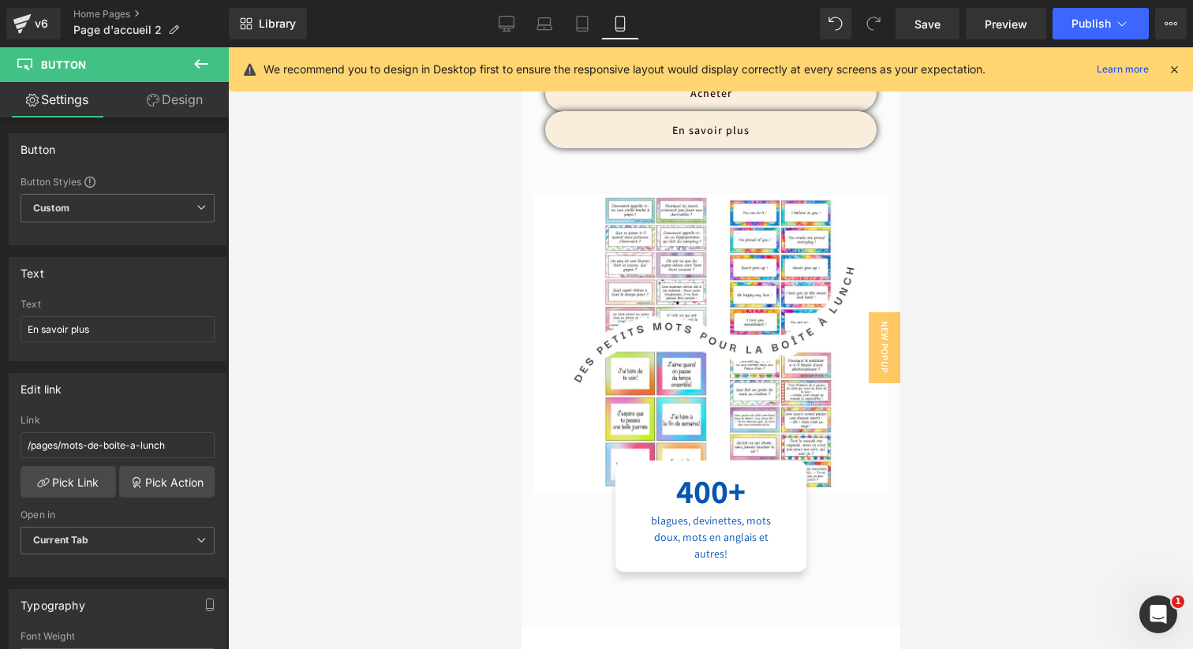
scroll to position [5729, 0]
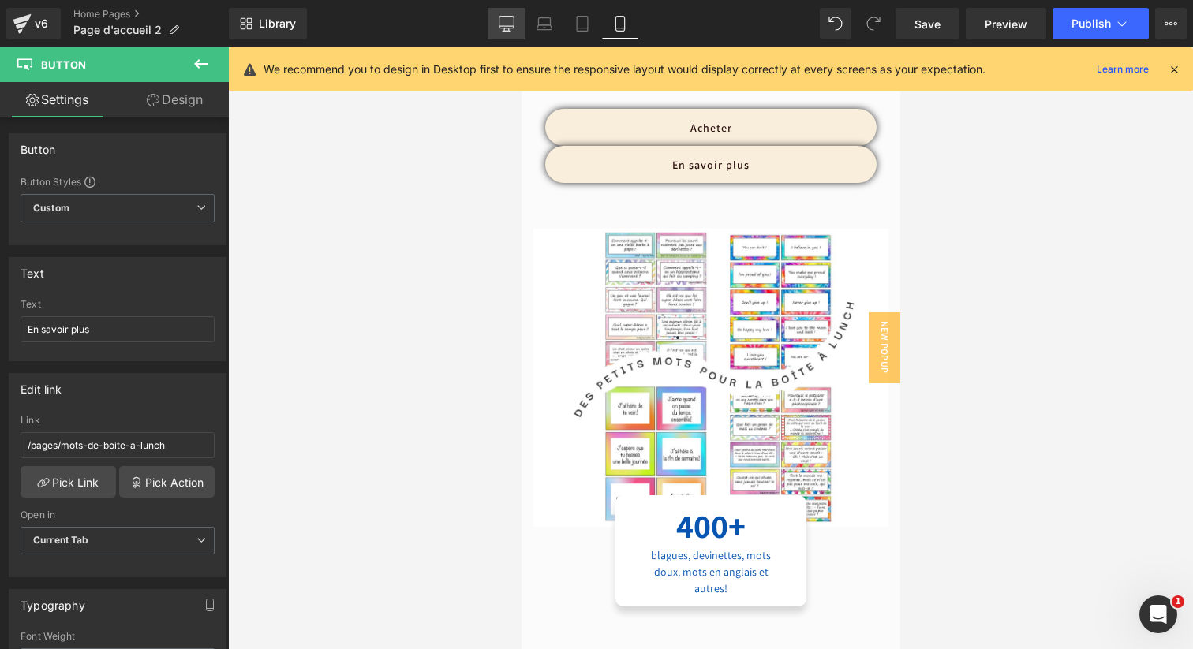
click at [518, 24] on link "Desktop" at bounding box center [507, 24] width 38 height 32
type input "16"
type input "100"
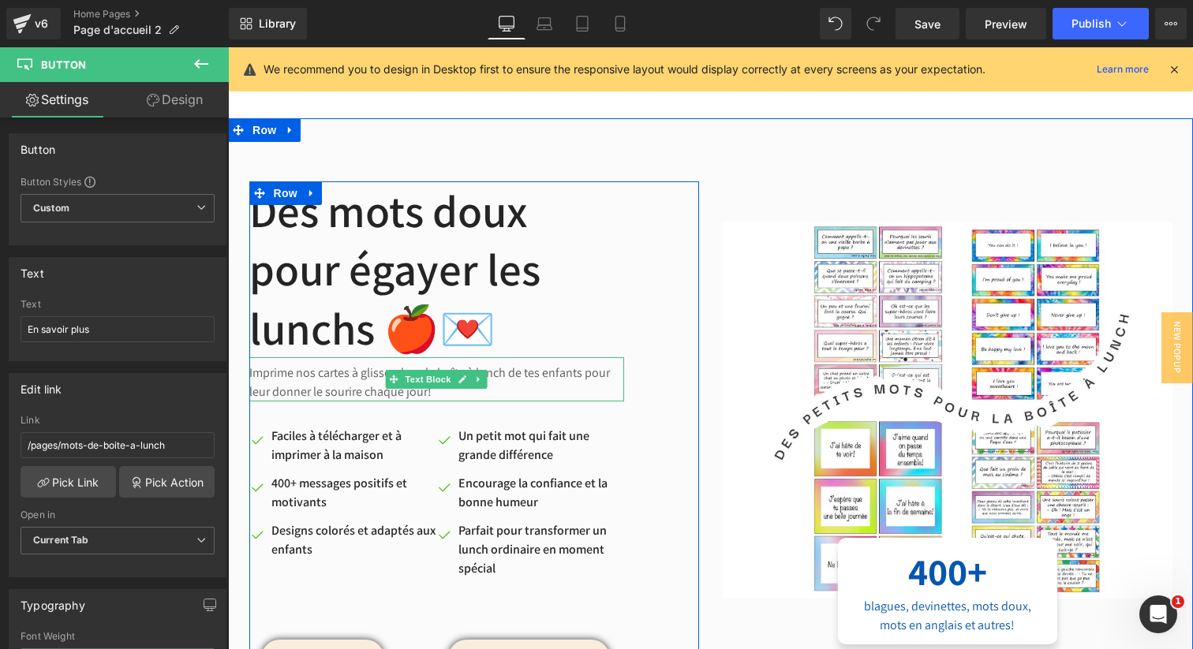
scroll to position [5158, 0]
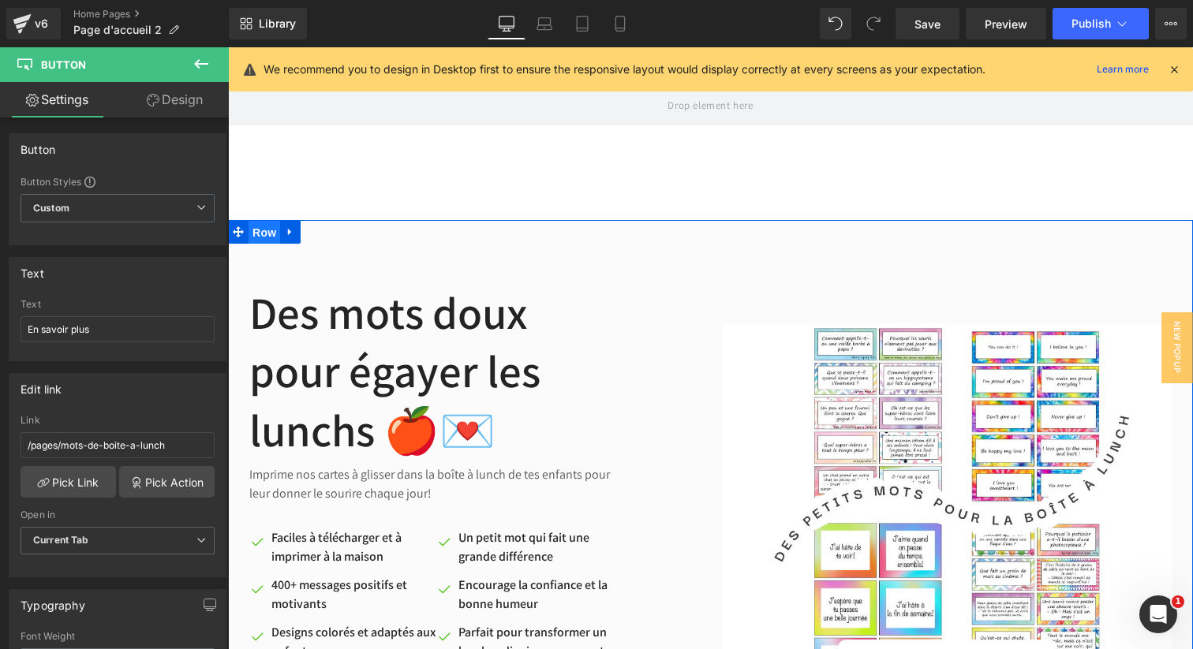
click at [264, 238] on span "Row" at bounding box center [265, 233] width 32 height 24
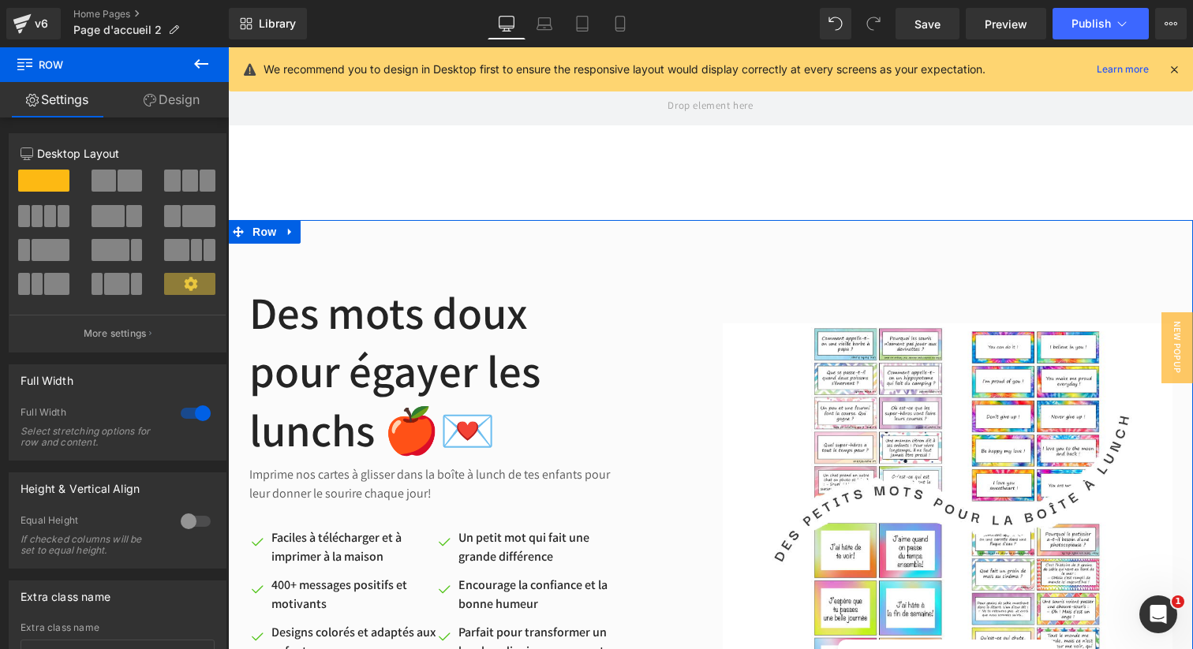
click at [154, 99] on icon at bounding box center [150, 100] width 13 height 13
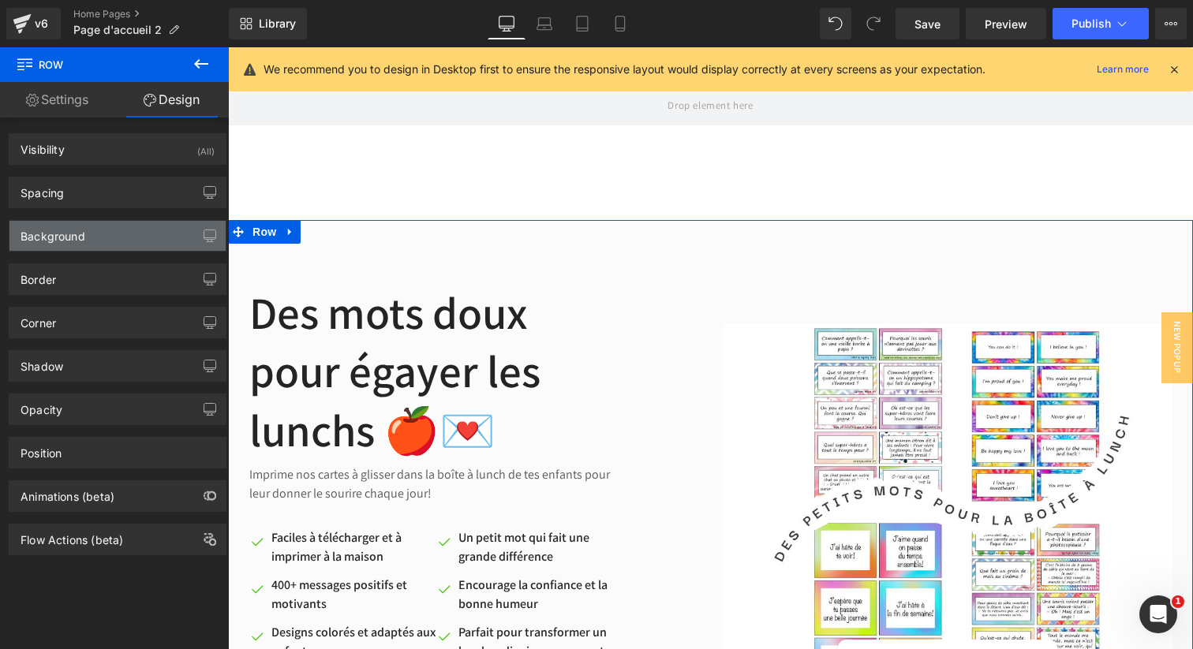
click at [69, 241] on div "Background" at bounding box center [53, 232] width 65 height 22
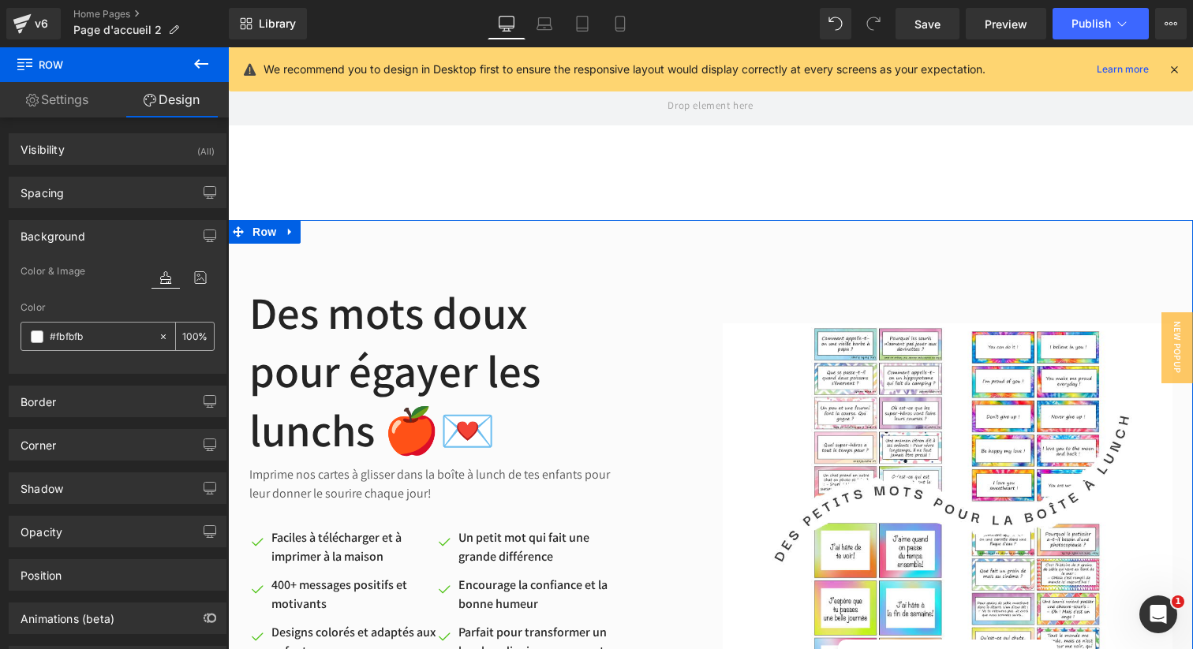
click at [158, 342] on icon at bounding box center [163, 336] width 11 height 11
type input "none"
type input "0"
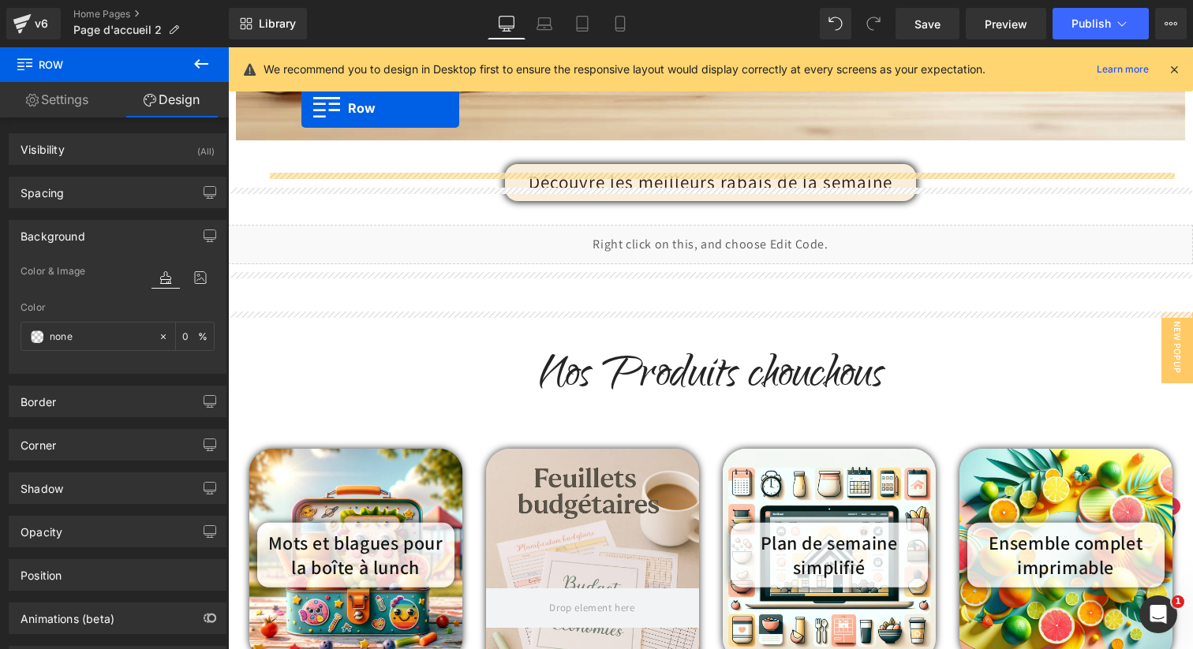
scroll to position [439, 0]
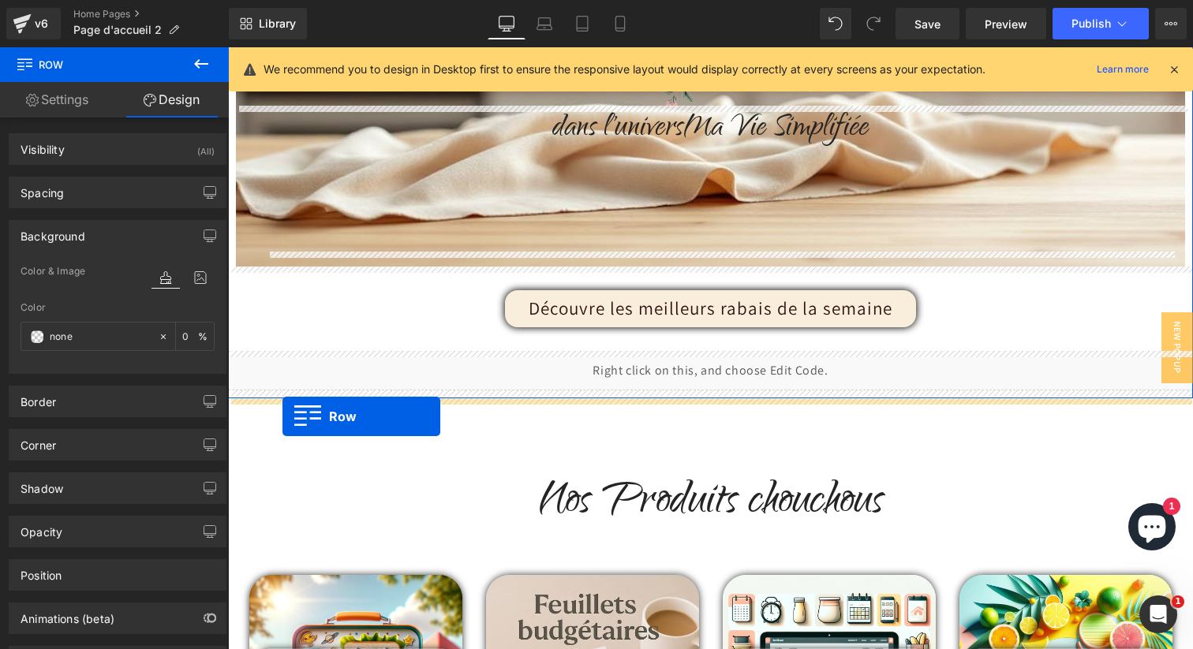
drag, startPoint x: 260, startPoint y: 235, endPoint x: 282, endPoint y: 417, distance: 182.9
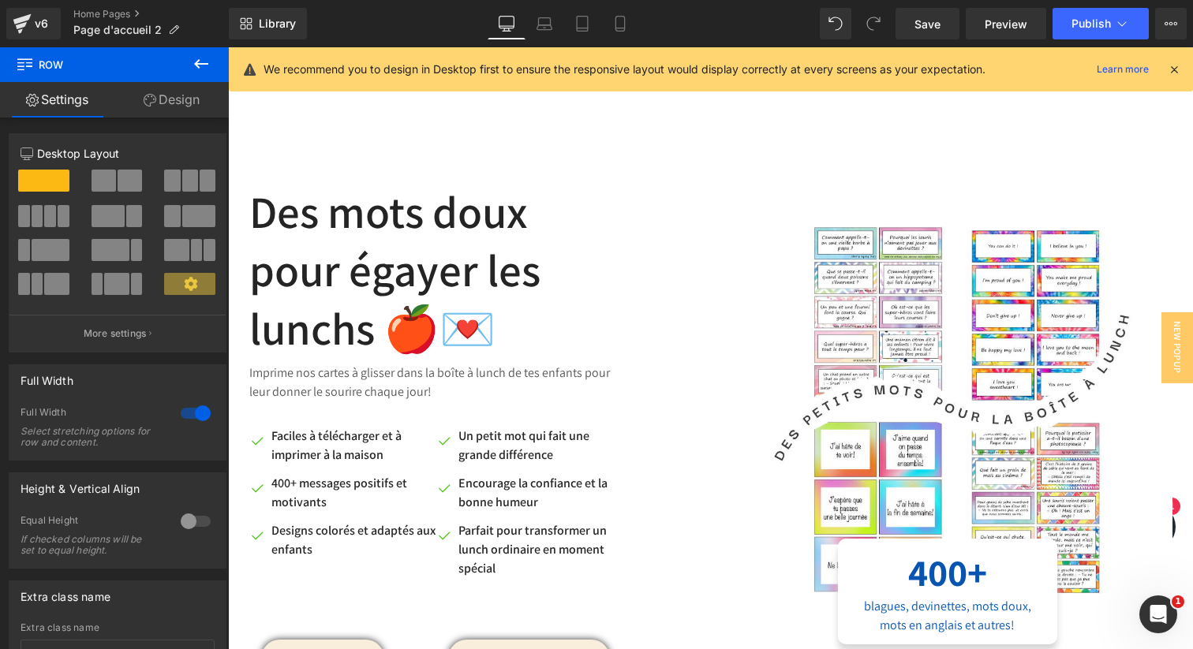
scroll to position [758, 0]
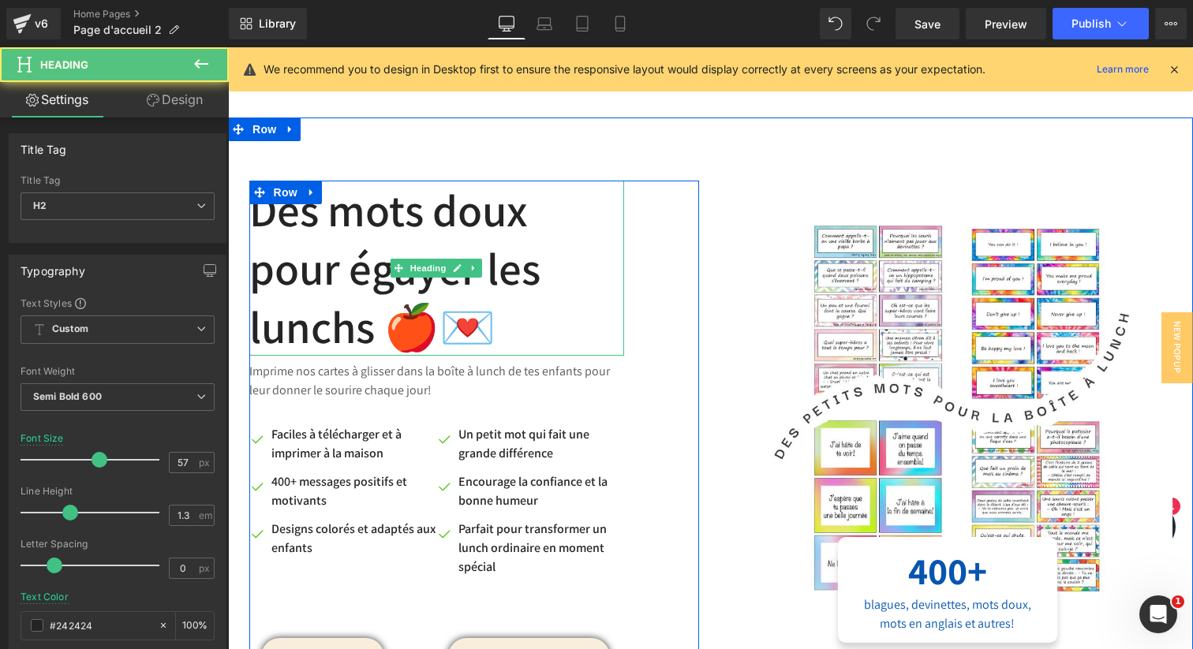
click at [316, 221] on h2 "Des mots doux pour égayer les lunchs 🍎💌" at bounding box center [436, 268] width 375 height 175
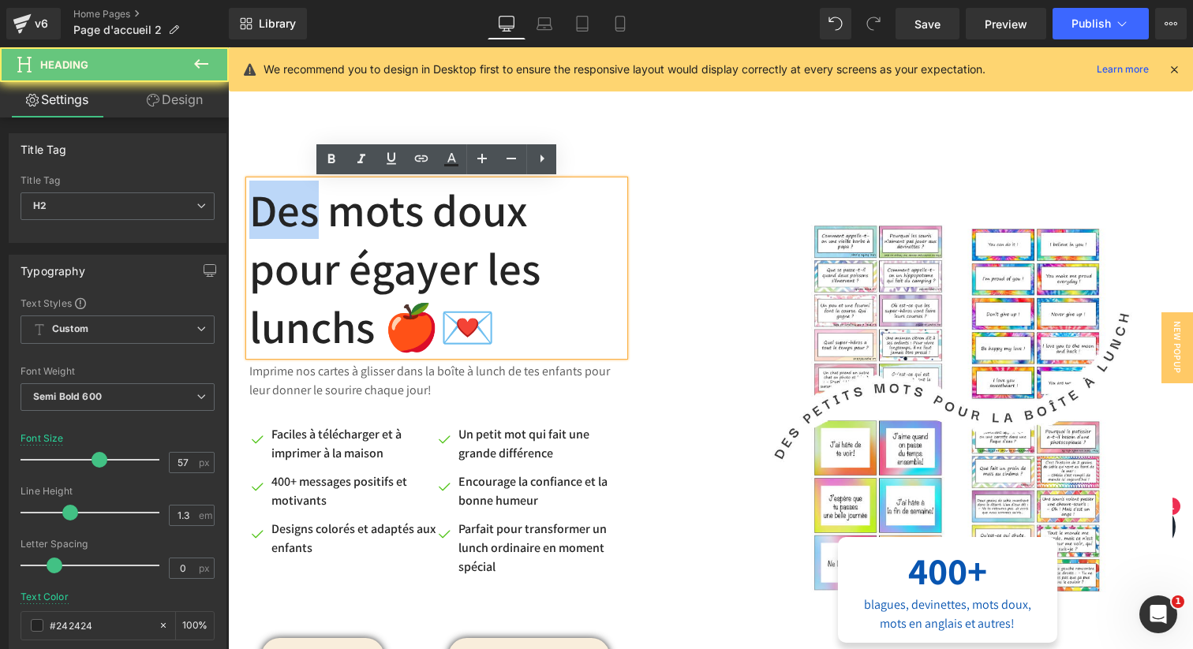
drag, startPoint x: 312, startPoint y: 218, endPoint x: 171, endPoint y: 216, distance: 140.5
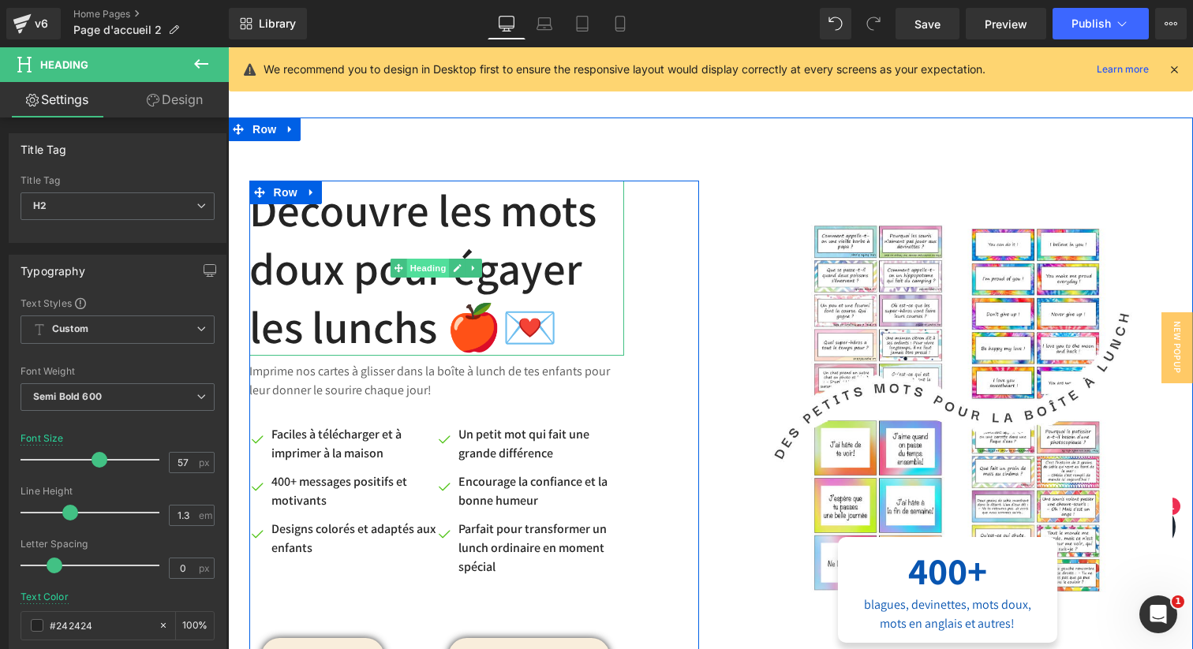
click at [437, 271] on span "Heading" at bounding box center [428, 268] width 43 height 19
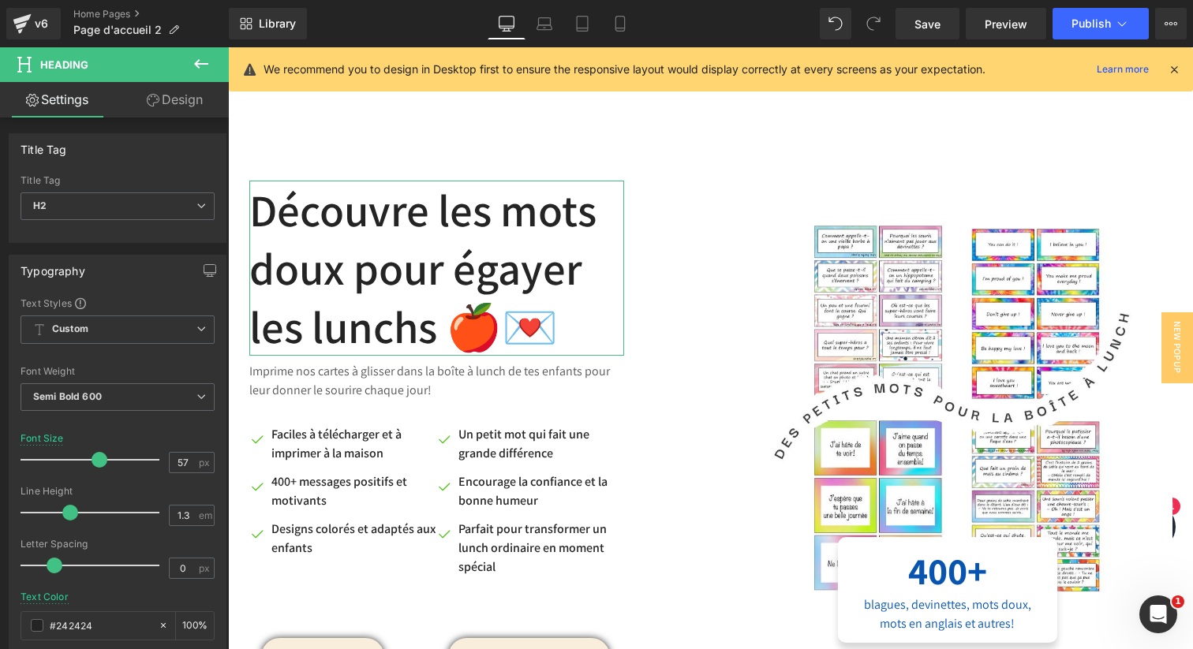
click at [152, 98] on icon at bounding box center [153, 100] width 13 height 13
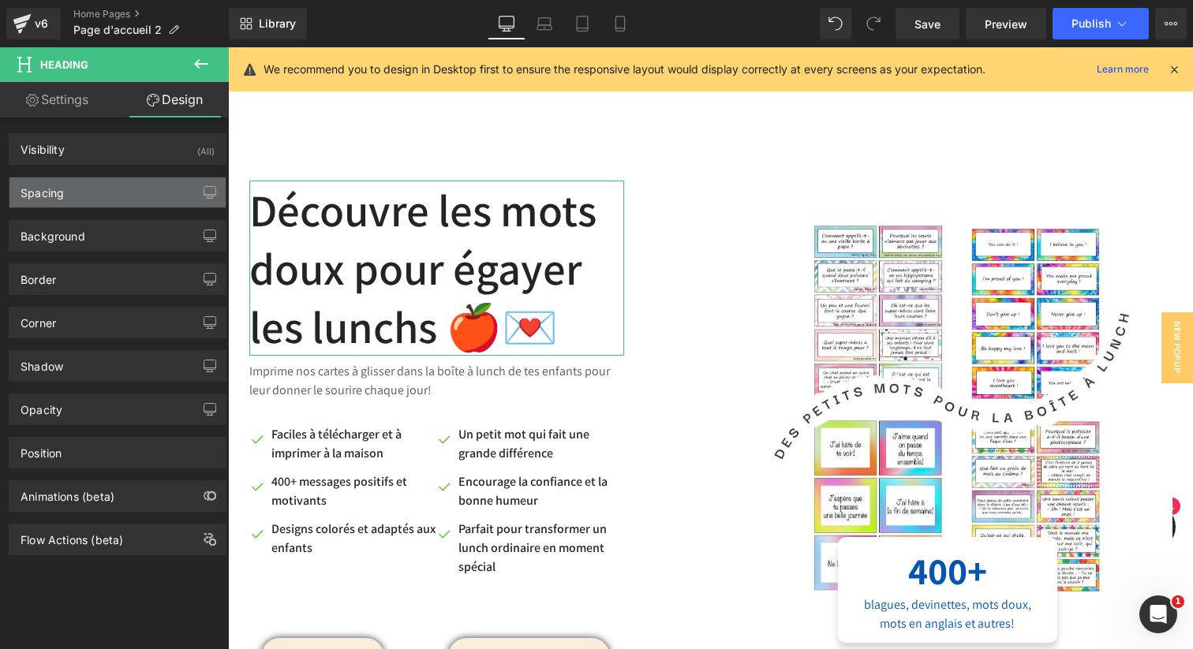
click at [92, 189] on div "Spacing" at bounding box center [117, 193] width 216 height 30
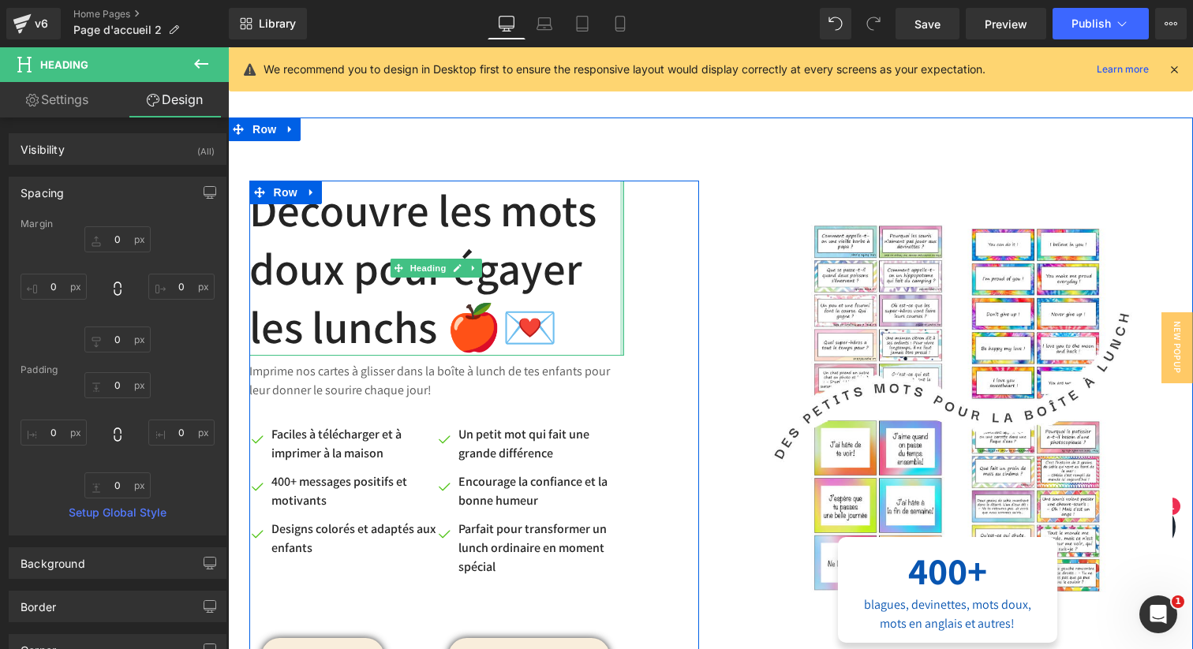
type input "0px"
drag, startPoint x: 621, startPoint y: 280, endPoint x: 649, endPoint y: 279, distance: 28.4
click at [649, 279] on div "Découvre les mots doux pour égayer les lunchs 🍎💌 Heading Imprime nos cartes à g…" at bounding box center [474, 432] width 450 height 503
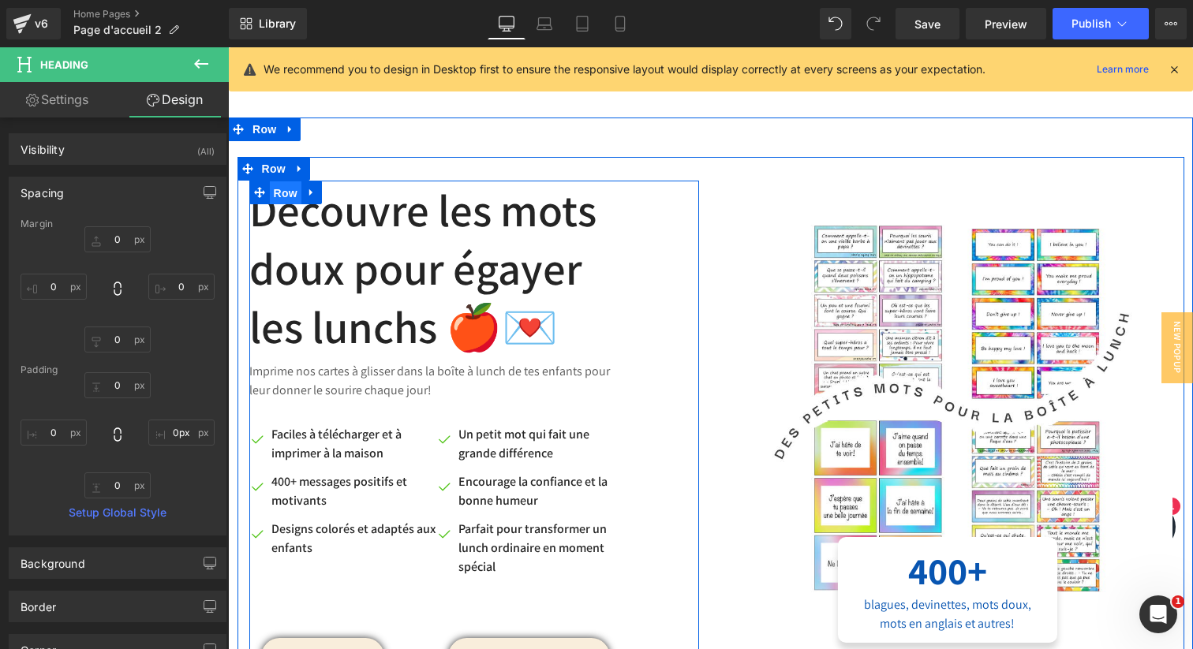
click at [286, 191] on span "Row" at bounding box center [286, 193] width 32 height 24
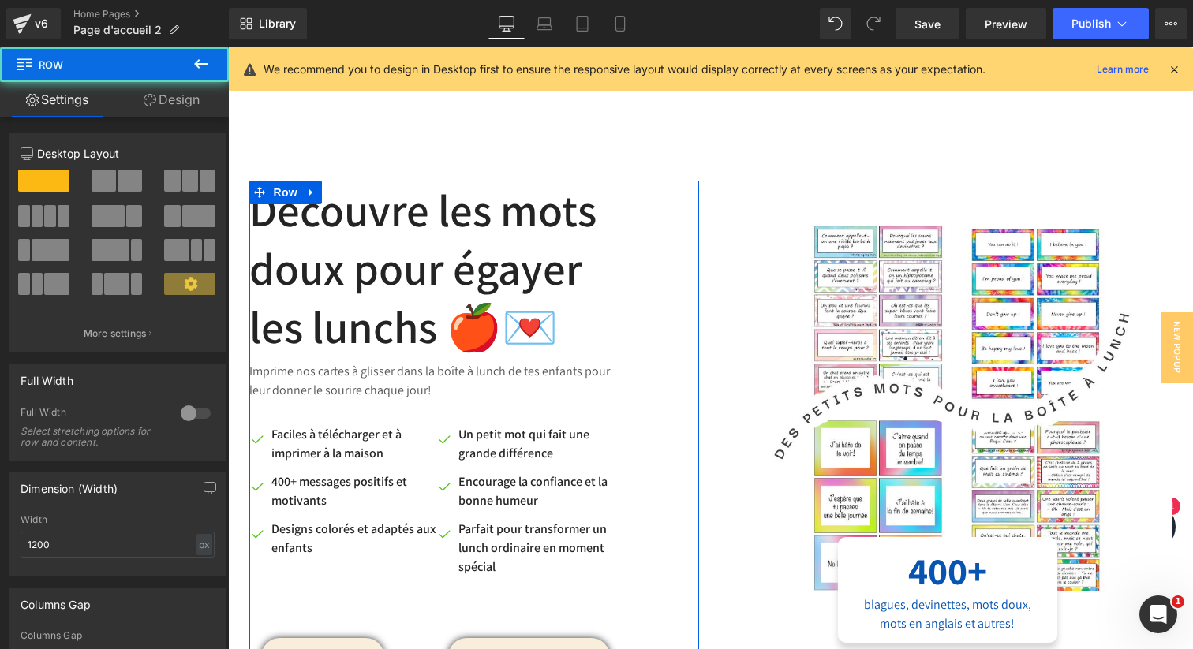
click at [155, 99] on link "Design" at bounding box center [171, 100] width 114 height 36
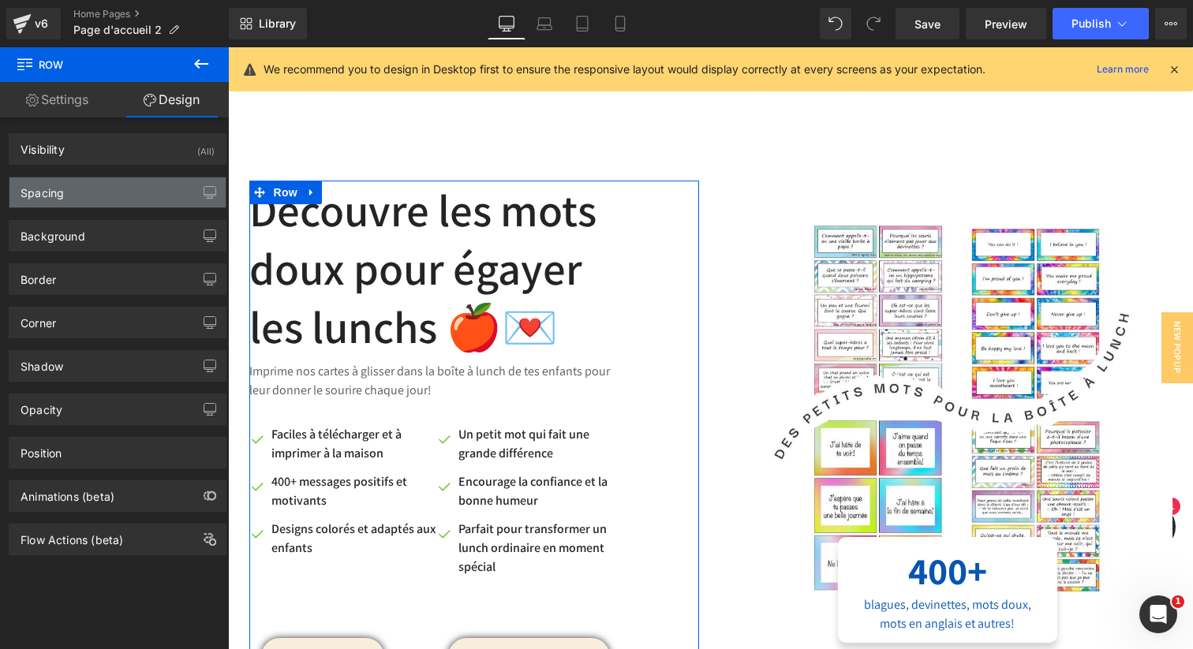
click at [85, 200] on div "Spacing" at bounding box center [117, 193] width 216 height 30
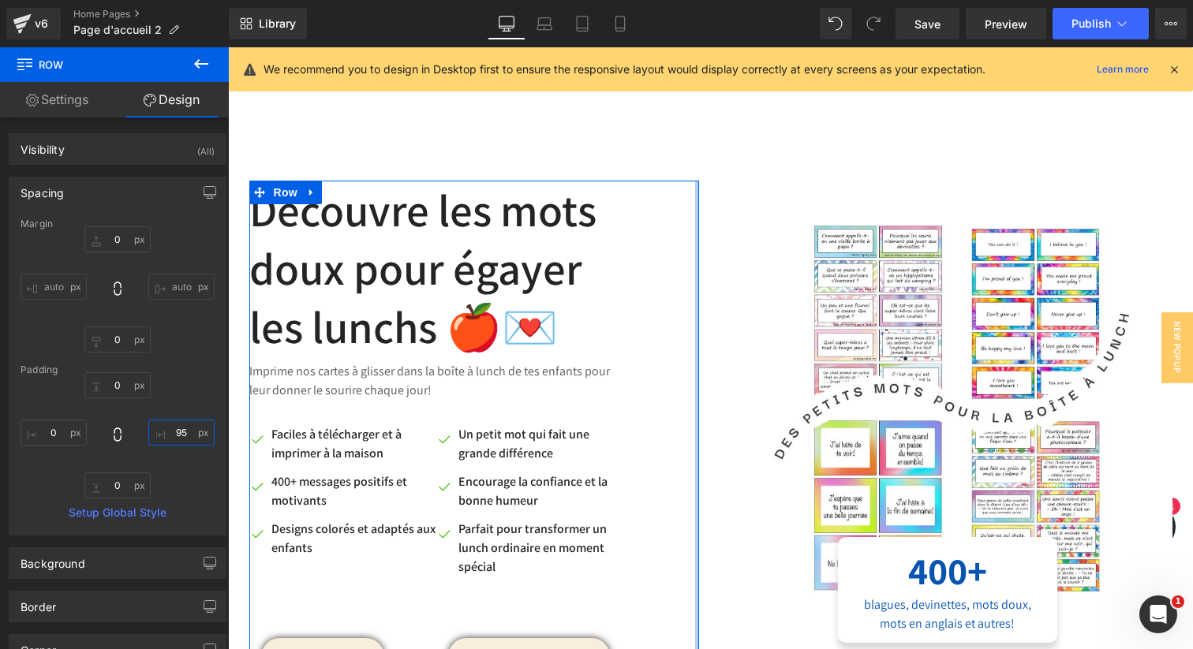
click at [183, 438] on input "95" at bounding box center [181, 433] width 66 height 26
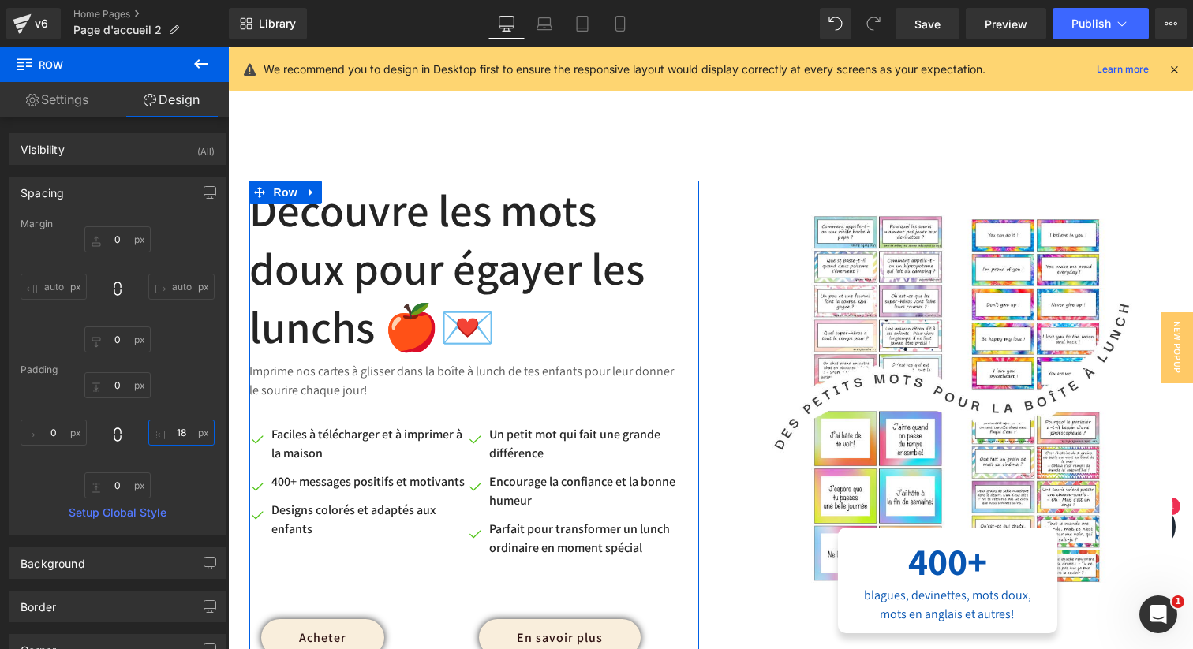
type input "17"
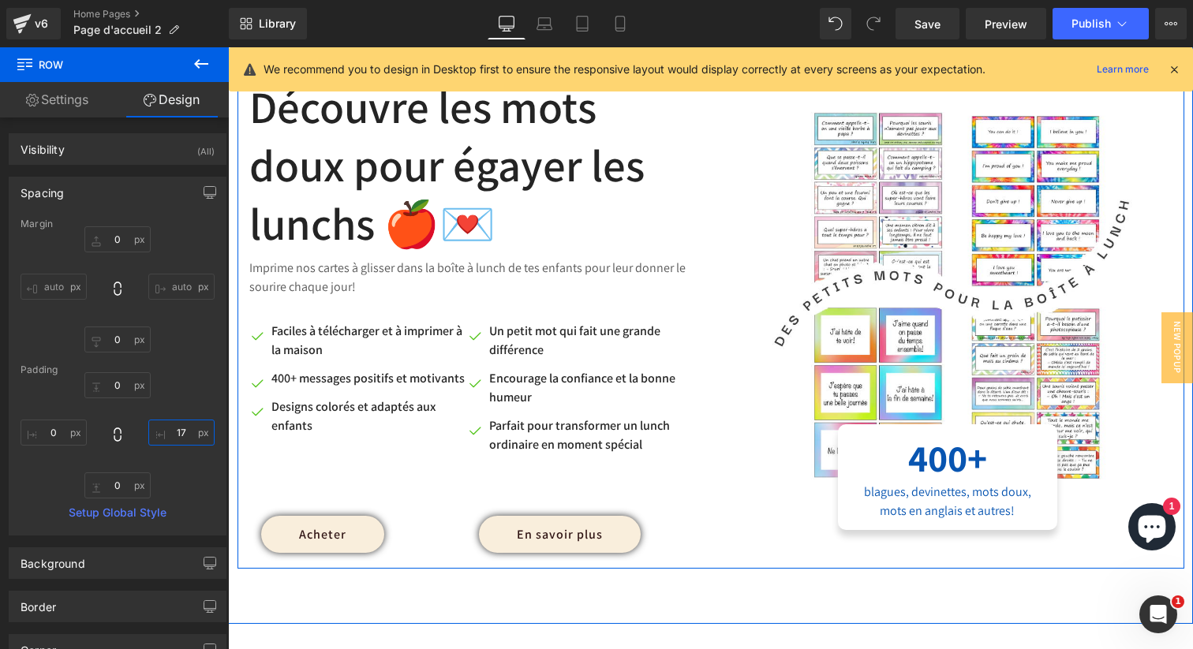
scroll to position [869, 0]
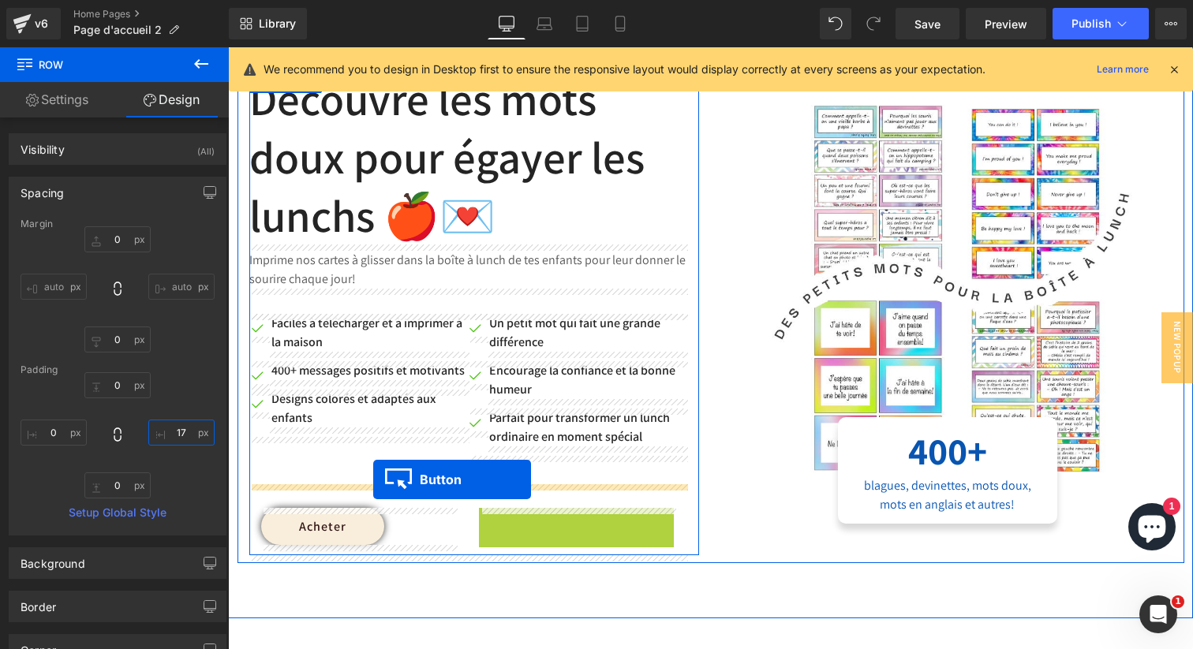
drag, startPoint x: 533, startPoint y: 528, endPoint x: 373, endPoint y: 479, distance: 166.7
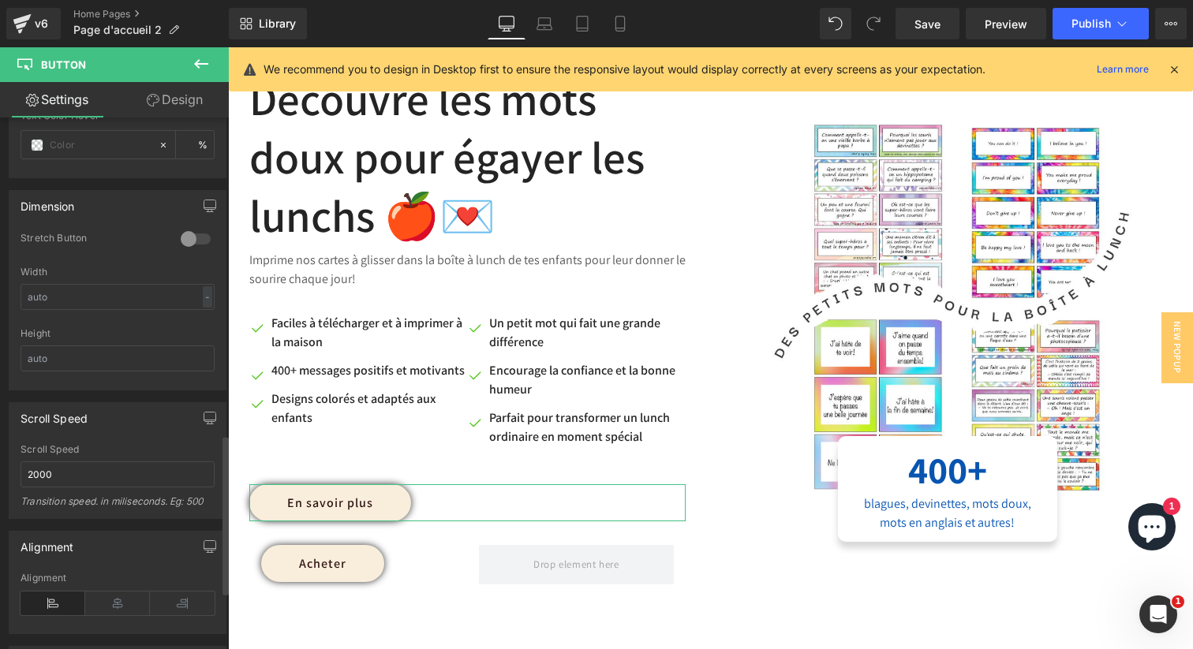
scroll to position [1081, 0]
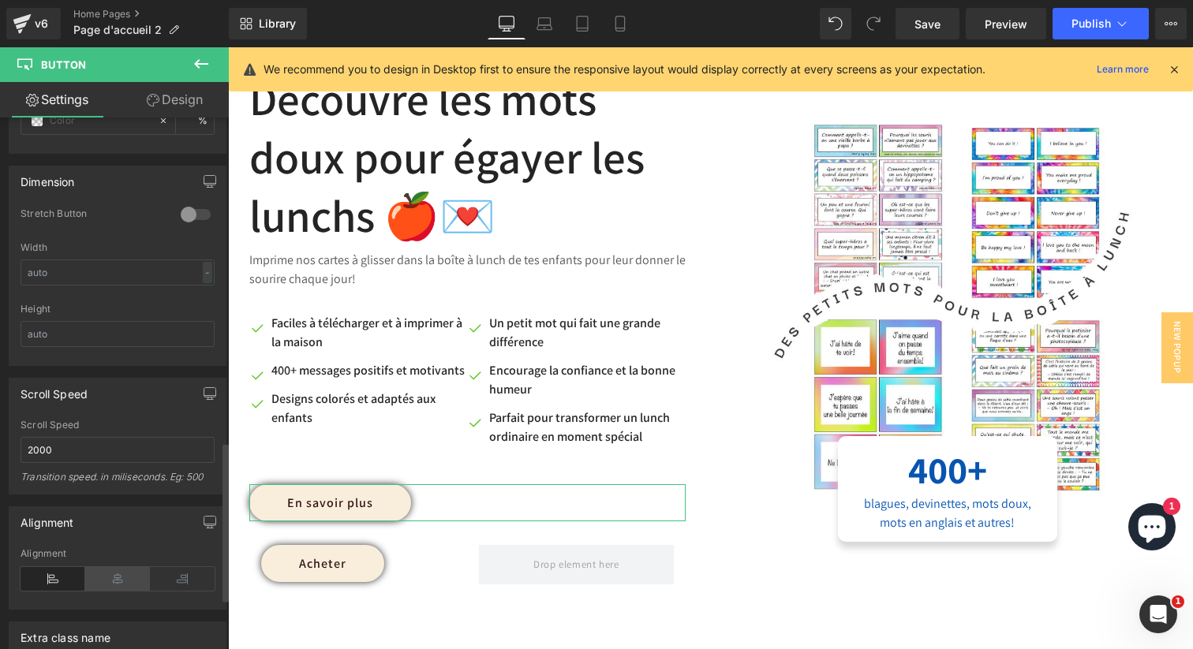
click at [129, 575] on icon at bounding box center [117, 579] width 65 height 24
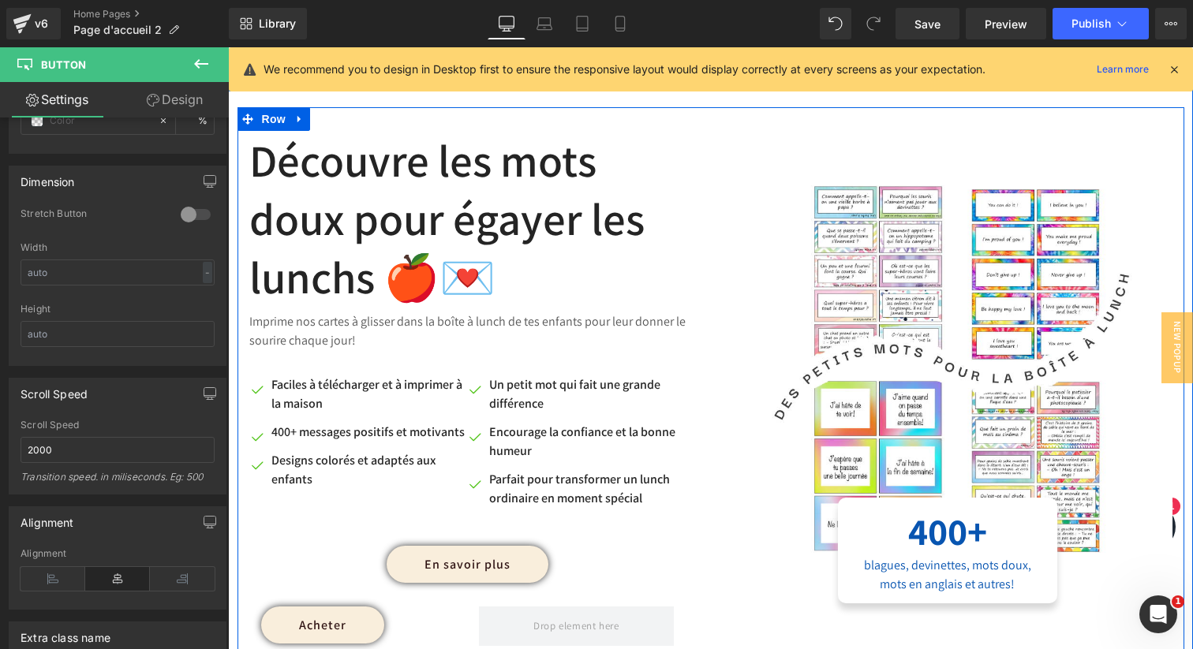
scroll to position [832, 0]
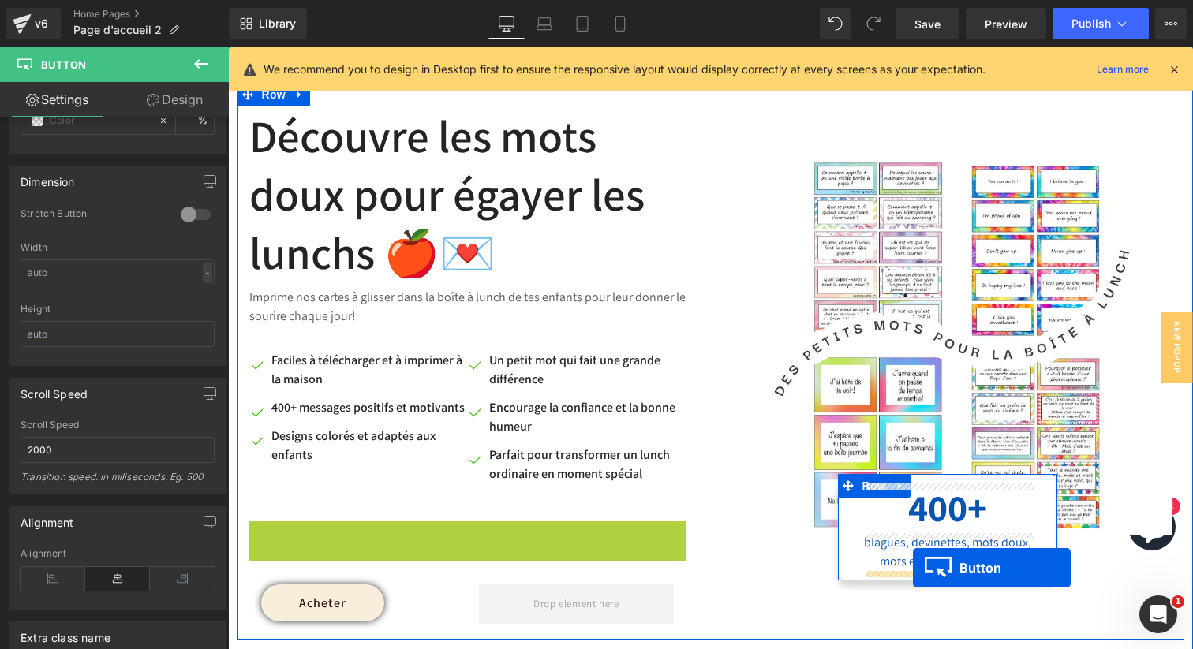
drag, startPoint x: 463, startPoint y: 542, endPoint x: 913, endPoint y: 567, distance: 450.5
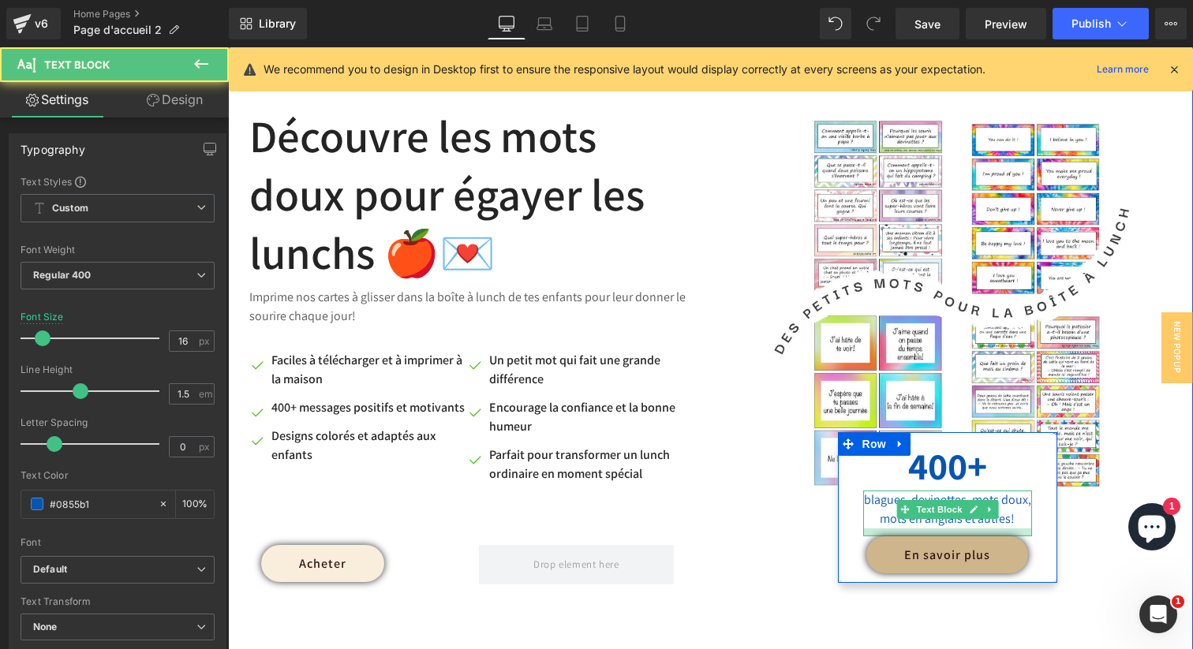
click at [946, 537] on div "400+ Text Block blagues, devinettes, mots doux, mots en anglais et autres! Text…" at bounding box center [947, 508] width 193 height 132
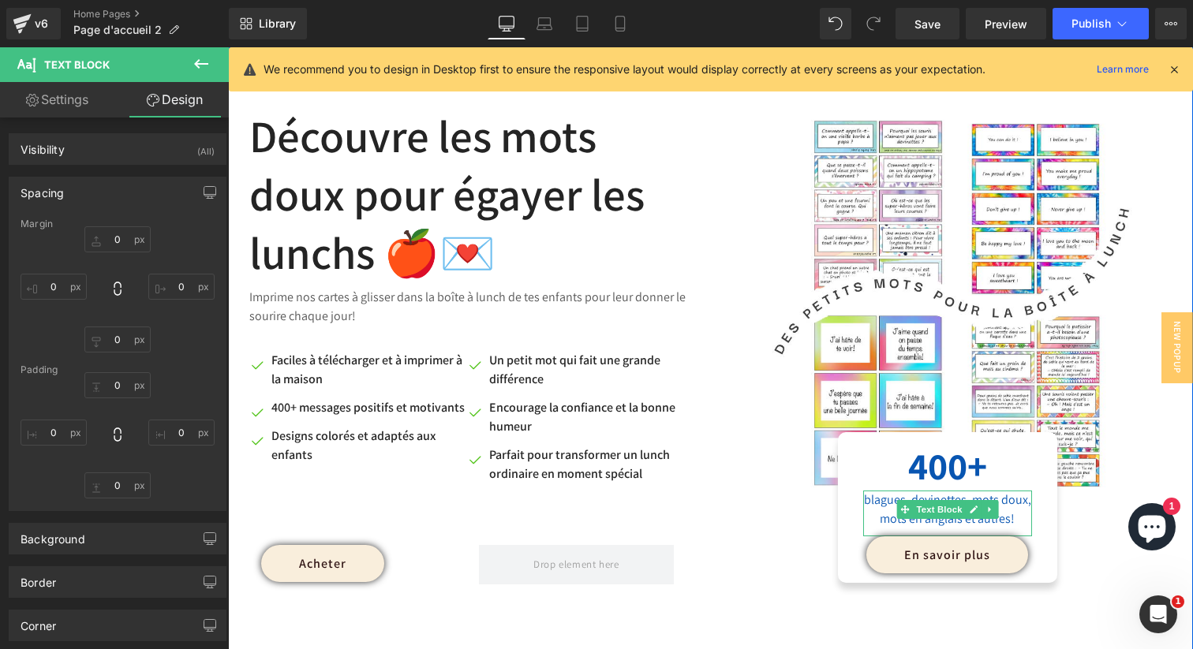
type input "0"
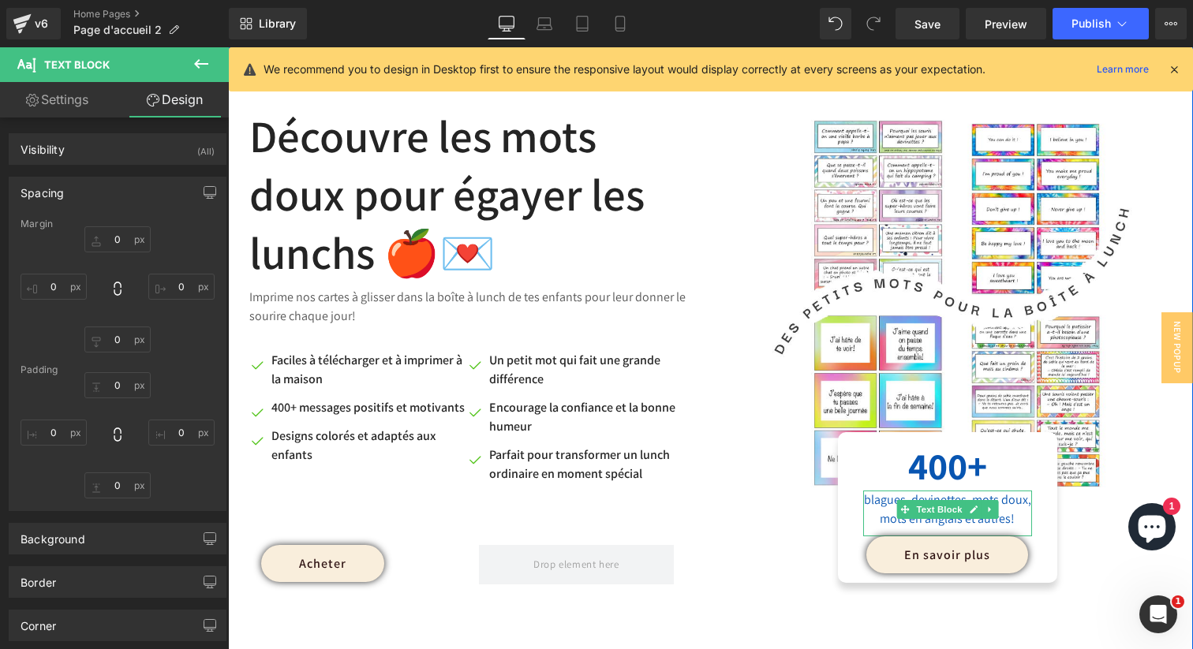
type input "0"
type input "10"
type input "0"
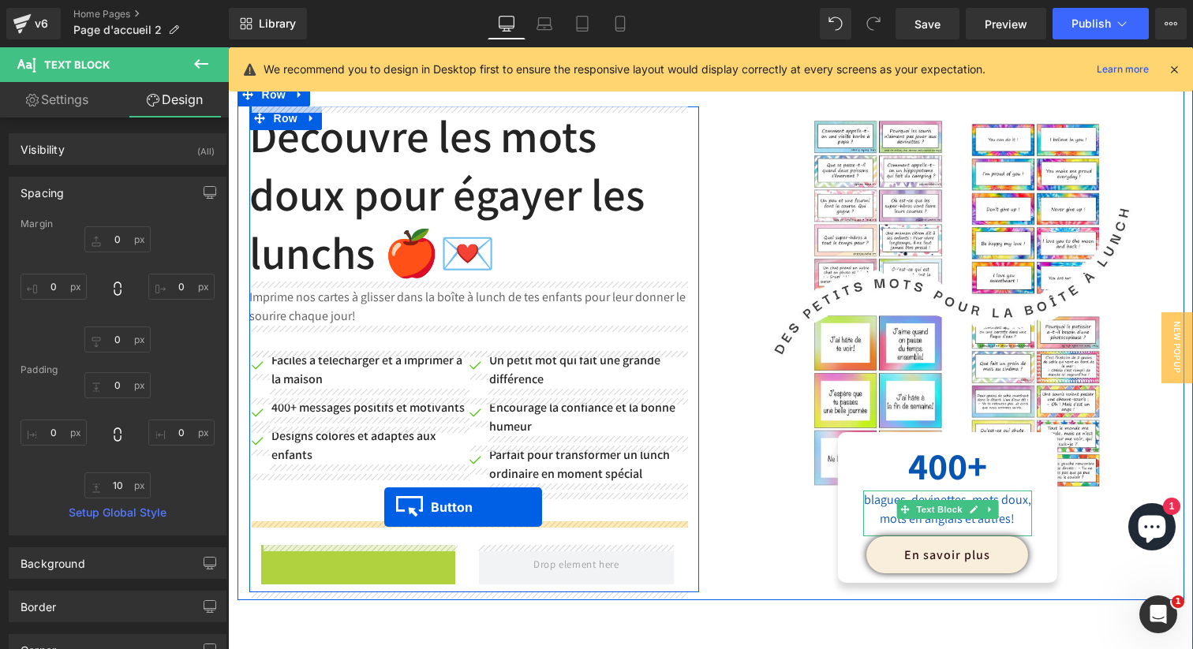
drag, startPoint x: 290, startPoint y: 566, endPoint x: 384, endPoint y: 507, distance: 111.7
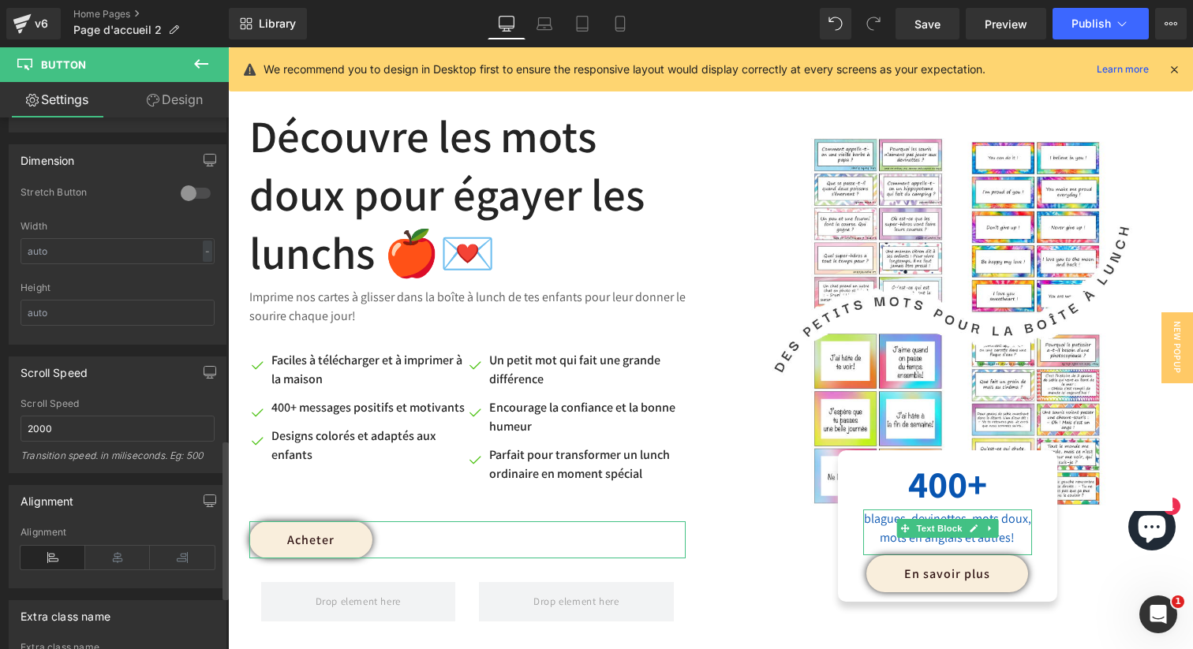
scroll to position [1142, 0]
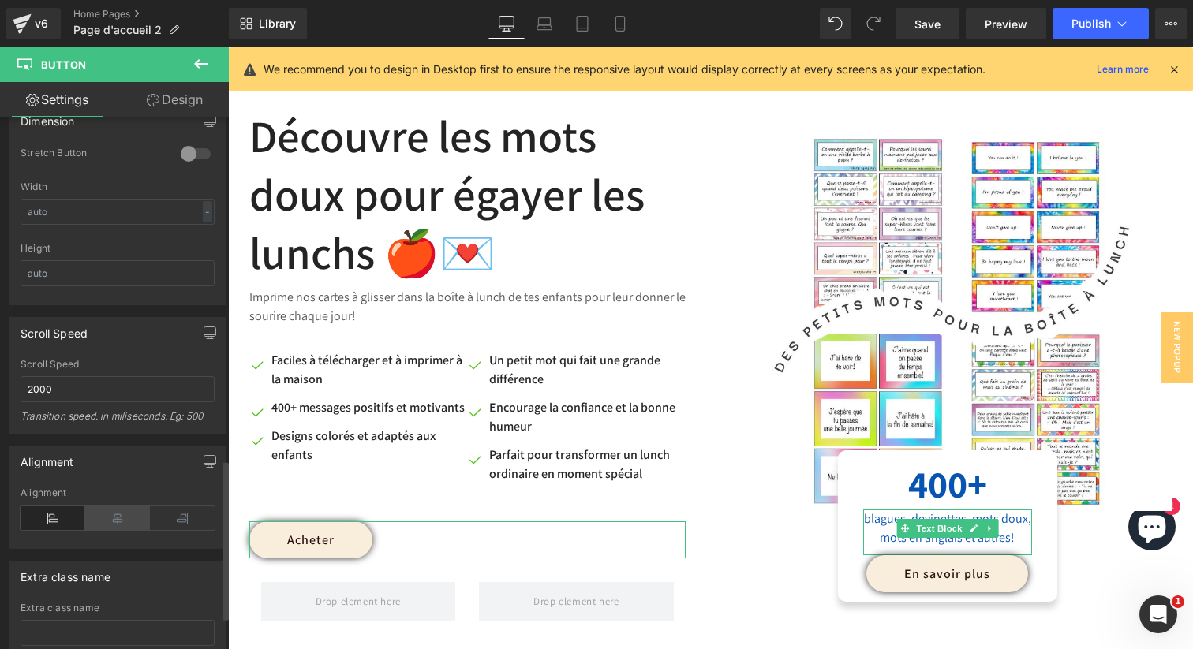
click at [112, 511] on icon at bounding box center [117, 519] width 65 height 24
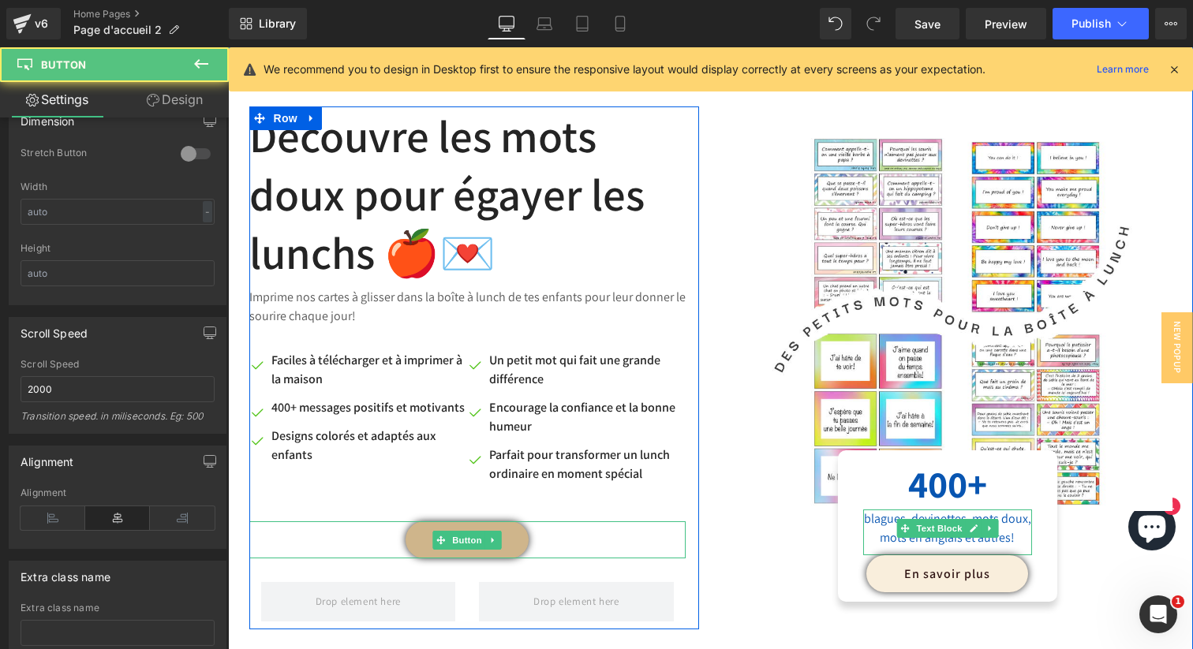
click at [503, 537] on link "Acheter" at bounding box center [467, 540] width 123 height 37
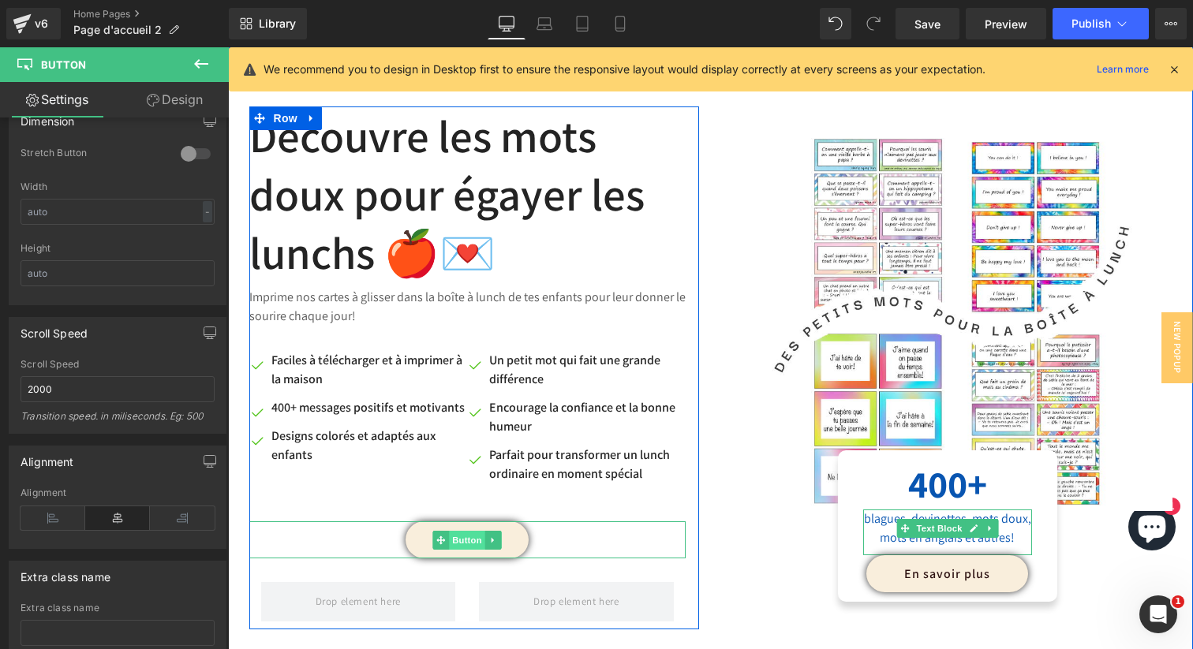
click at [467, 540] on span "Button" at bounding box center [467, 540] width 36 height 19
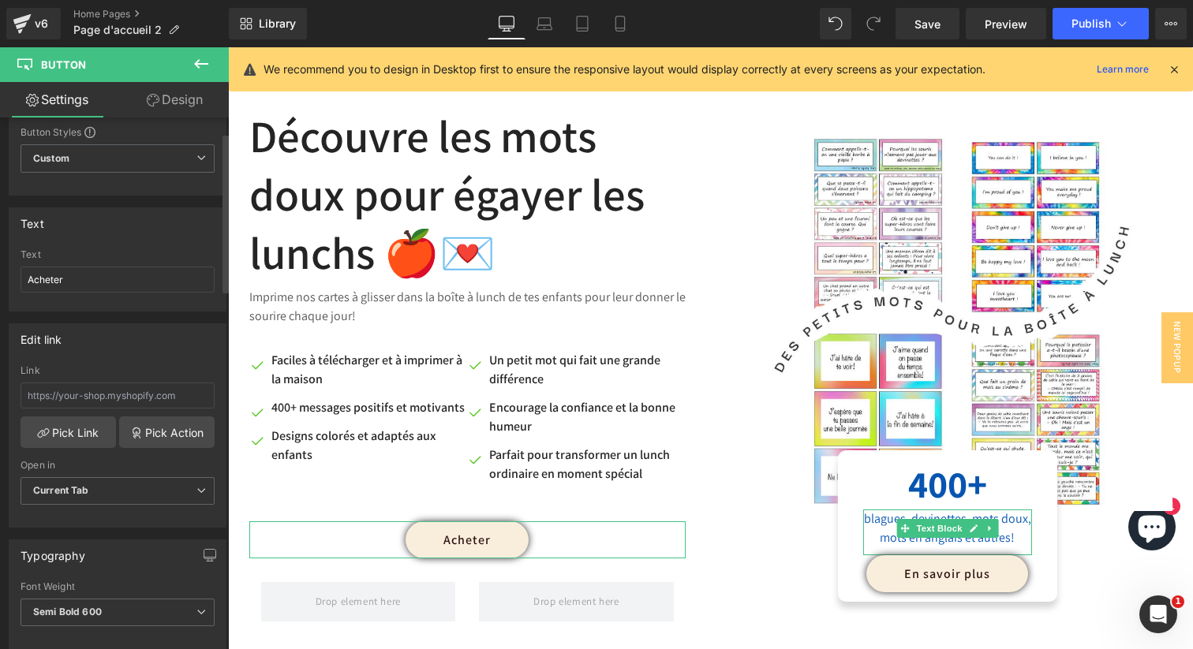
scroll to position [0, 0]
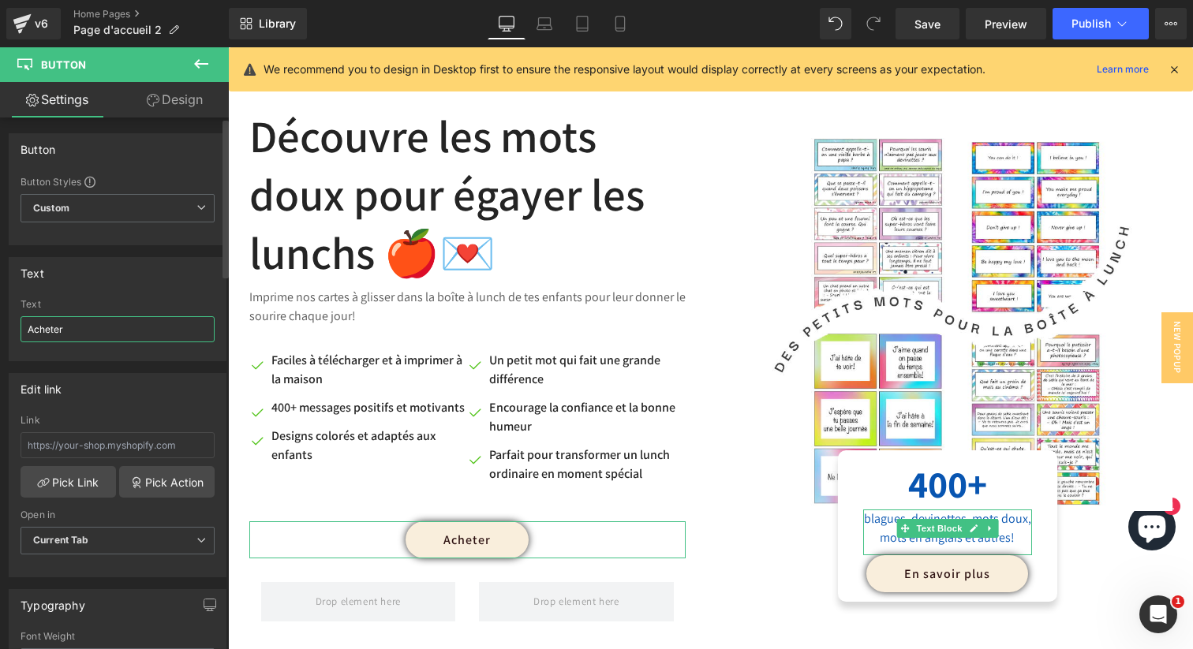
click at [104, 329] on input "Acheter" at bounding box center [118, 329] width 194 height 26
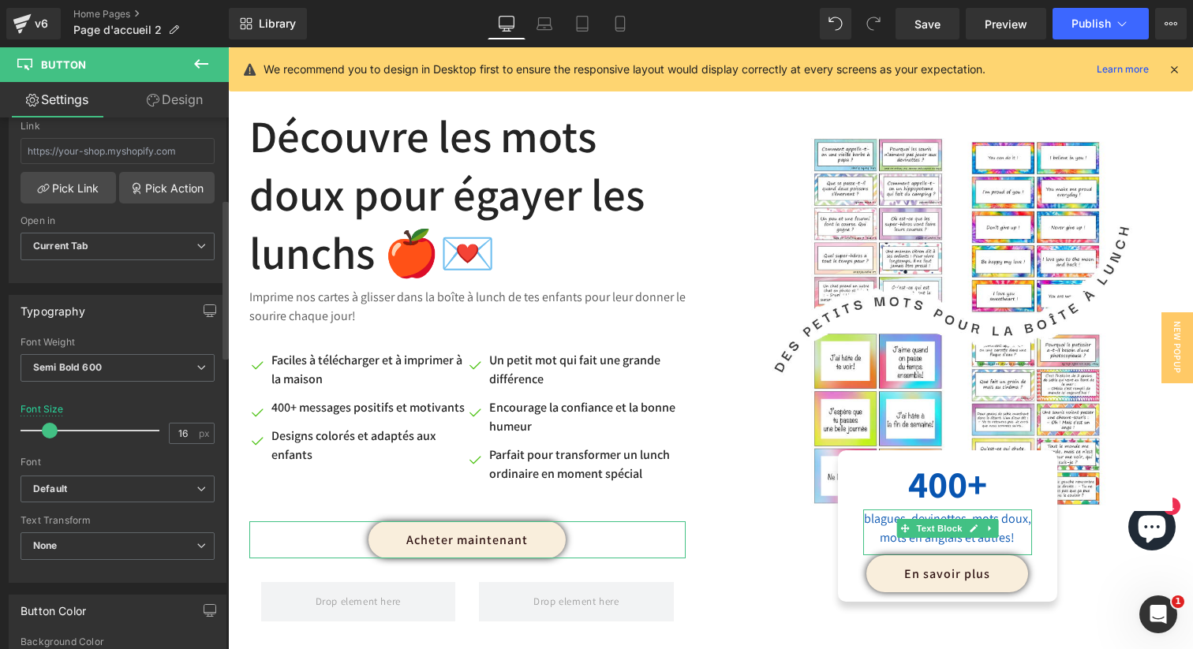
scroll to position [320, 0]
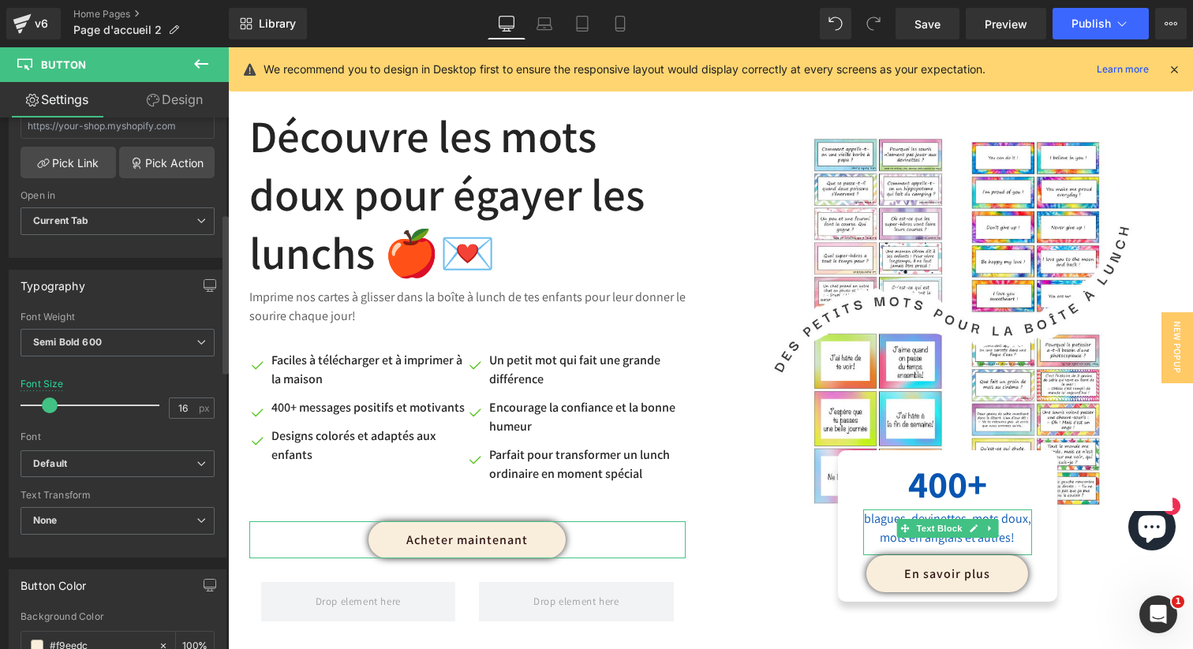
type input "Acheter maintenant"
type input "26"
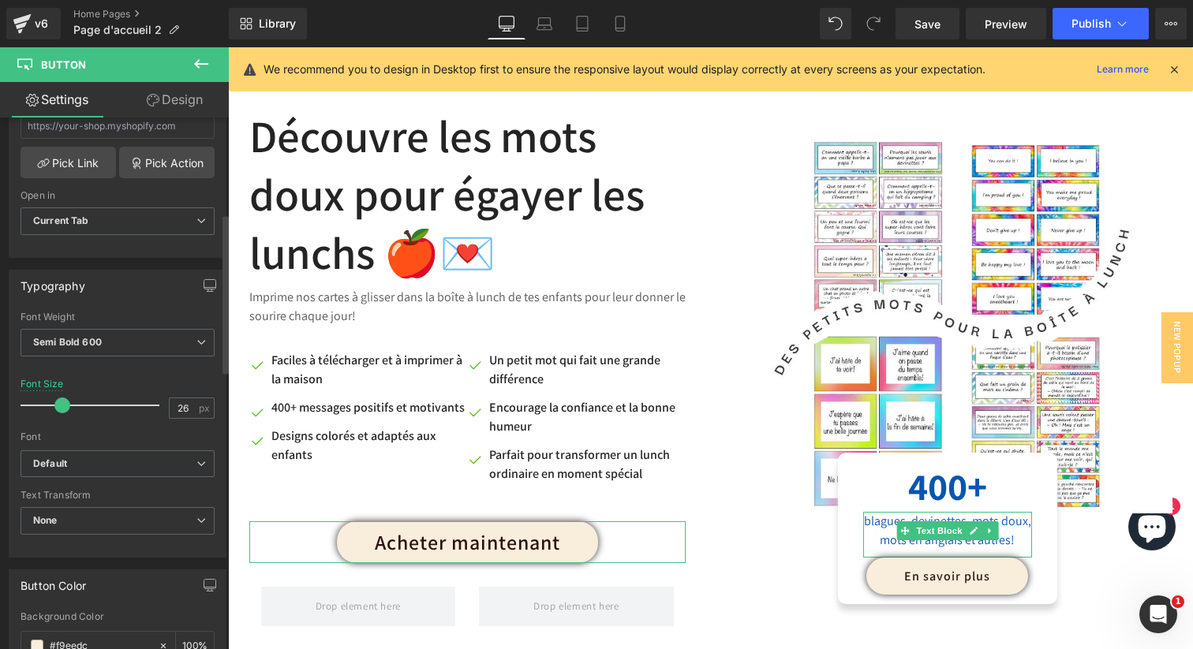
drag, startPoint x: 51, startPoint y: 407, endPoint x: 64, endPoint y: 406, distance: 12.7
click at [64, 406] on span at bounding box center [62, 406] width 16 height 16
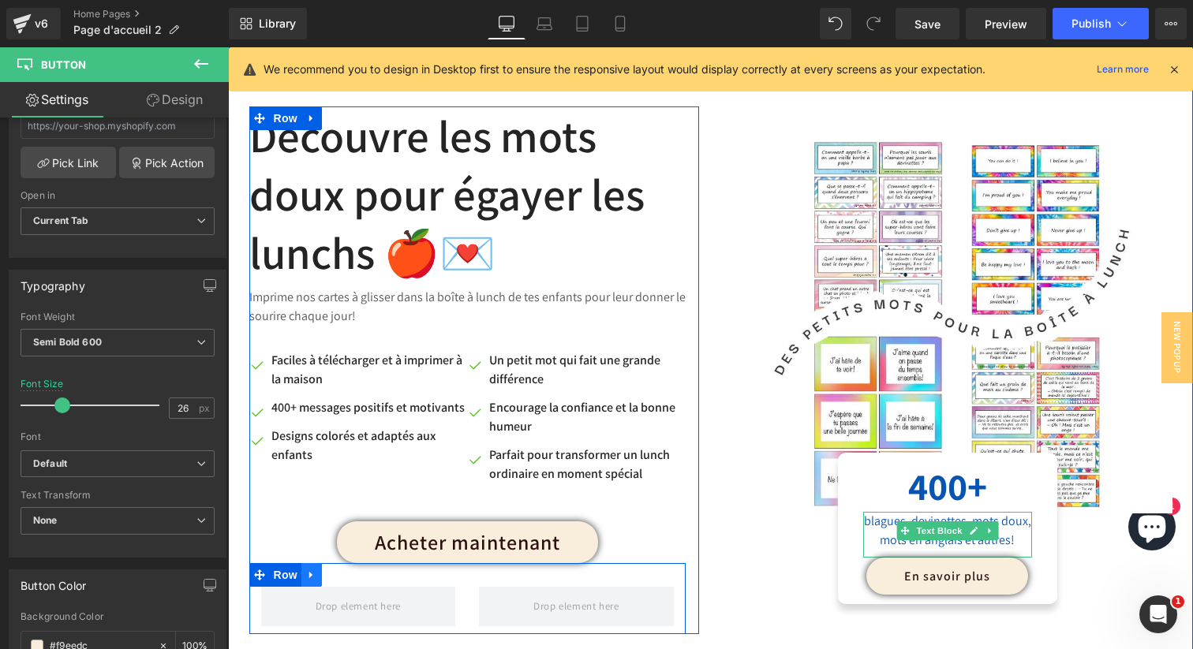
click at [314, 578] on icon at bounding box center [311, 576] width 11 height 12
click at [352, 578] on icon at bounding box center [352, 575] width 11 height 11
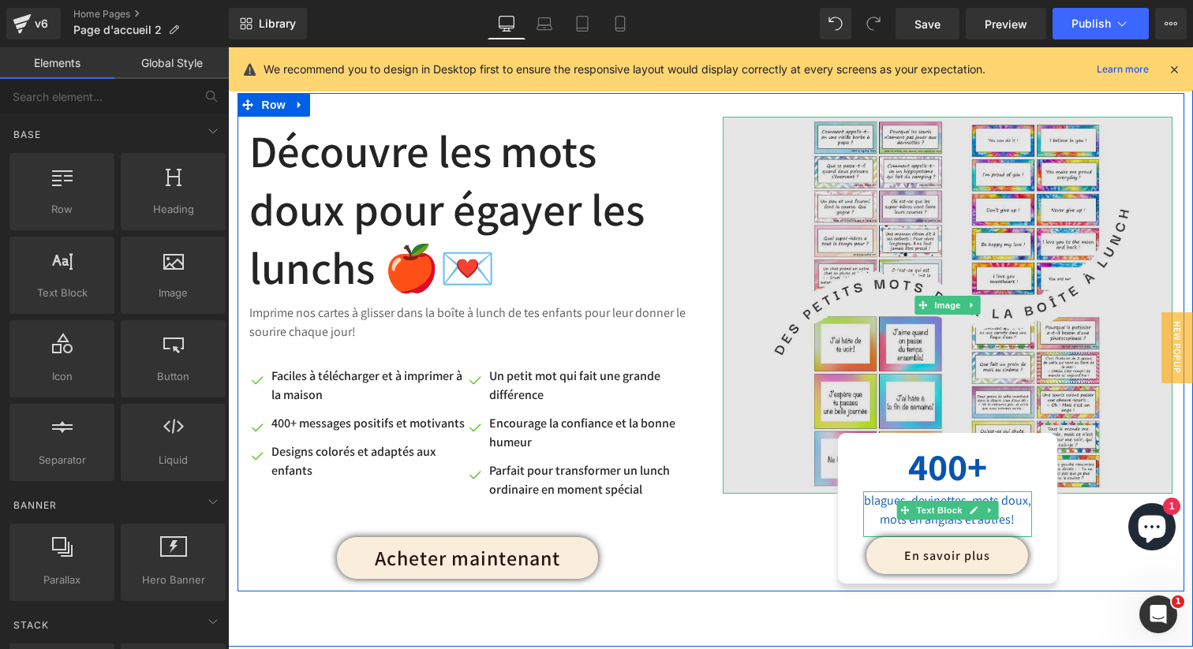
scroll to position [827, 0]
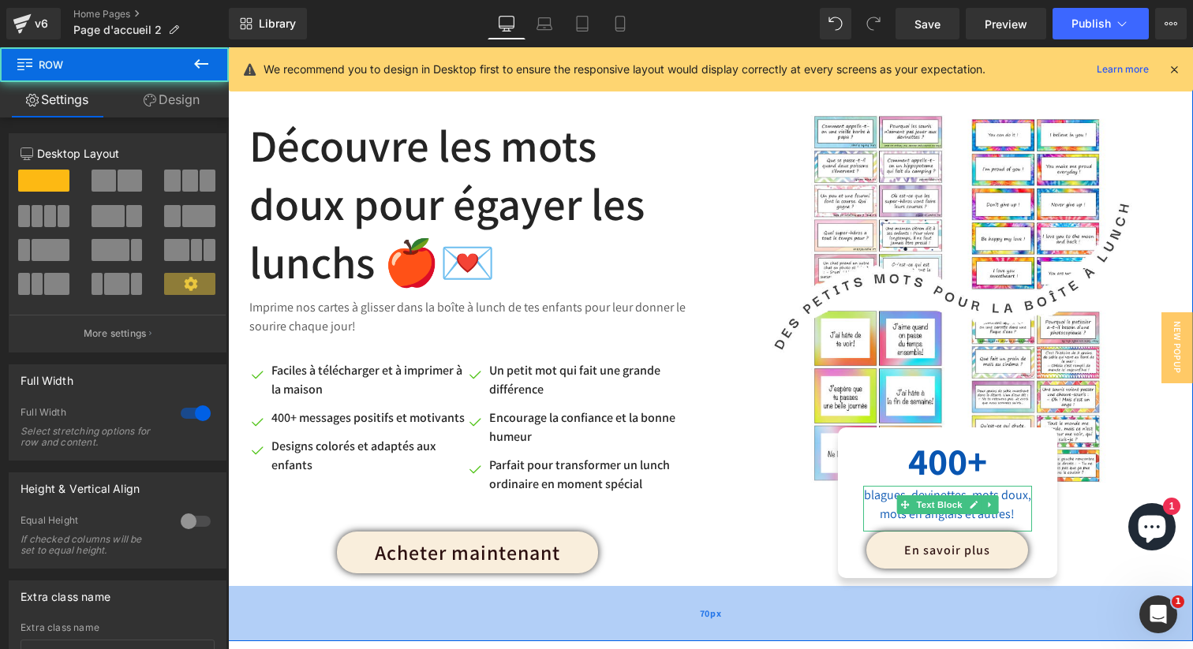
click at [1094, 607] on div "70px" at bounding box center [710, 613] width 965 height 55
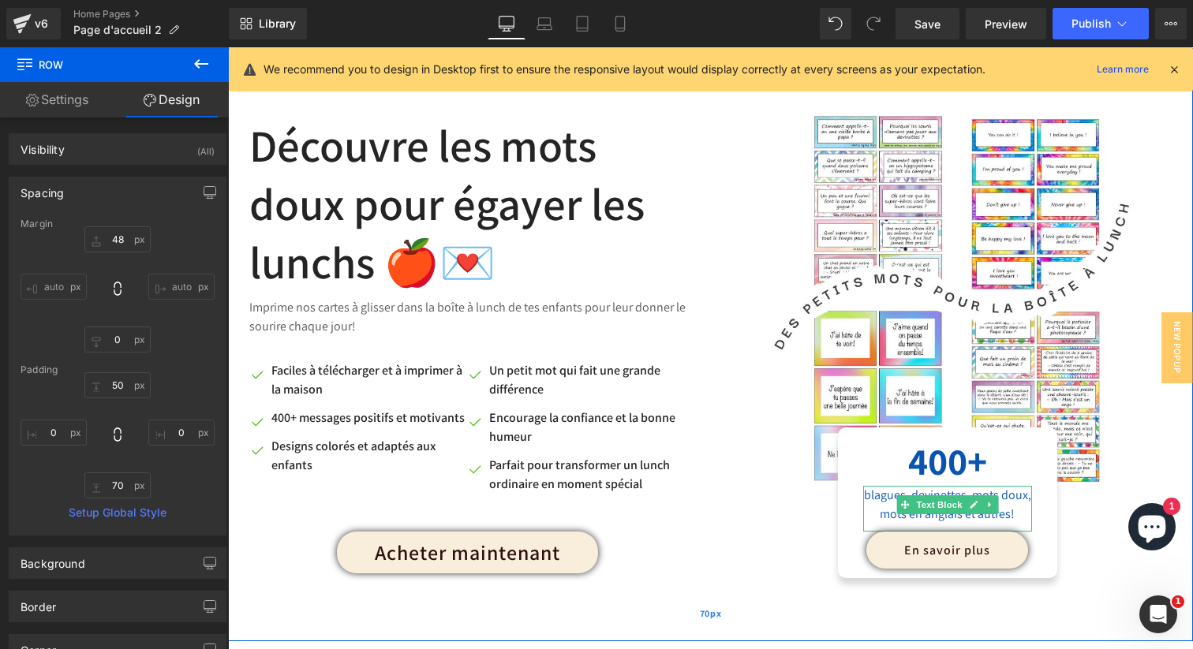
click at [744, 588] on div "70px" at bounding box center [710, 613] width 965 height 55
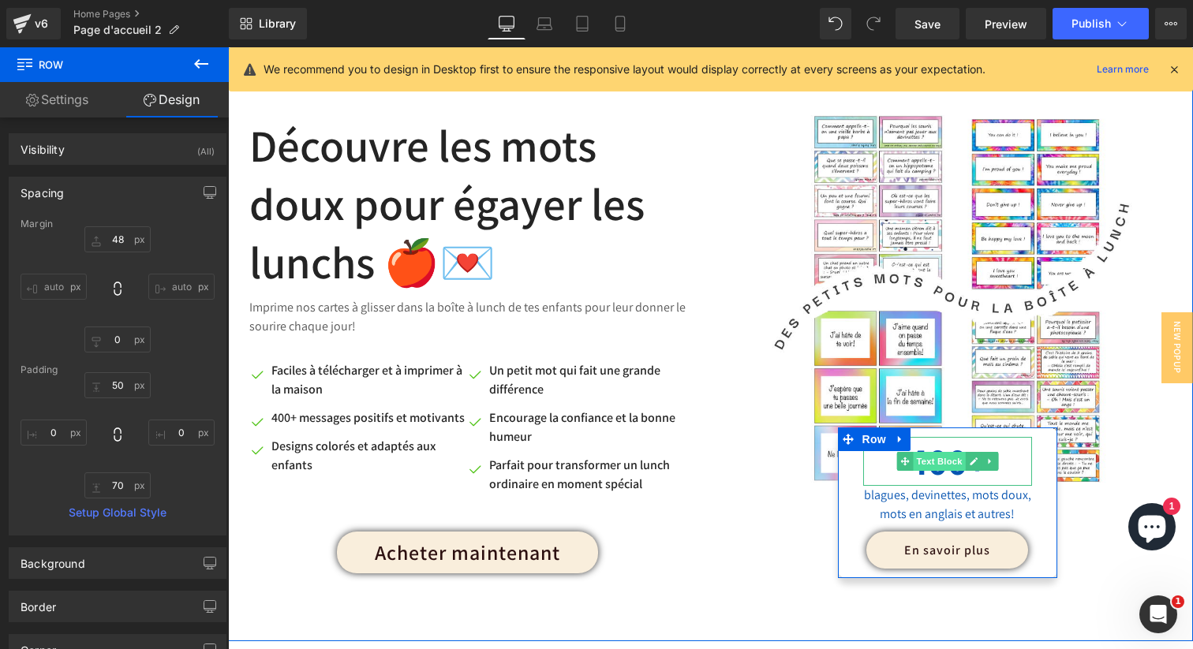
click at [953, 460] on span "Text Block" at bounding box center [939, 461] width 52 height 19
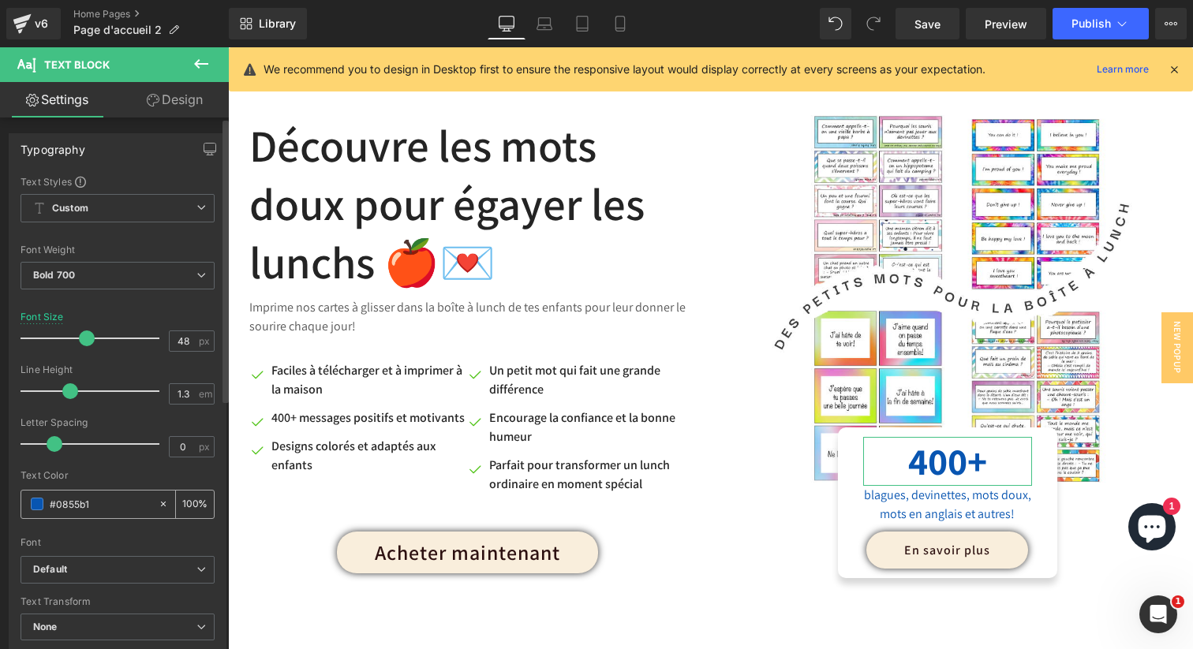
click at [37, 504] on span at bounding box center [37, 504] width 13 height 13
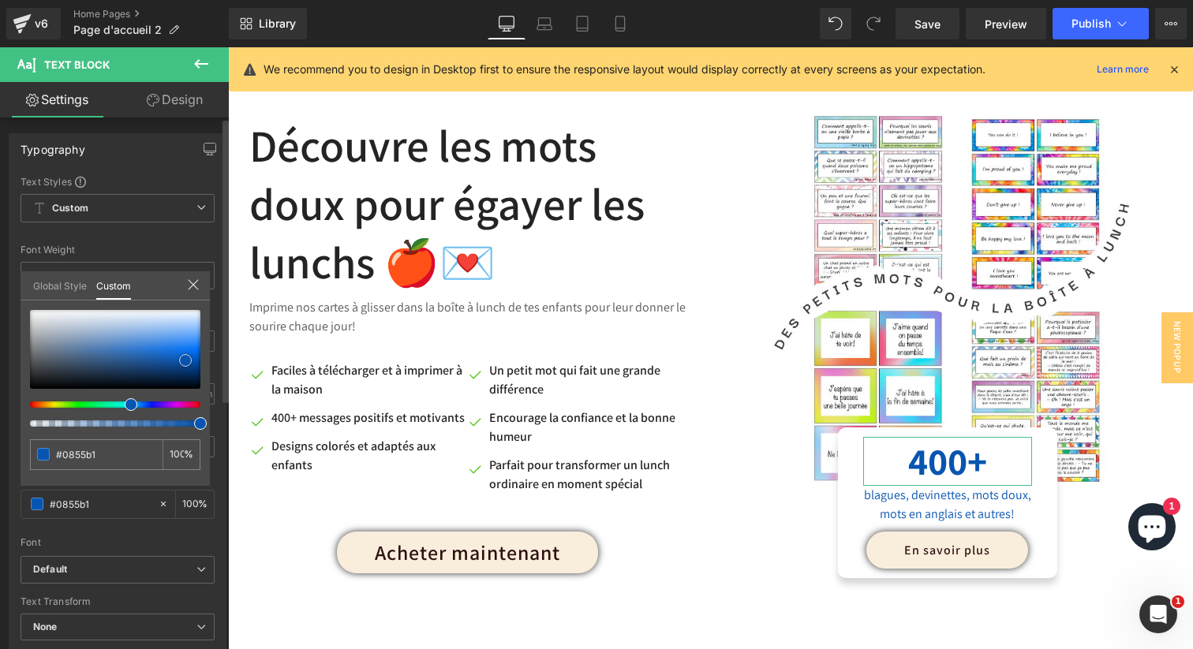
type input "#2a3f5a"
type input "#2e415b"
type input "#304159"
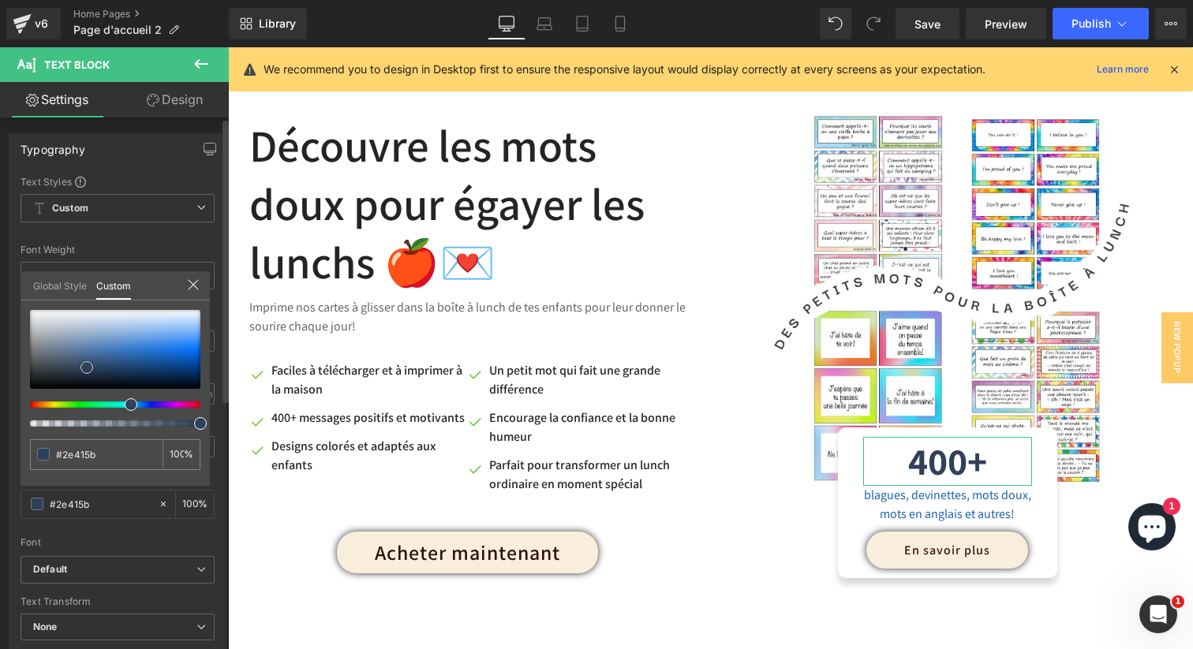
type input "#304159"
type input "#324156"
type input "#364253"
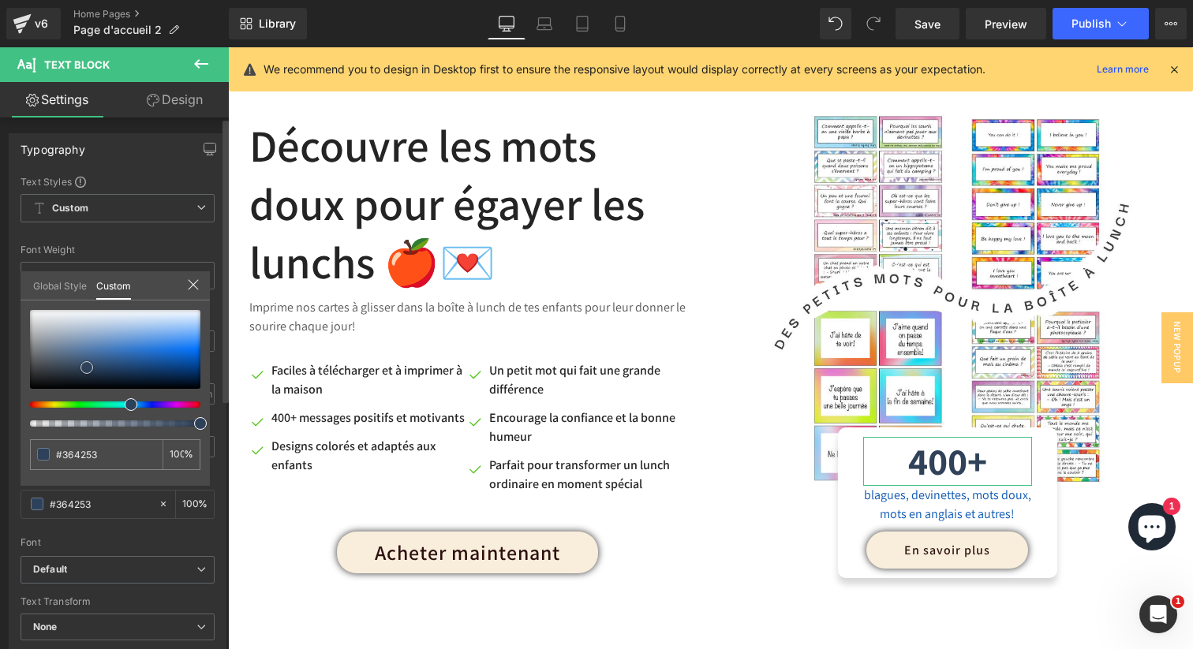
type input "#343e4b"
type input "#101113"
type input "#000000"
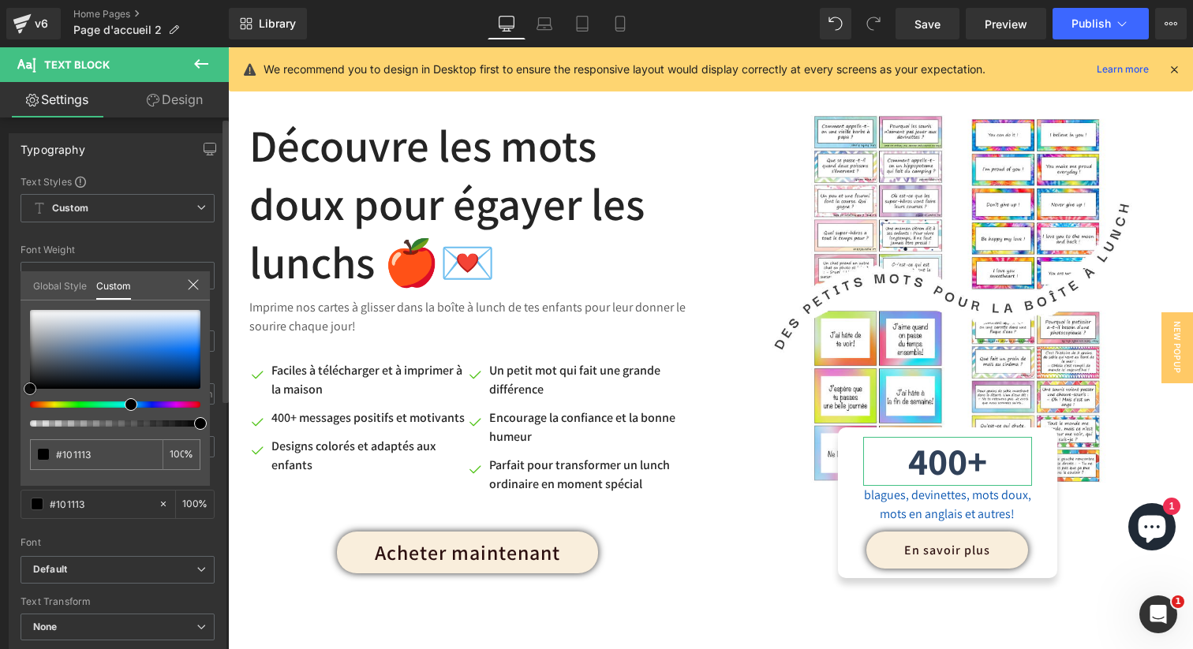
type input "#000000"
drag, startPoint x: 91, startPoint y: 369, endPoint x: 2, endPoint y: 414, distance: 100.2
click at [1, 414] on div "Typography Text Styles Custom Custom Setup Global Style Custom Setup Global Sty…" at bounding box center [118, 393] width 236 height 542
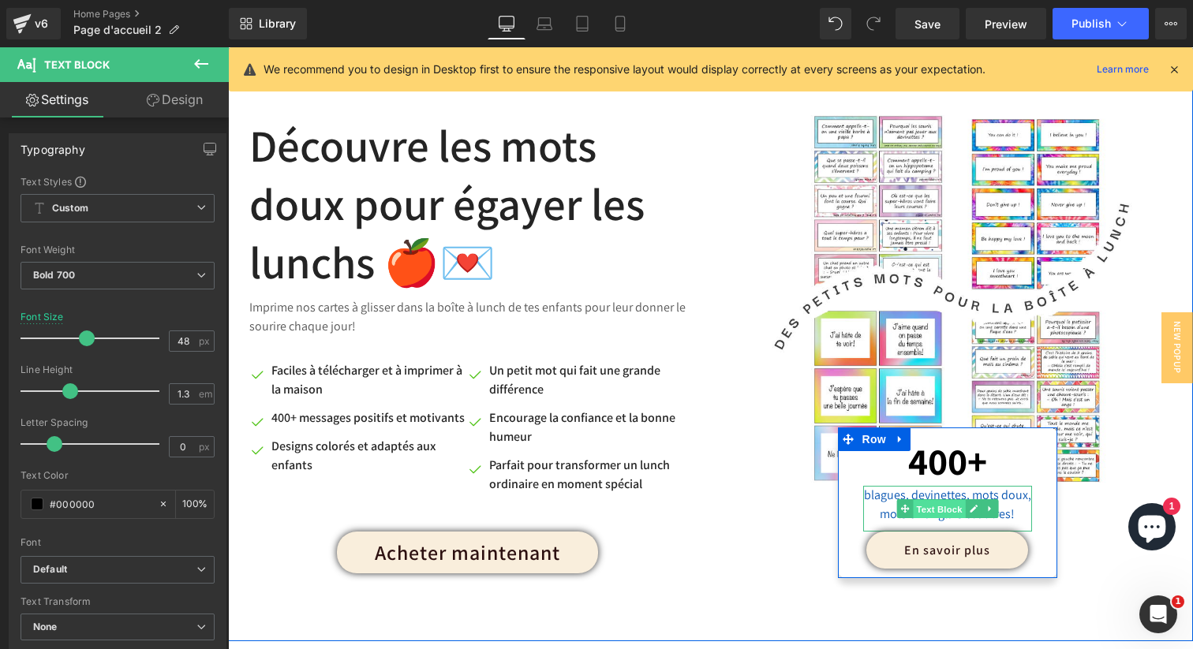
click at [940, 507] on span "Text Block" at bounding box center [939, 509] width 52 height 19
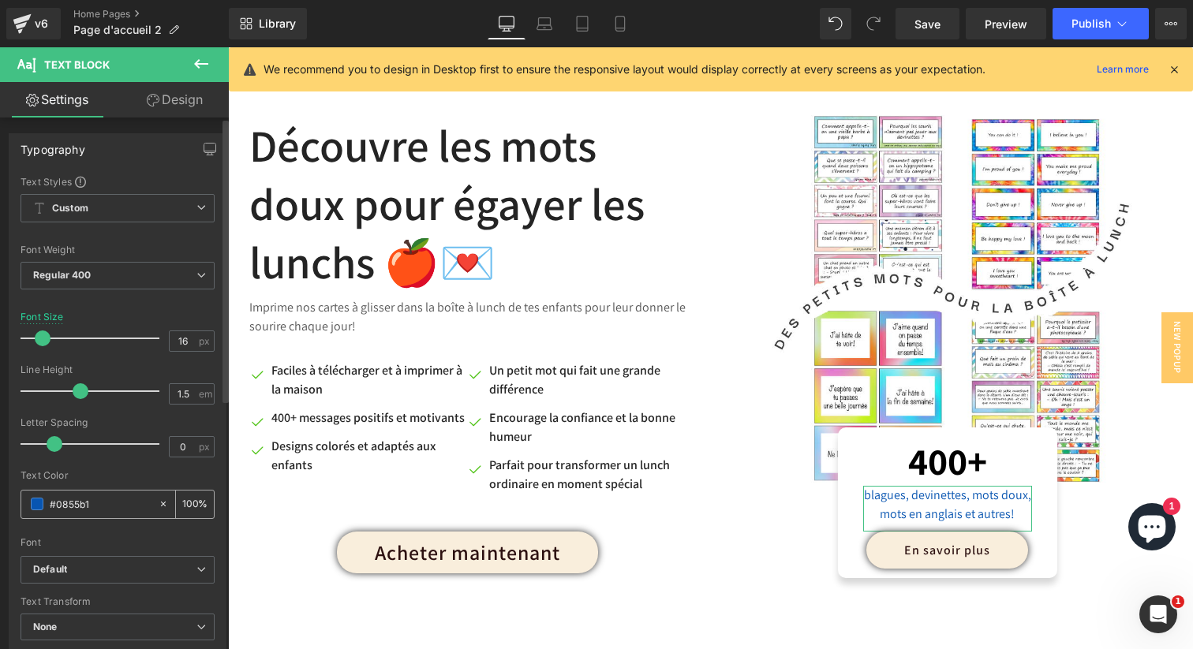
click at [62, 501] on input "#0855b1" at bounding box center [100, 504] width 101 height 17
click at [39, 510] on span at bounding box center [37, 504] width 13 height 13
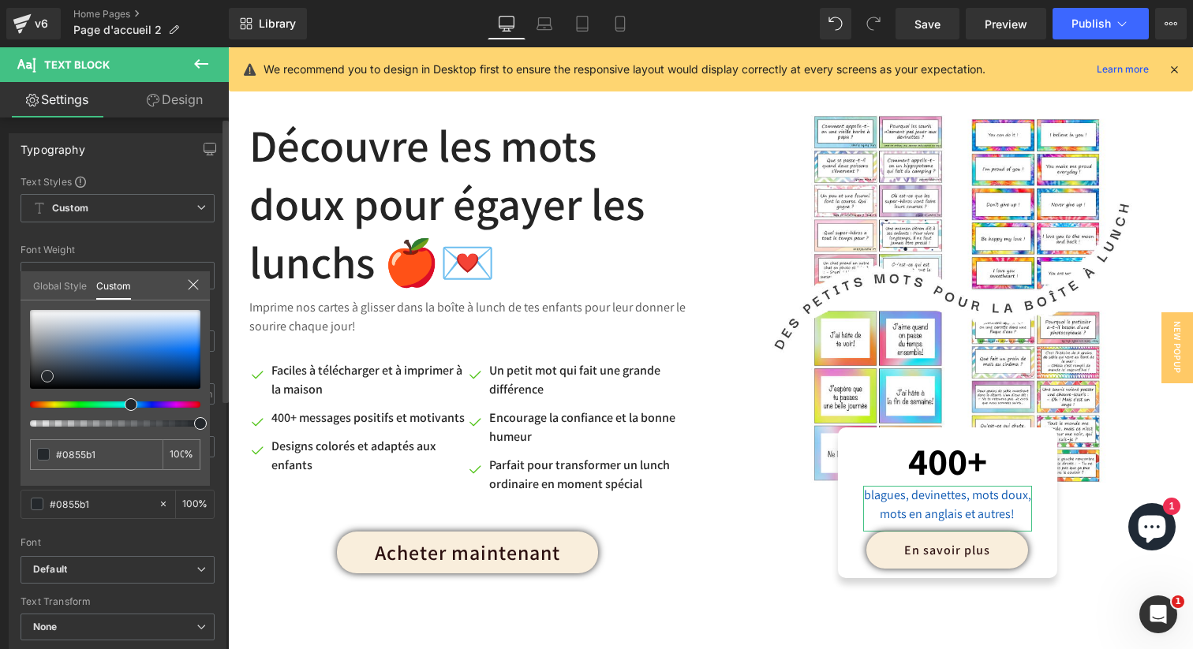
type input "#24282c"
type input "#1f2022"
type input "#161616"
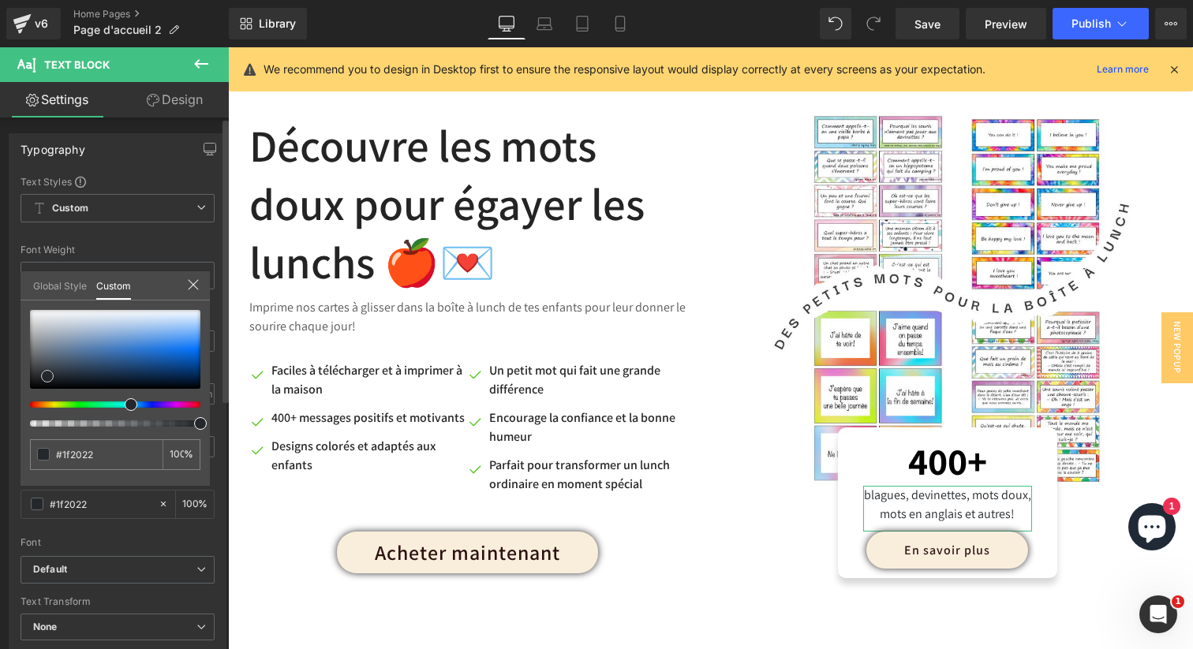
type input "#161616"
type input "#0f0f0f"
type input "#0a0a0a"
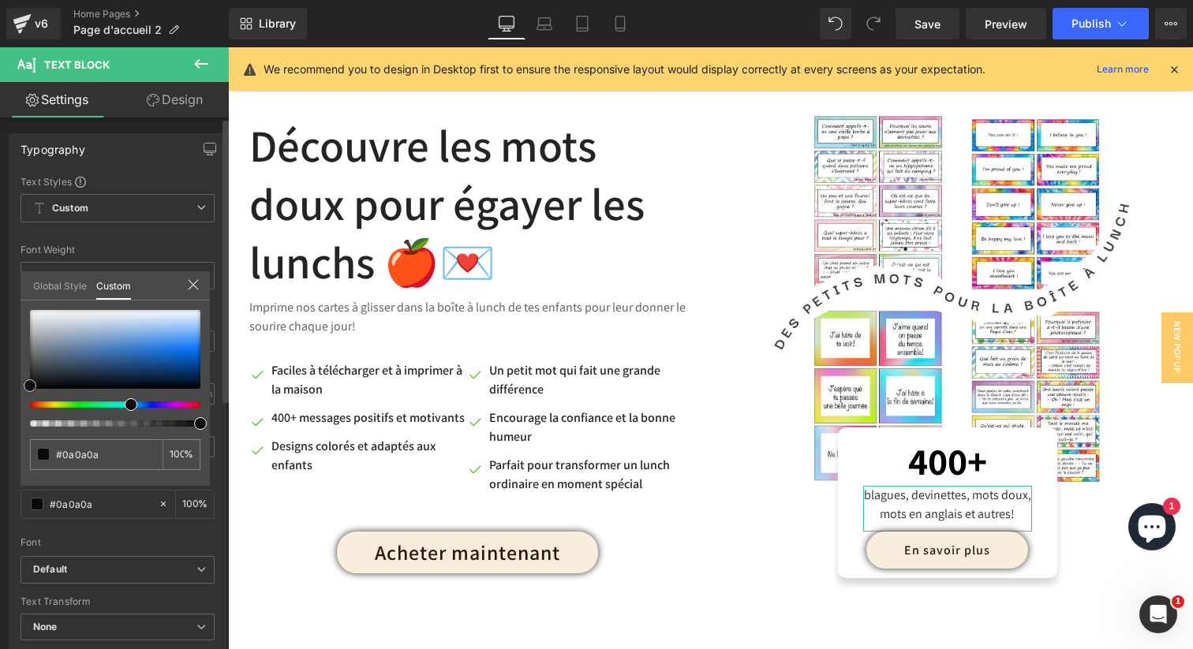
type input "#070707"
type input "#020202"
type input "#000000"
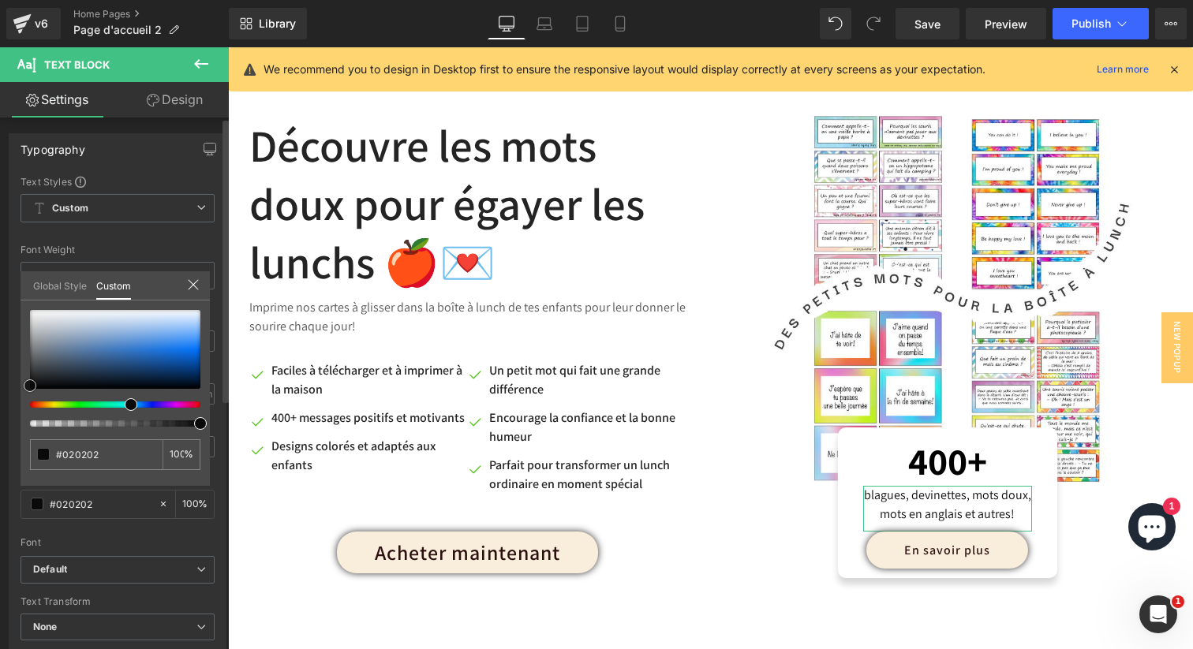
type input "#000000"
drag, startPoint x: 47, startPoint y: 376, endPoint x: 0, endPoint y: 409, distance: 57.3
click at [0, 409] on div "Typography Text Styles Custom Custom Setup Global Style Custom Setup Global Sty…" at bounding box center [118, 393] width 236 height 542
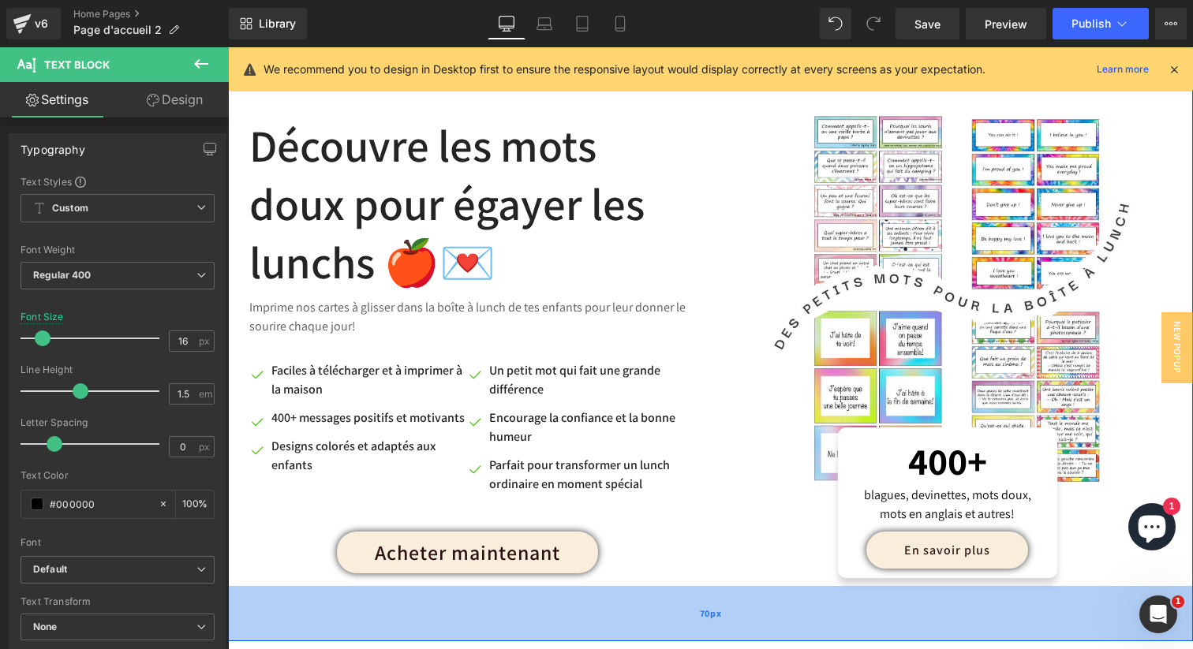
click at [707, 590] on div "70px" at bounding box center [710, 613] width 965 height 55
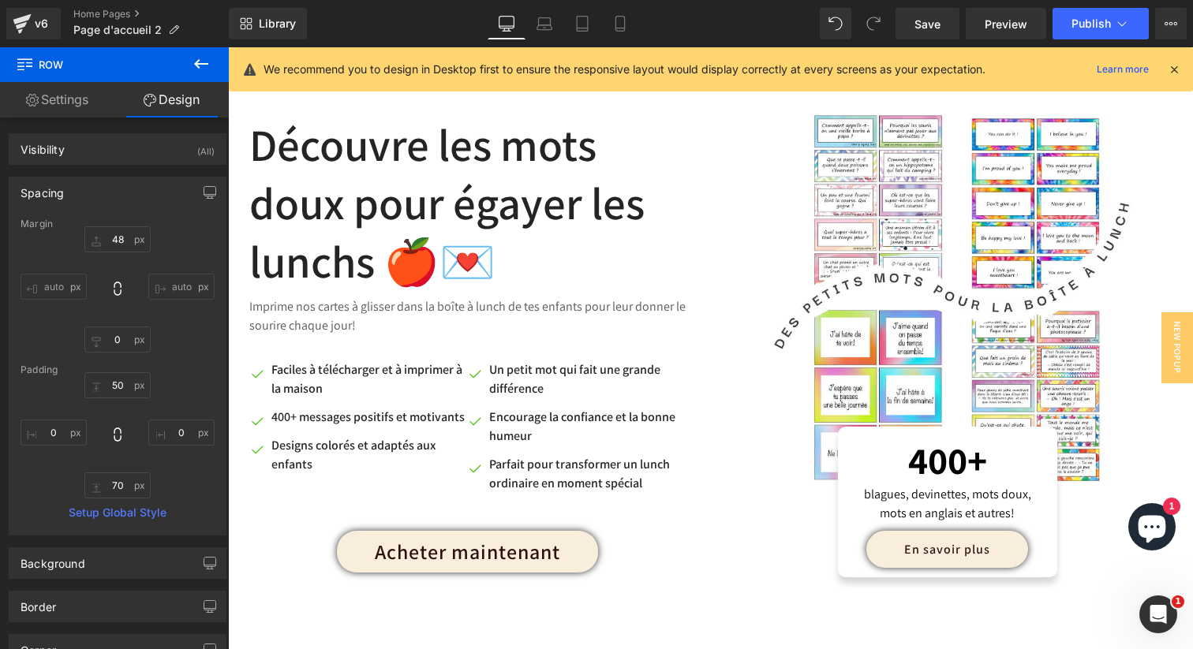
scroll to position [829, 0]
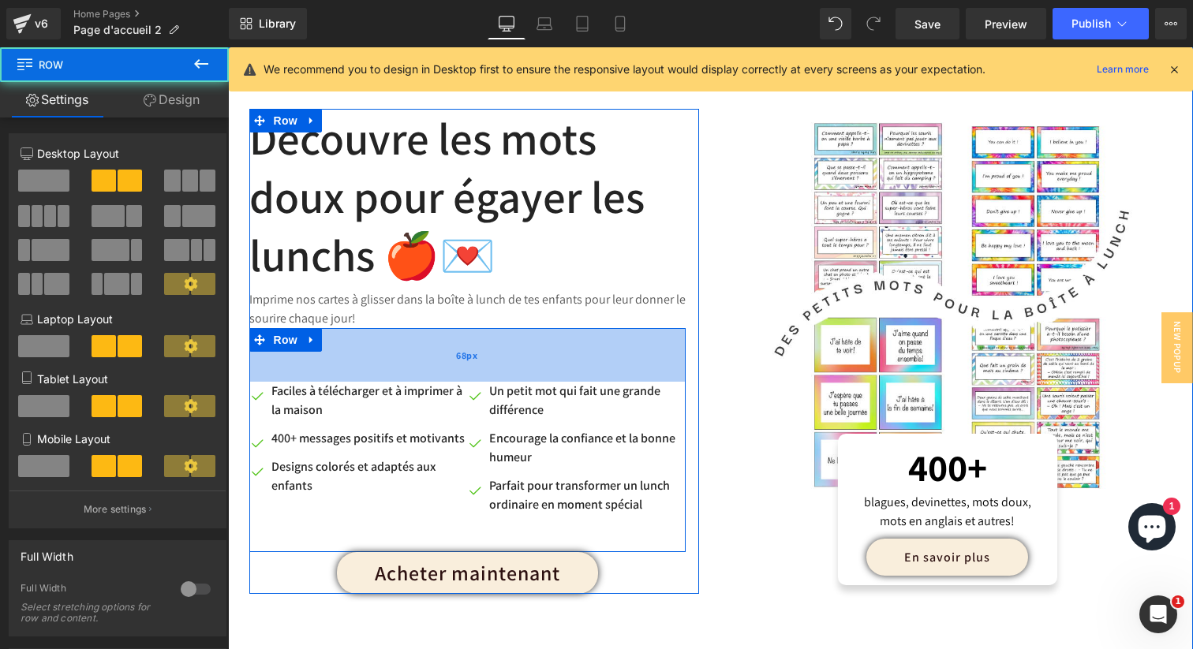
drag, startPoint x: 443, startPoint y: 335, endPoint x: 443, endPoint y: 365, distance: 29.2
click at [443, 365] on div "68px" at bounding box center [467, 355] width 436 height 54
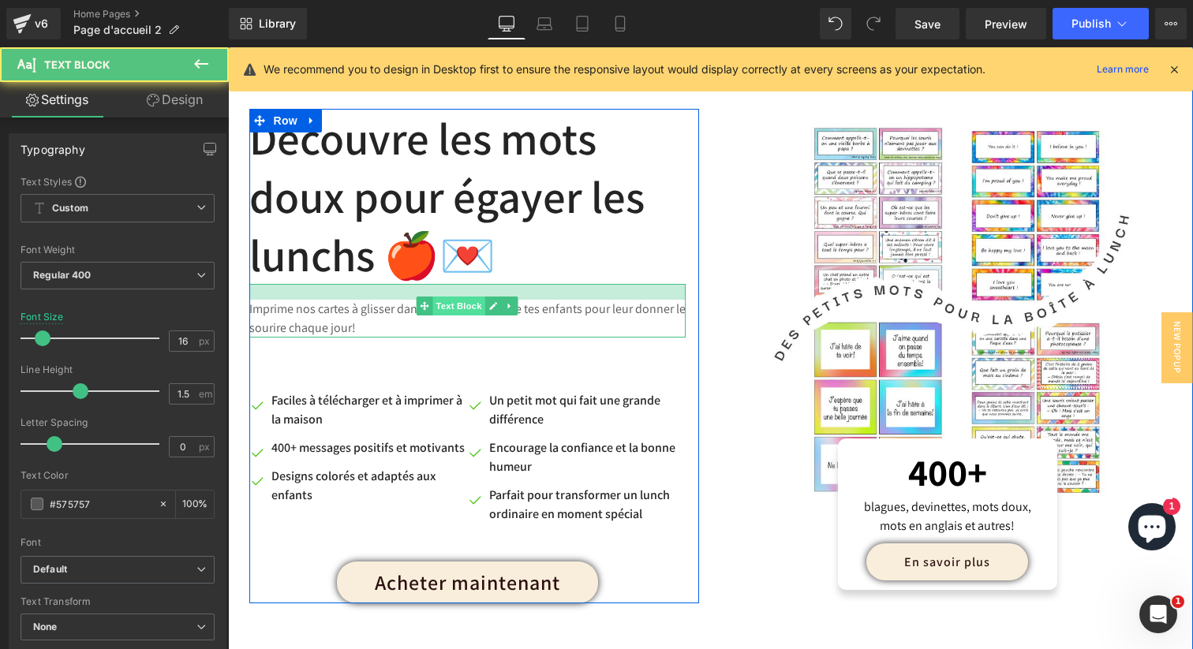
drag, startPoint x: 450, startPoint y: 286, endPoint x: 450, endPoint y: 297, distance: 10.3
click at [450, 297] on div "Imprime nos cartes à glisser dans la boîte à lunch de tes enfants pour leur don…" at bounding box center [467, 311] width 436 height 54
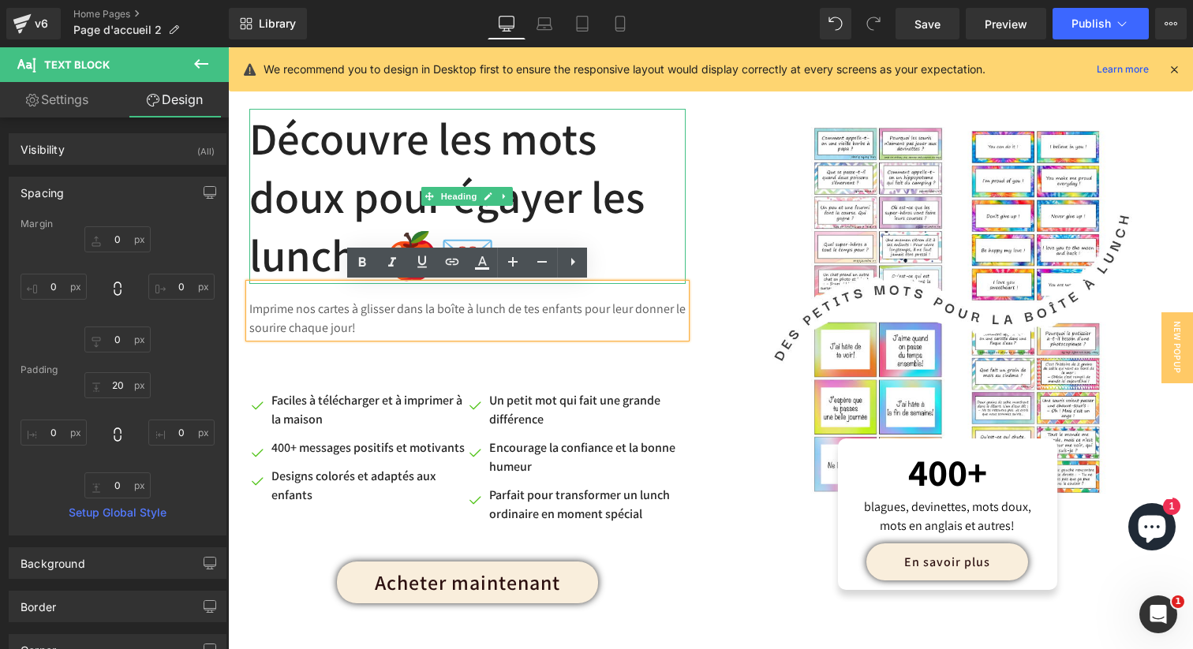
click at [418, 187] on h2 "Découvre les mots doux pour égayer les lunchs 🍎💌" at bounding box center [467, 196] width 436 height 175
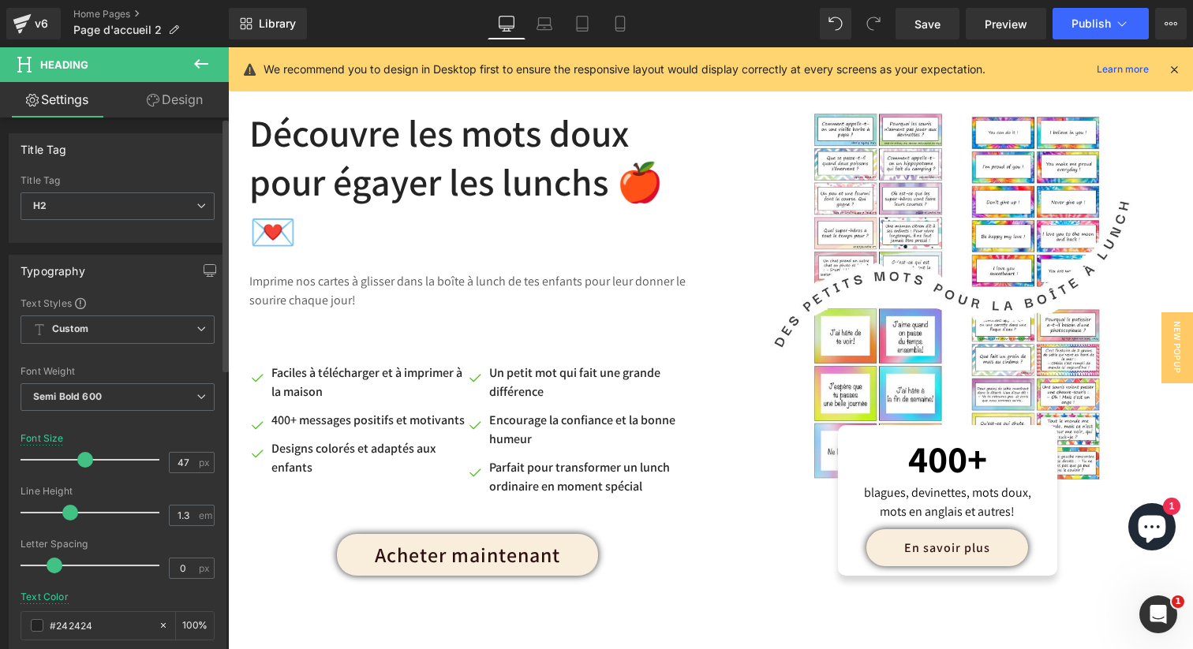
type input "46"
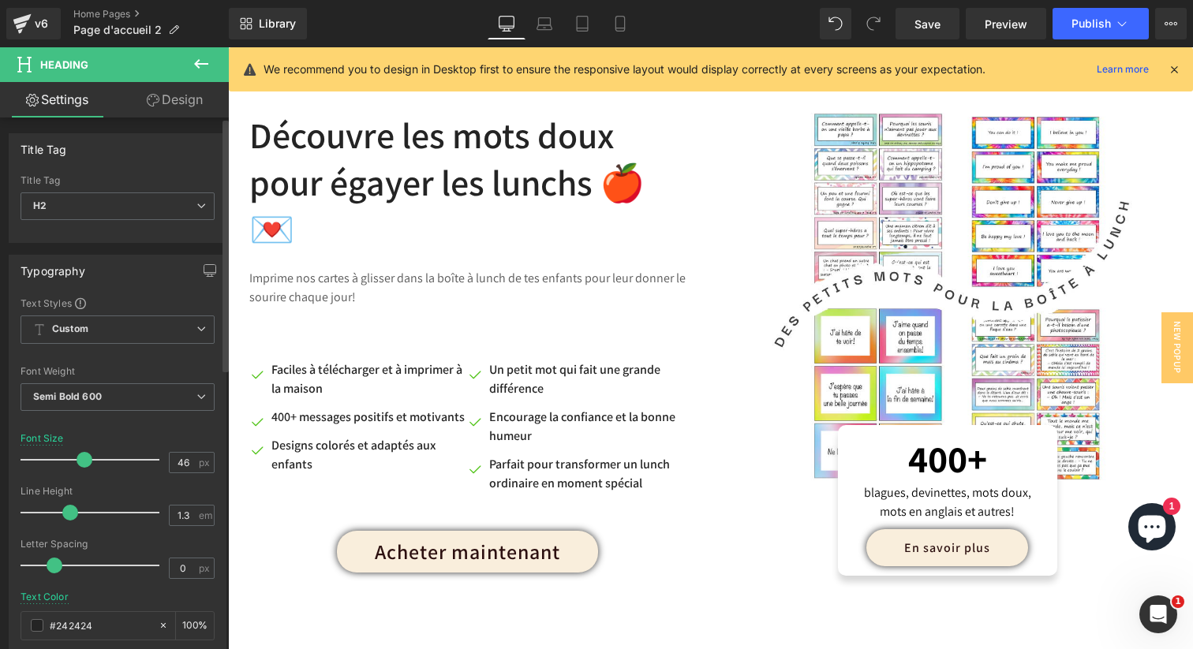
drag, startPoint x: 94, startPoint y: 462, endPoint x: 79, endPoint y: 462, distance: 15.0
click at [79, 462] on span at bounding box center [85, 460] width 16 height 16
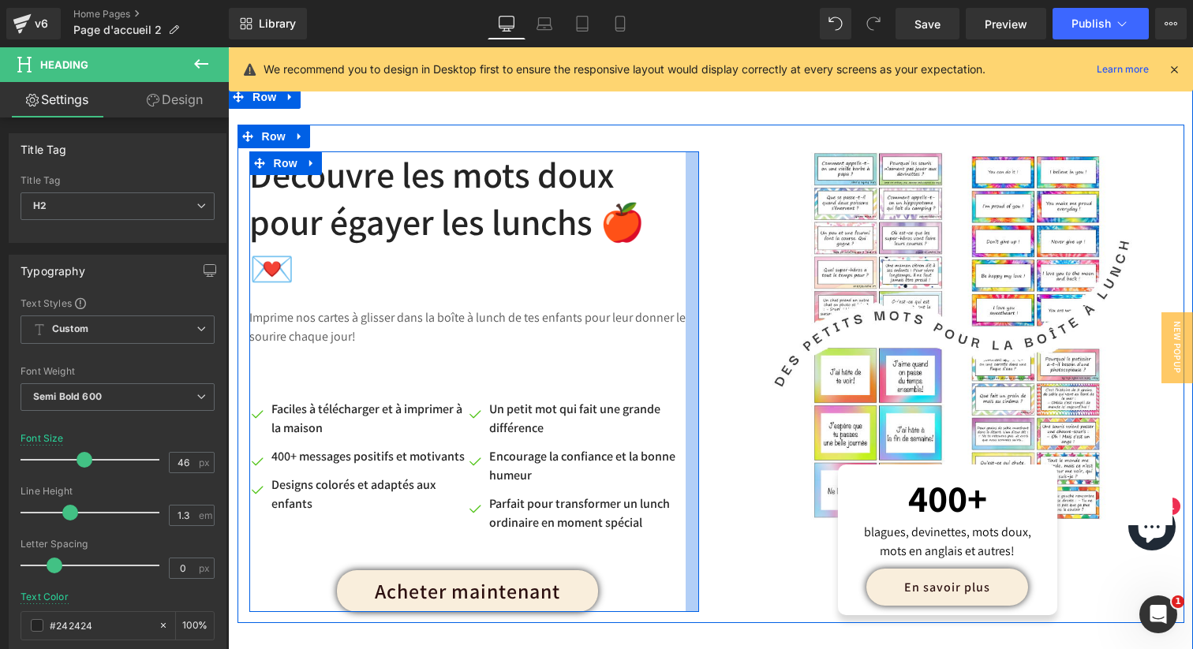
scroll to position [784, 0]
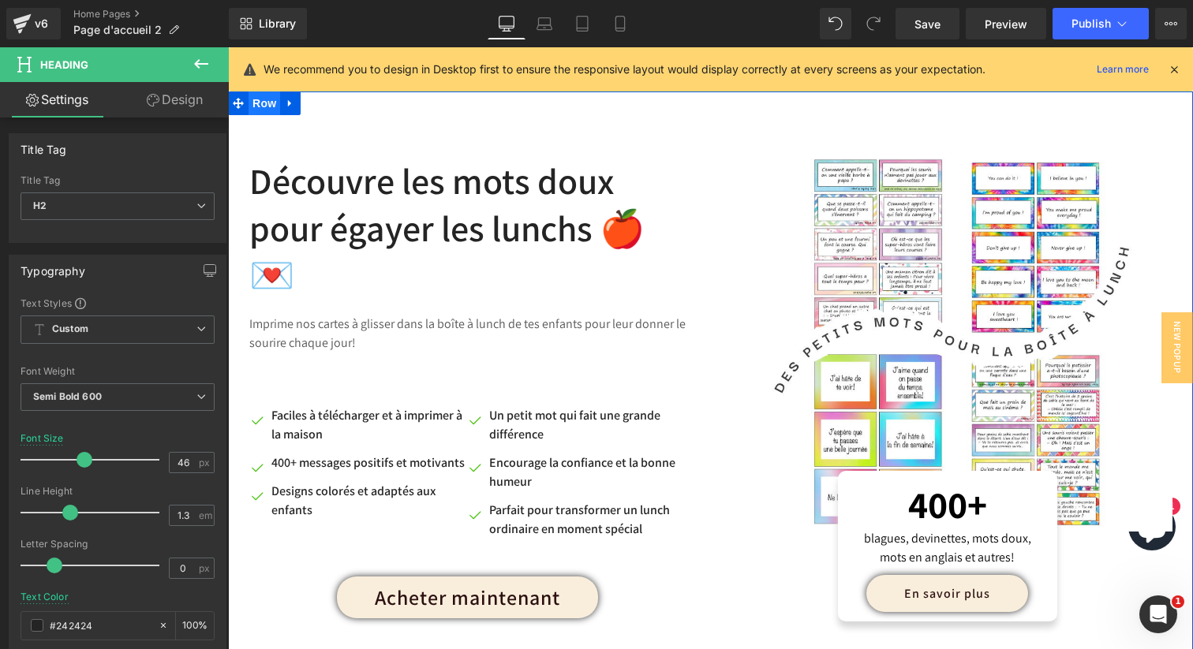
click at [264, 107] on span "Row" at bounding box center [265, 104] width 32 height 24
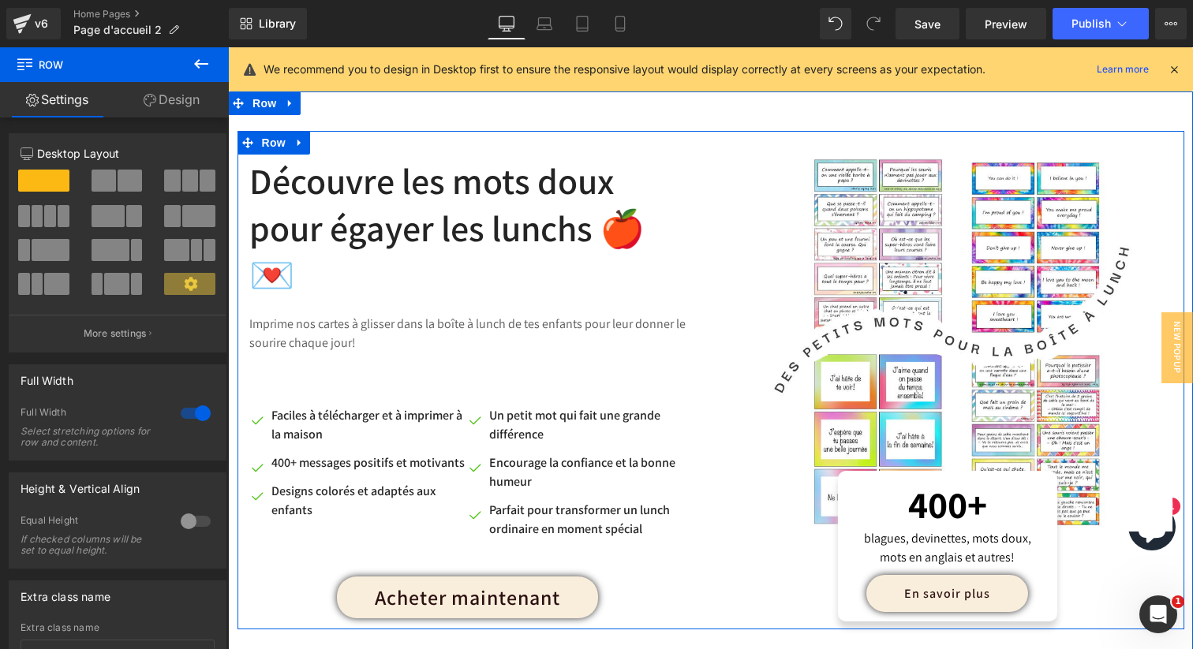
scroll to position [783, 0]
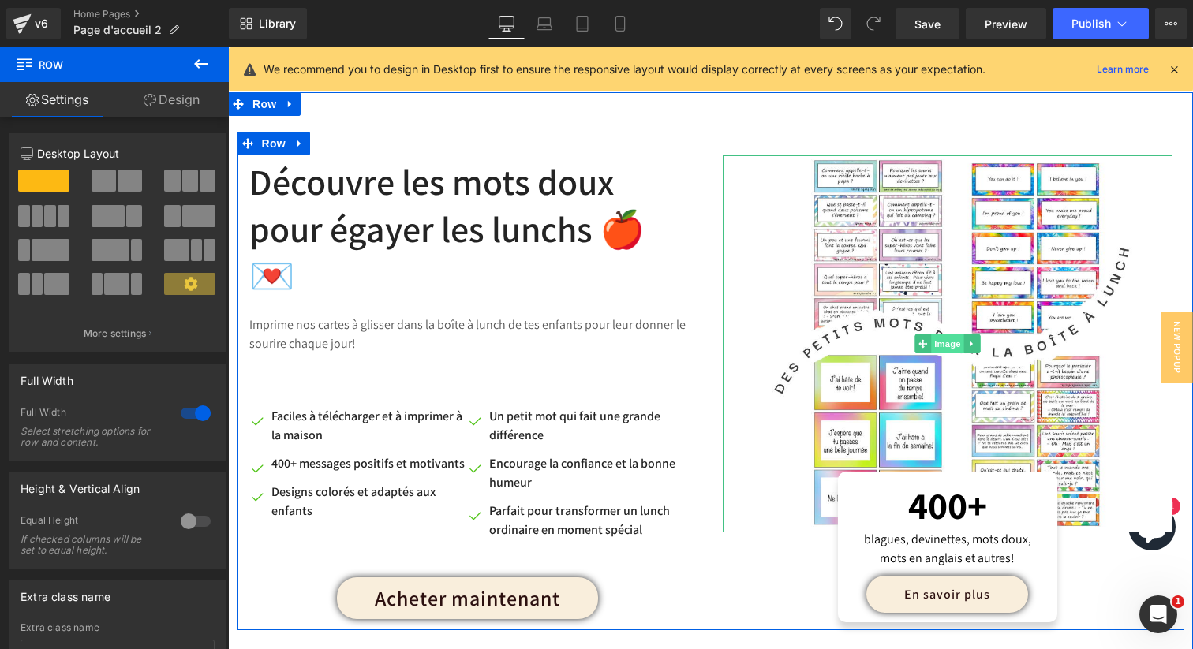
click at [950, 339] on span "Image" at bounding box center [947, 344] width 33 height 19
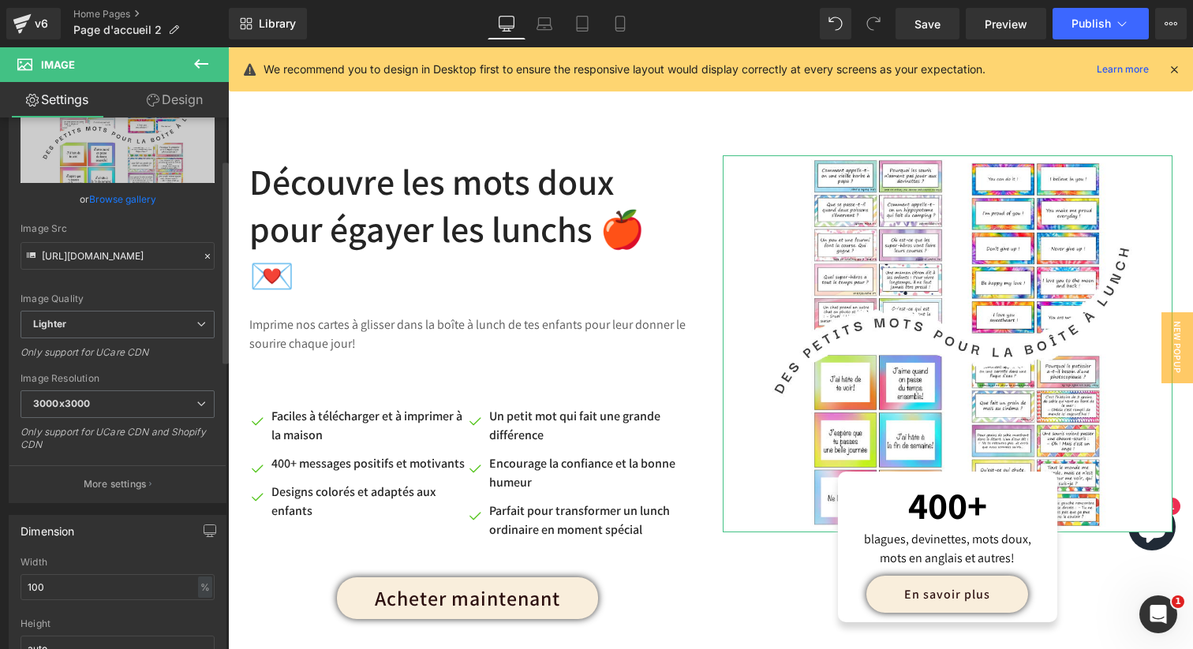
scroll to position [0, 0]
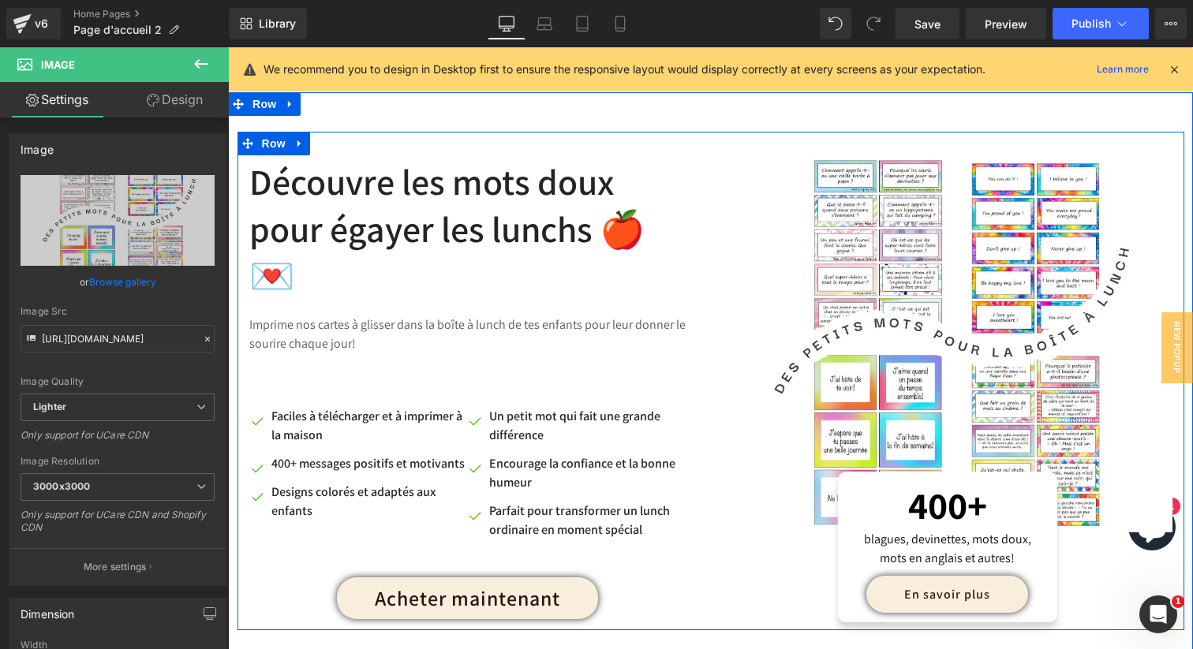
click at [695, 596] on div "Découvre les mots doux pour égayer les lunchs 🍎💌 Heading Imprime nos cartes à g…" at bounding box center [474, 390] width 450 height 462
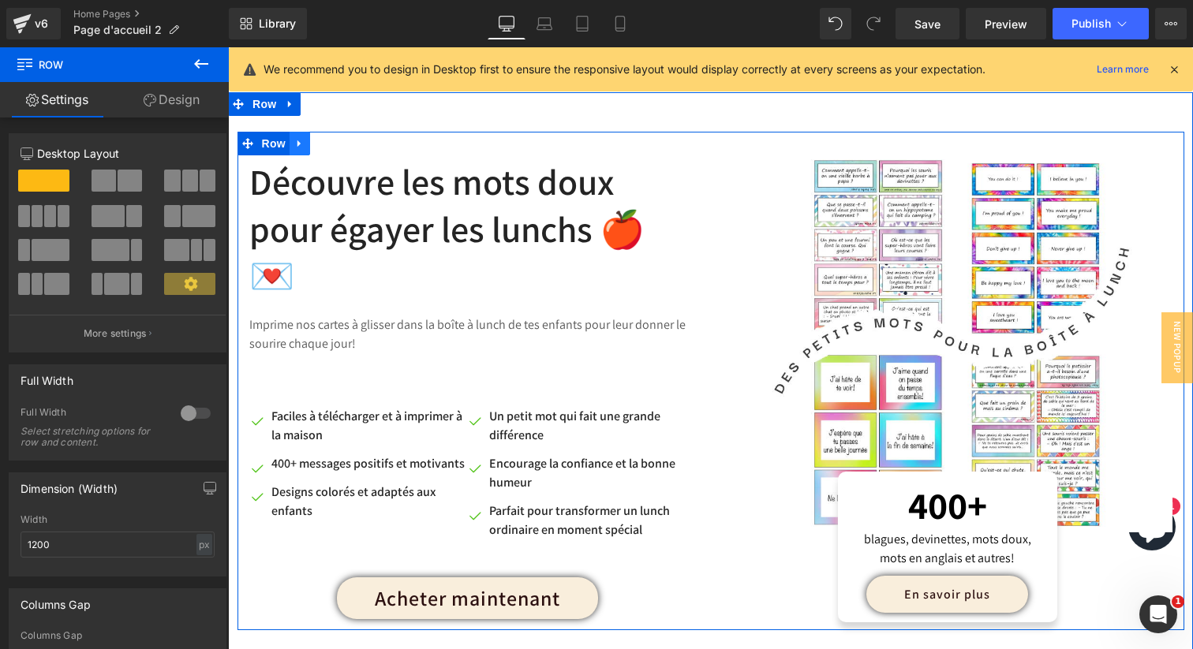
click at [301, 145] on icon at bounding box center [299, 143] width 11 height 12
click at [319, 144] on icon at bounding box center [320, 143] width 11 height 11
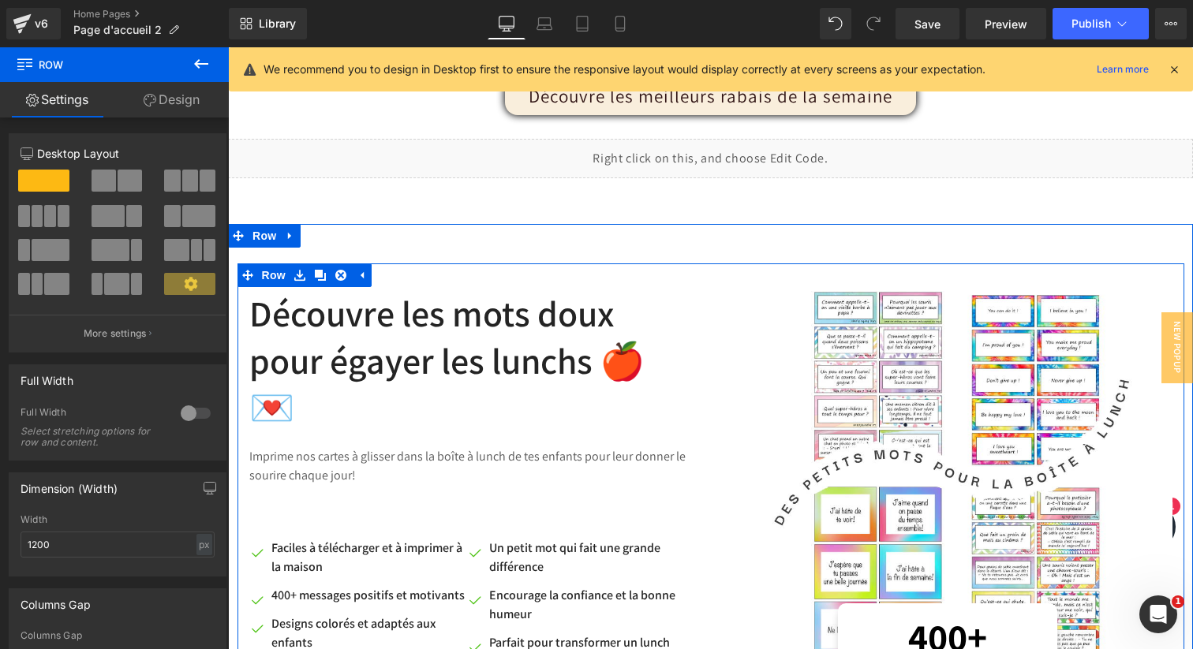
scroll to position [627, 0]
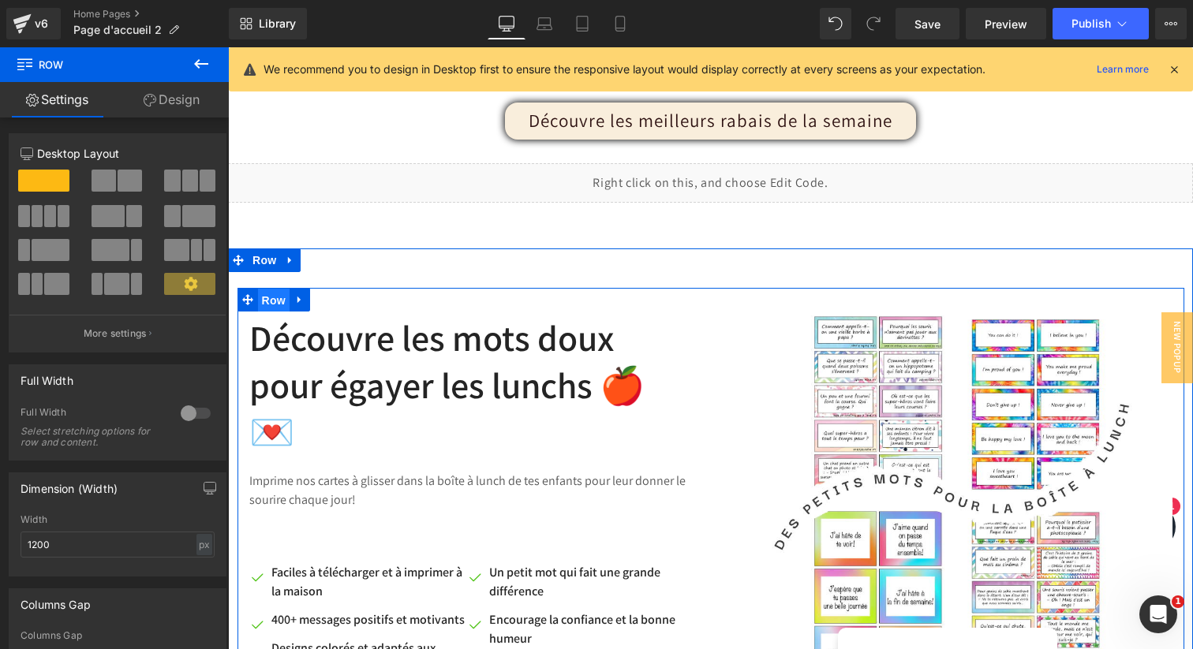
click at [278, 302] on span "Row" at bounding box center [274, 301] width 32 height 24
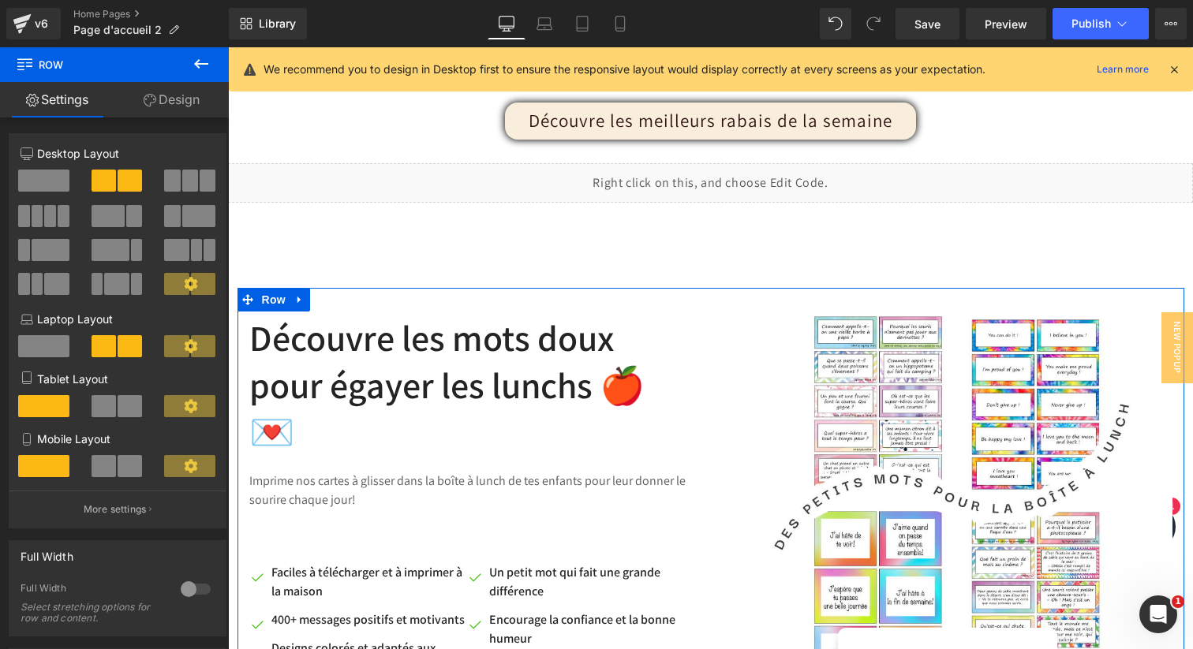
click at [180, 102] on link "Design" at bounding box center [171, 100] width 114 height 36
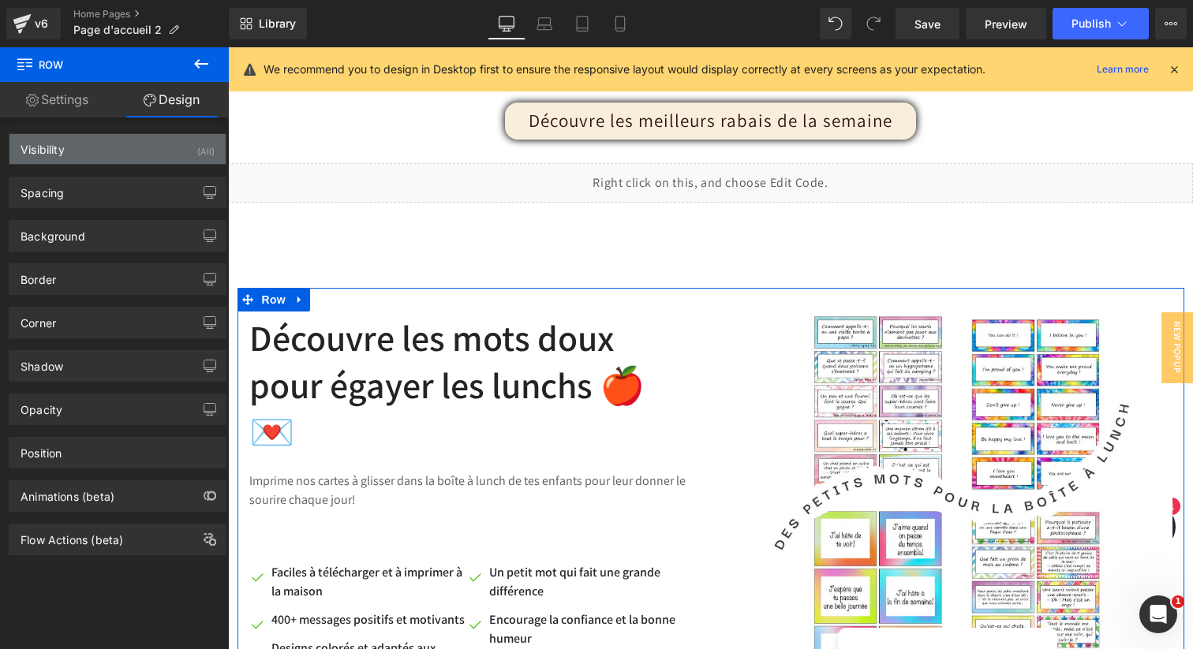
click at [106, 144] on div "Visibility (All)" at bounding box center [117, 149] width 216 height 30
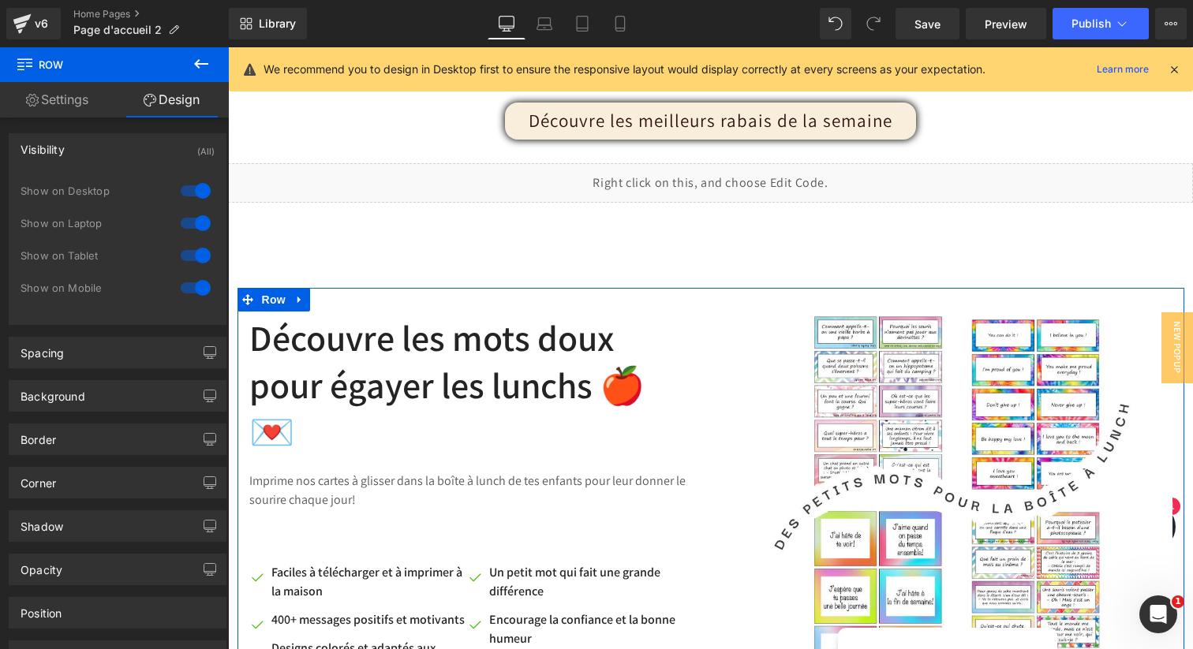
click at [195, 290] on div at bounding box center [196, 287] width 38 height 25
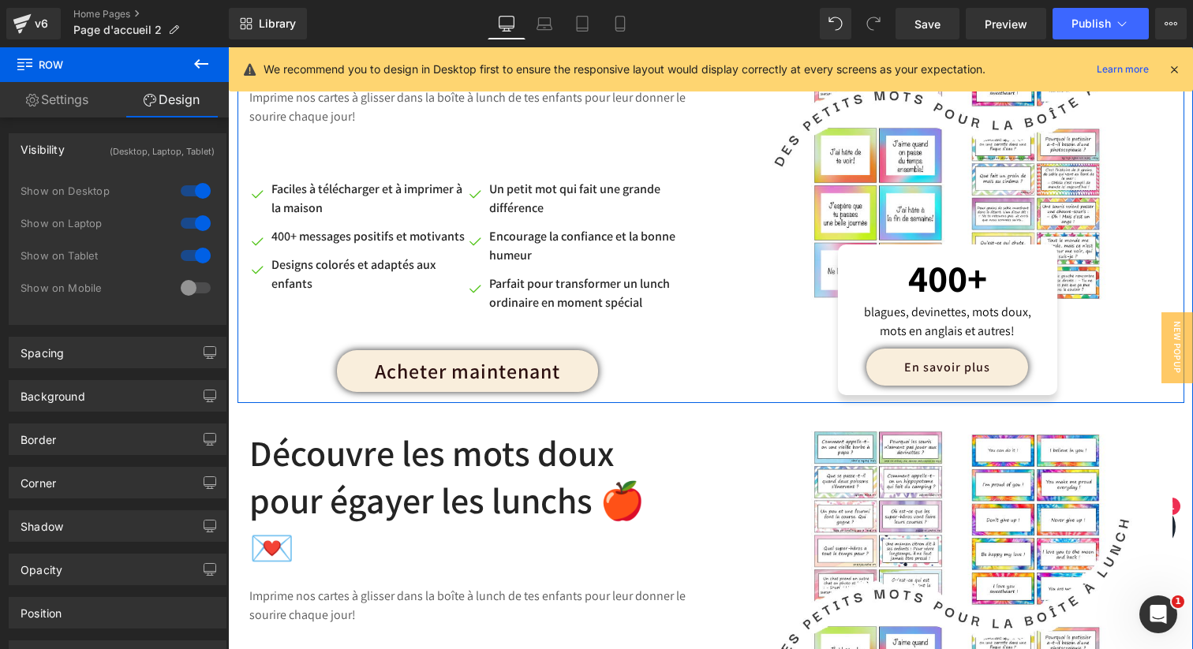
scroll to position [1148, 0]
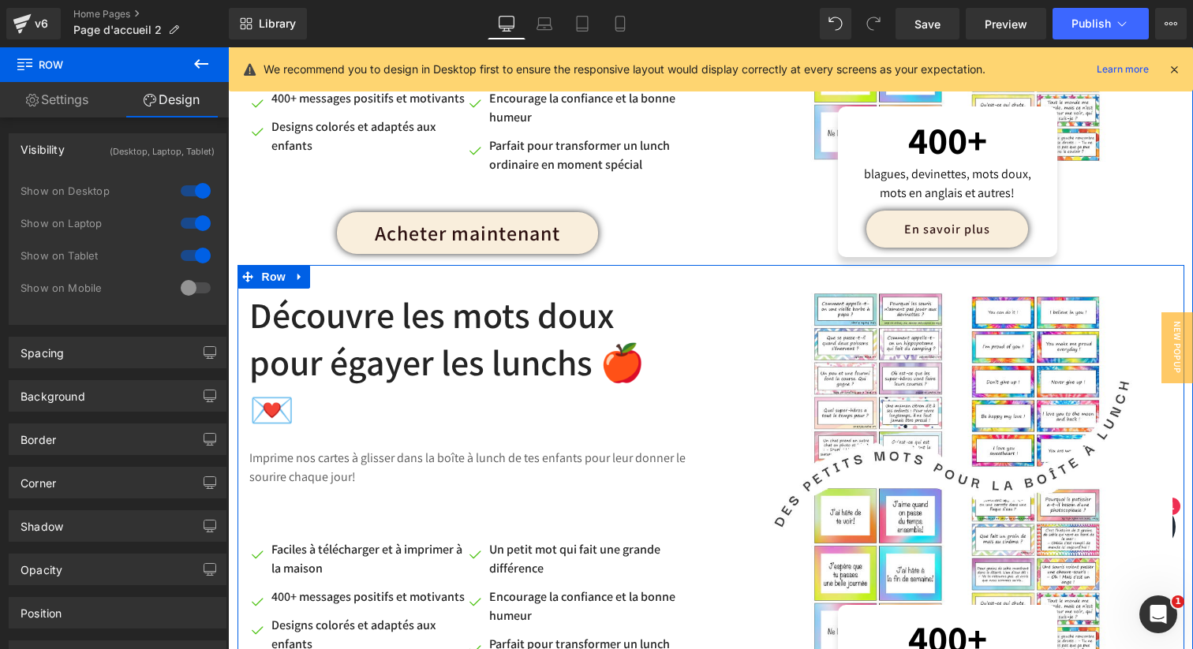
click at [396, 306] on div "Découvre les mots doux pour égayer les lunchs 🍎💌 Heading Imprime nos cartes à g…" at bounding box center [474, 522] width 473 height 467
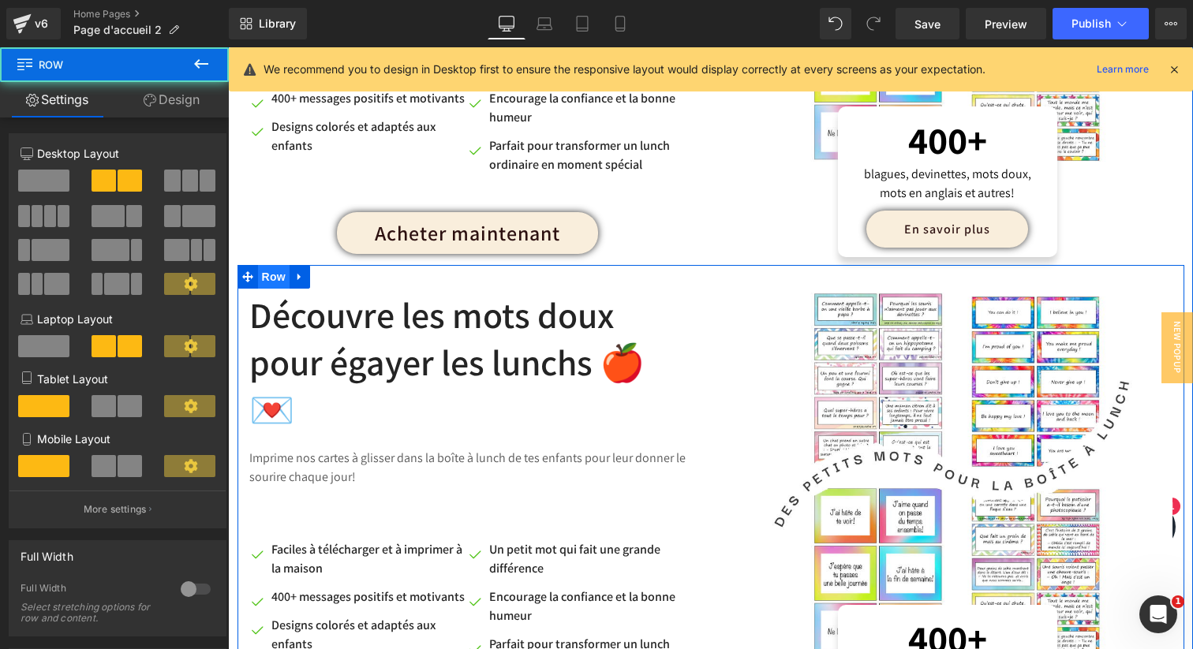
click at [278, 280] on span "Row" at bounding box center [274, 277] width 32 height 24
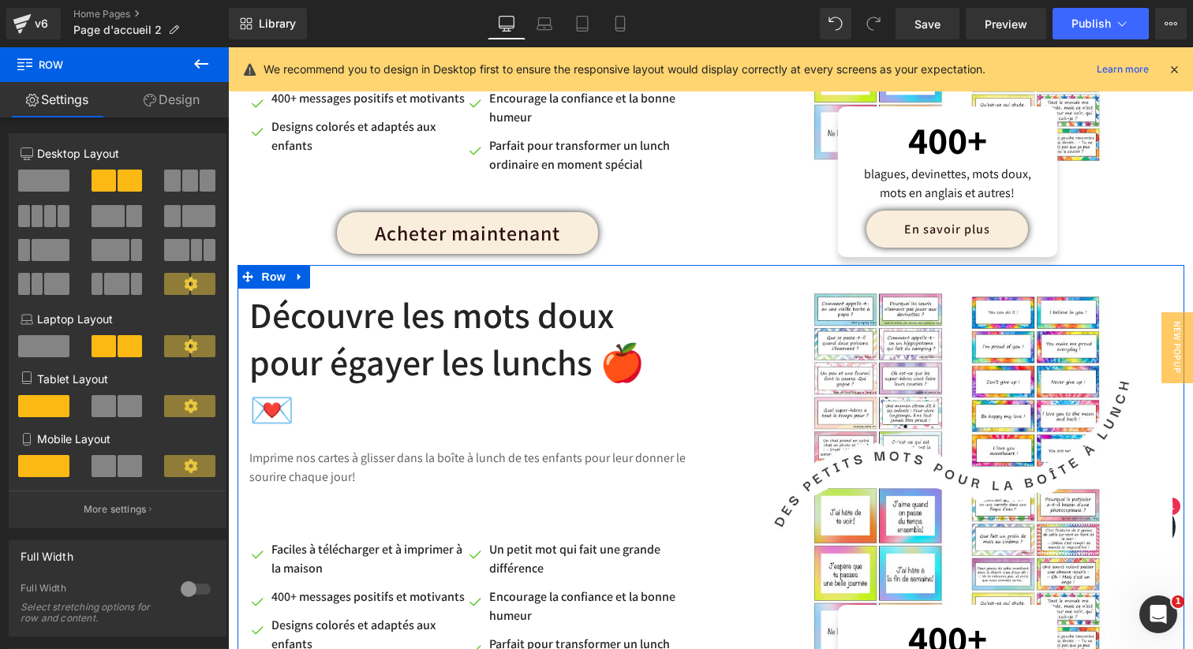
click at [171, 105] on link "Design" at bounding box center [171, 100] width 114 height 36
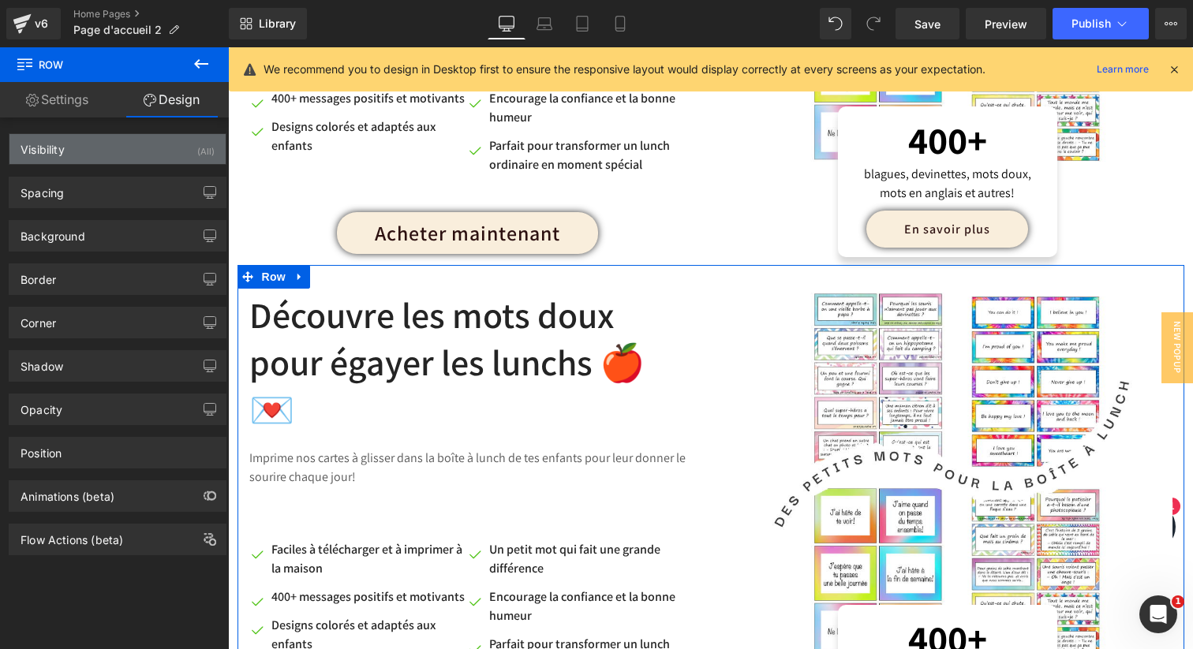
click at [170, 137] on div "Visibility (All)" at bounding box center [117, 149] width 216 height 30
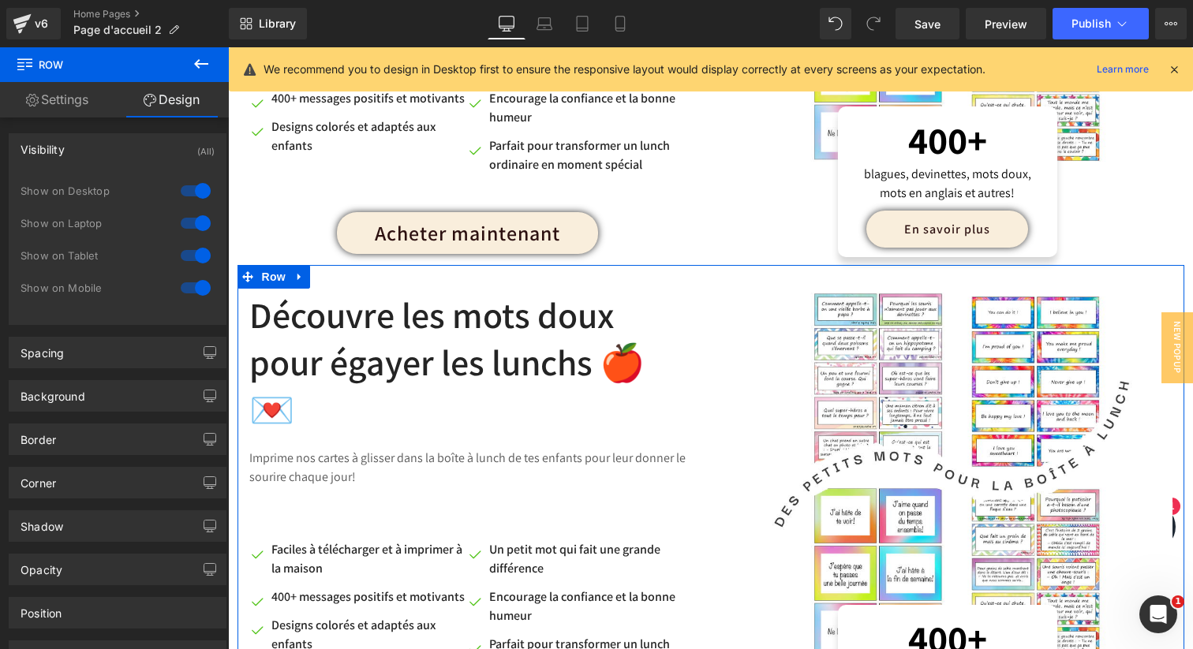
click at [197, 185] on div at bounding box center [196, 190] width 38 height 25
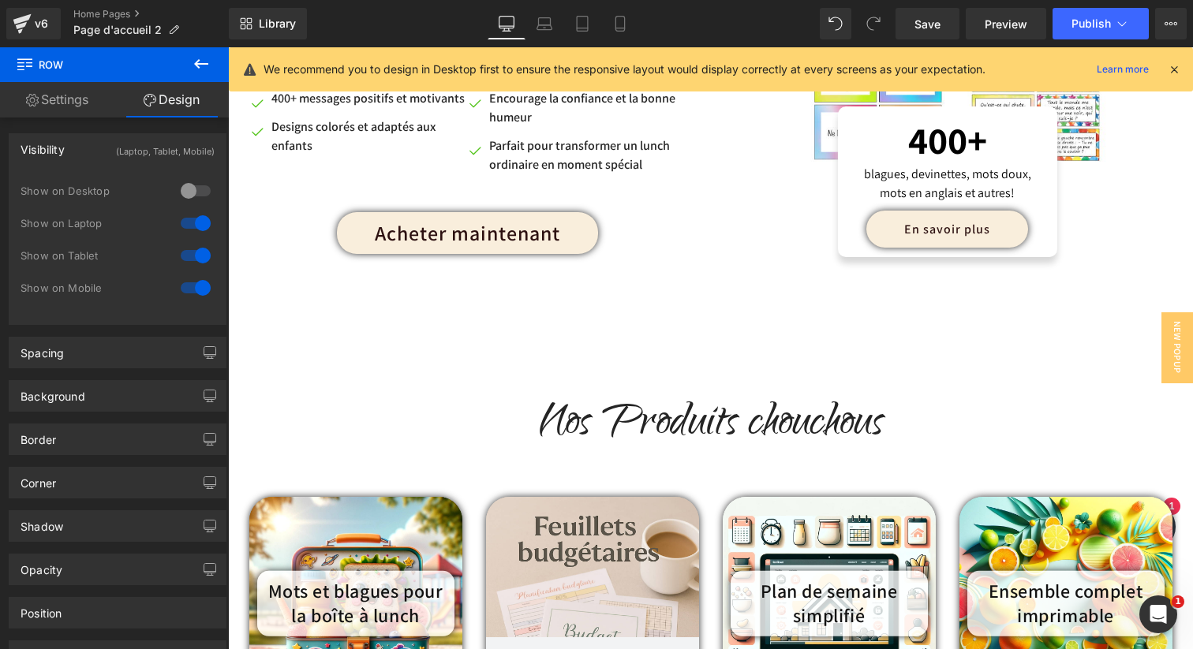
click at [196, 221] on div at bounding box center [196, 223] width 38 height 25
click at [196, 253] on div at bounding box center [196, 255] width 38 height 25
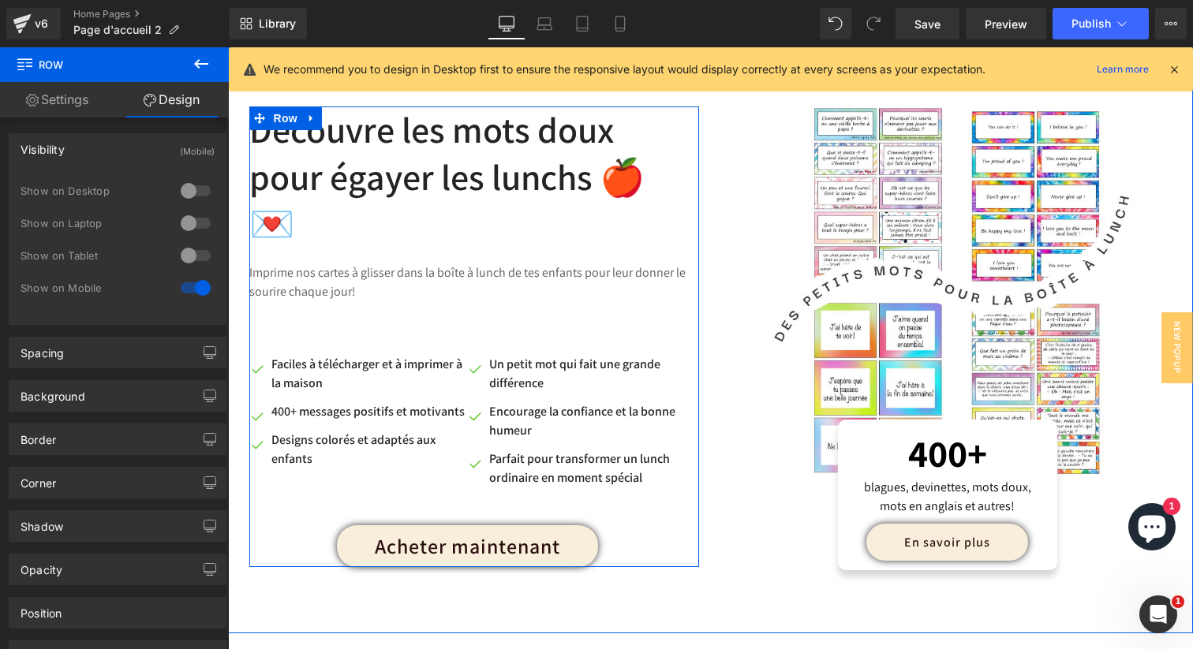
scroll to position [847, 0]
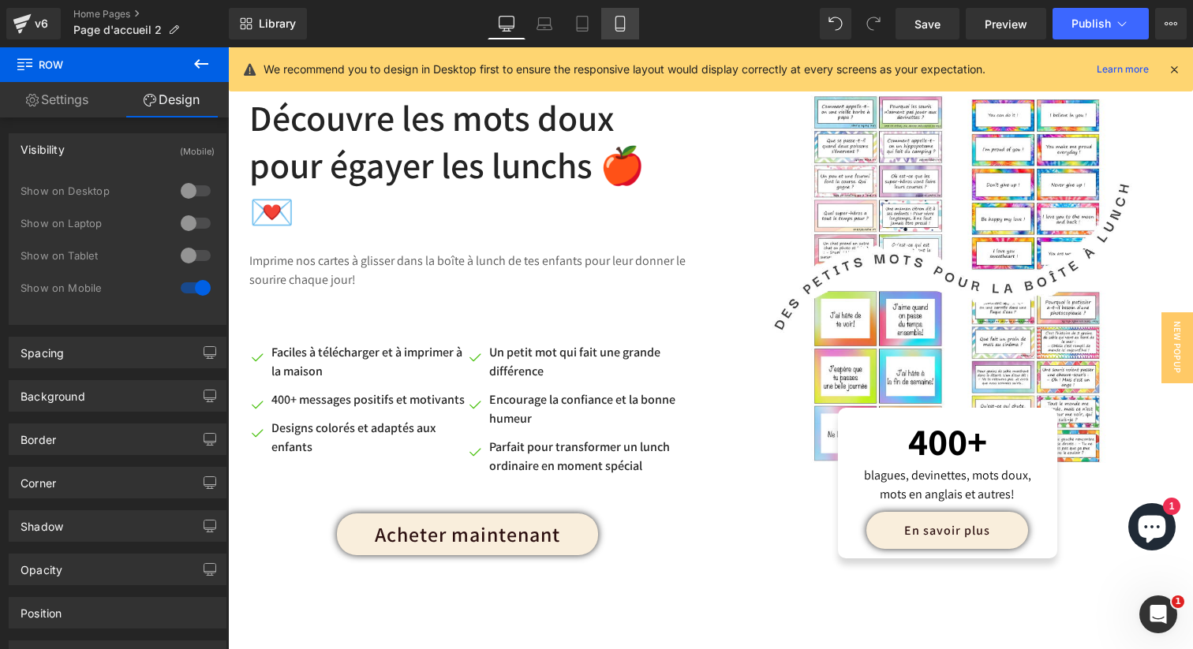
click at [623, 17] on icon at bounding box center [620, 24] width 16 height 16
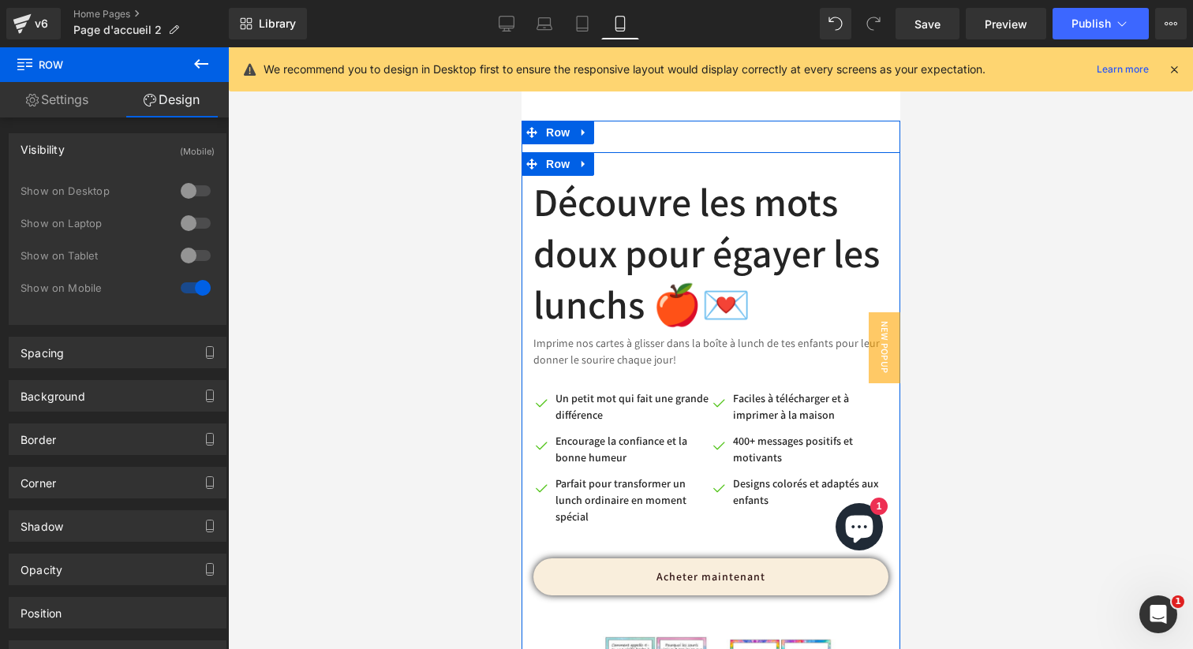
scroll to position [505, 0]
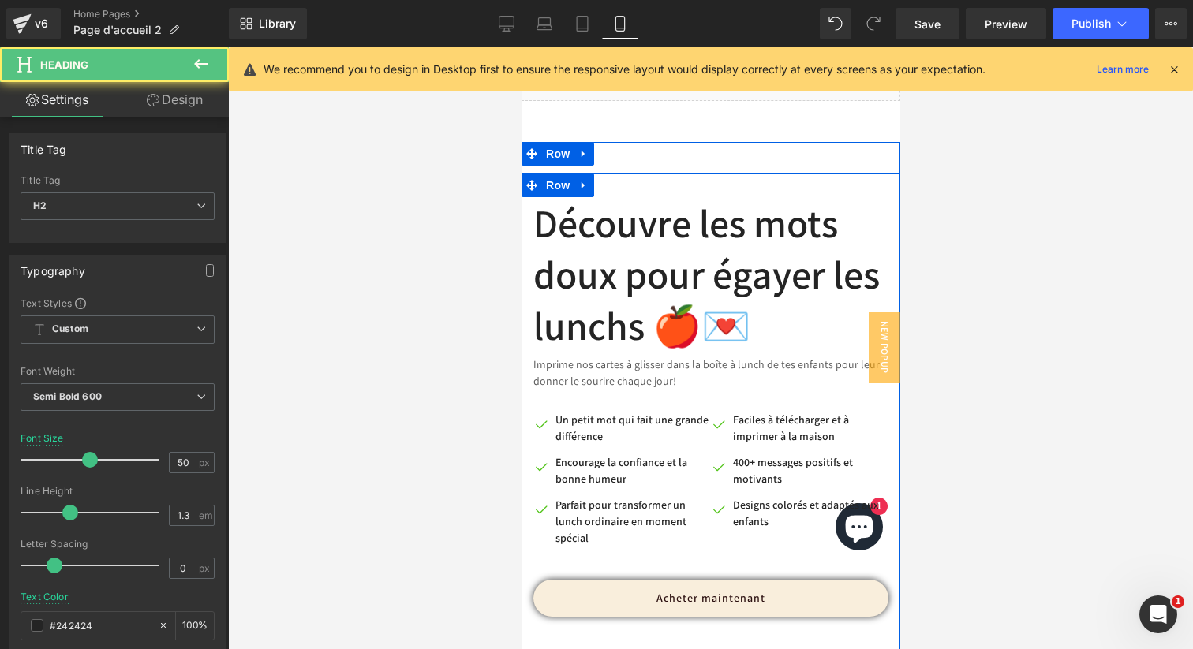
click at [665, 291] on h2 "Découvre les mots doux pour égayer les lunchs 🍎💌" at bounding box center [710, 274] width 355 height 154
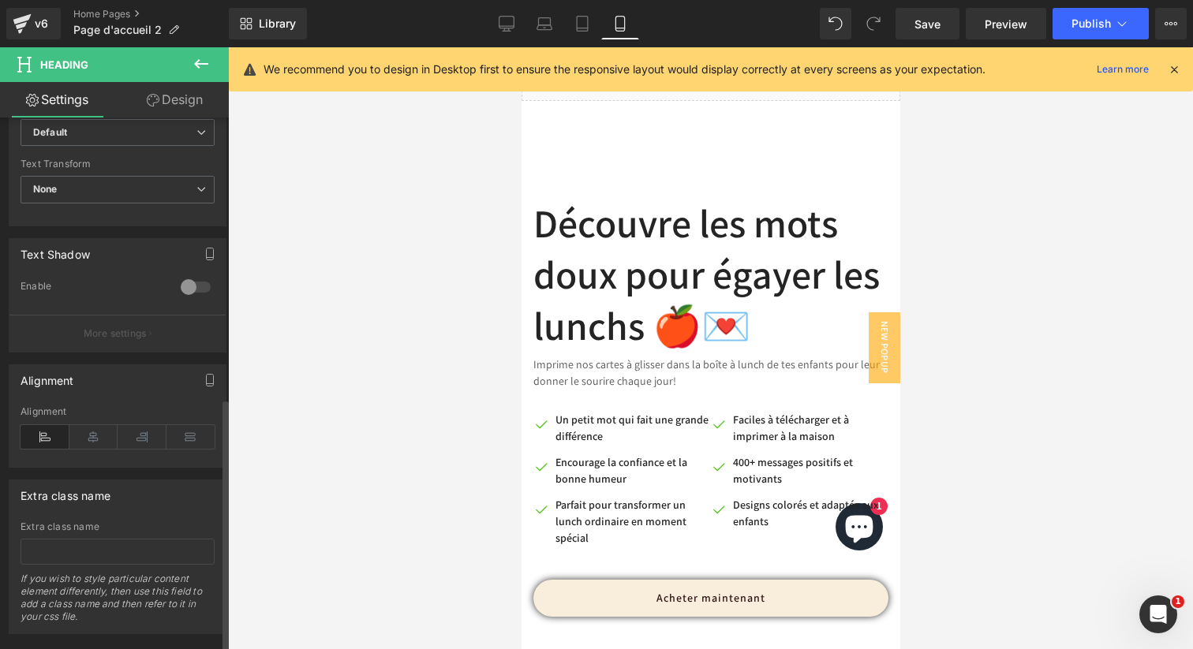
scroll to position [588, 0]
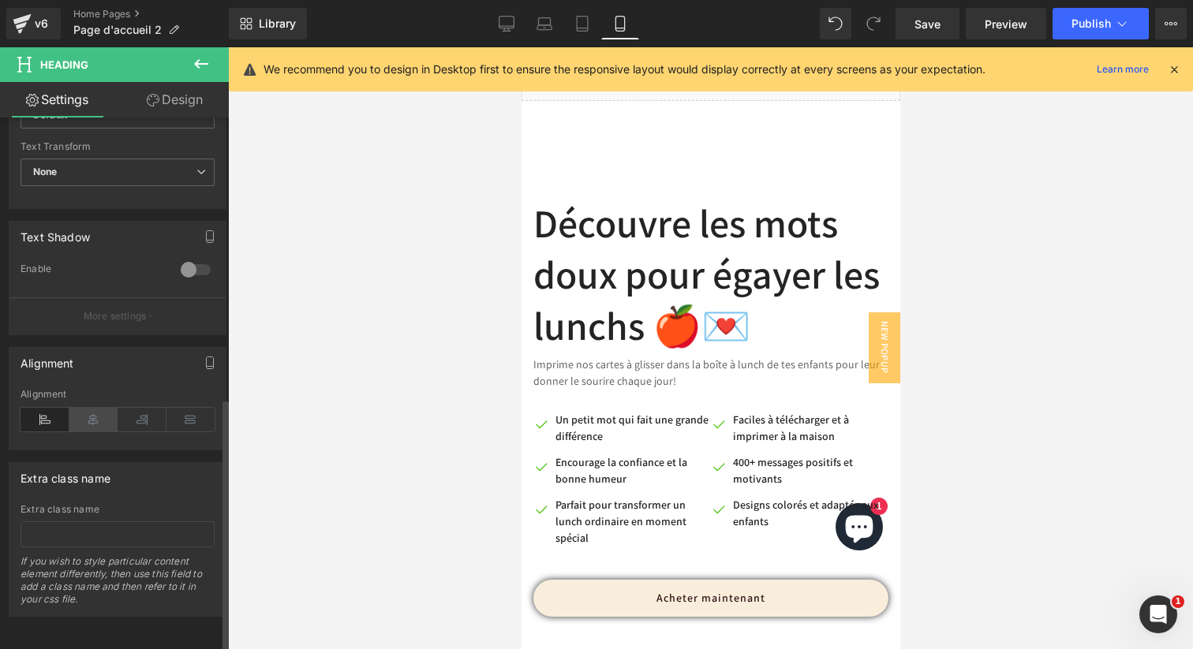
click at [94, 412] on icon at bounding box center [93, 420] width 49 height 24
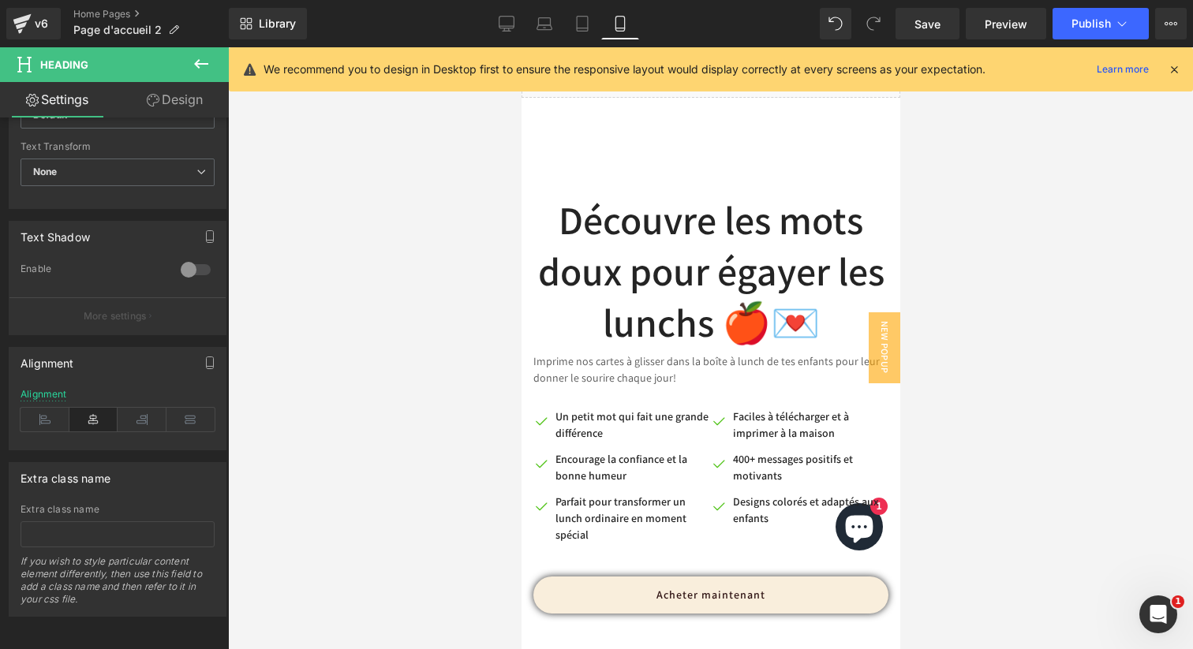
scroll to position [507, 0]
click at [504, 30] on icon at bounding box center [507, 24] width 16 height 16
type input "46"
type input "100"
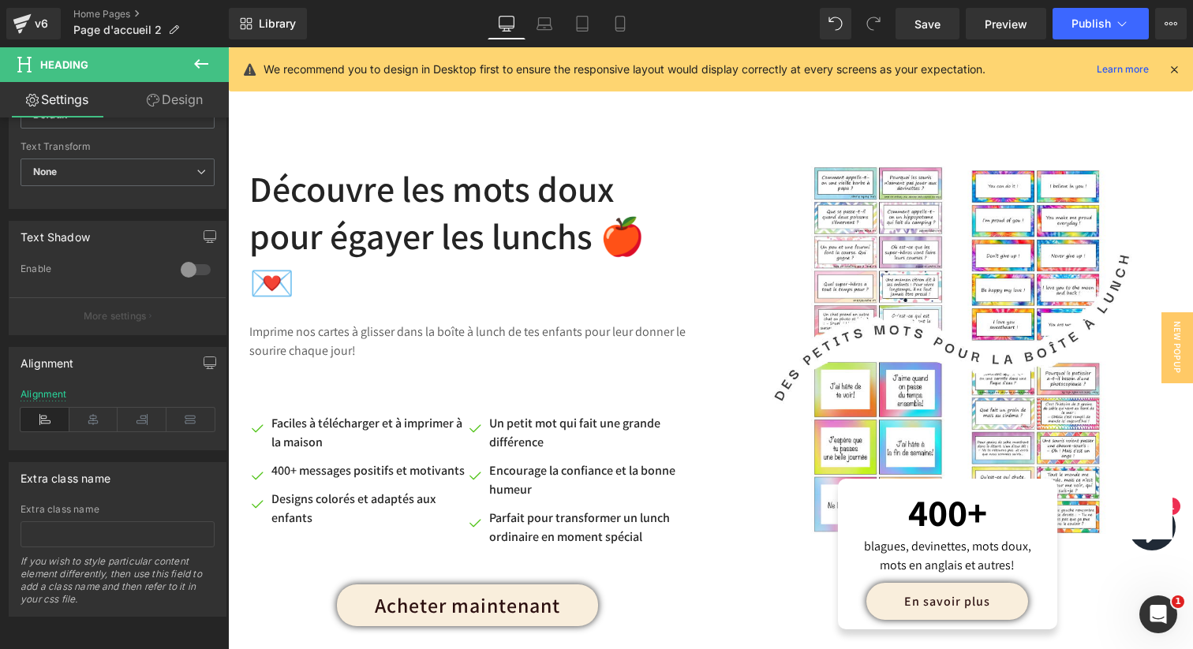
scroll to position [689, 0]
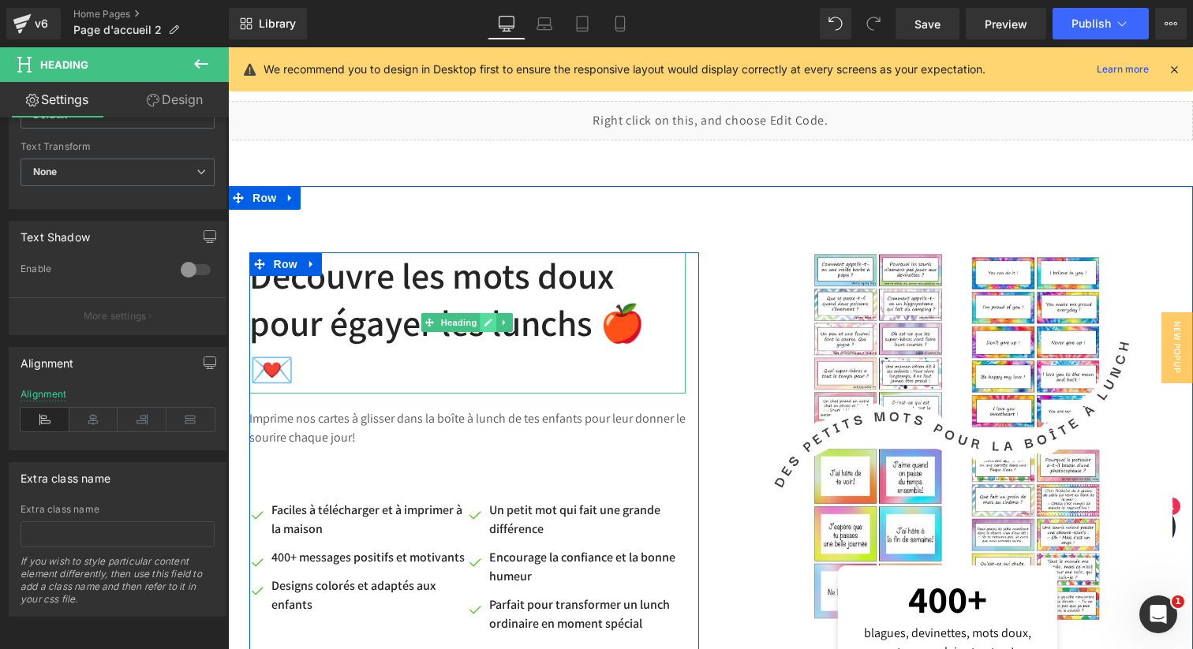
click at [483, 331] on div "Découvre les mots doux pour égayer les lunchs 🍎💌 Heading" at bounding box center [467, 323] width 436 height 141
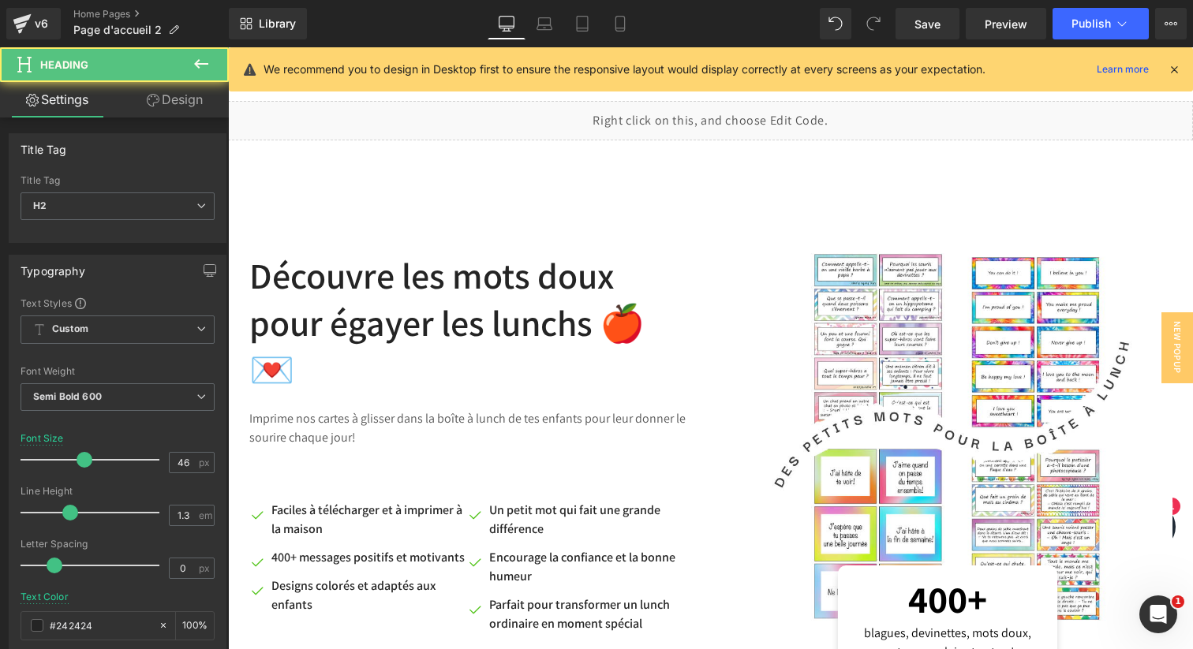
click at [178, 103] on link "Design" at bounding box center [175, 100] width 114 height 36
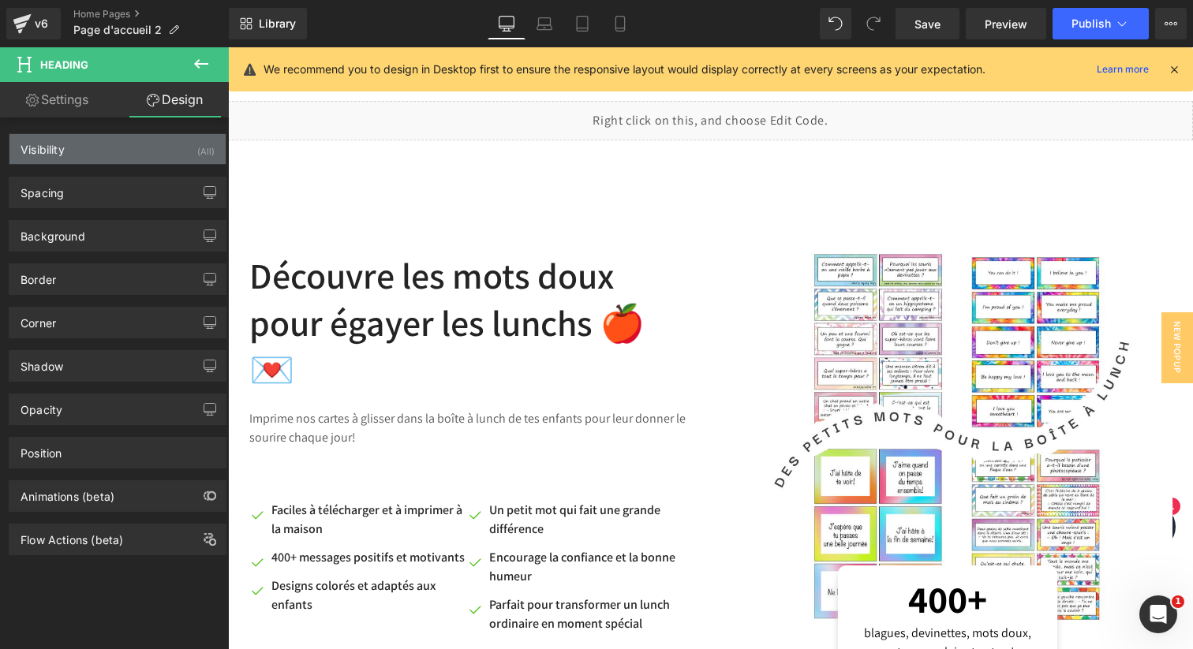
click at [139, 140] on div "Visibility (All)" at bounding box center [117, 149] width 216 height 30
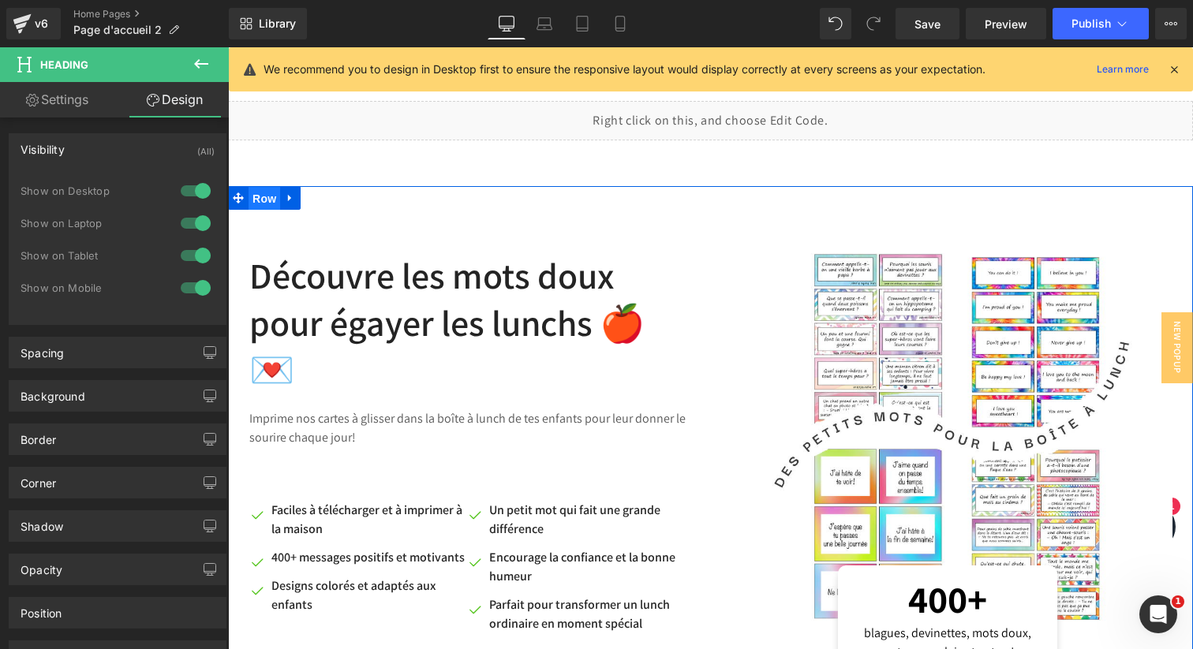
click at [265, 189] on span "Row" at bounding box center [265, 199] width 32 height 24
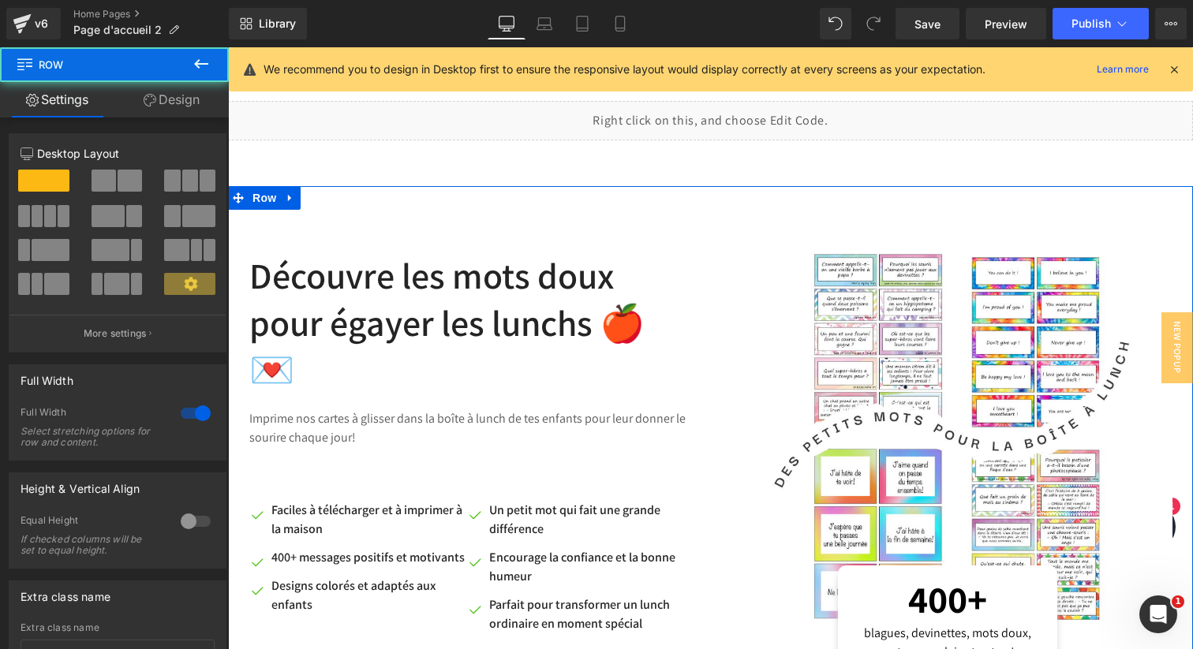
click at [188, 98] on link "Design" at bounding box center [171, 100] width 114 height 36
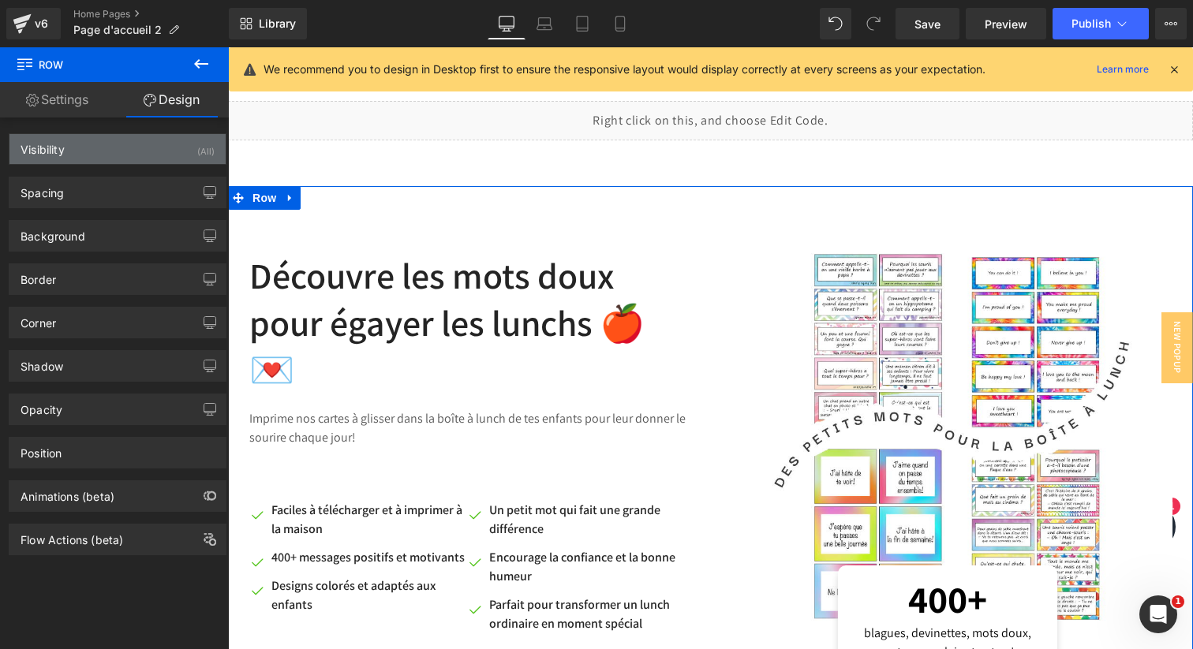
click at [197, 152] on div "(All)" at bounding box center [205, 147] width 17 height 26
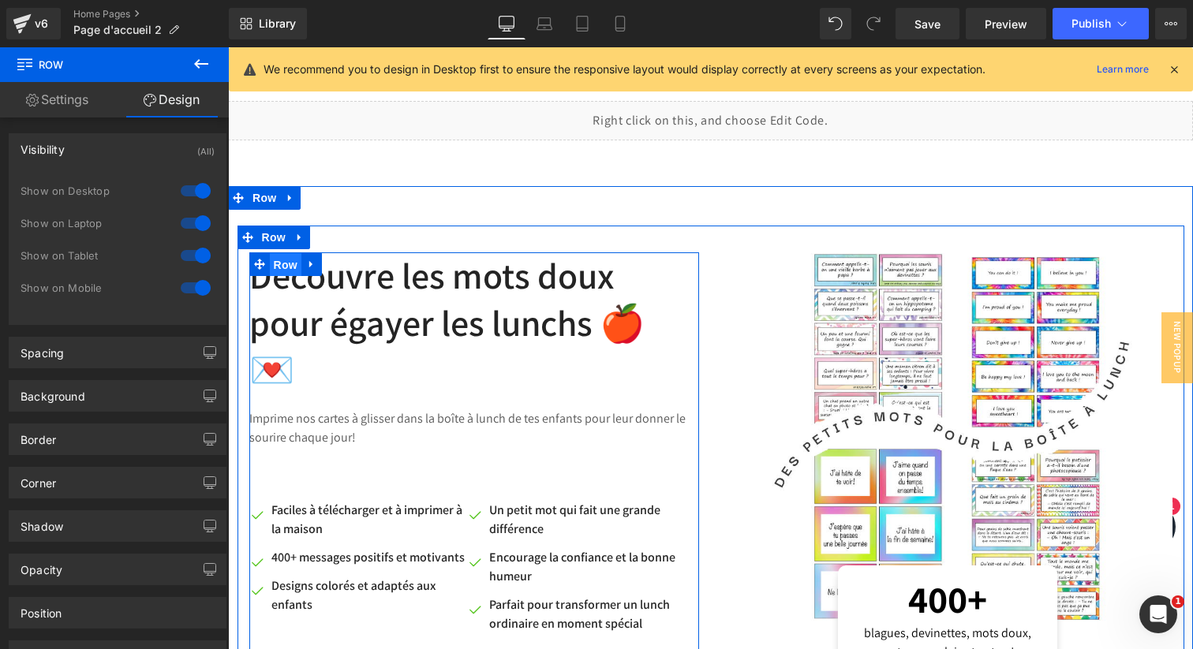
click at [287, 277] on span "Row" at bounding box center [286, 265] width 32 height 24
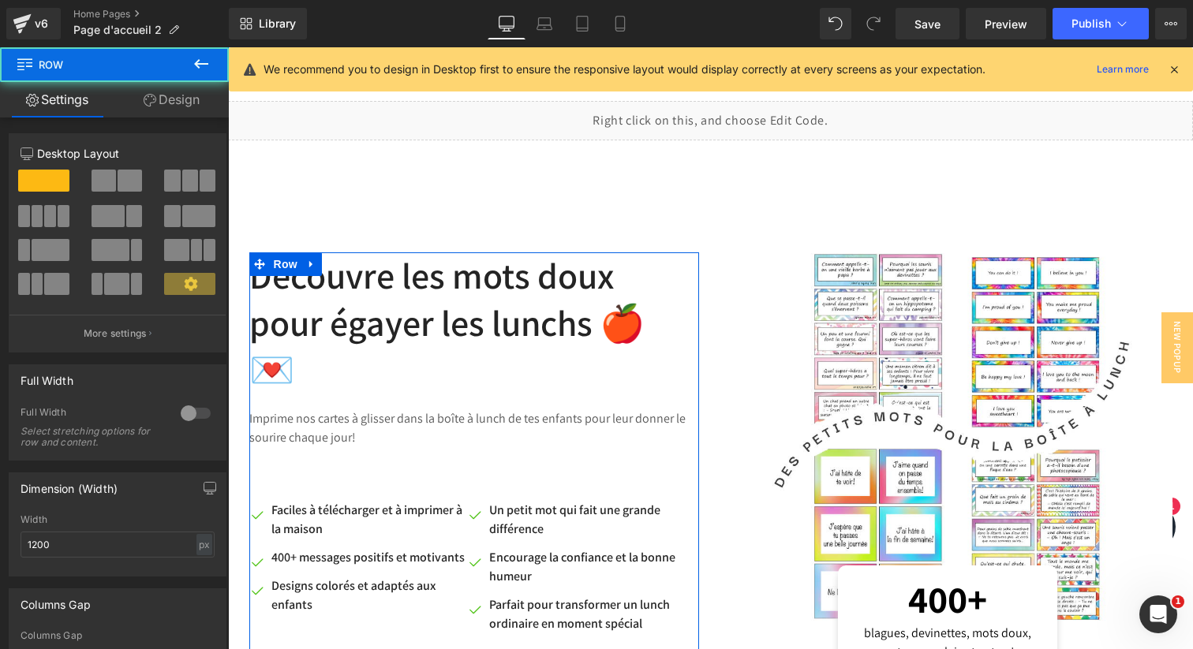
click at [187, 111] on link "Design" at bounding box center [171, 100] width 114 height 36
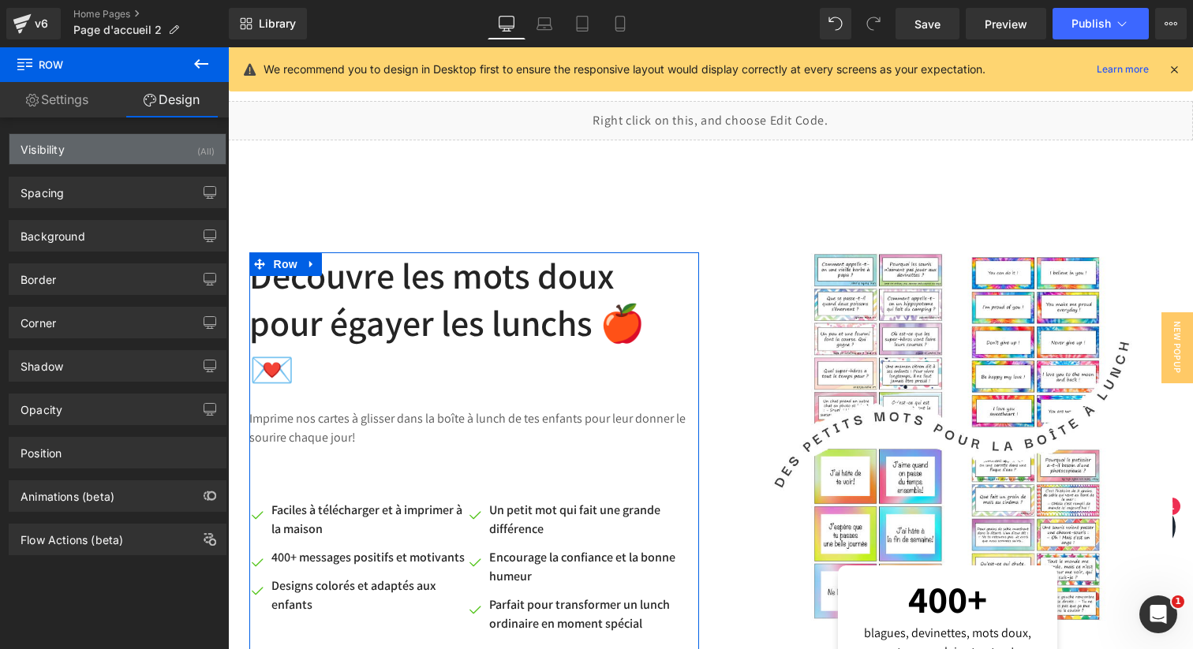
click at [199, 149] on div "(All)" at bounding box center [205, 147] width 17 height 26
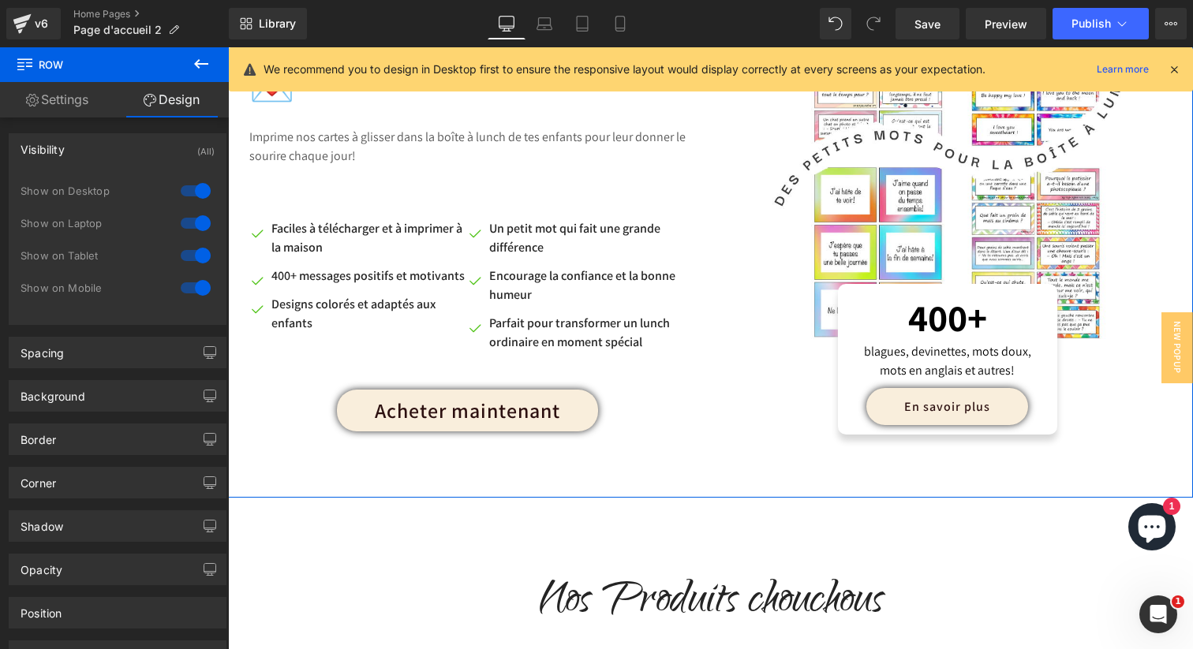
scroll to position [1035, 0]
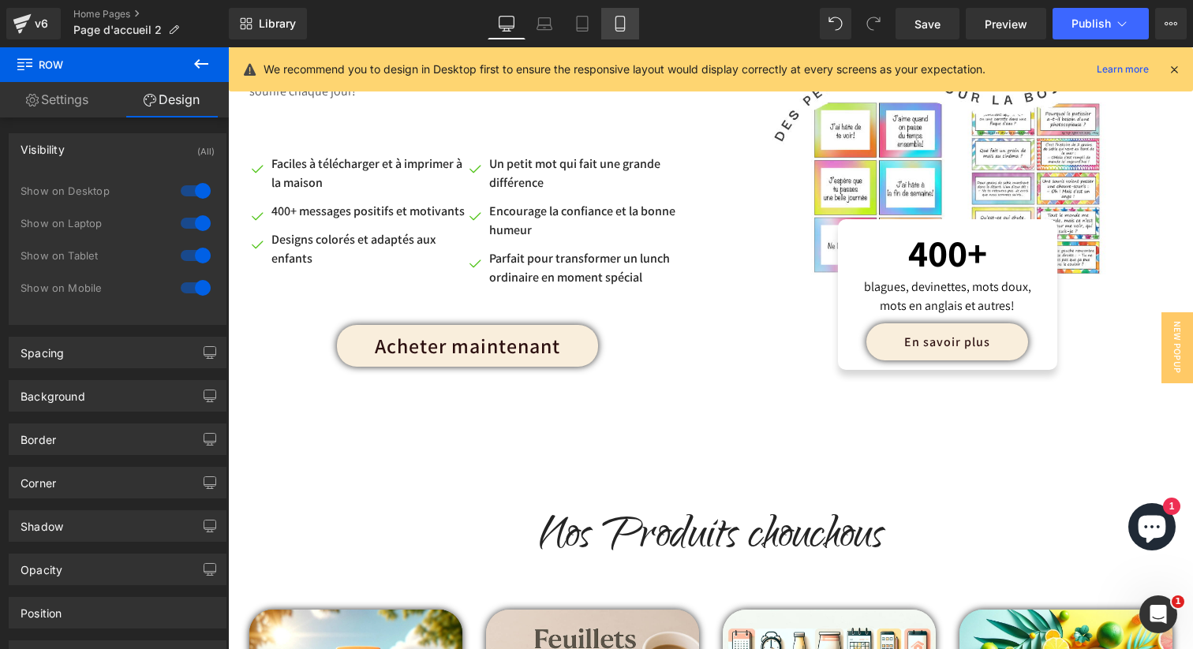
click at [623, 24] on icon at bounding box center [620, 24] width 16 height 16
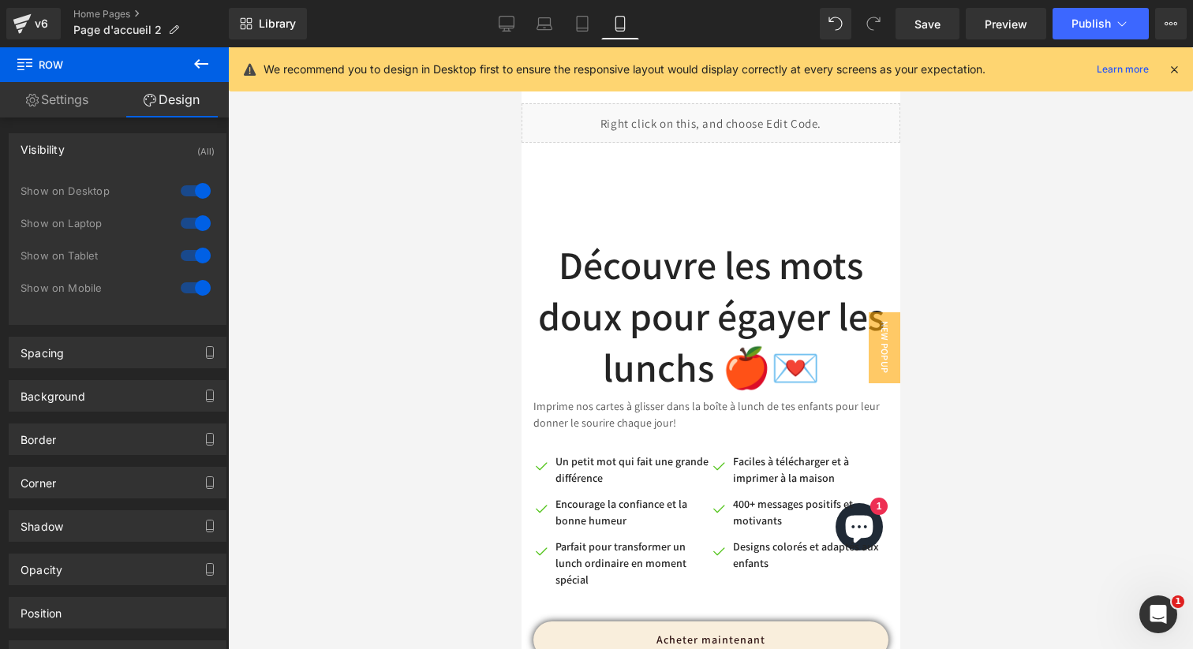
scroll to position [461, 0]
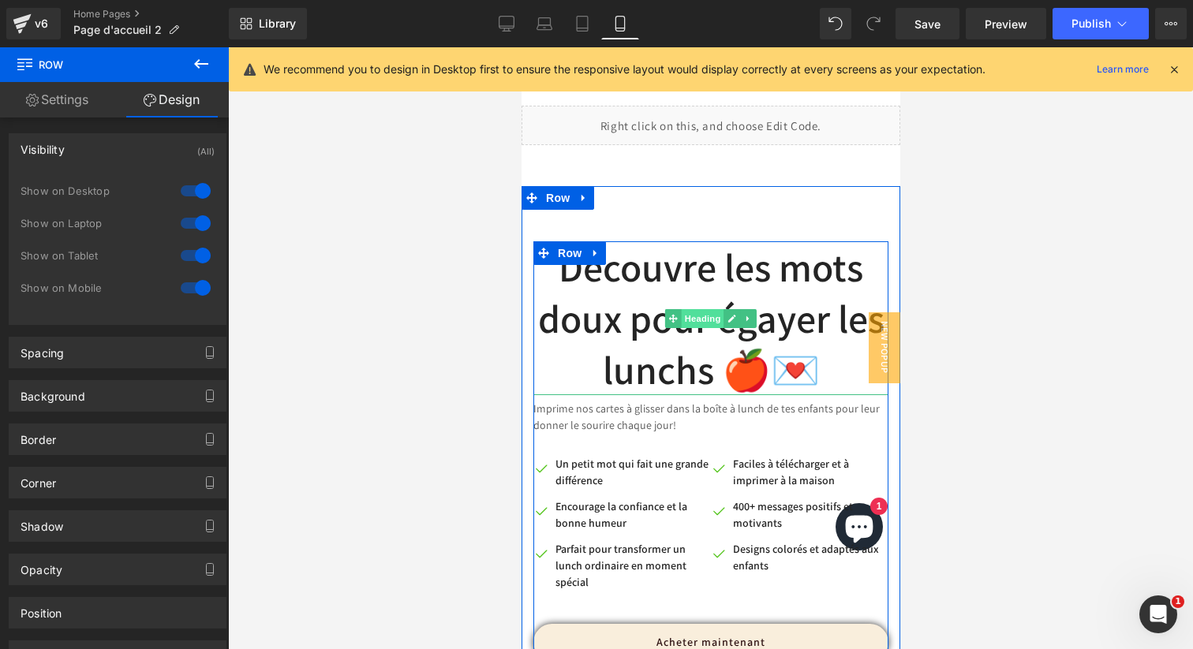
click at [690, 315] on div "Découvre les mots doux pour égayer les lunchs 🍎💌 Heading" at bounding box center [710, 318] width 355 height 154
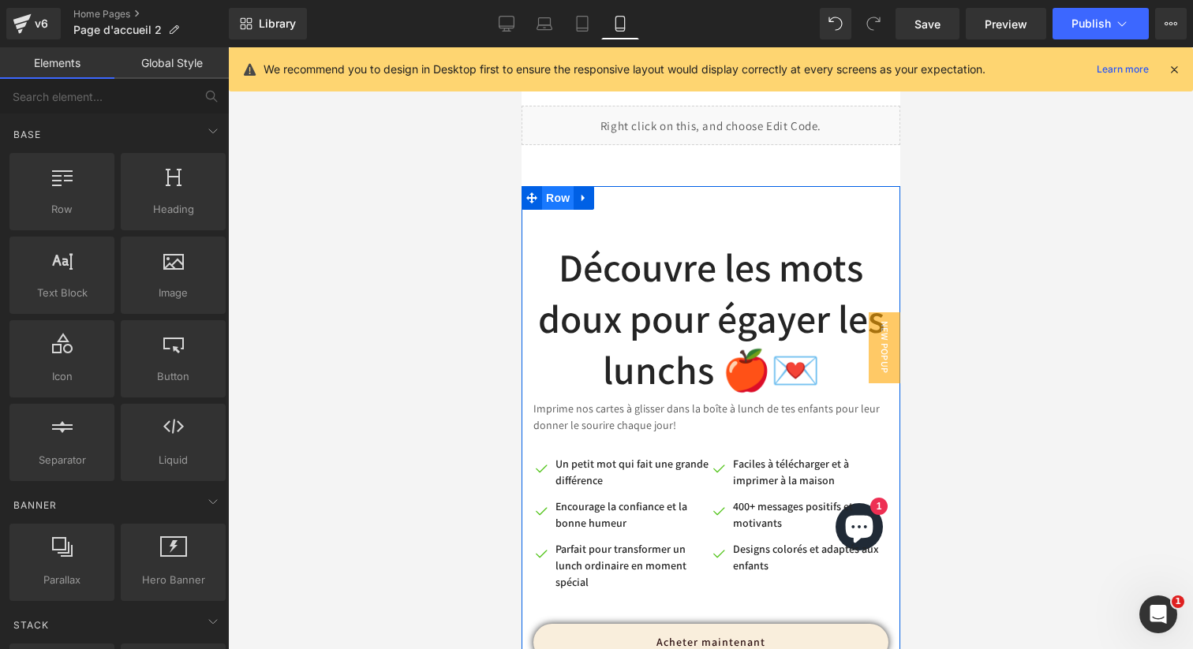
click at [551, 200] on span "Row" at bounding box center [557, 198] width 32 height 24
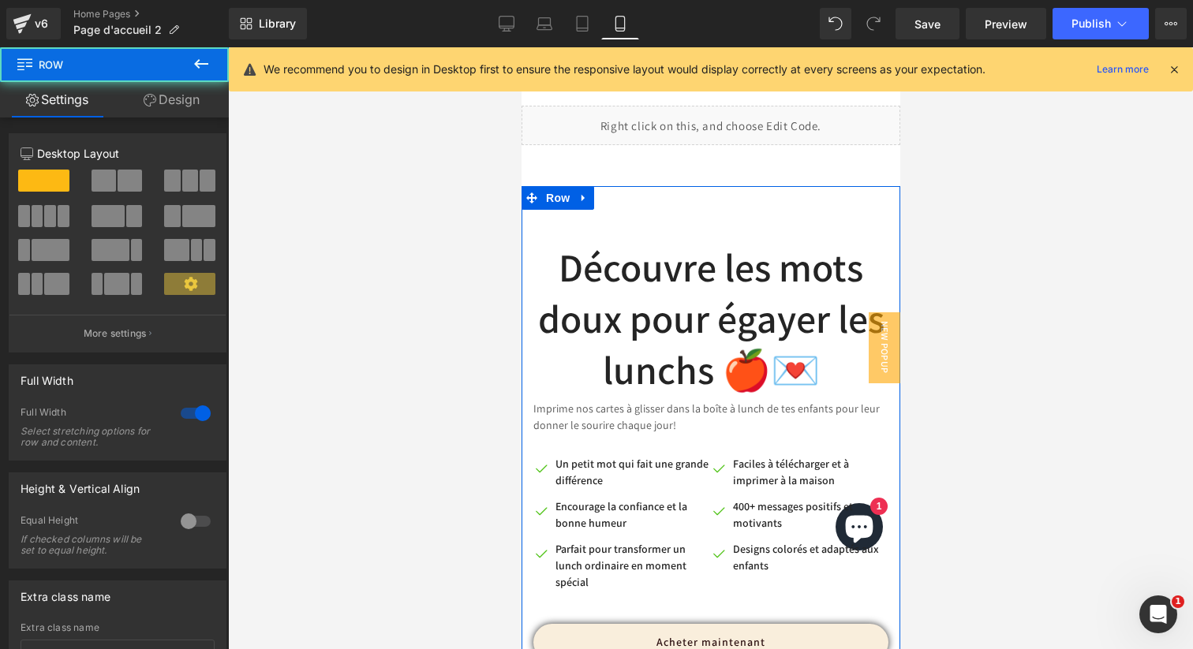
click at [177, 95] on link "Design" at bounding box center [171, 100] width 114 height 36
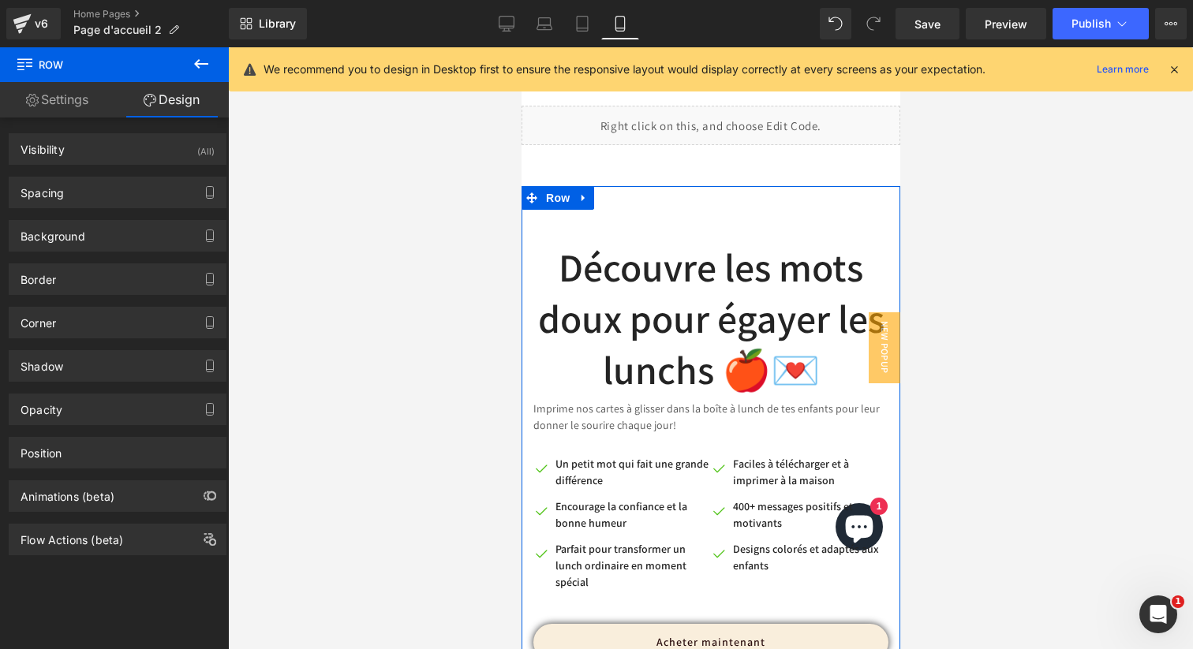
click at [169, 166] on div "Spacing [GEOGRAPHIC_DATA] 42px 42 auto auto 0px 0 auto auto [GEOGRAPHIC_DATA] 4…" at bounding box center [118, 186] width 236 height 43
click at [173, 155] on div "Visibility (All)" at bounding box center [117, 149] width 216 height 30
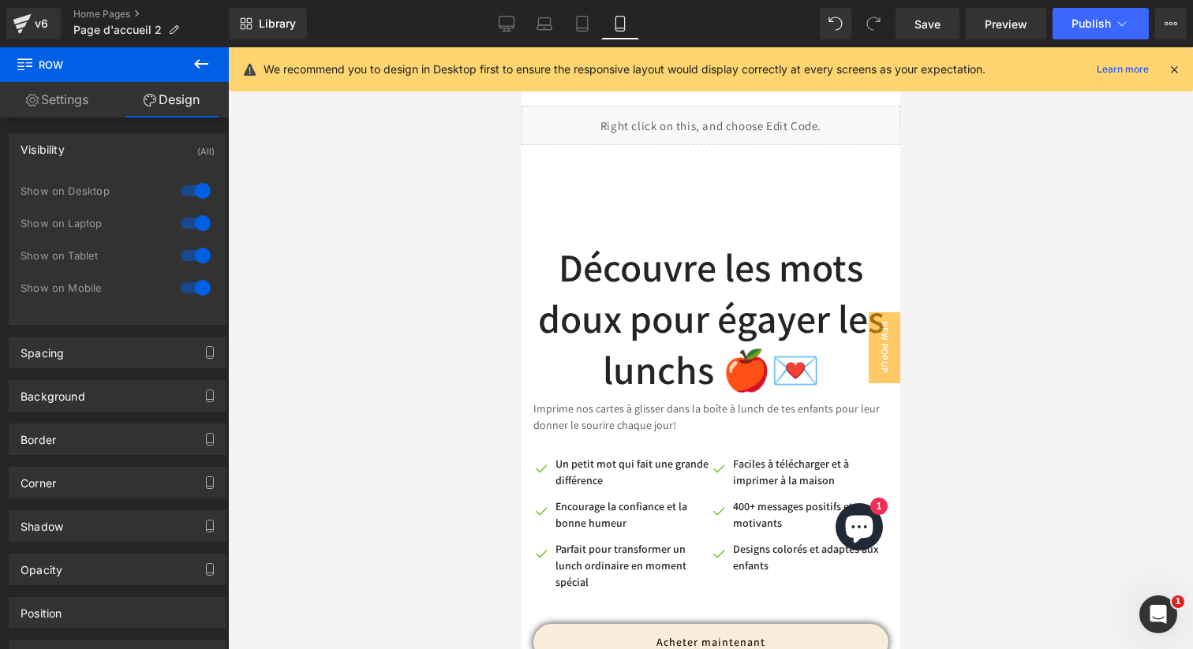
click at [340, 228] on div at bounding box center [710, 348] width 965 height 602
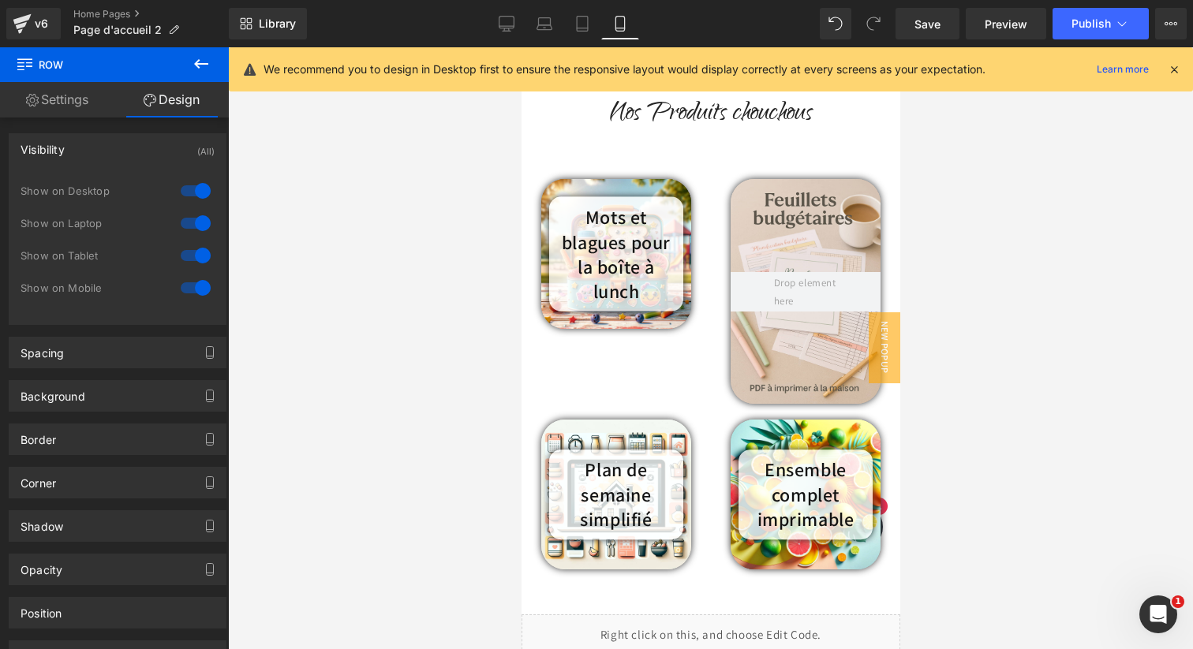
scroll to position [1633, 0]
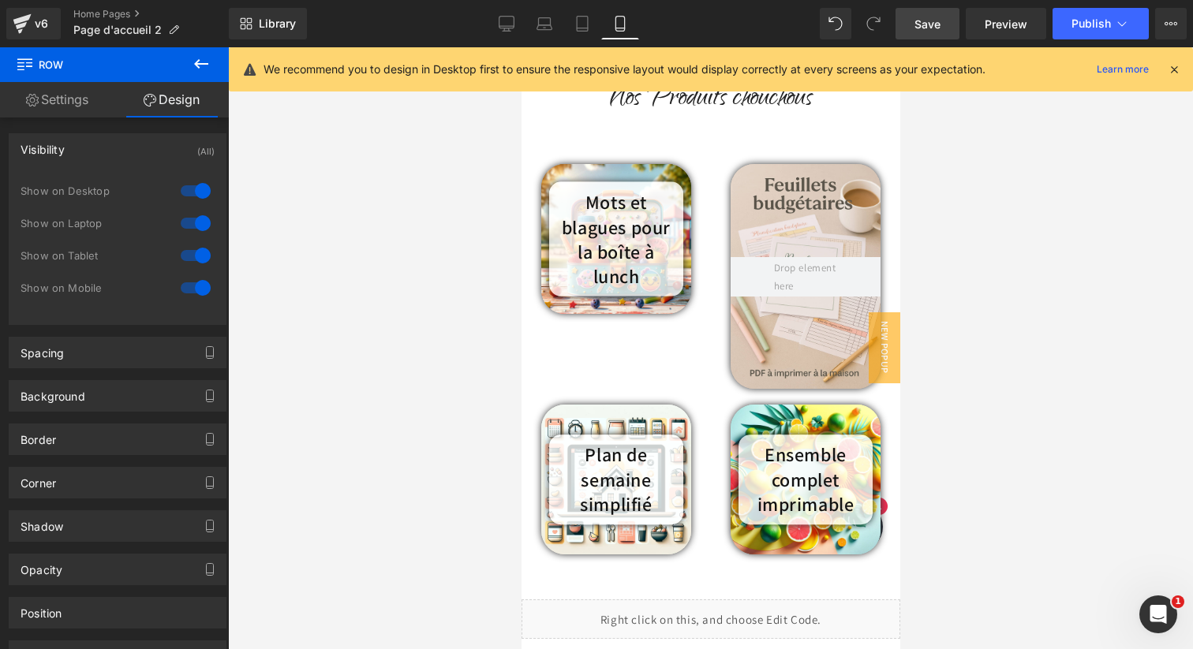
click at [935, 22] on span "Save" at bounding box center [928, 24] width 26 height 17
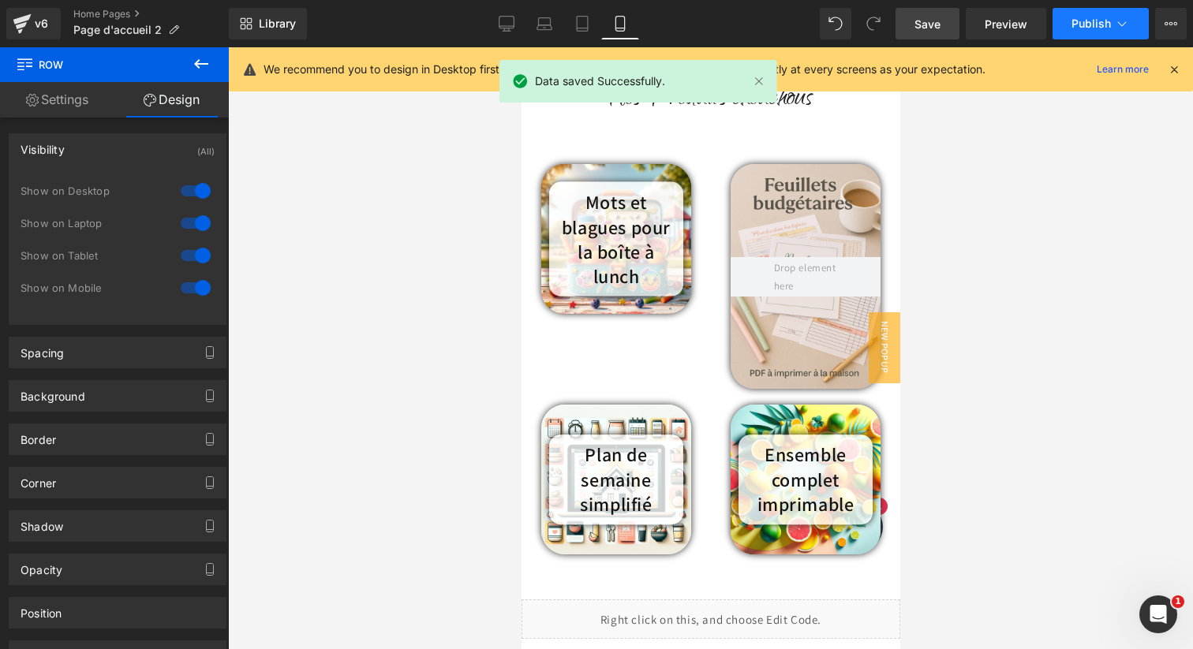
click at [1092, 23] on span "Publish" at bounding box center [1091, 23] width 39 height 13
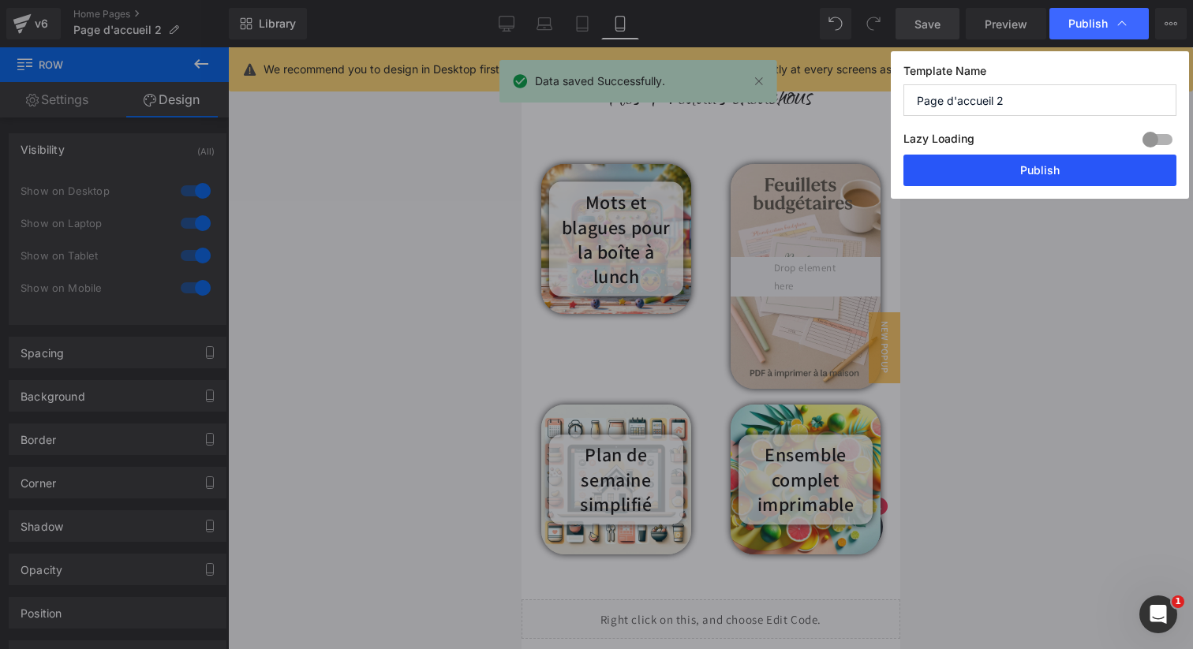
click at [1038, 174] on button "Publish" at bounding box center [1040, 171] width 273 height 32
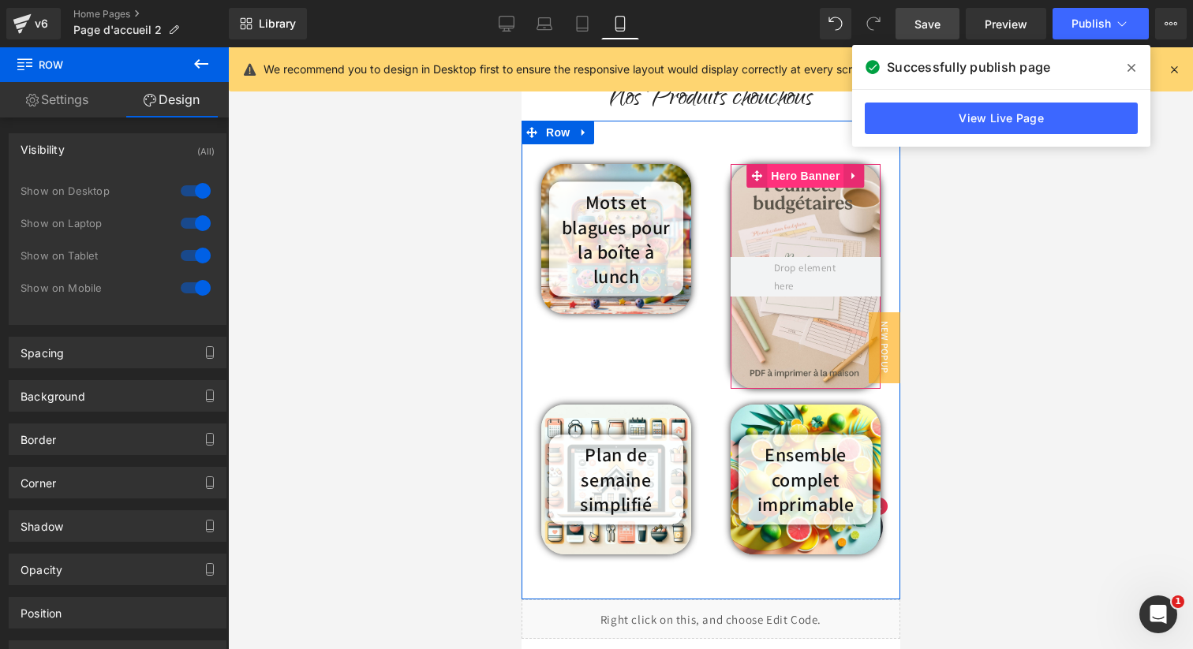
click at [803, 175] on span "Hero Banner" at bounding box center [804, 176] width 77 height 24
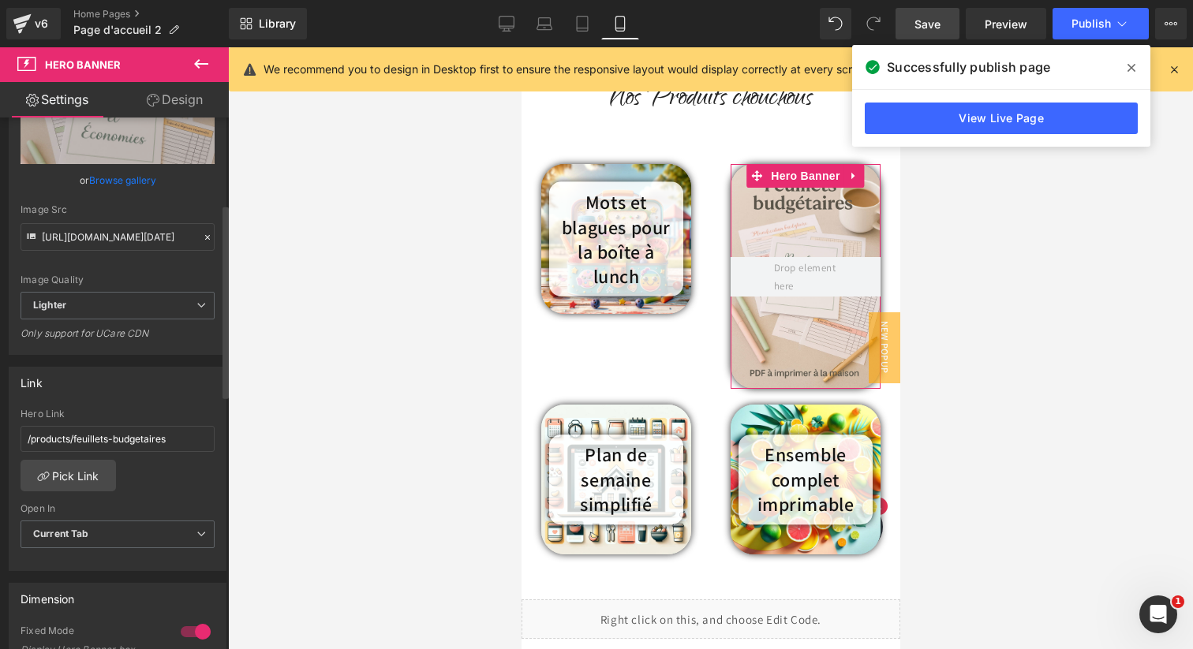
scroll to position [249, 0]
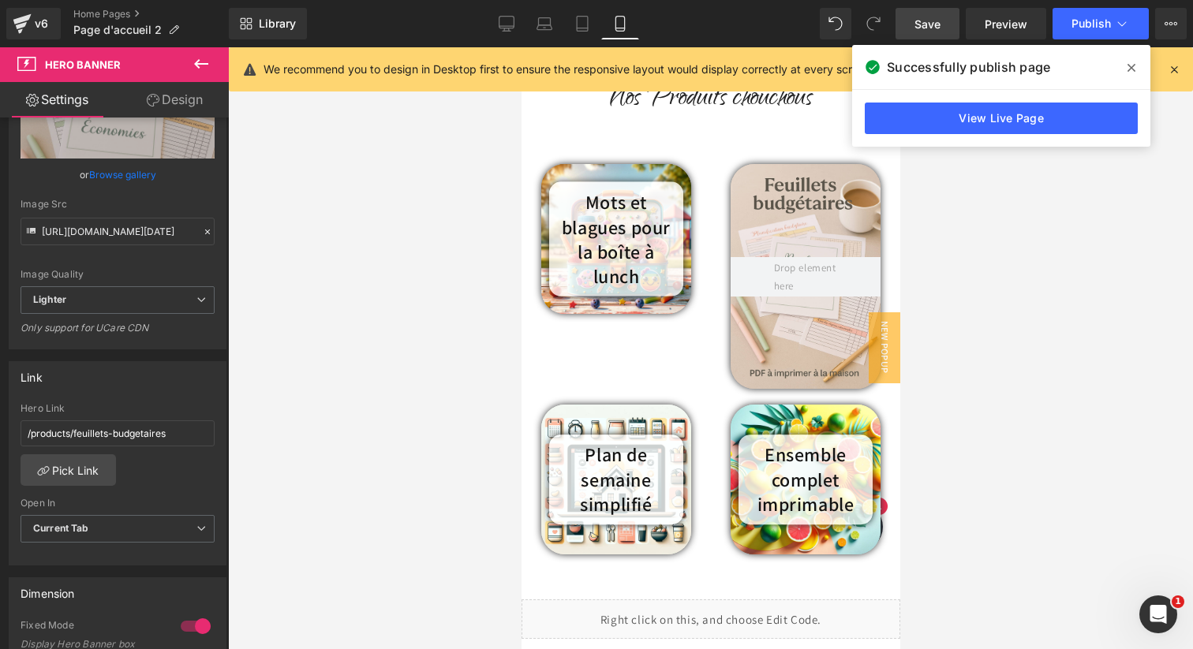
click at [371, 447] on div at bounding box center [710, 348] width 965 height 602
click at [513, 21] on icon at bounding box center [507, 24] width 16 height 16
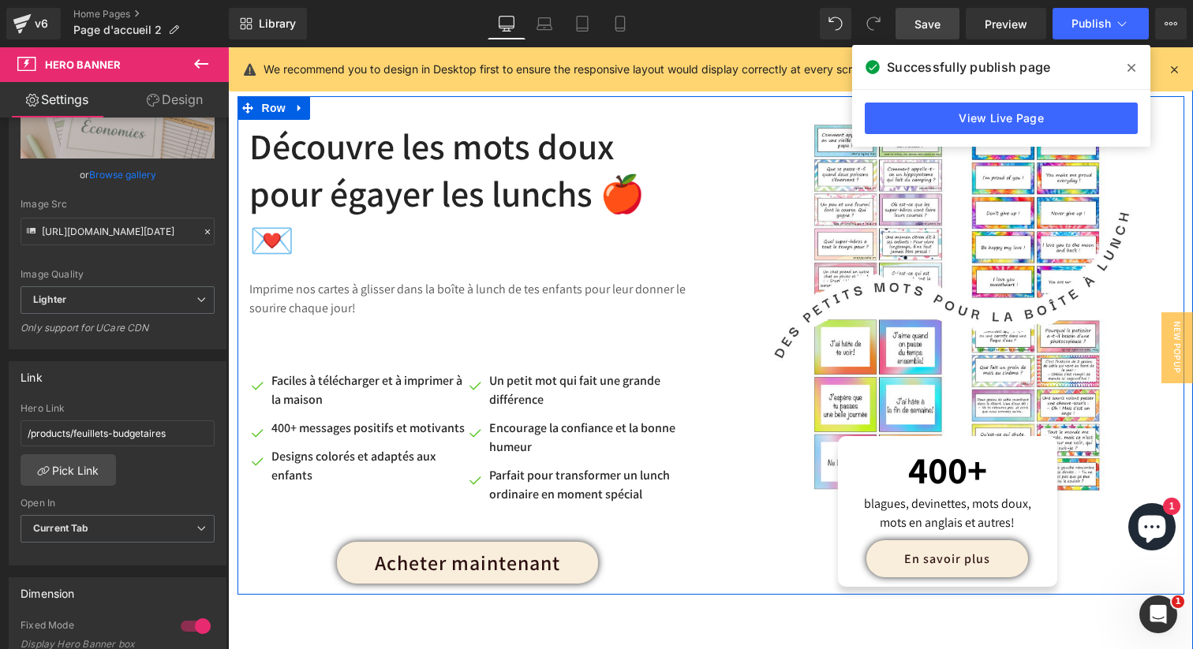
scroll to position [972, 0]
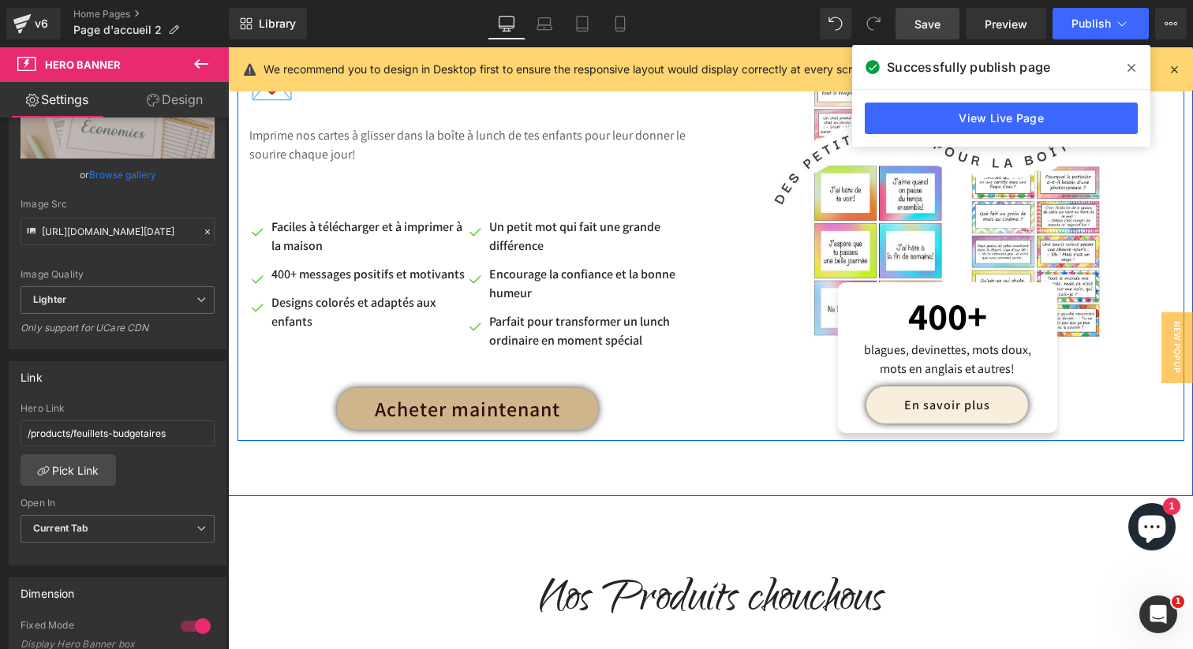
click at [458, 395] on div "Acheter maintenant Button" at bounding box center [467, 409] width 436 height 42
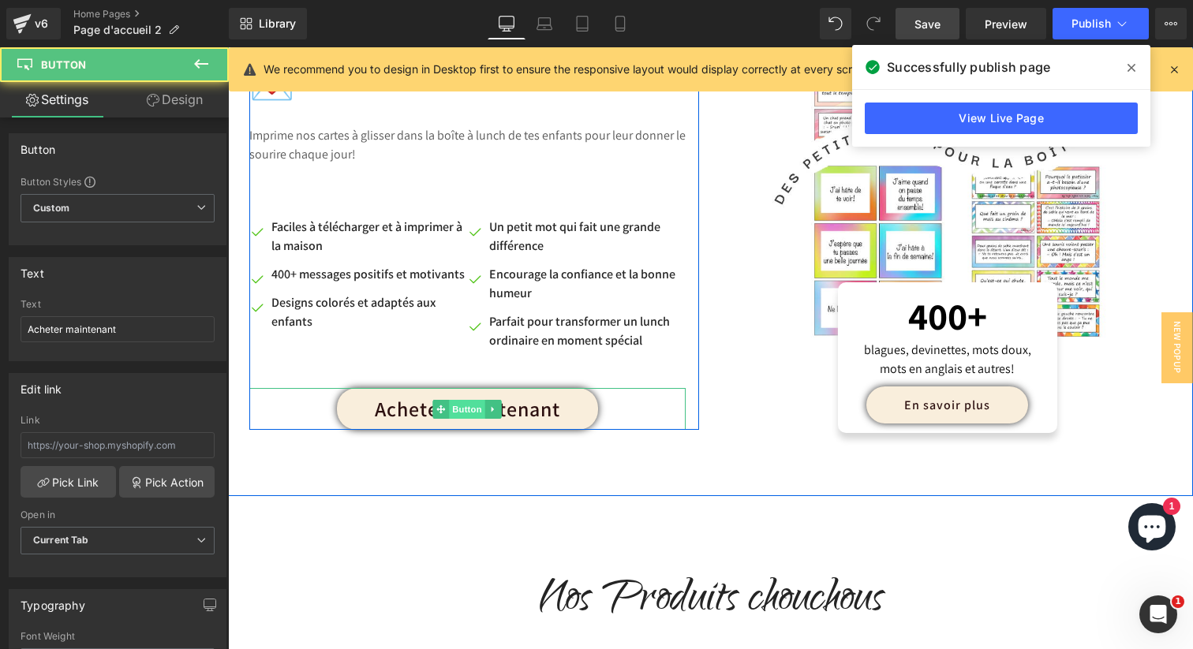
click at [462, 400] on span "Button" at bounding box center [467, 409] width 36 height 19
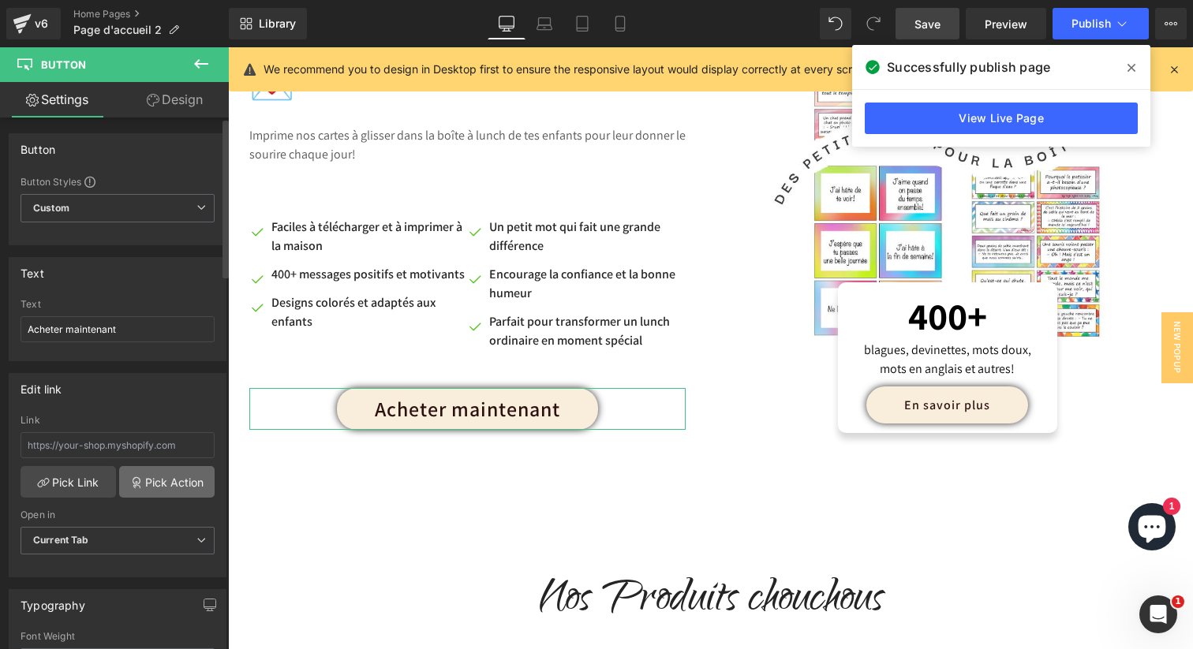
click at [146, 481] on link "Pick Action" at bounding box center [166, 482] width 95 height 32
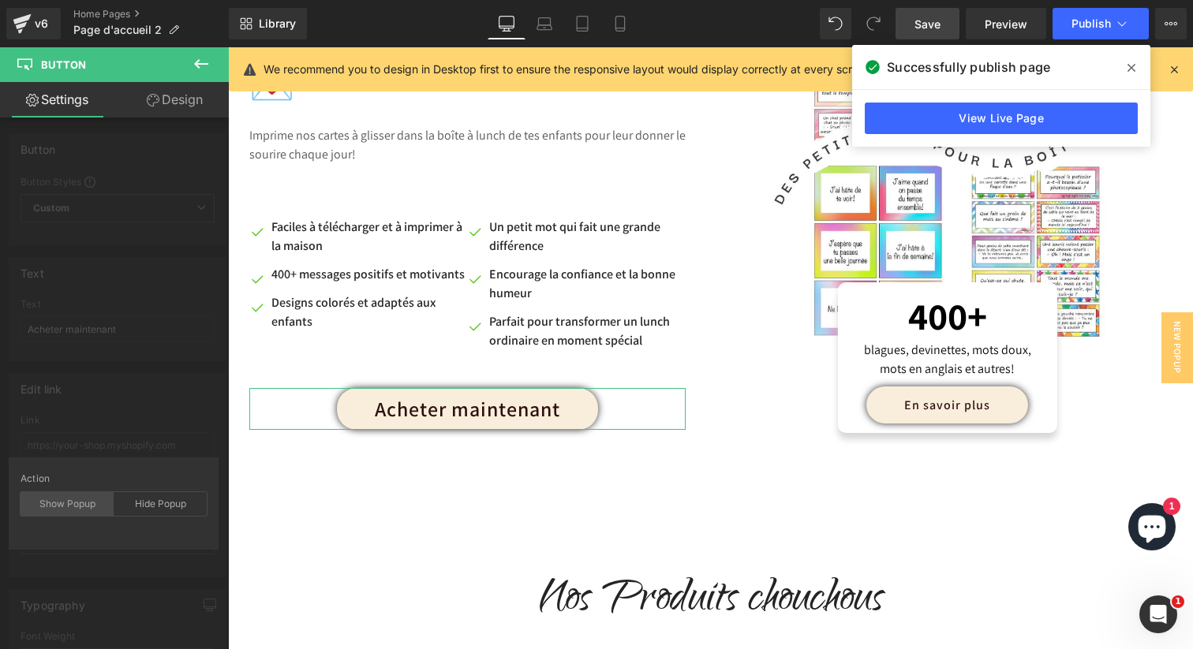
click at [72, 504] on div "Show Popup" at bounding box center [67, 504] width 93 height 24
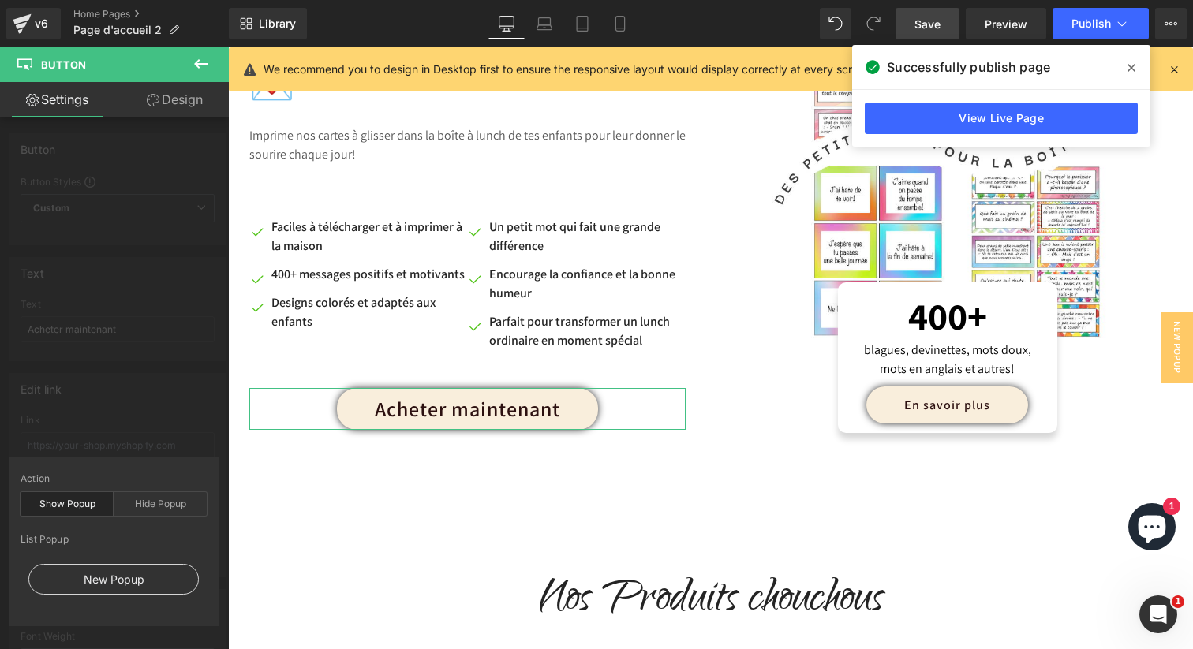
click at [88, 573] on div "New Popup" at bounding box center [113, 579] width 170 height 31
type input "#show-m-1757784509860"
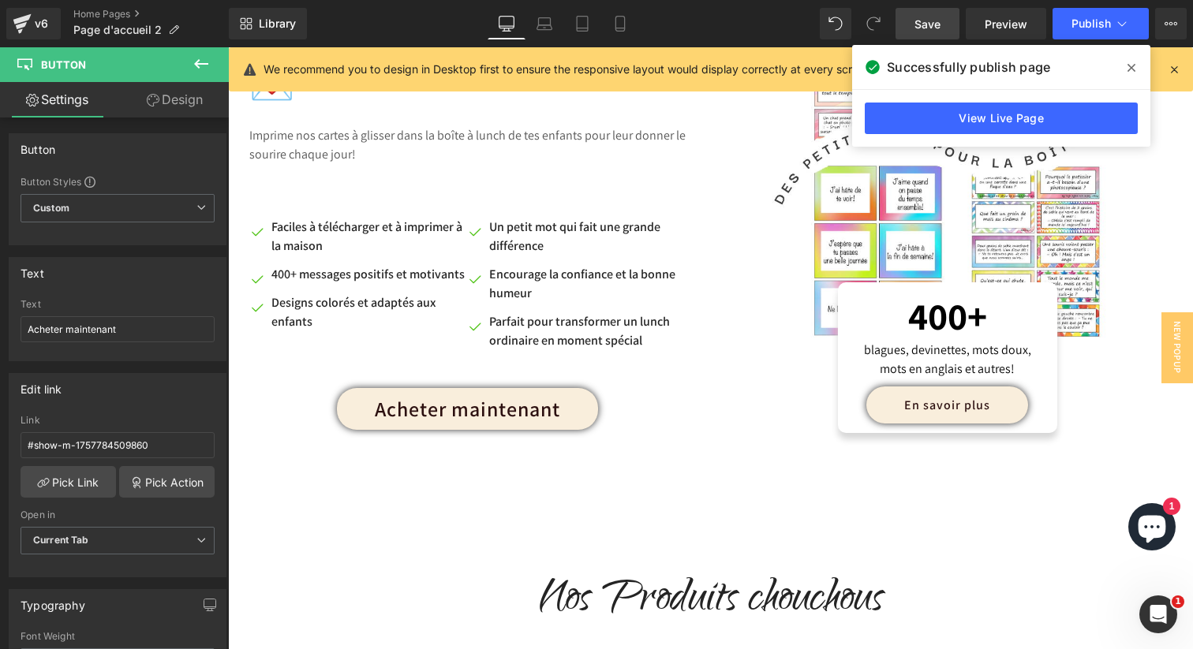
click at [938, 21] on span "Save" at bounding box center [928, 24] width 26 height 17
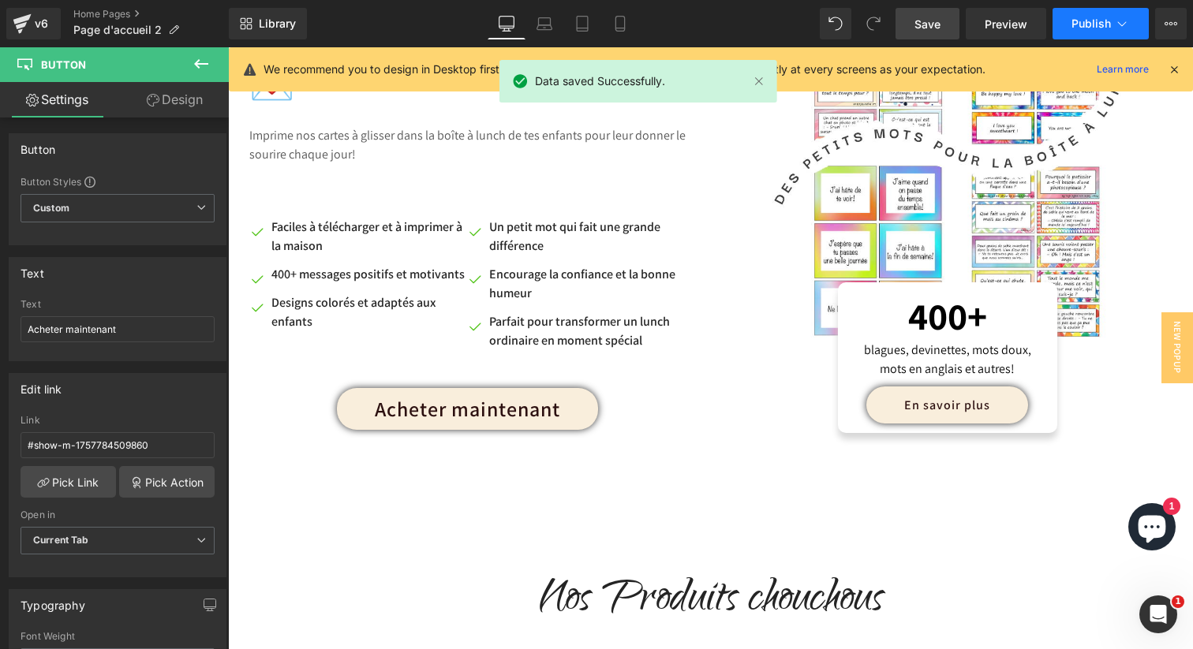
click at [1084, 21] on span "Publish" at bounding box center [1091, 23] width 39 height 13
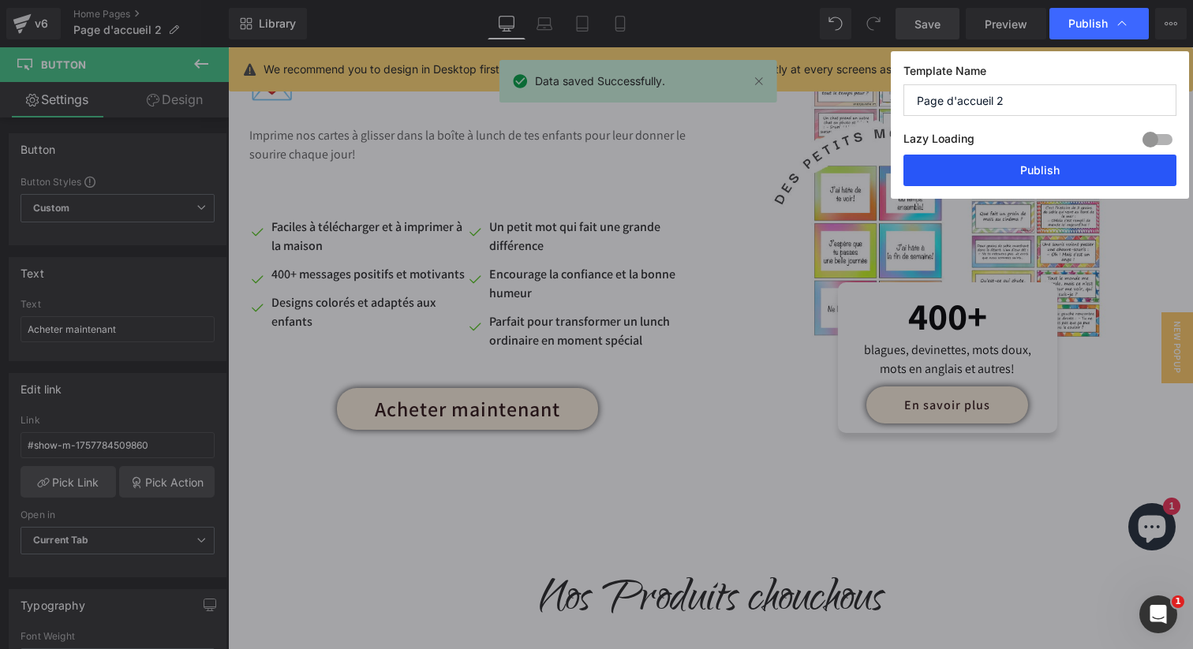
click at [1019, 159] on button "Publish" at bounding box center [1040, 171] width 273 height 32
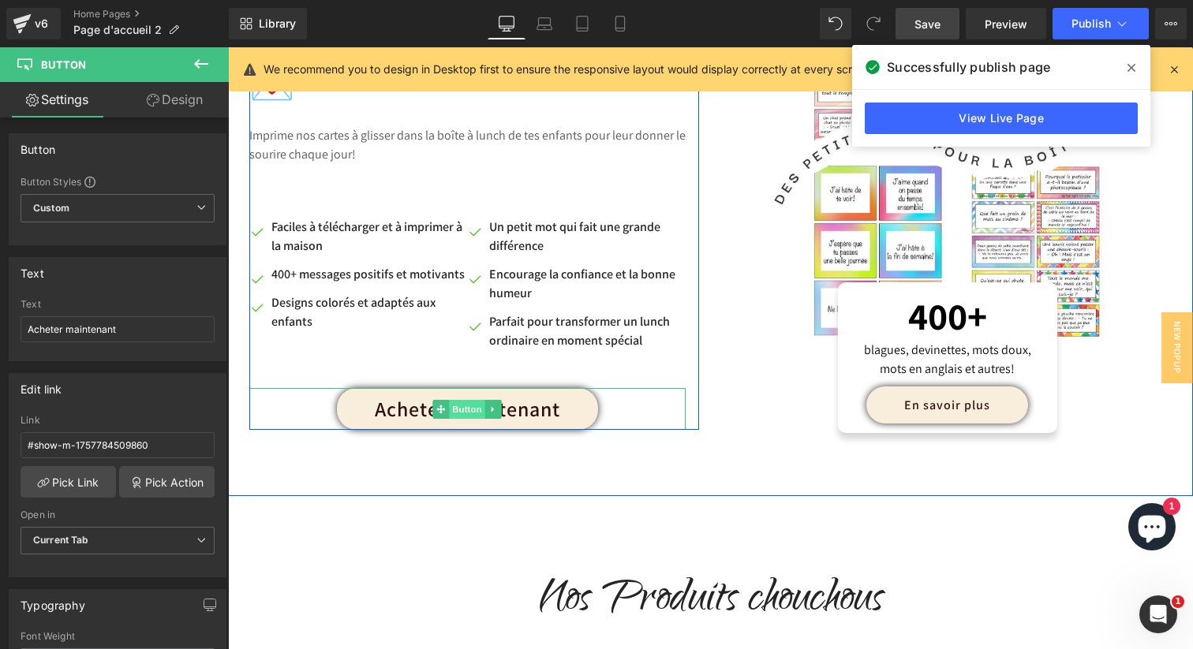
click at [469, 400] on span "Button" at bounding box center [467, 409] width 36 height 19
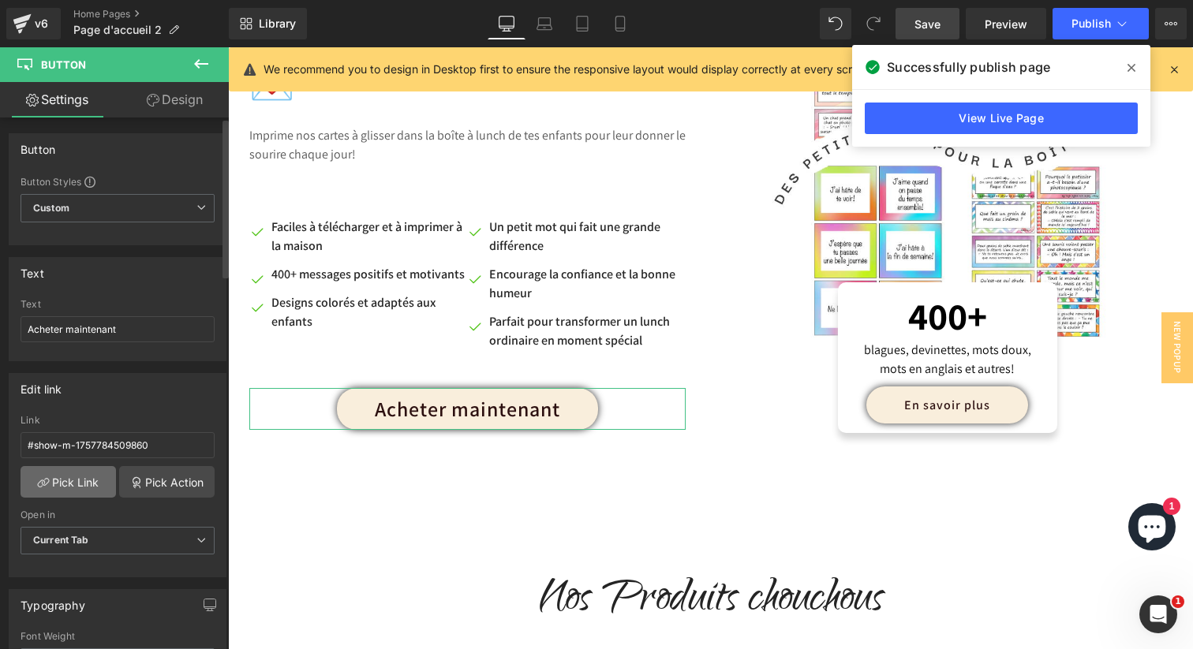
click at [80, 488] on link "Pick Link" at bounding box center [68, 482] width 95 height 32
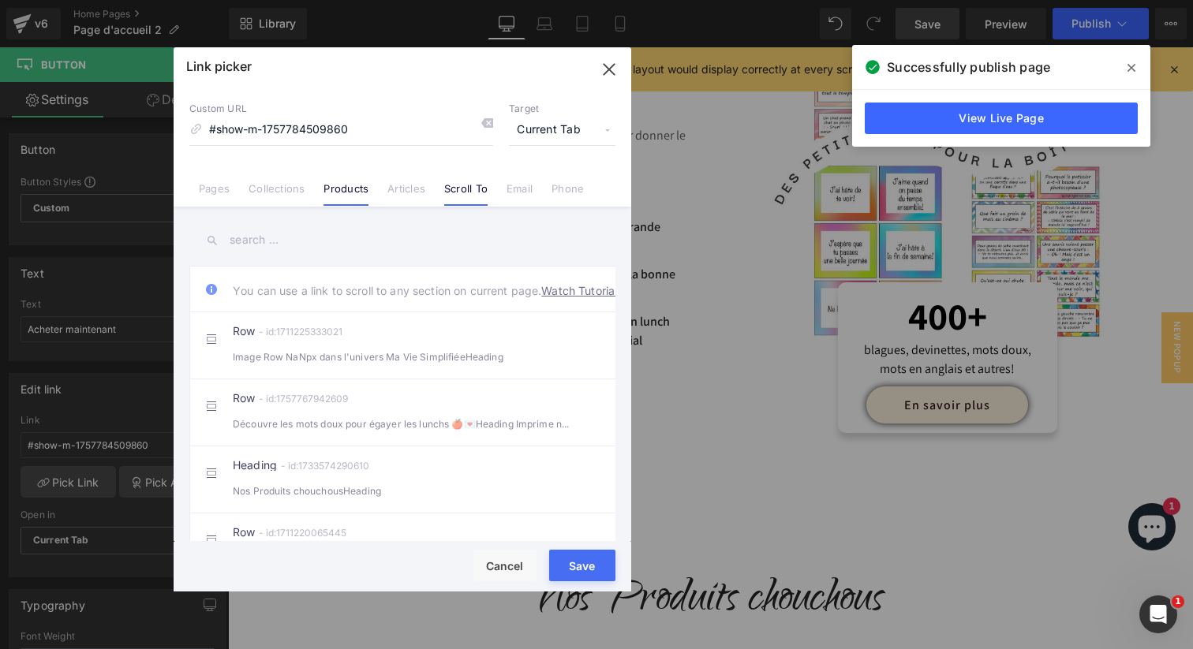
click at [322, 189] on li "Products" at bounding box center [346, 183] width 64 height 28
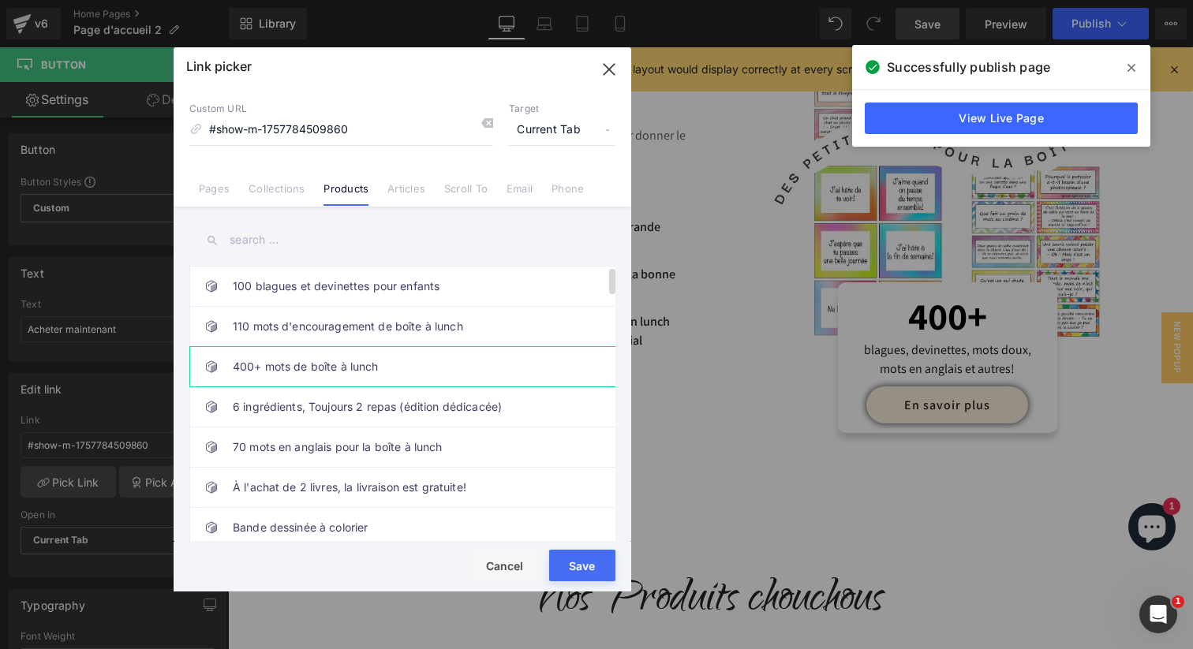
click at [324, 371] on link "400+ mots de boîte à lunch" at bounding box center [406, 366] width 347 height 39
type input "/products/250-mots-de-boite-a-lunch"
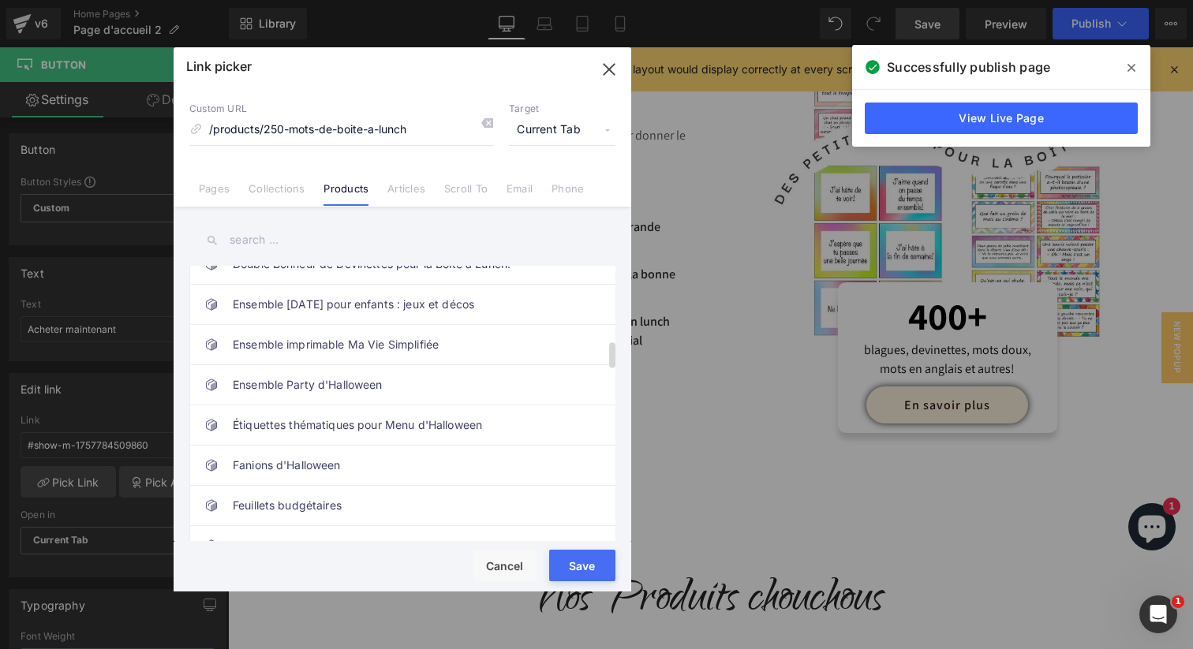
scroll to position [788, 0]
click at [576, 567] on button "Save" at bounding box center [582, 566] width 66 height 32
type input "/products/250-mots-de-boite-a-lunch"
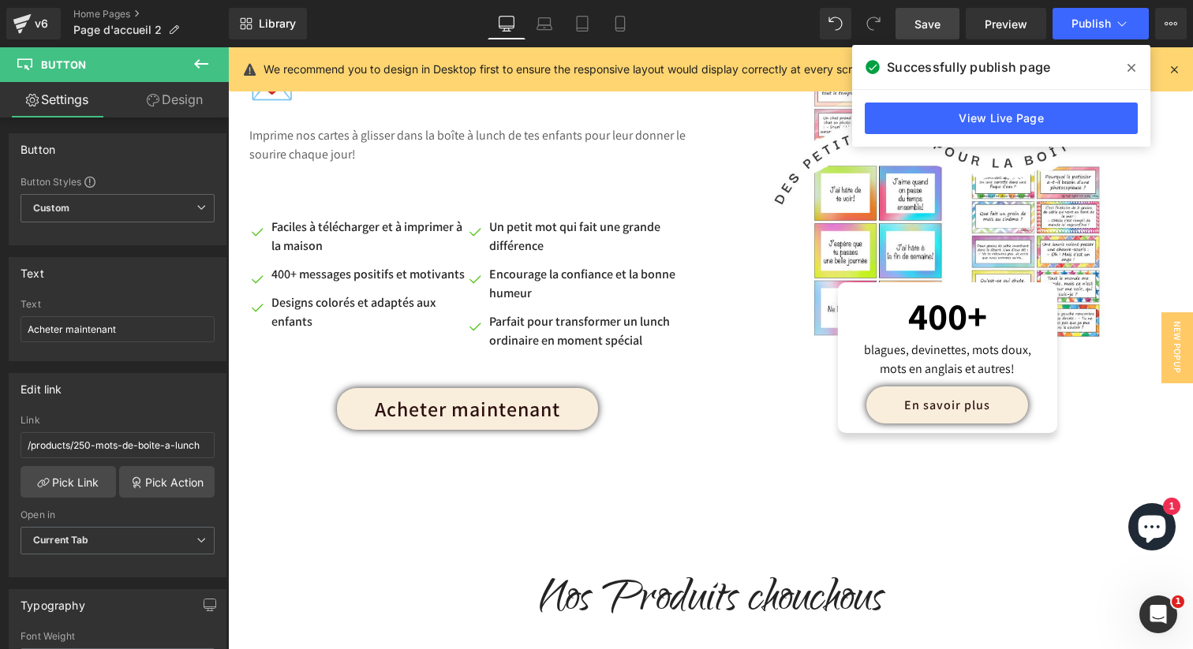
click at [934, 11] on link "Save" at bounding box center [928, 24] width 64 height 32
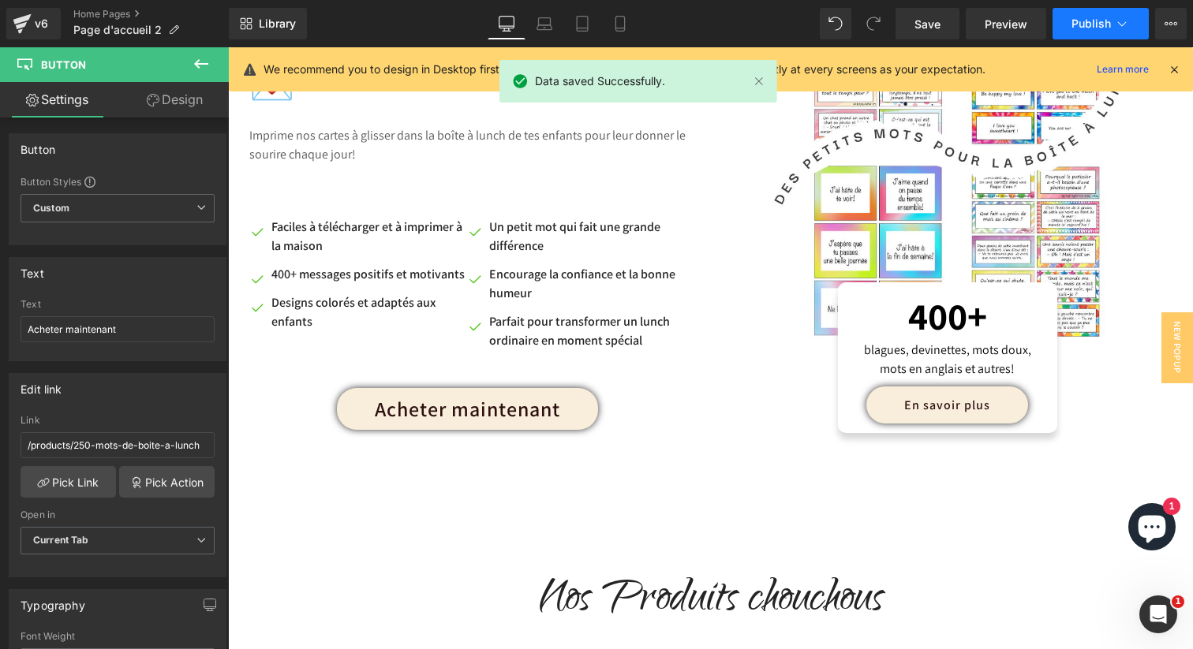
click at [1074, 21] on span "Publish" at bounding box center [1091, 23] width 39 height 13
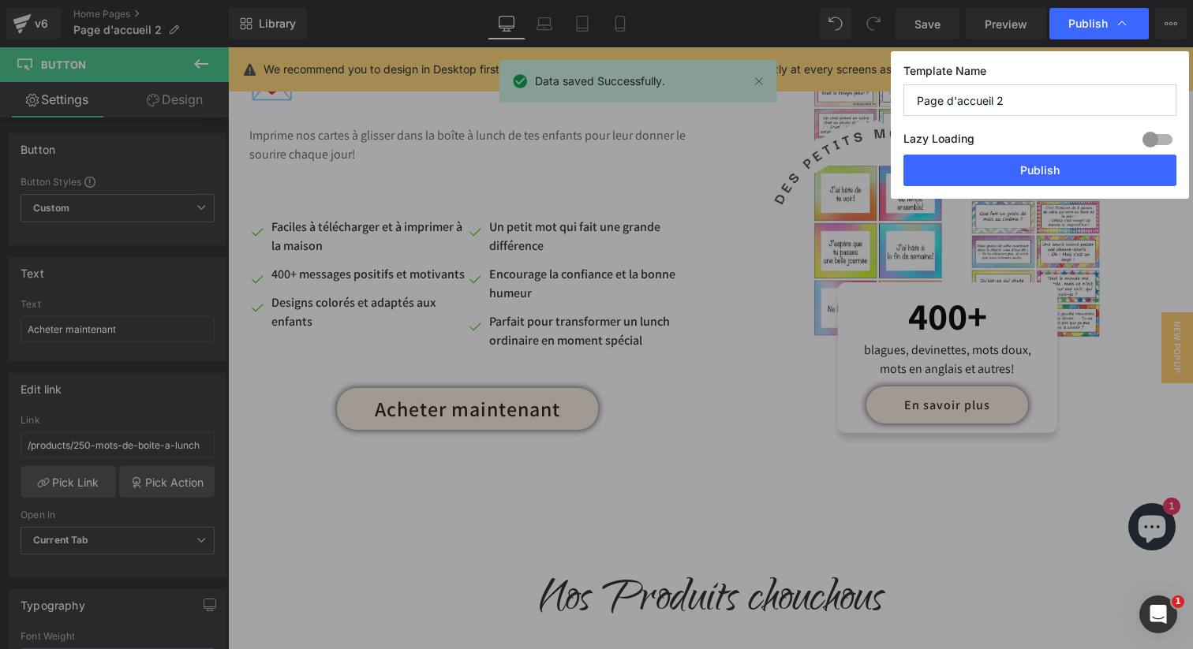
click at [1074, 21] on span "Publish" at bounding box center [1087, 24] width 39 height 14
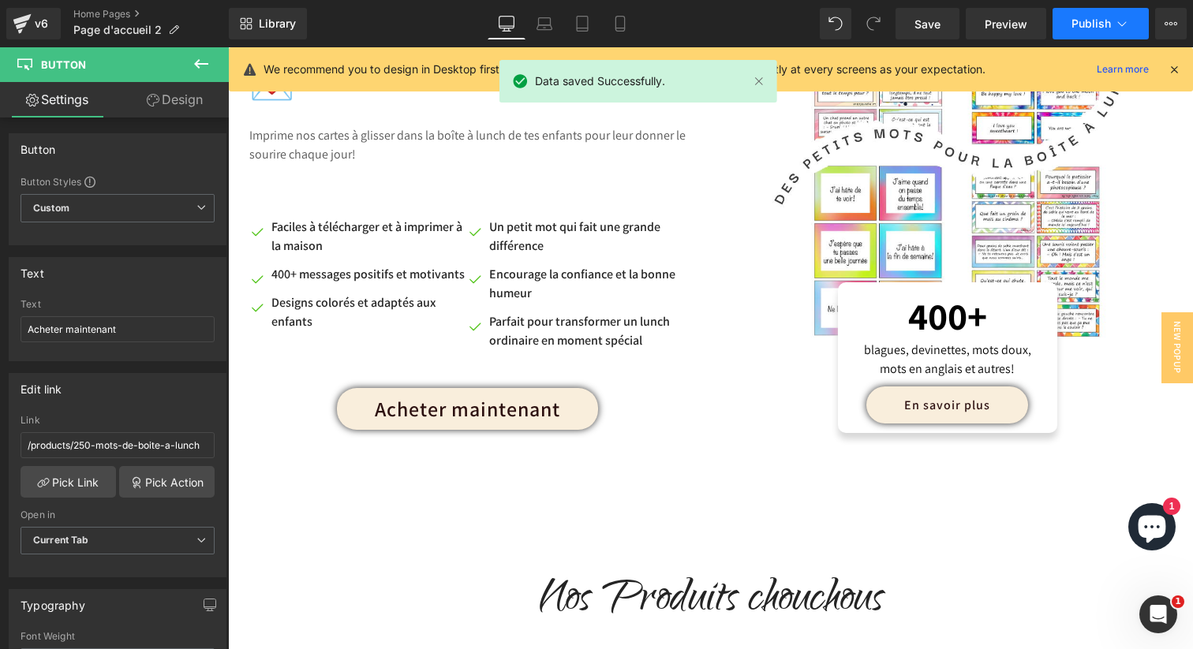
click at [1074, 21] on span "Publish" at bounding box center [1091, 23] width 39 height 13
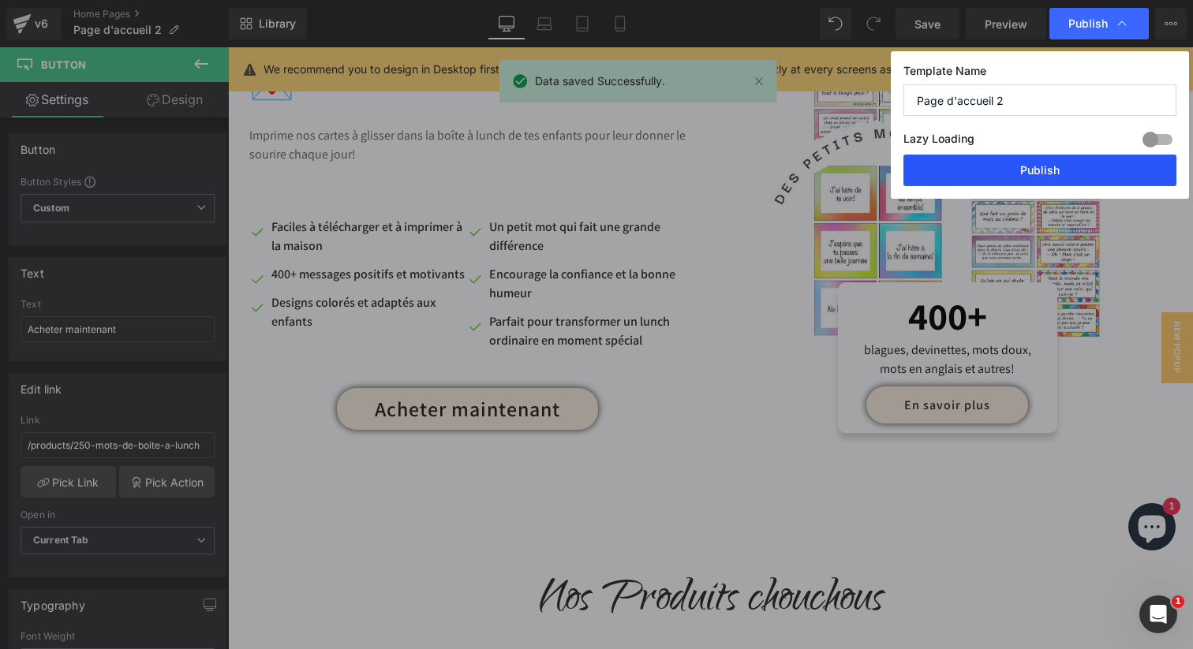
click at [1034, 167] on button "Publish" at bounding box center [1040, 171] width 273 height 32
